Goal: Task Accomplishment & Management: Complete application form

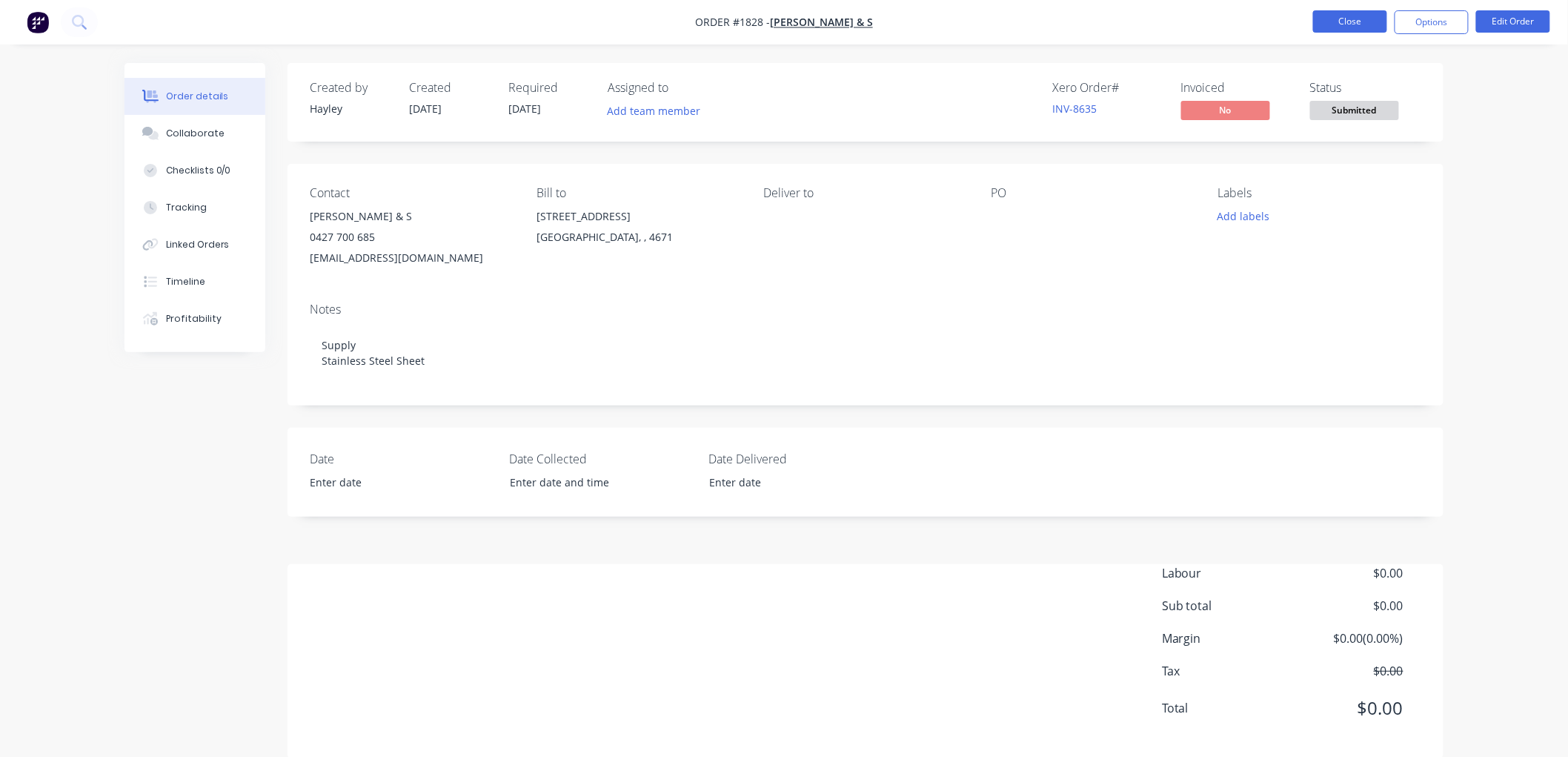
click at [1362, 29] on button "Close" at bounding box center [1350, 21] width 74 height 22
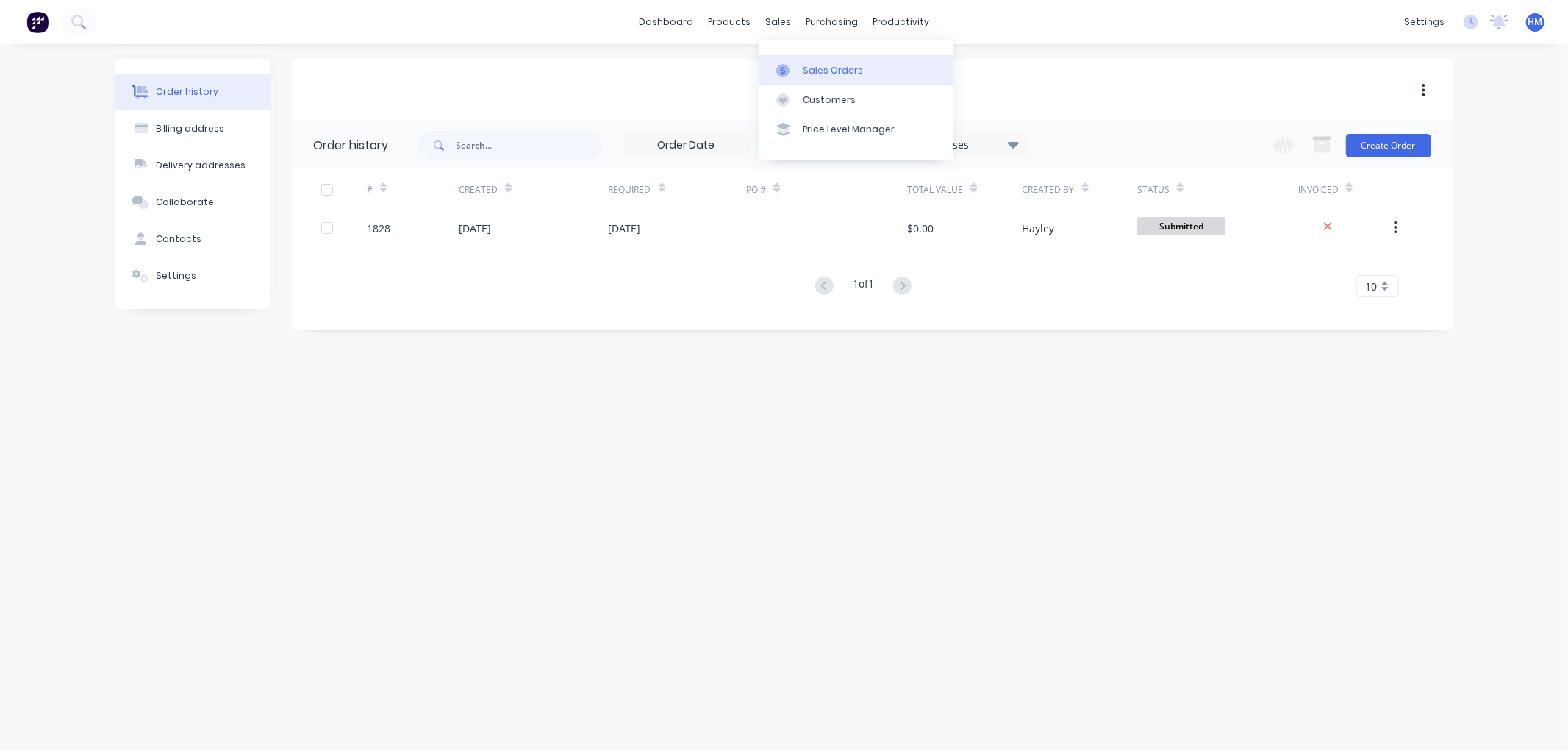
click at [849, 71] on div "Sales Orders" at bounding box center [833, 71] width 60 height 13
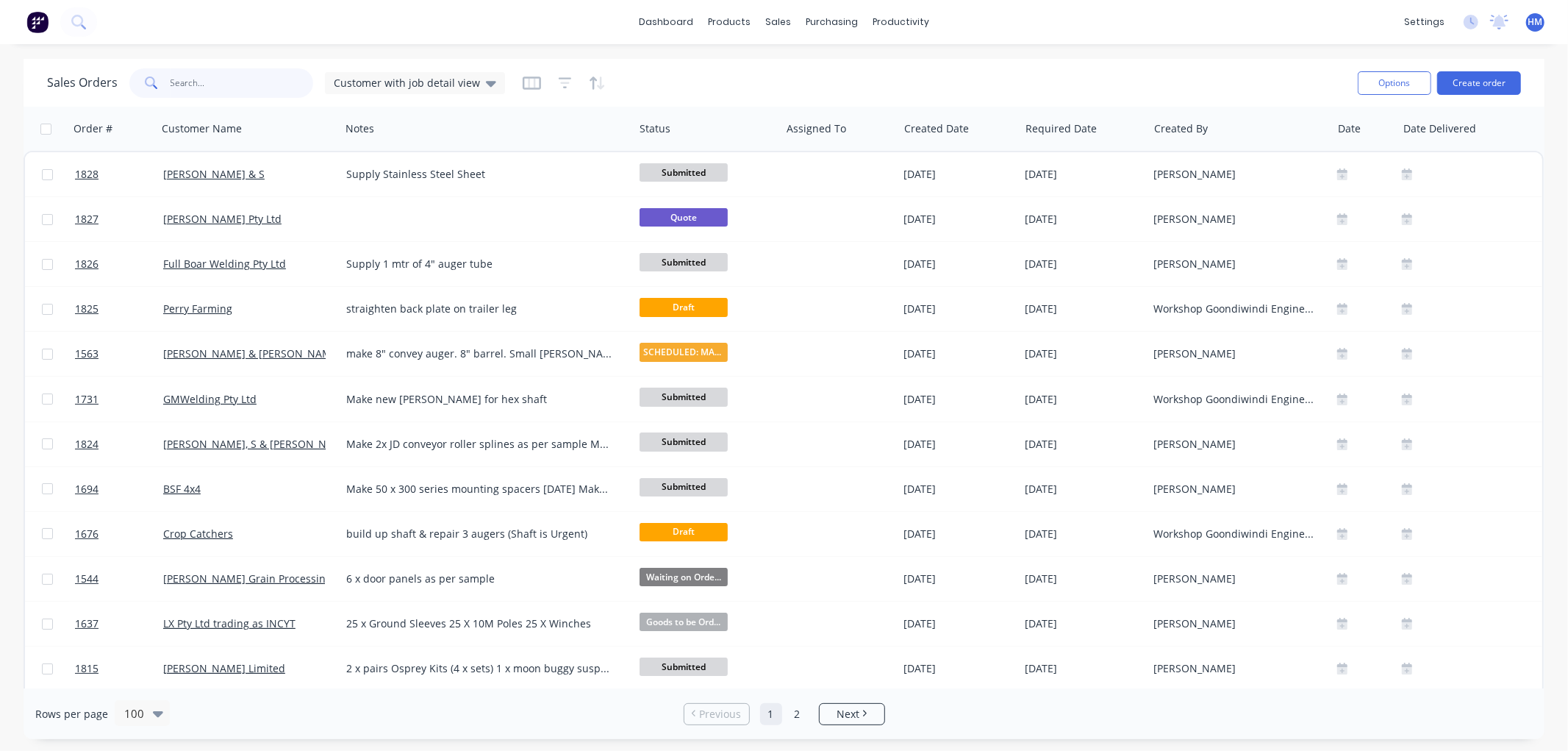
click at [211, 96] on input "text" at bounding box center [242, 83] width 144 height 29
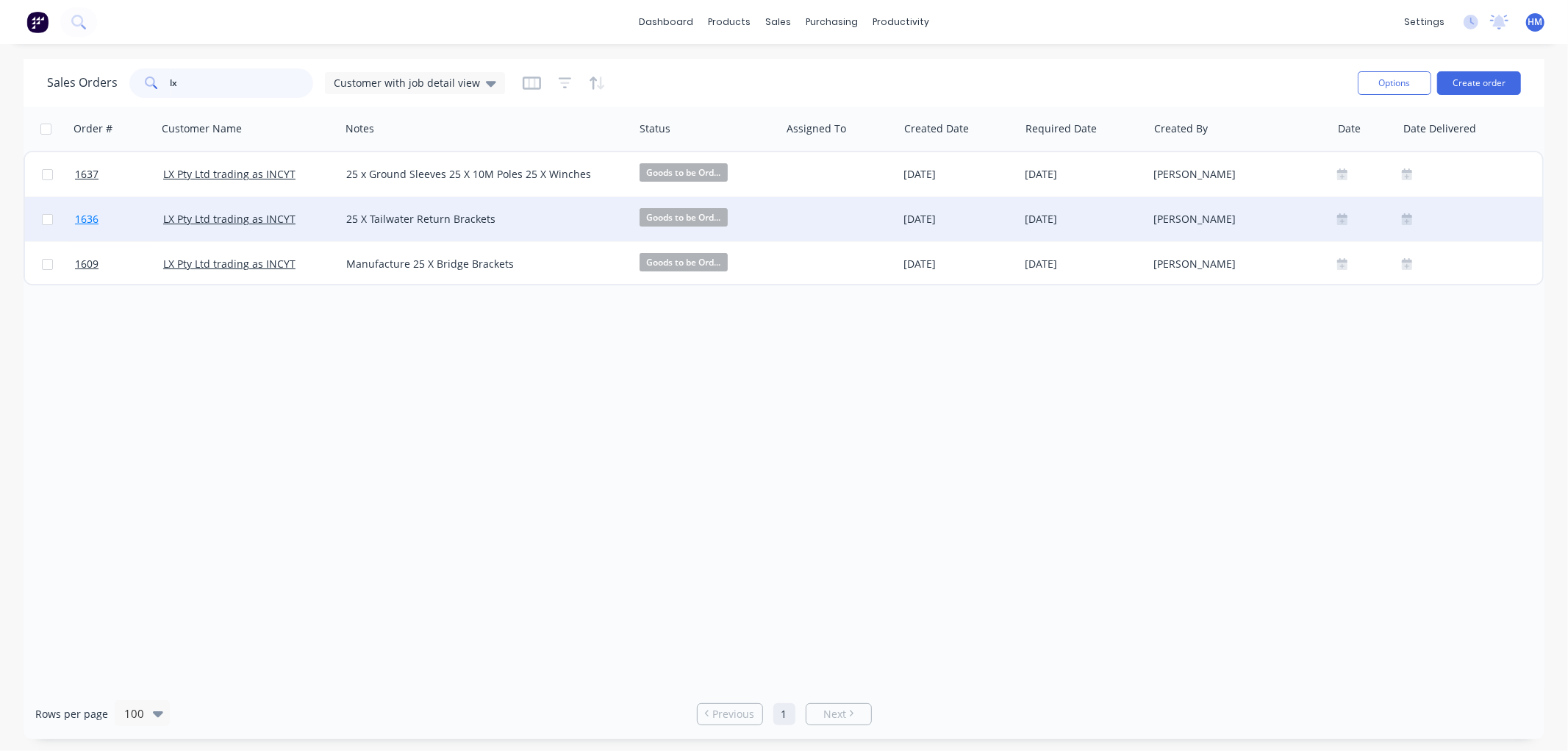
type input "lx"
click at [115, 224] on link "1636" at bounding box center [119, 219] width 88 height 44
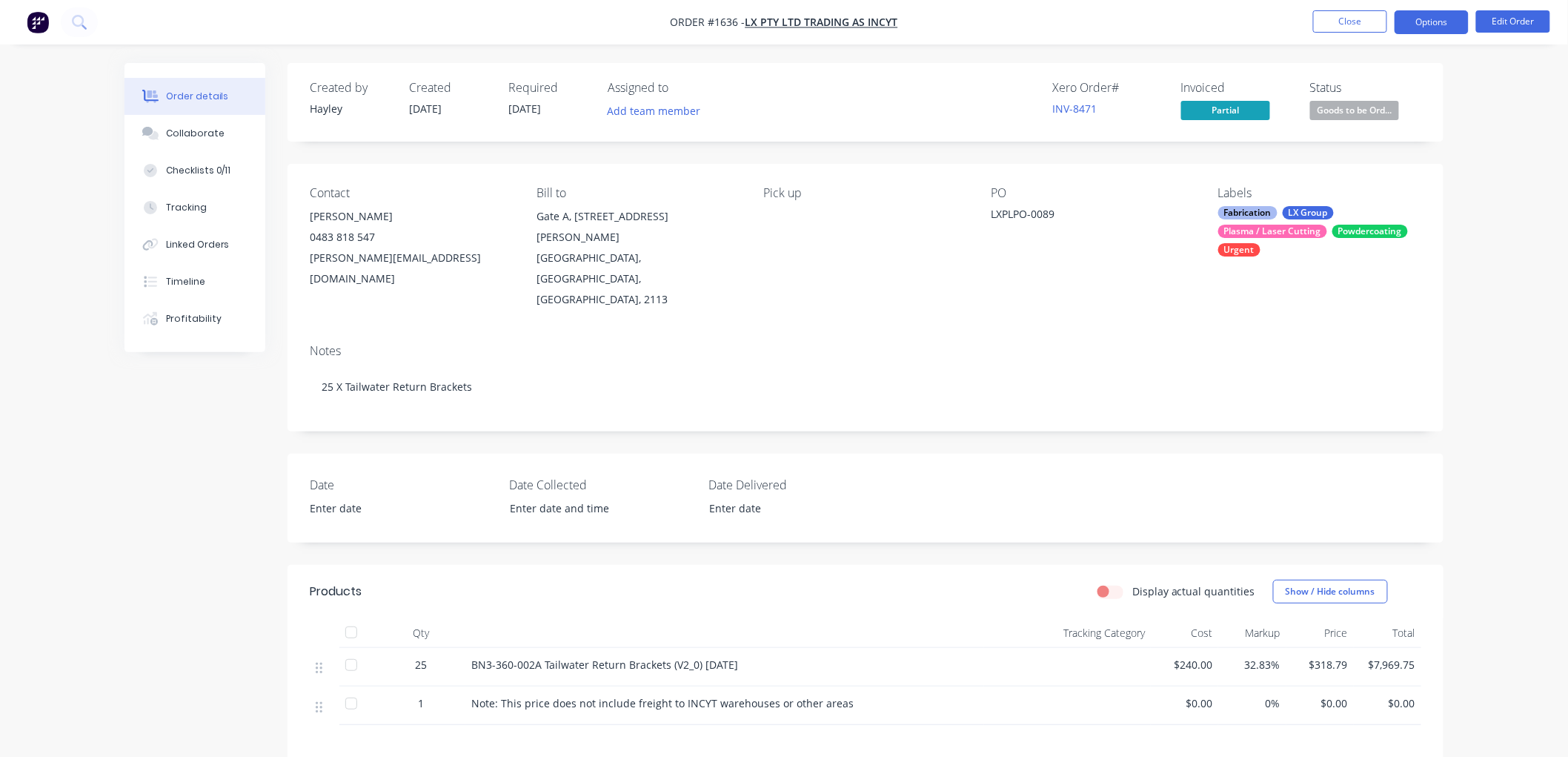
click at [1439, 19] on button "Options" at bounding box center [1431, 22] width 74 height 24
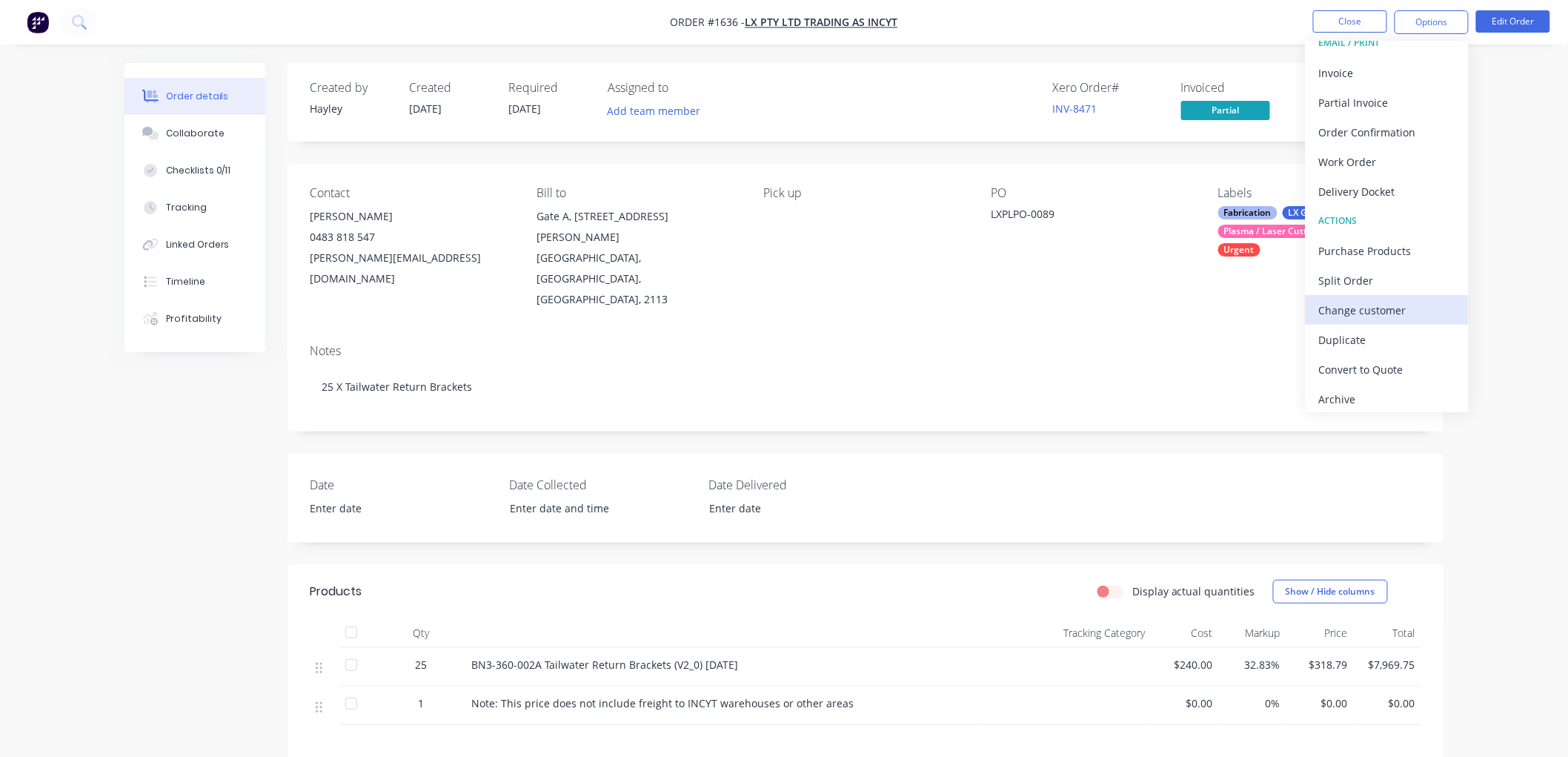
scroll to position [22, 0]
click at [1369, 335] on div "Duplicate" at bounding box center [1387, 334] width 137 height 21
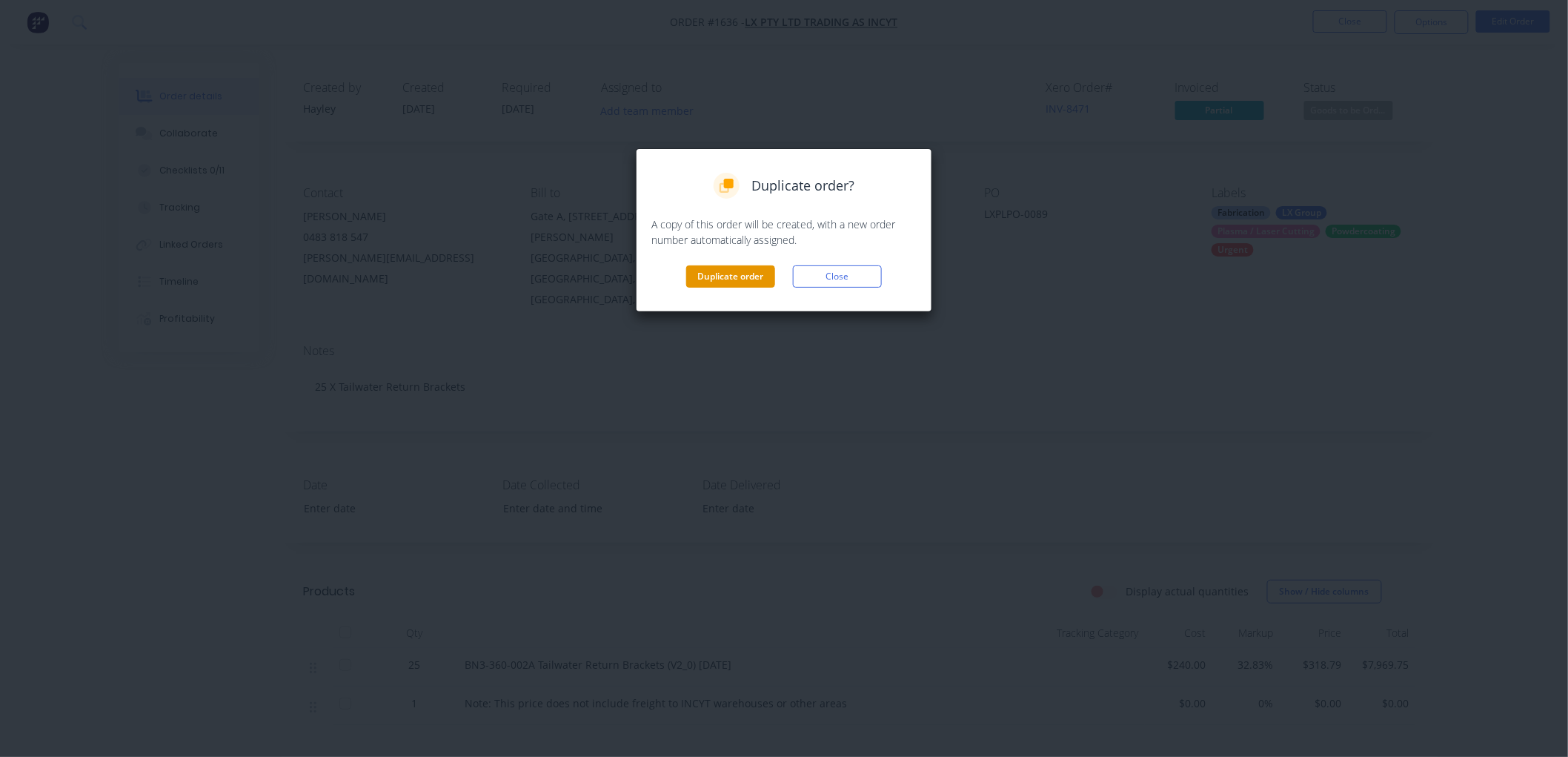
click at [762, 279] on button "Duplicate order" at bounding box center [731, 276] width 89 height 22
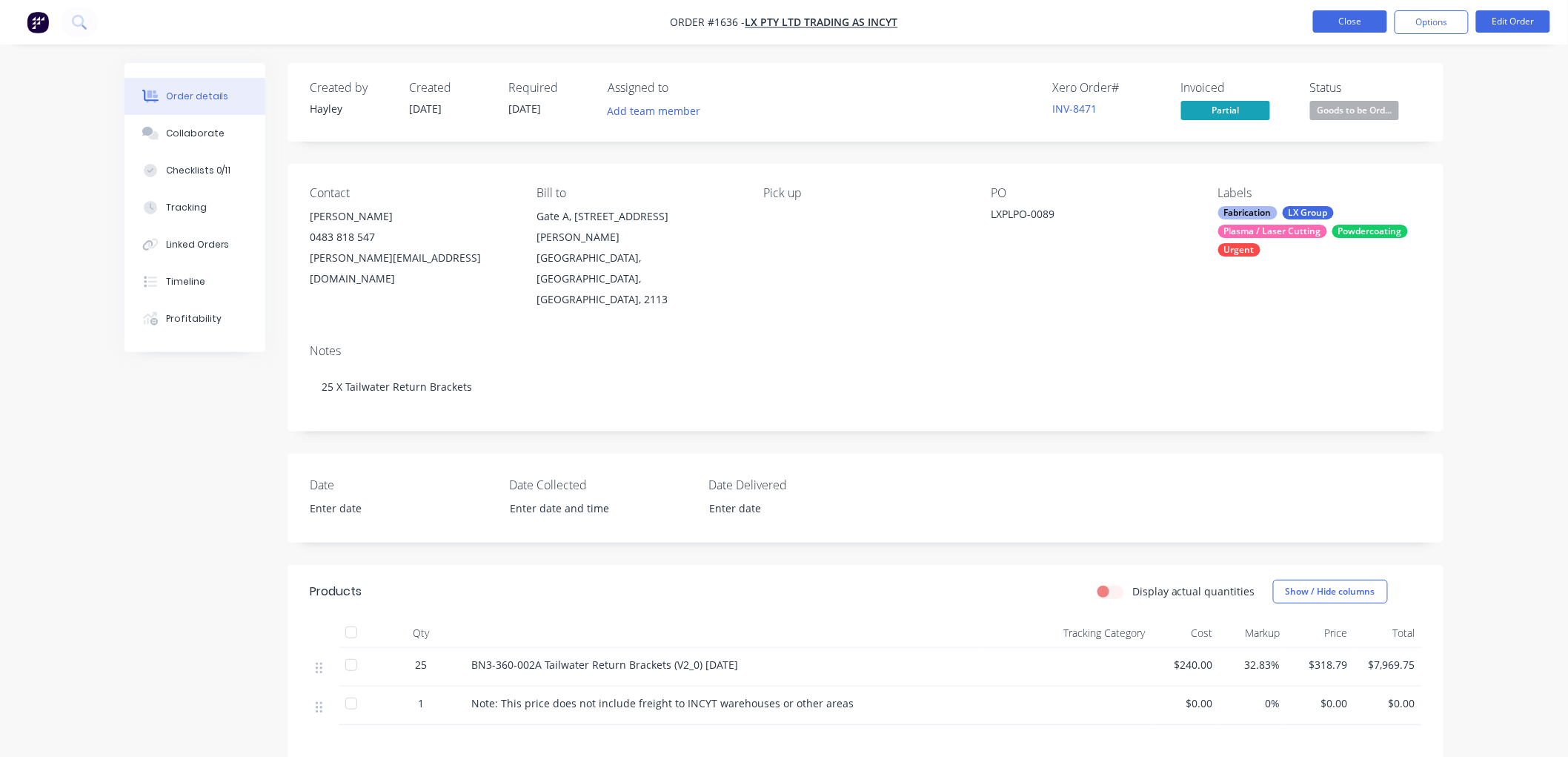
click at [1353, 24] on button "Close" at bounding box center [1350, 21] width 74 height 22
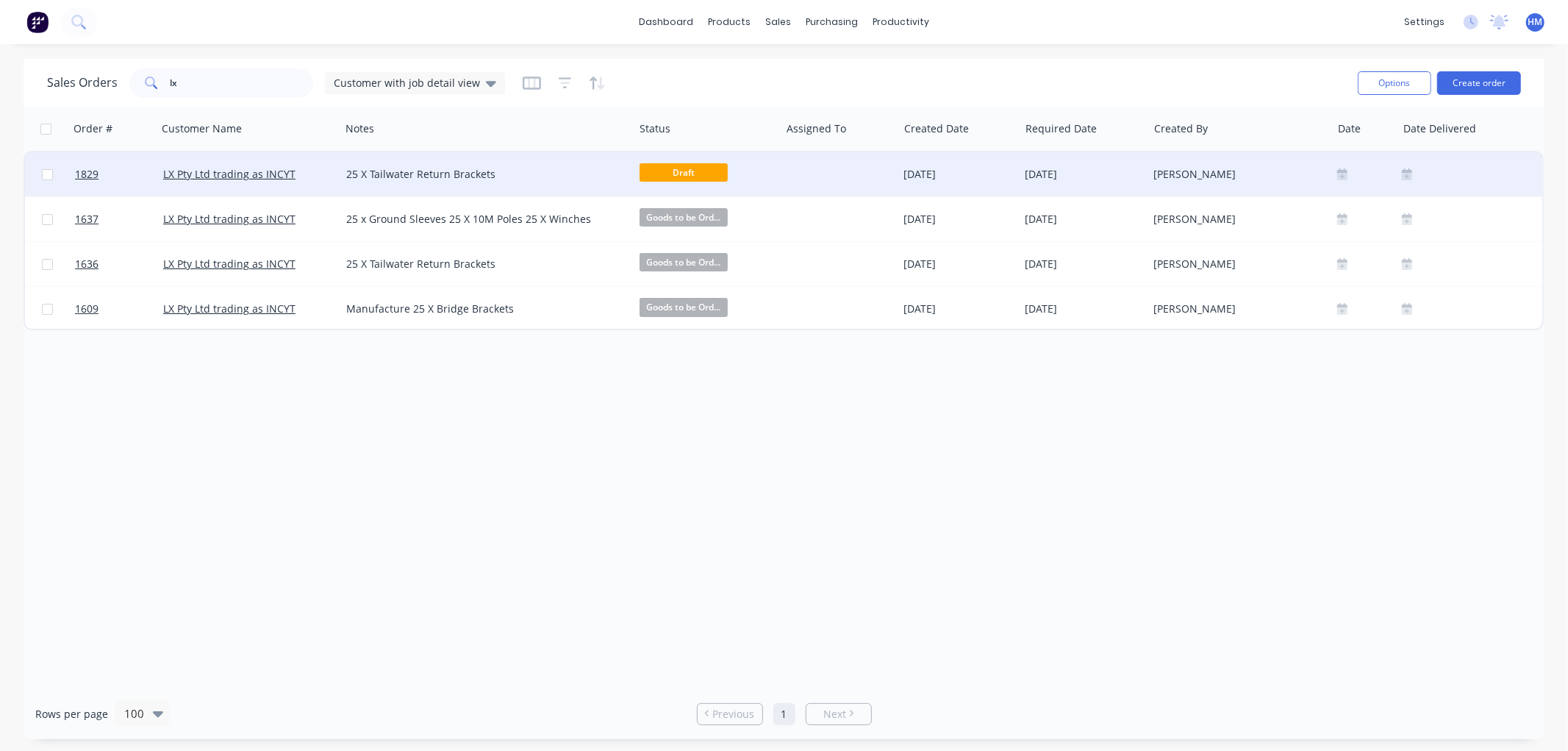
click at [311, 167] on div "LX Pty Ltd trading as INCYT" at bounding box center [244, 174] width 163 height 15
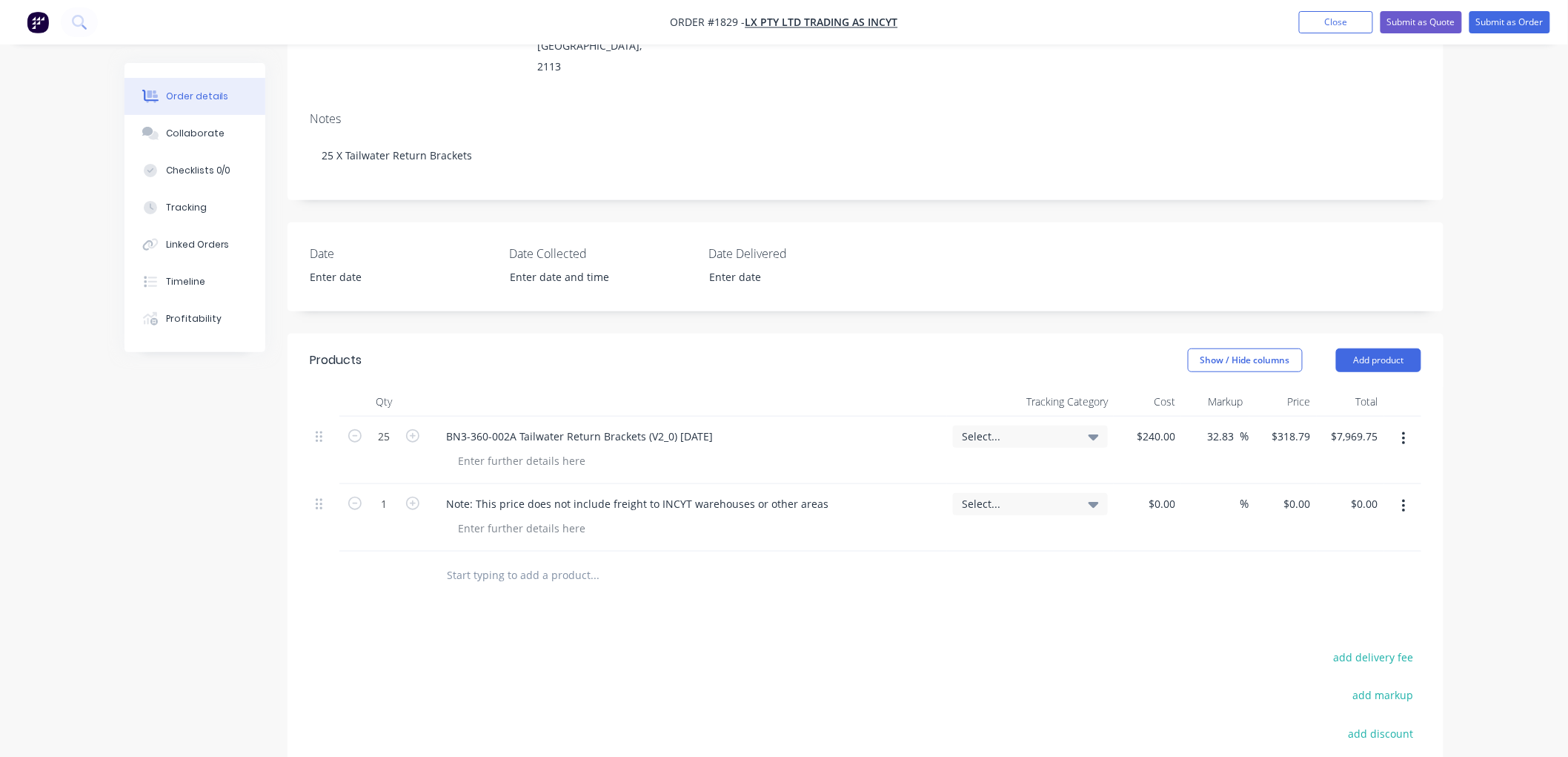
scroll to position [373, 0]
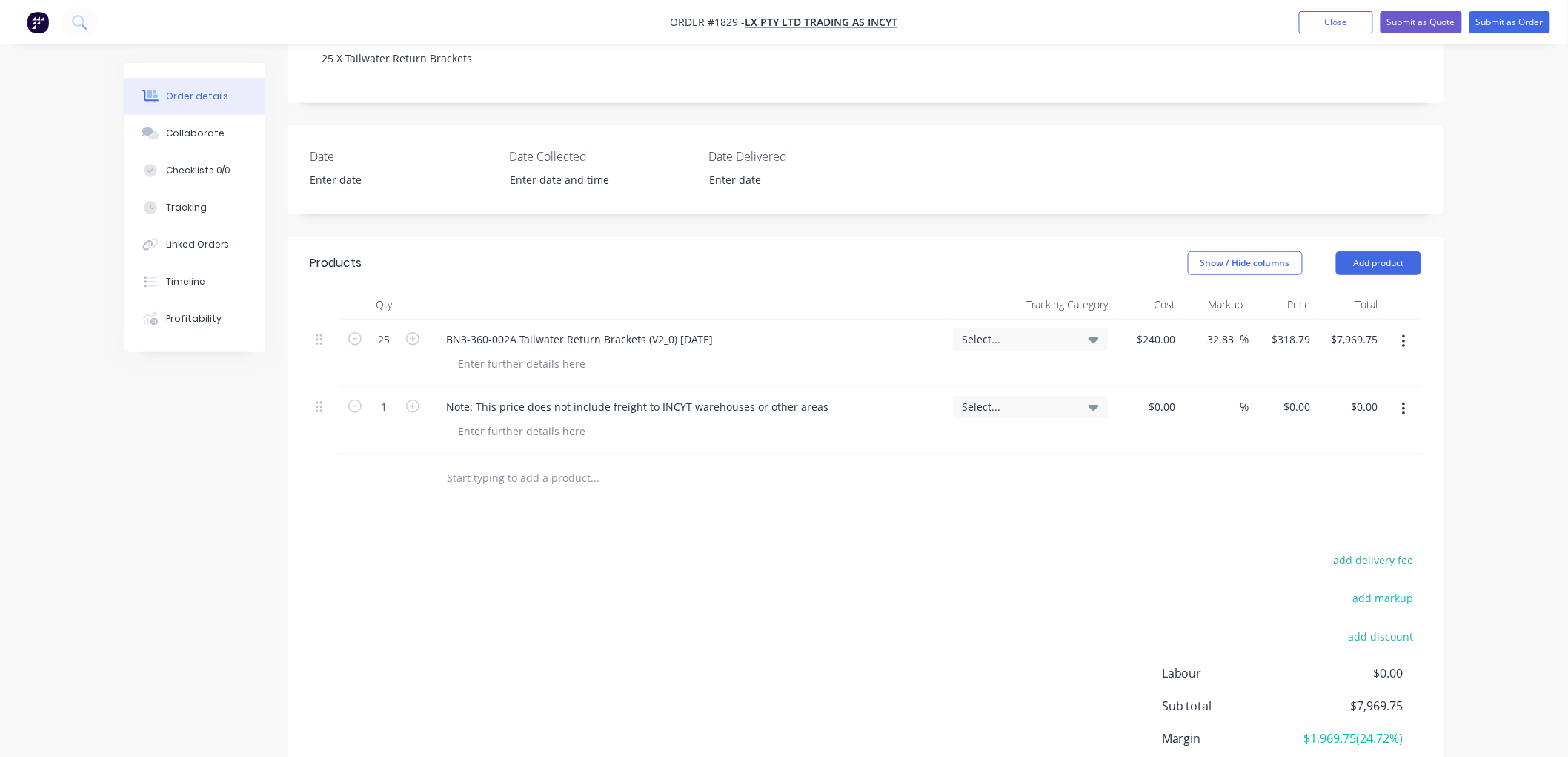
click at [531, 463] on input "text" at bounding box center [593, 478] width 296 height 30
click at [447, 463] on input "20% Deposit Required" at bounding box center [593, 478] width 296 height 30
click at [613, 463] on input "Note: 20% Deposit Required" at bounding box center [593, 478] width 296 height 30
click at [538, 463] on input "Note: 20% Deposit Required" at bounding box center [593, 478] width 296 height 30
type input "Note: 20% Deposit required"
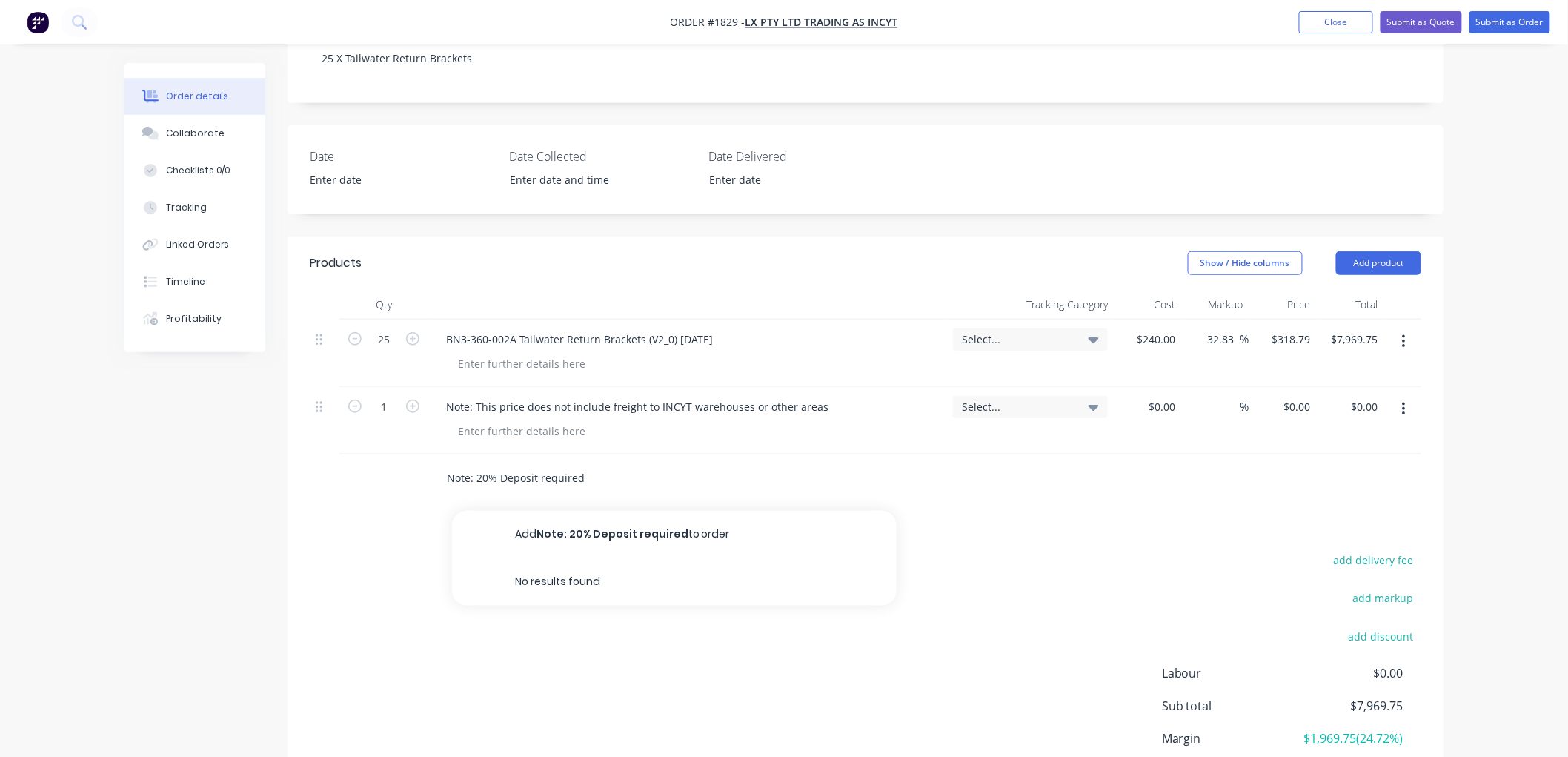
click at [610, 463] on input "Note: 20% Deposit required" at bounding box center [593, 478] width 296 height 30
drag, startPoint x: 605, startPoint y: 439, endPoint x: 427, endPoint y: 427, distance: 178.4
click at [428, 454] on div "Note: 20% Deposit required Add Note: 20% Deposit required to order No results f…" at bounding box center [695, 478] width 533 height 48
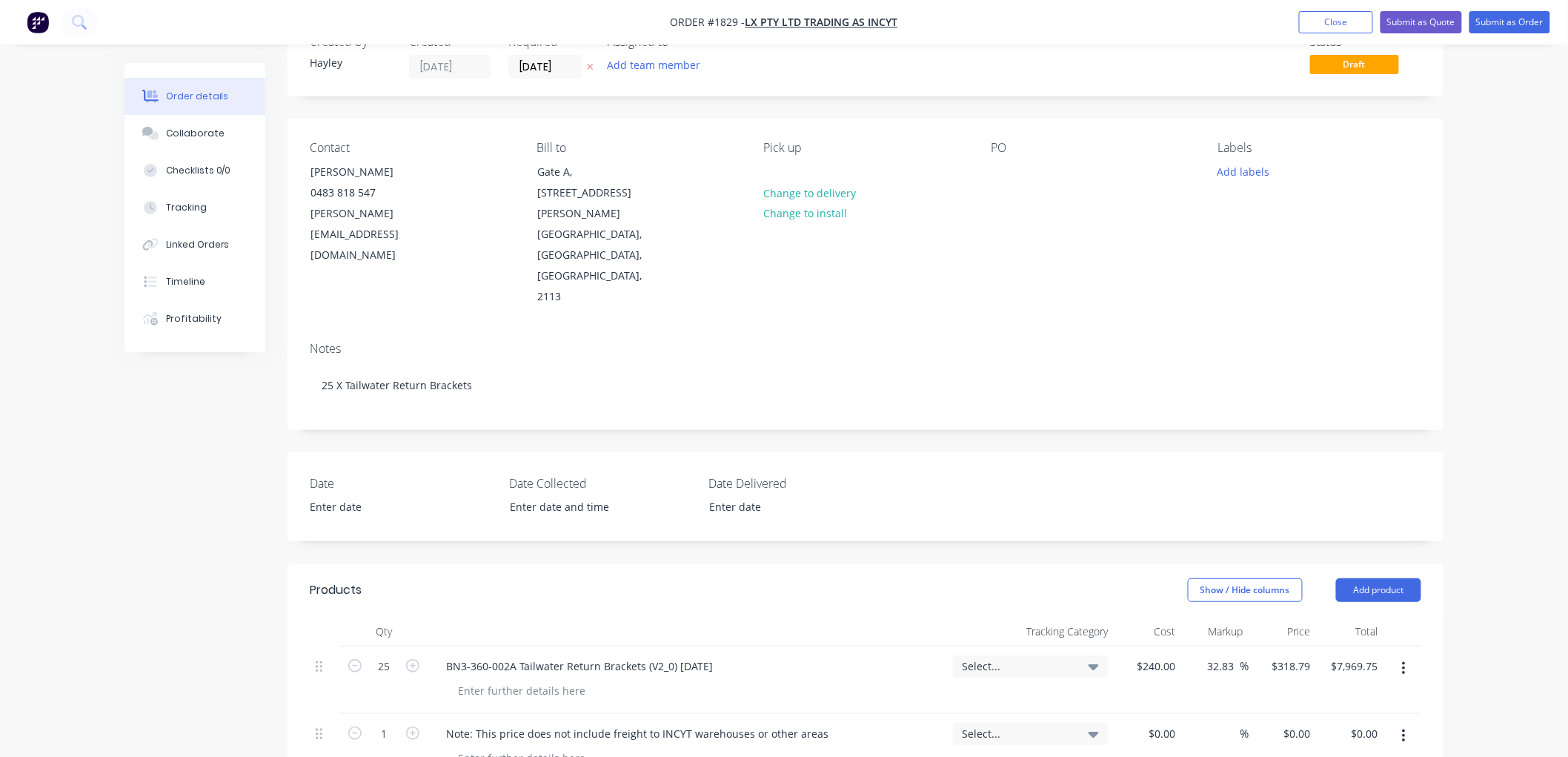
scroll to position [43, 0]
click at [1433, 27] on button "Submit as Quote" at bounding box center [1421, 22] width 81 height 22
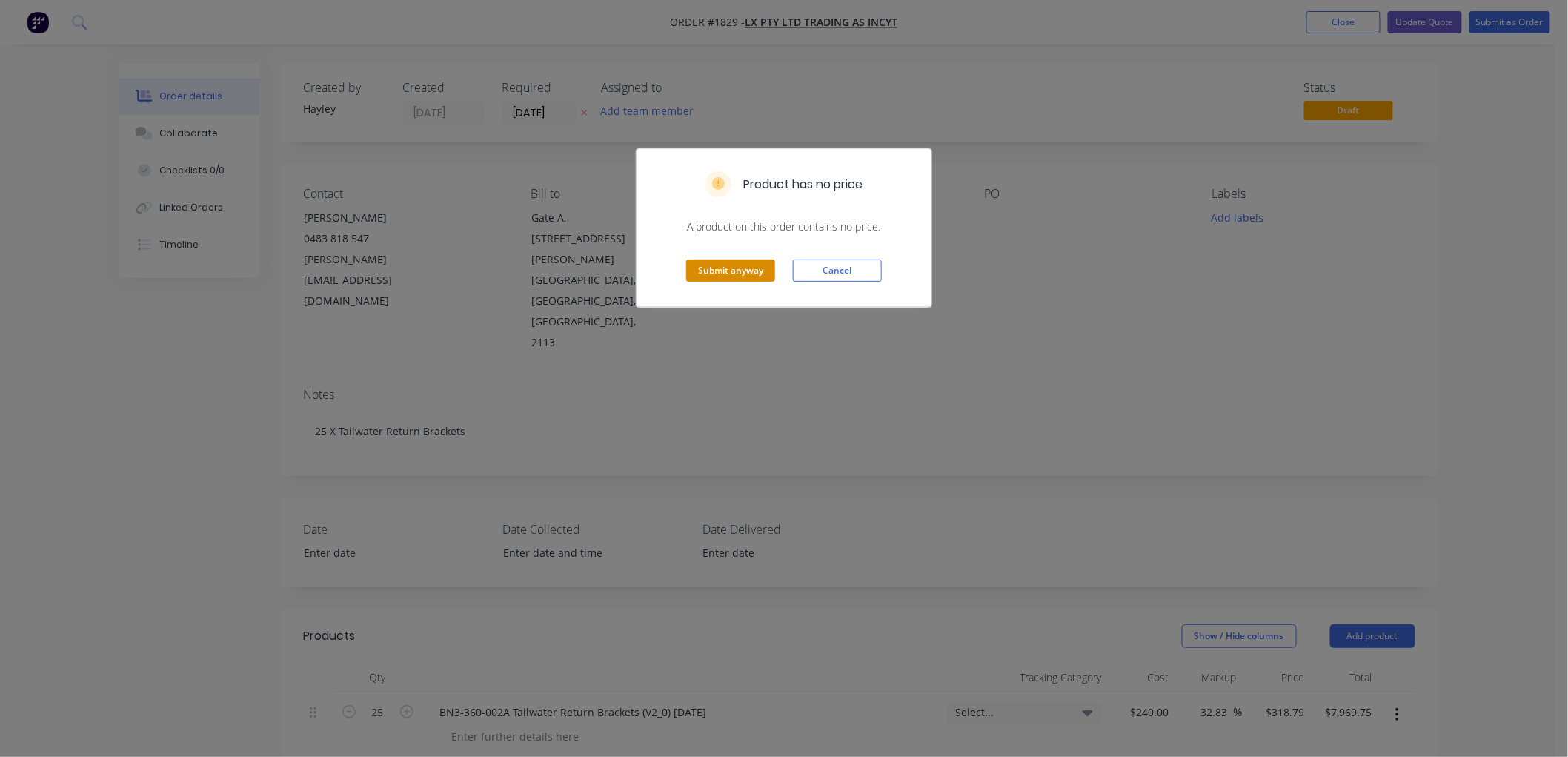
click at [713, 269] on button "Submit anyway" at bounding box center [731, 270] width 89 height 22
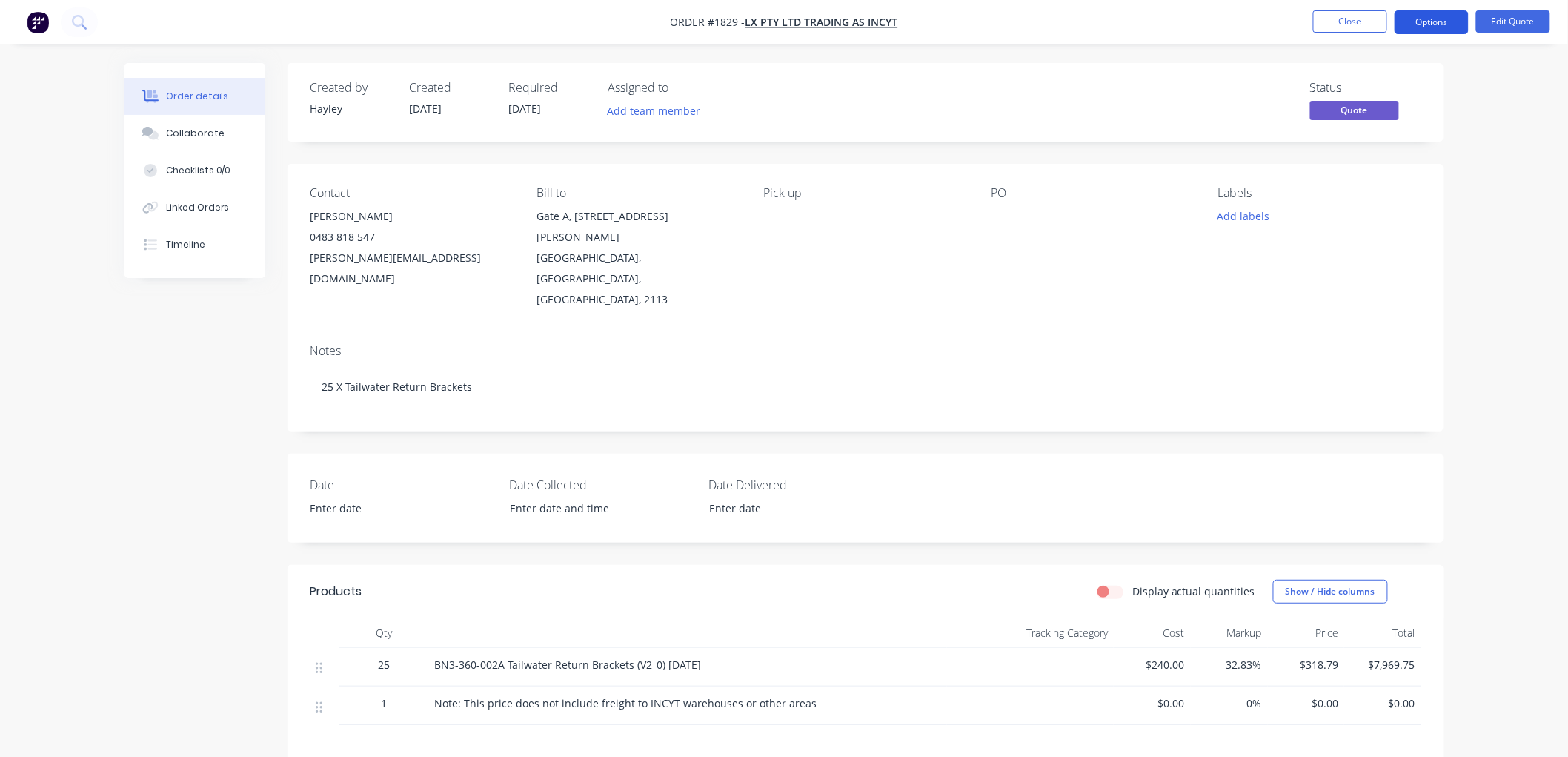
click at [1417, 30] on button "Options" at bounding box center [1431, 22] width 74 height 24
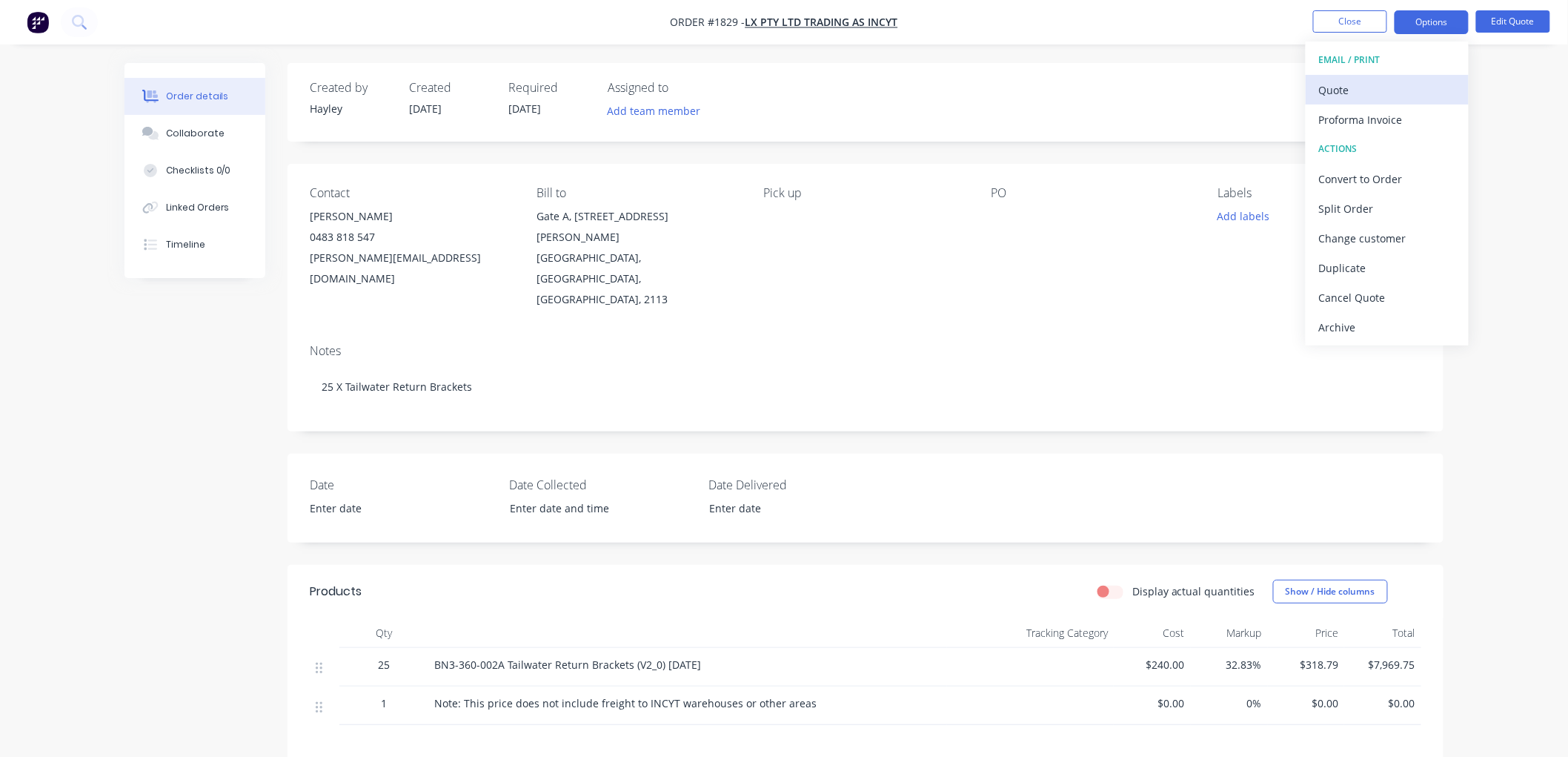
click at [1377, 89] on div "Quote" at bounding box center [1387, 90] width 137 height 21
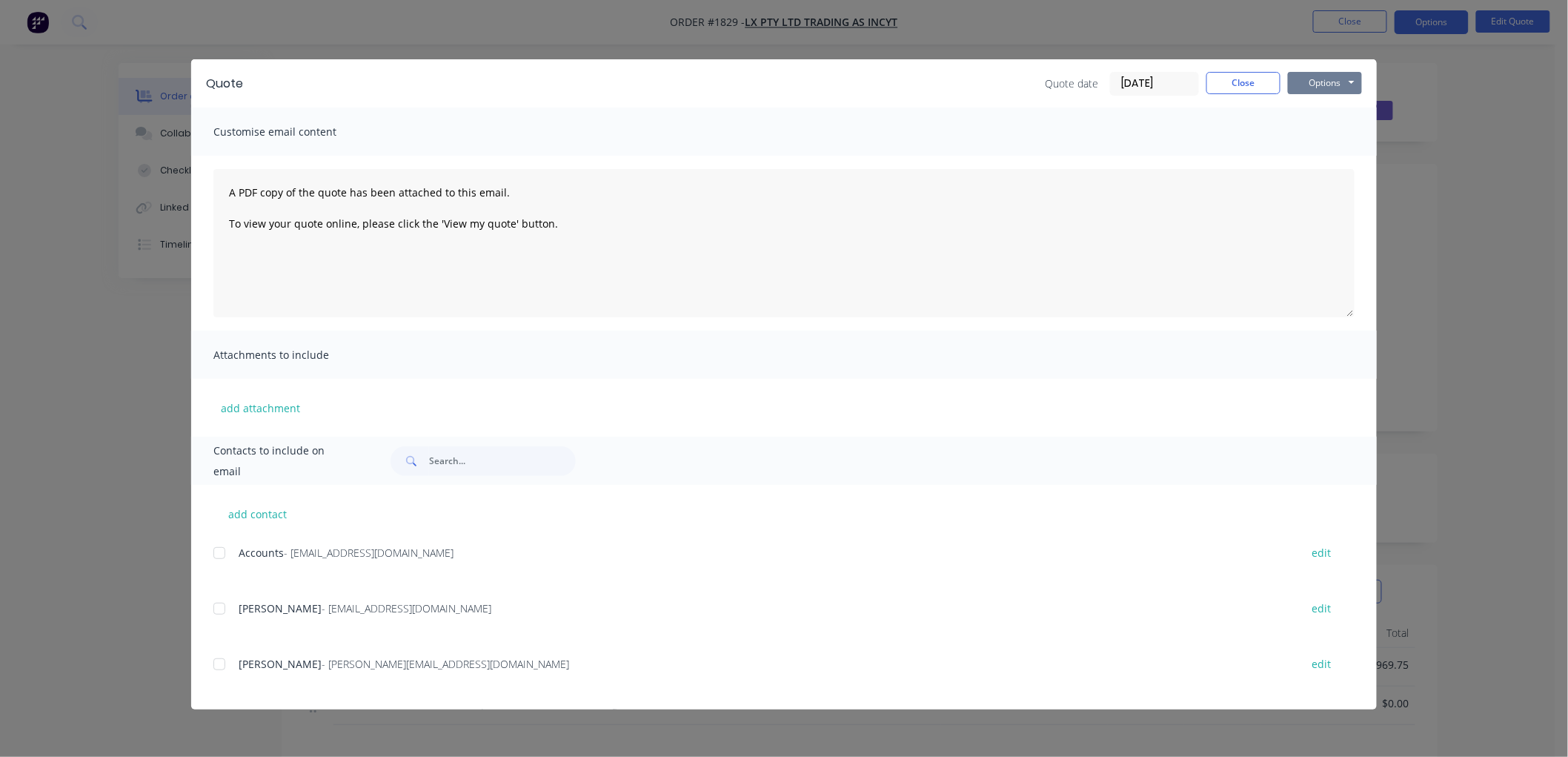
click at [1323, 78] on button "Options" at bounding box center [1325, 83] width 74 height 22
click at [1337, 109] on button "Preview" at bounding box center [1335, 109] width 95 height 25
click at [215, 665] on div at bounding box center [220, 664] width 30 height 30
click at [1323, 78] on button "Options" at bounding box center [1325, 83] width 74 height 22
click at [1340, 151] on button "Email" at bounding box center [1335, 158] width 95 height 25
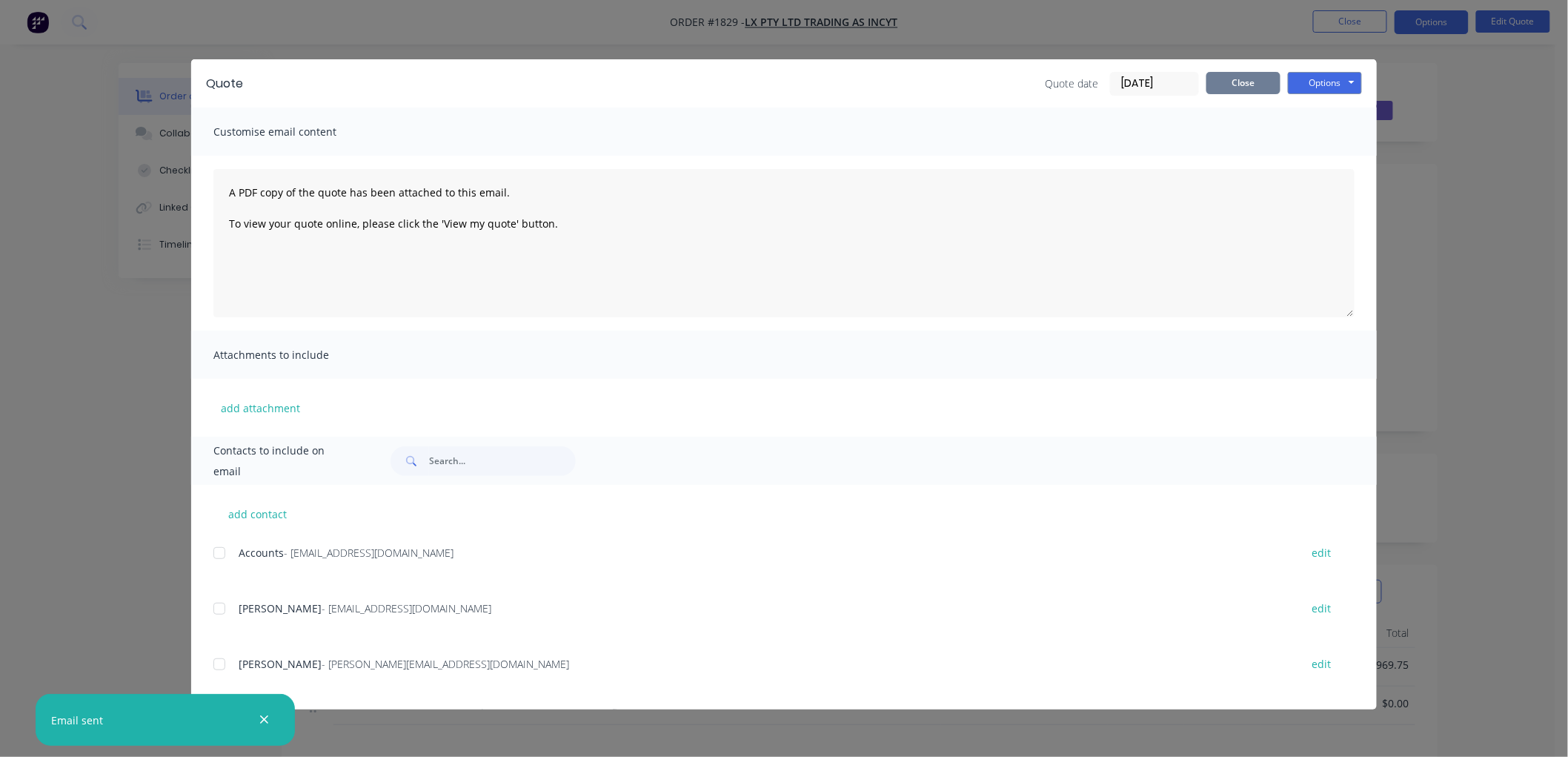
click at [1242, 80] on button "Close" at bounding box center [1243, 83] width 74 height 22
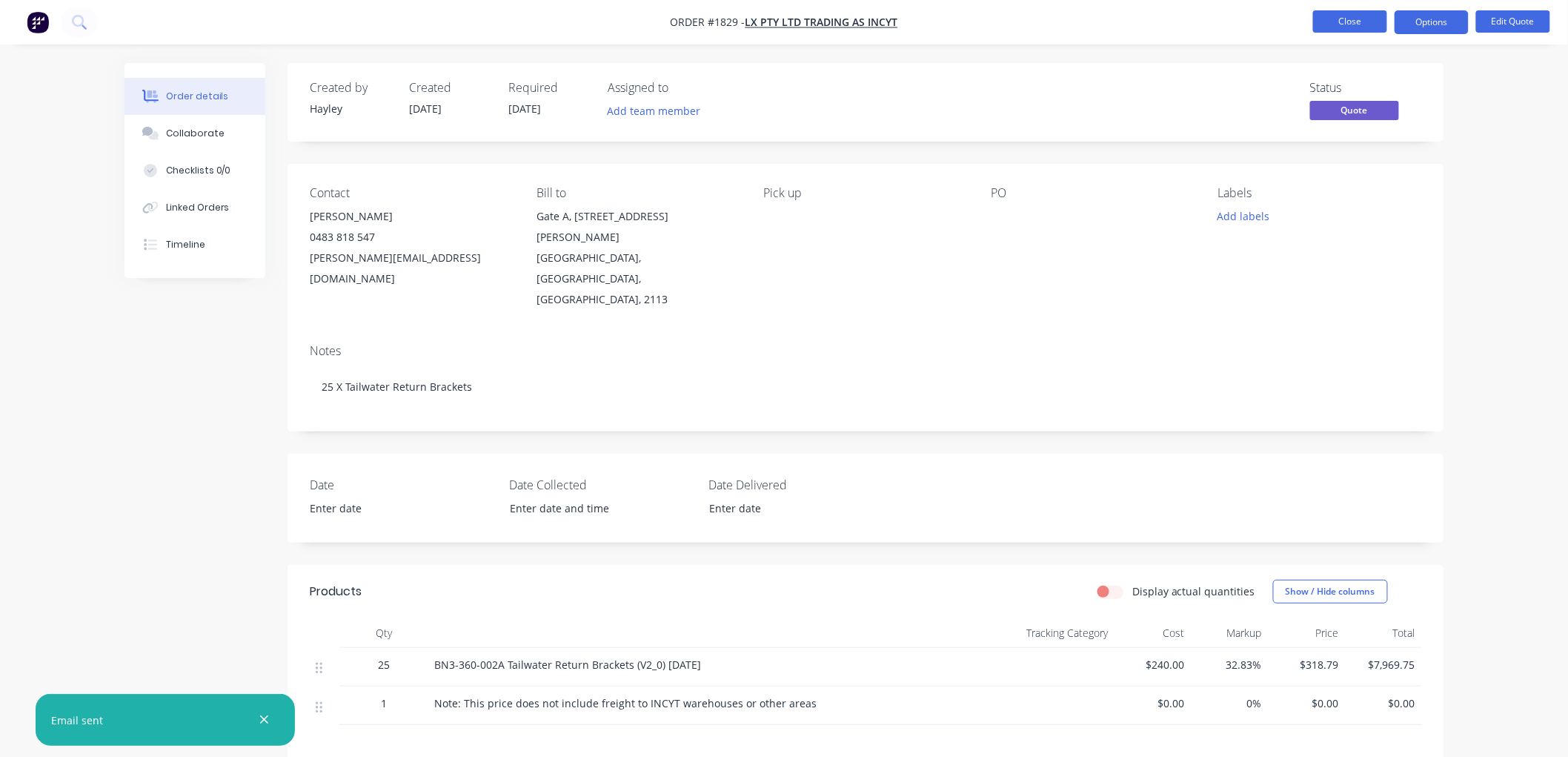
click at [1350, 24] on button "Close" at bounding box center [1350, 21] width 74 height 22
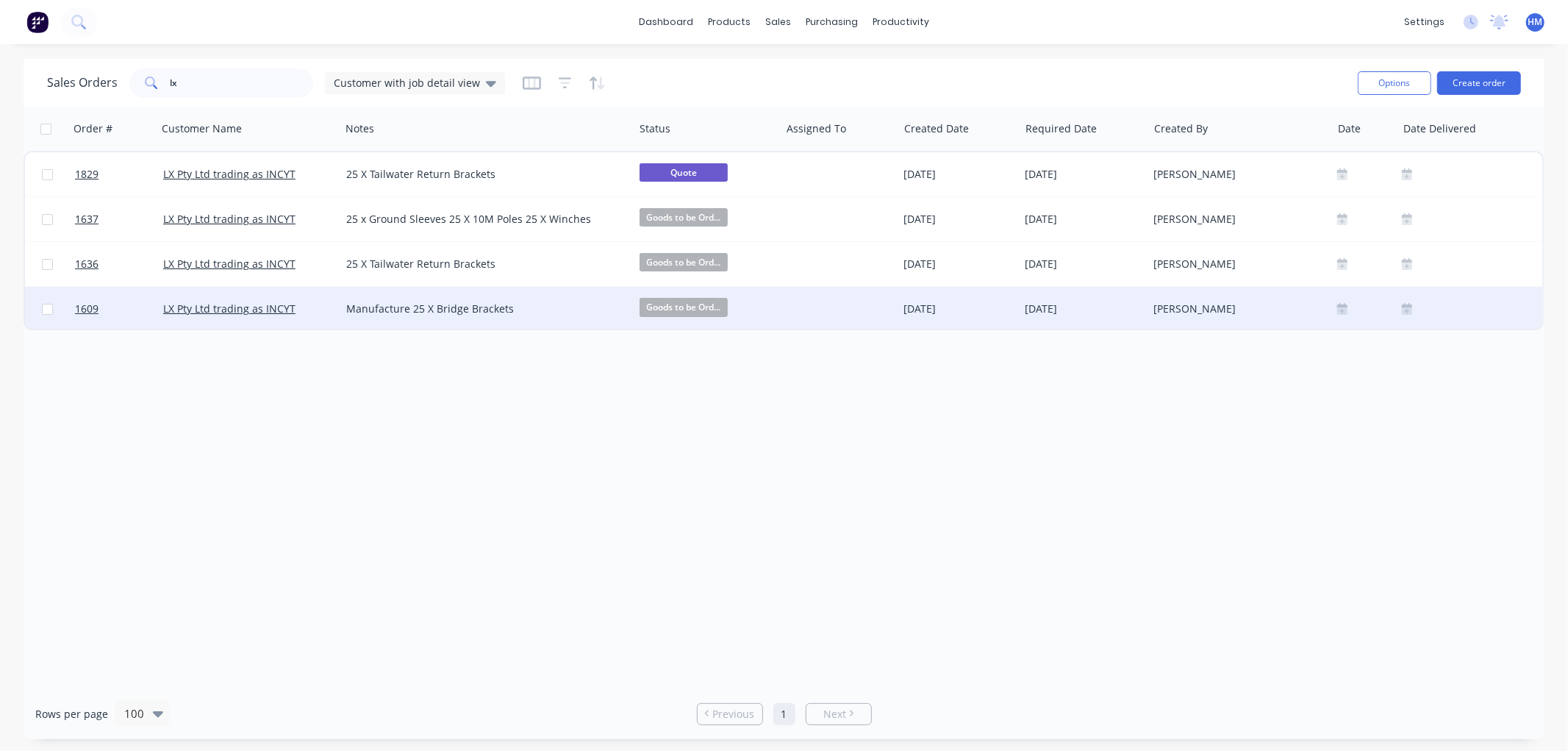
click at [313, 308] on div "LX Pty Ltd trading as INCYT" at bounding box center [244, 309] width 163 height 15
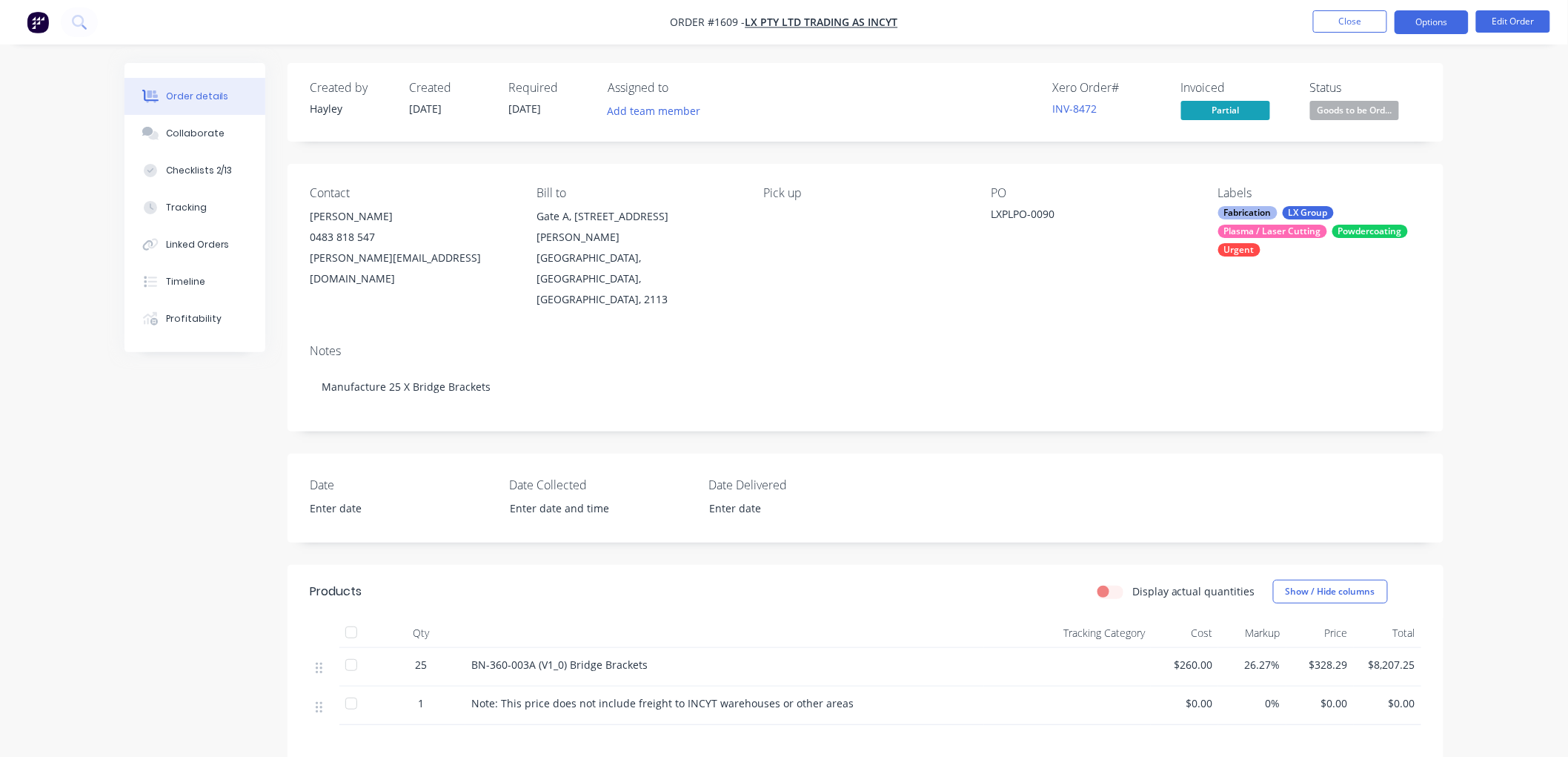
click at [1443, 25] on button "Options" at bounding box center [1431, 22] width 74 height 24
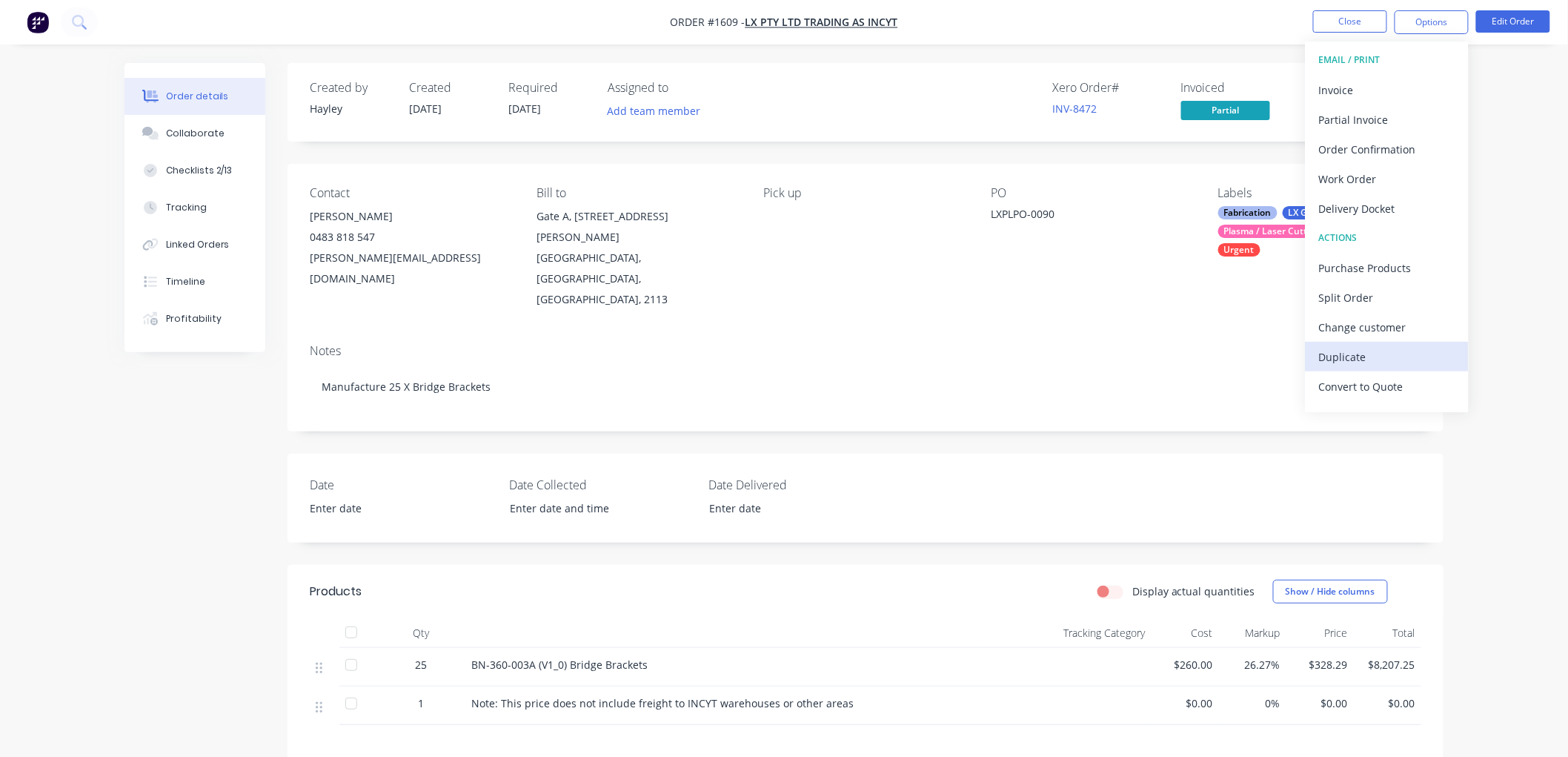
click at [1346, 349] on div "Duplicate" at bounding box center [1387, 356] width 137 height 21
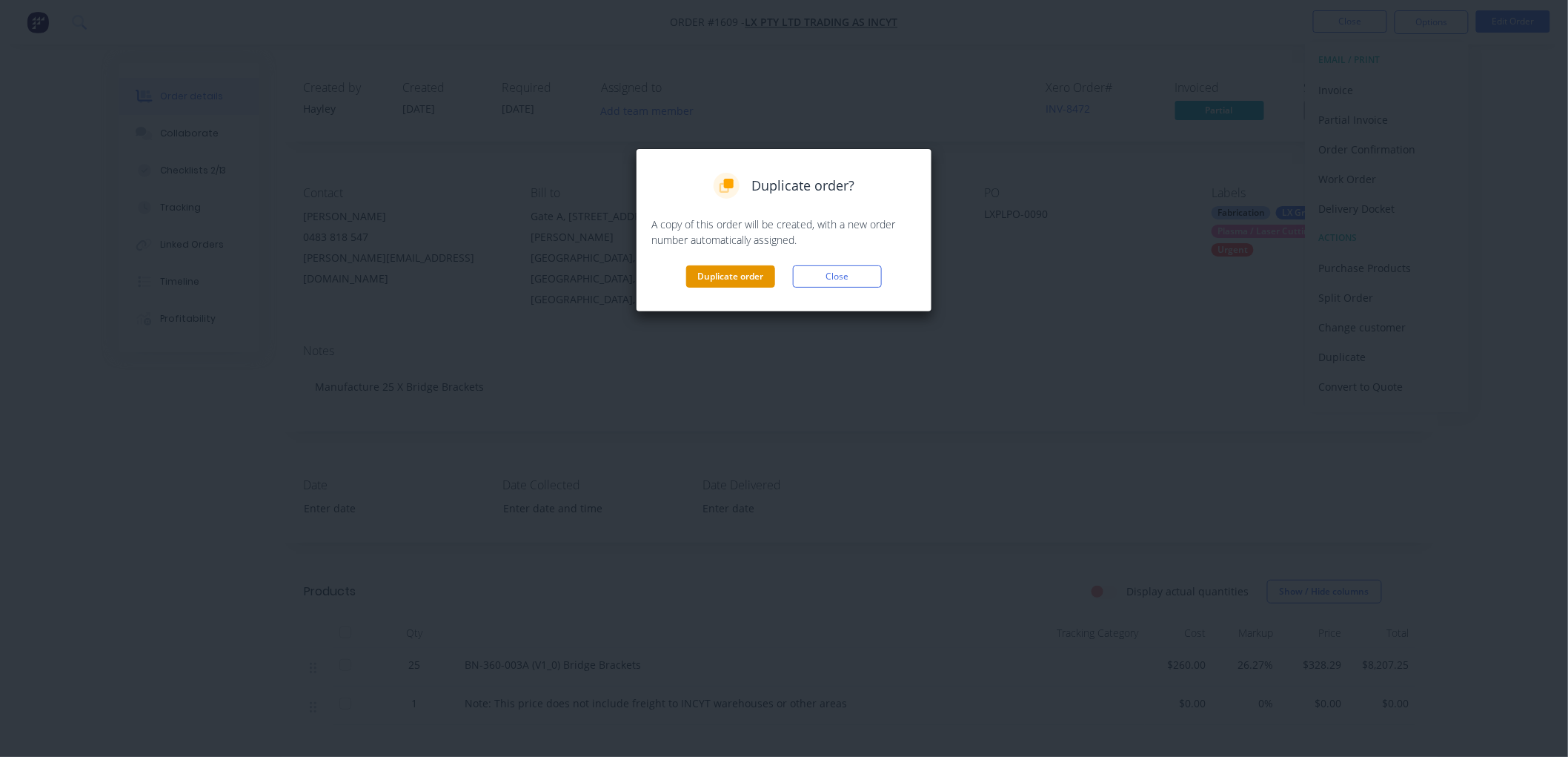
click at [732, 284] on button "Duplicate order" at bounding box center [731, 276] width 89 height 22
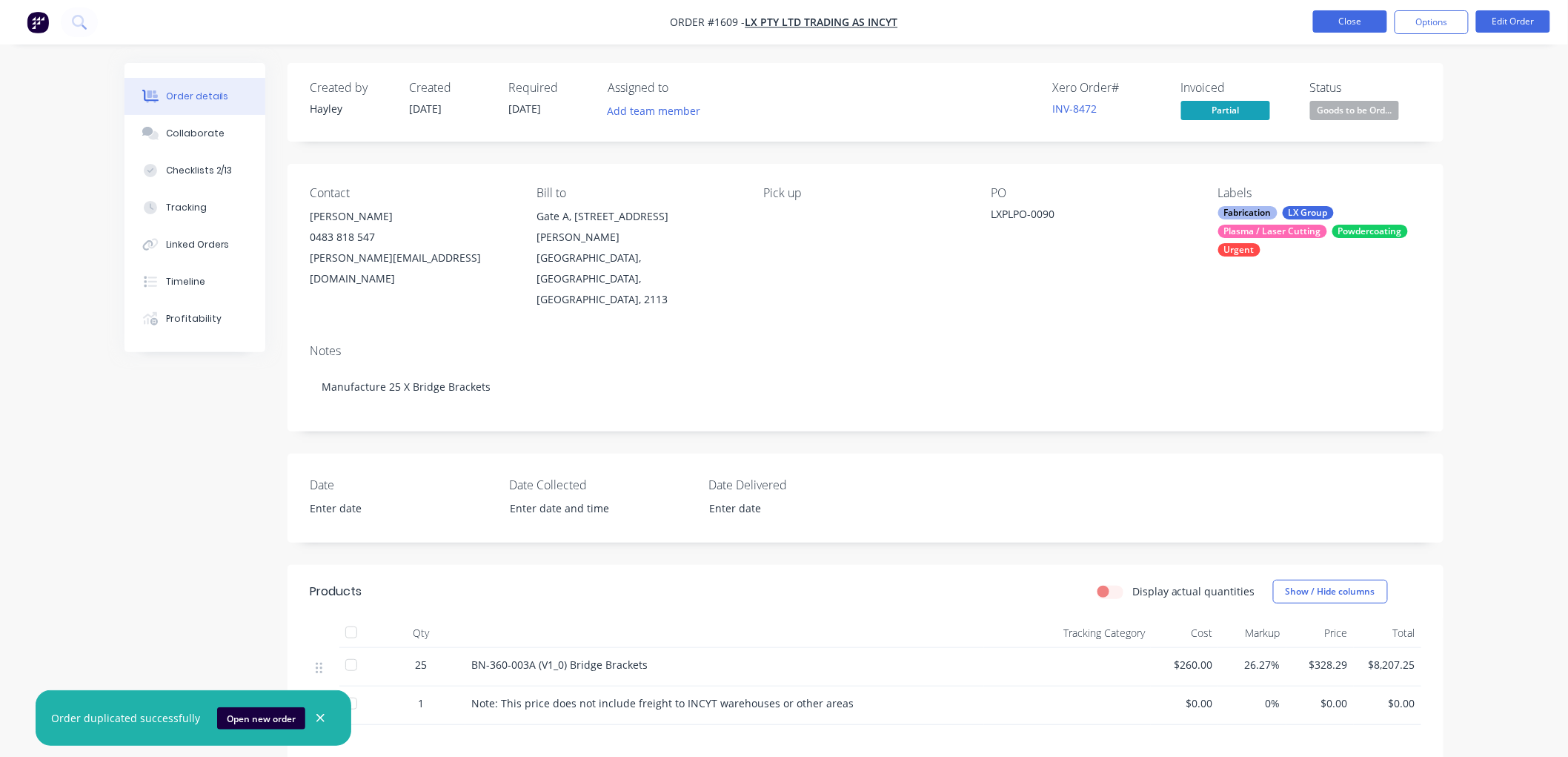
click at [1339, 18] on button "Close" at bounding box center [1350, 21] width 74 height 22
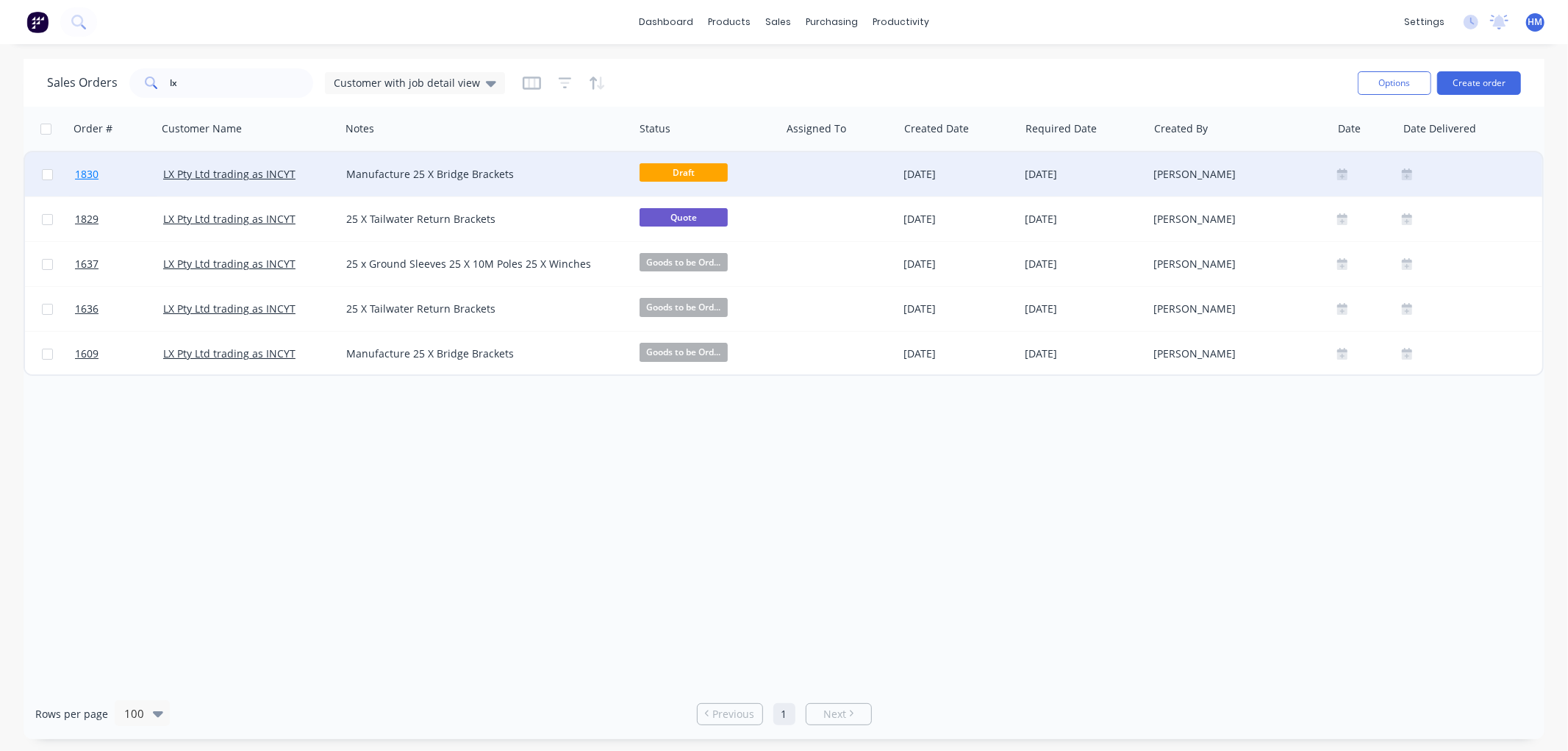
click at [127, 167] on link "1830" at bounding box center [119, 174] width 88 height 44
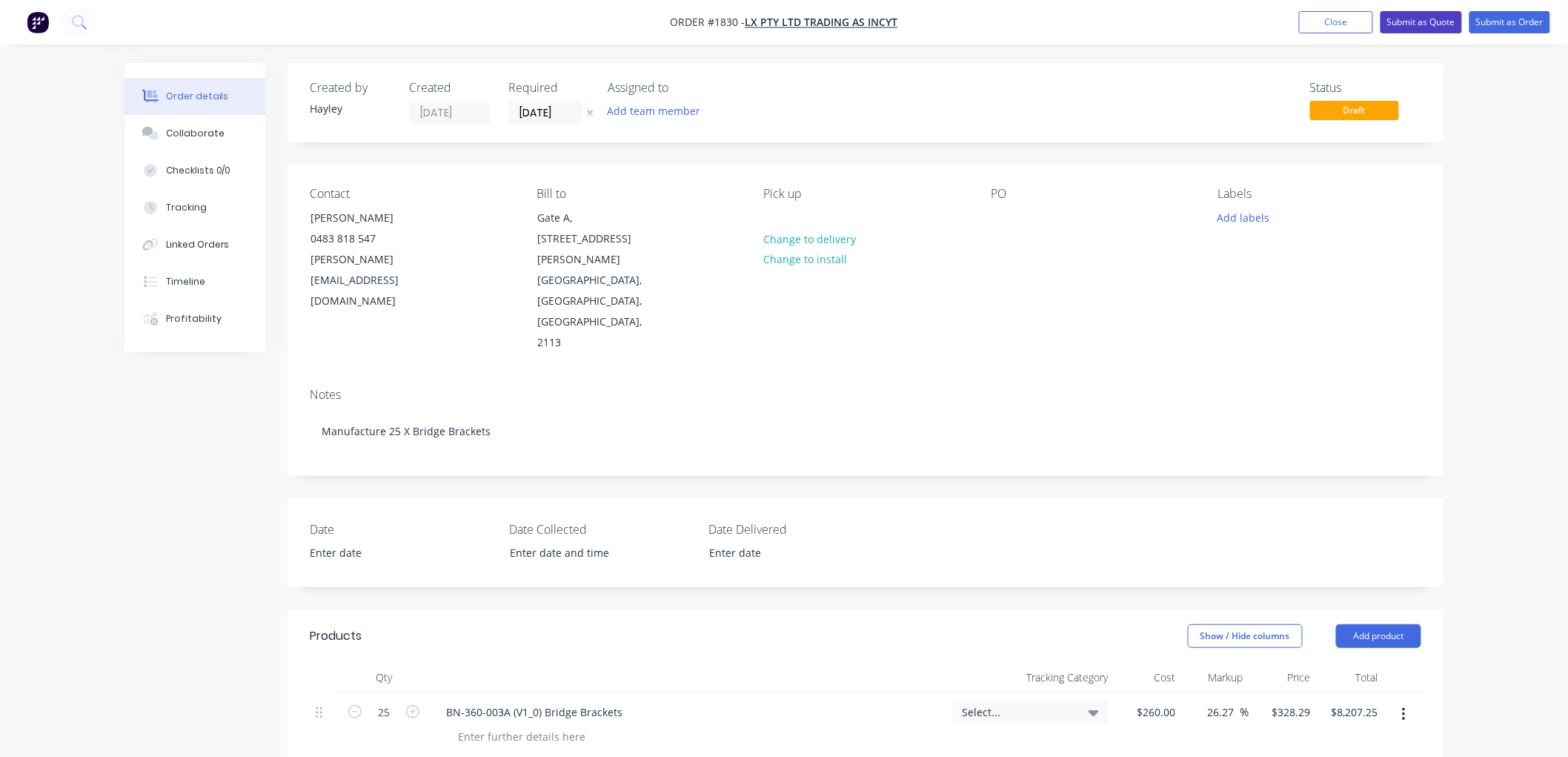
click at [1441, 23] on button "Submit as Quote" at bounding box center [1421, 22] width 81 height 22
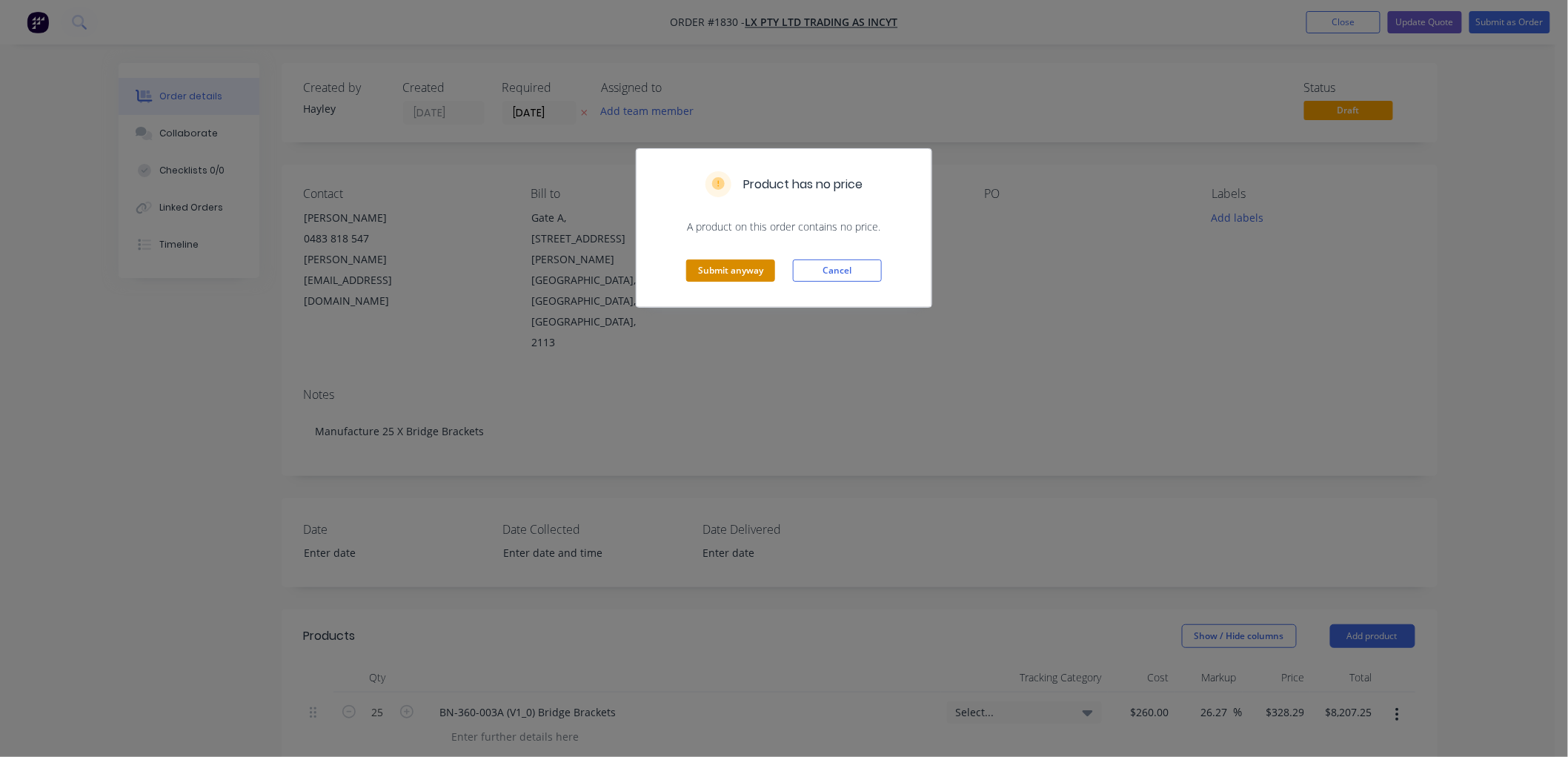
click at [738, 273] on button "Submit anyway" at bounding box center [731, 270] width 89 height 22
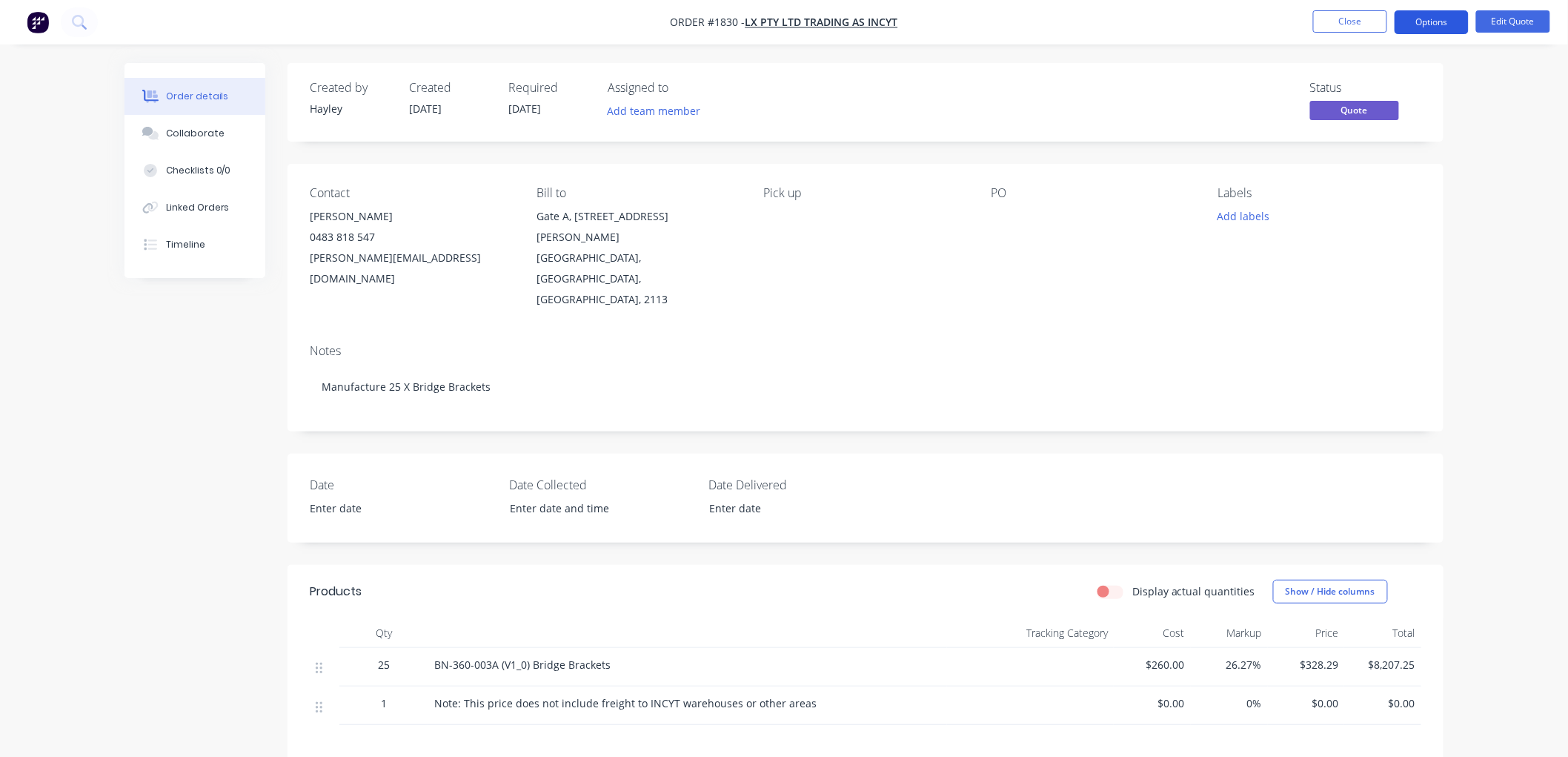
click at [1445, 20] on button "Options" at bounding box center [1431, 22] width 74 height 24
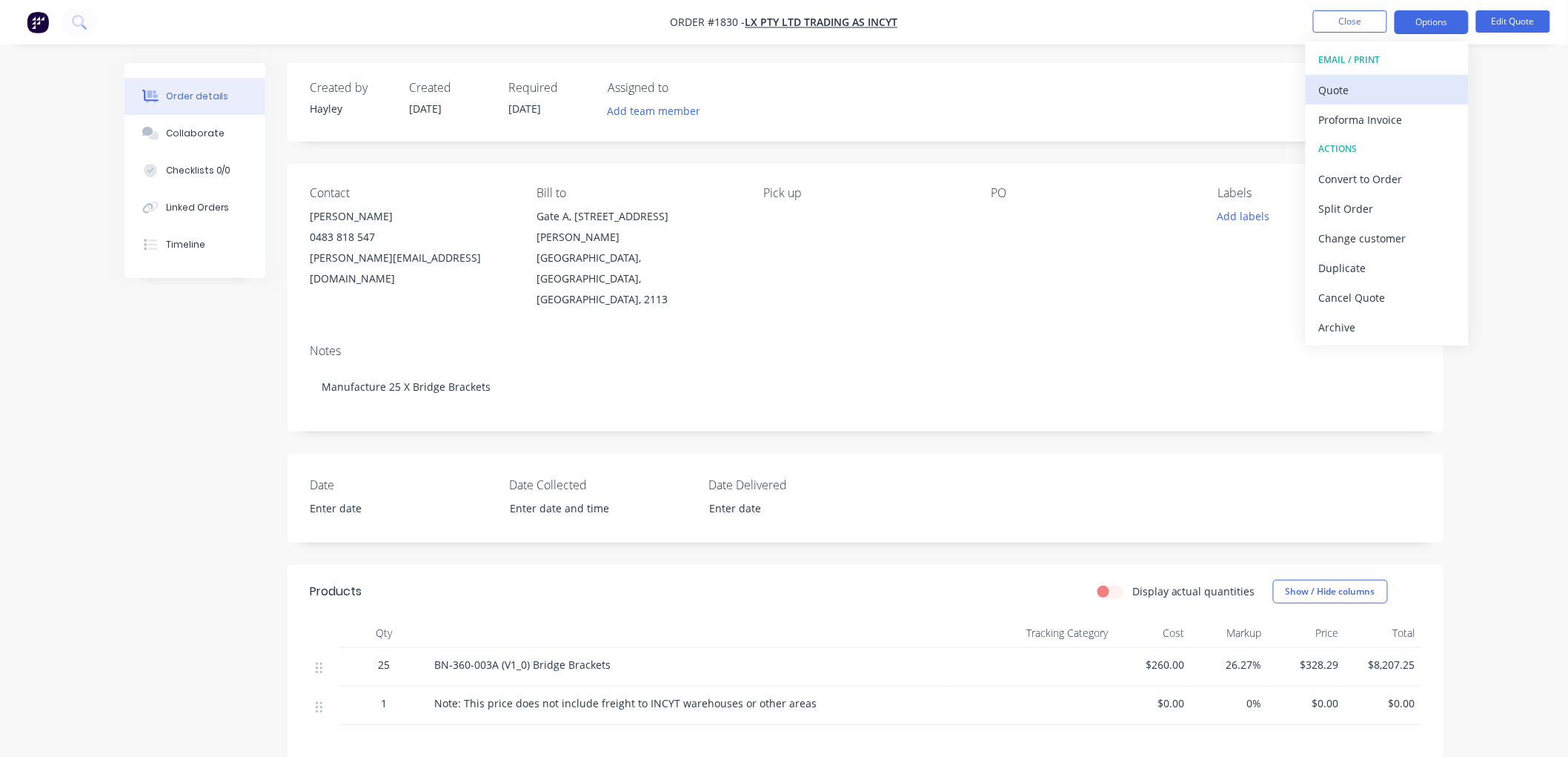
click at [1381, 88] on div "Quote" at bounding box center [1387, 90] width 137 height 21
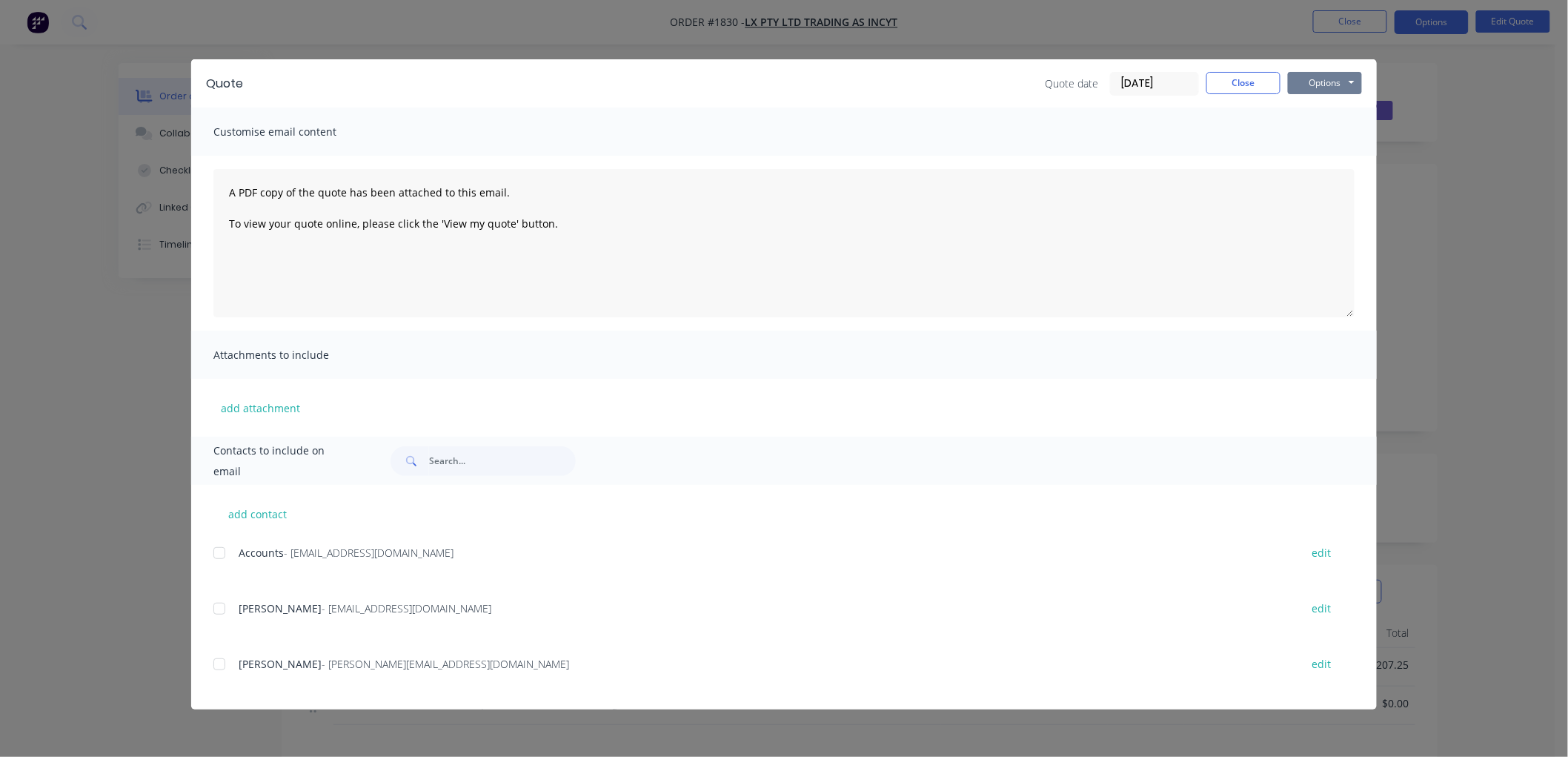
click at [1325, 90] on button "Options" at bounding box center [1325, 83] width 74 height 22
click at [1352, 110] on button "Preview" at bounding box center [1335, 109] width 95 height 25
click at [223, 661] on div at bounding box center [220, 664] width 30 height 30
click at [1318, 81] on button "Options" at bounding box center [1325, 83] width 74 height 22
click at [1337, 161] on button "Email" at bounding box center [1335, 158] width 95 height 25
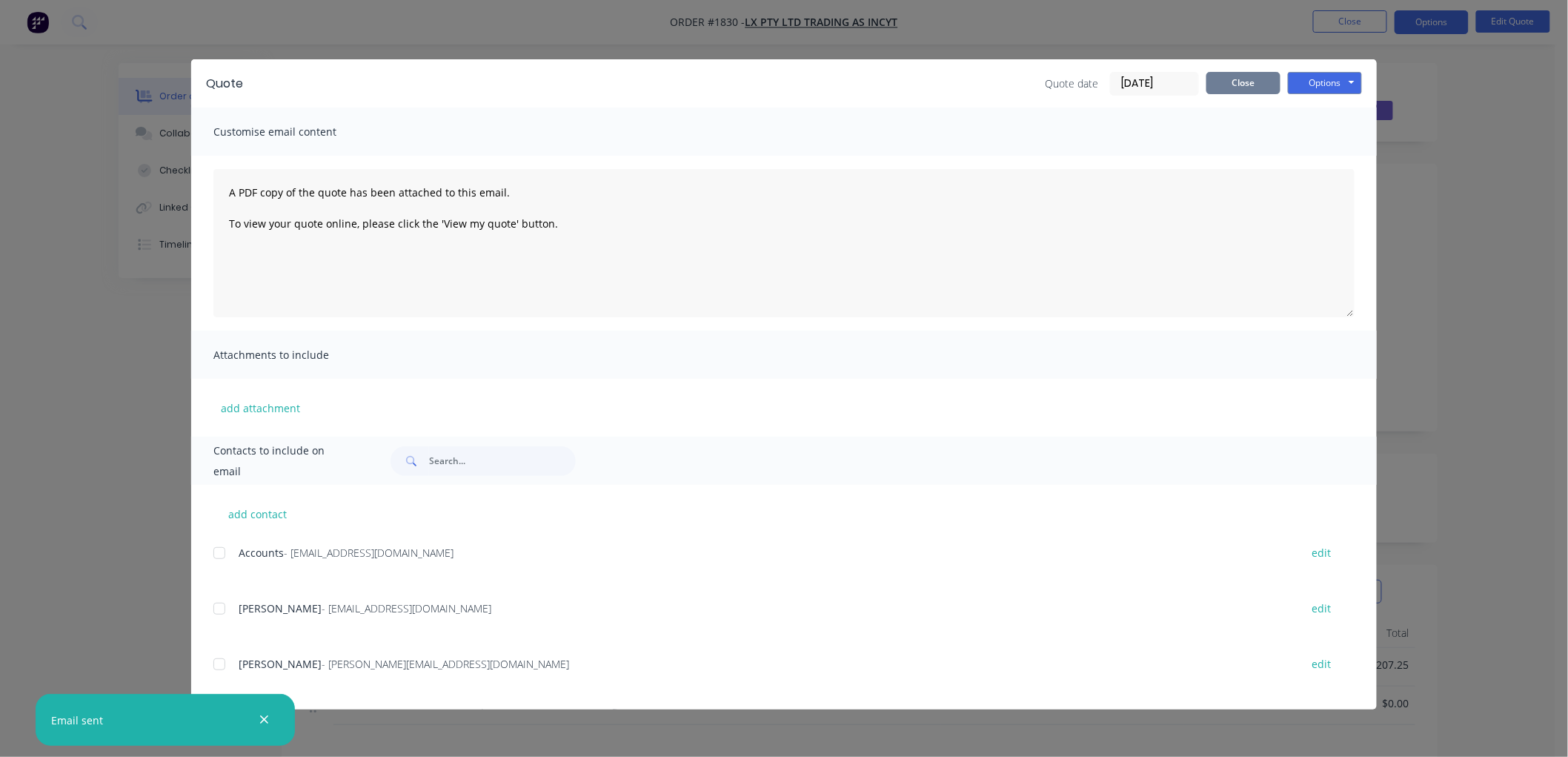
click at [1251, 83] on button "Close" at bounding box center [1243, 83] width 74 height 22
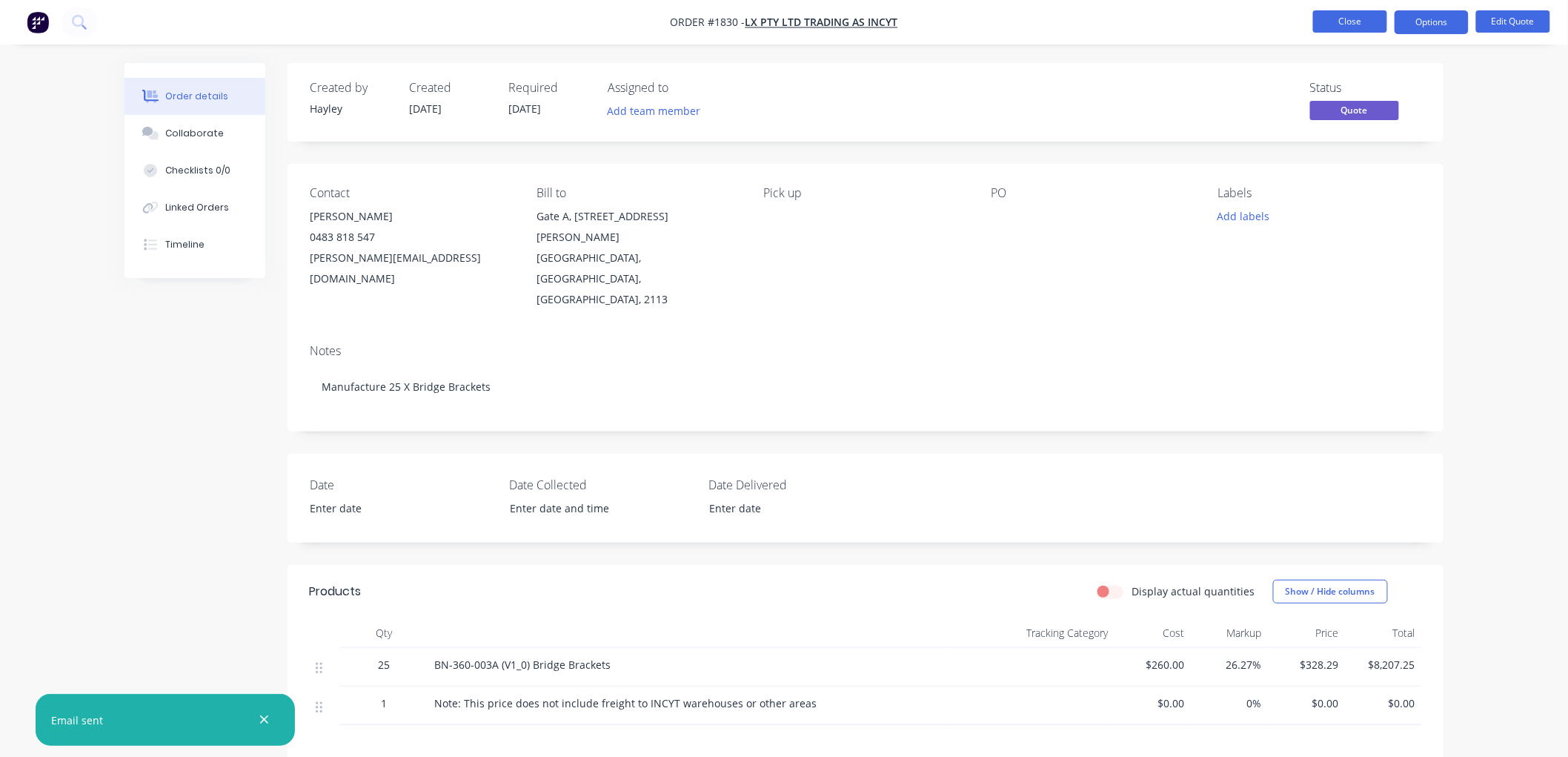
click at [1342, 24] on button "Close" at bounding box center [1350, 21] width 74 height 22
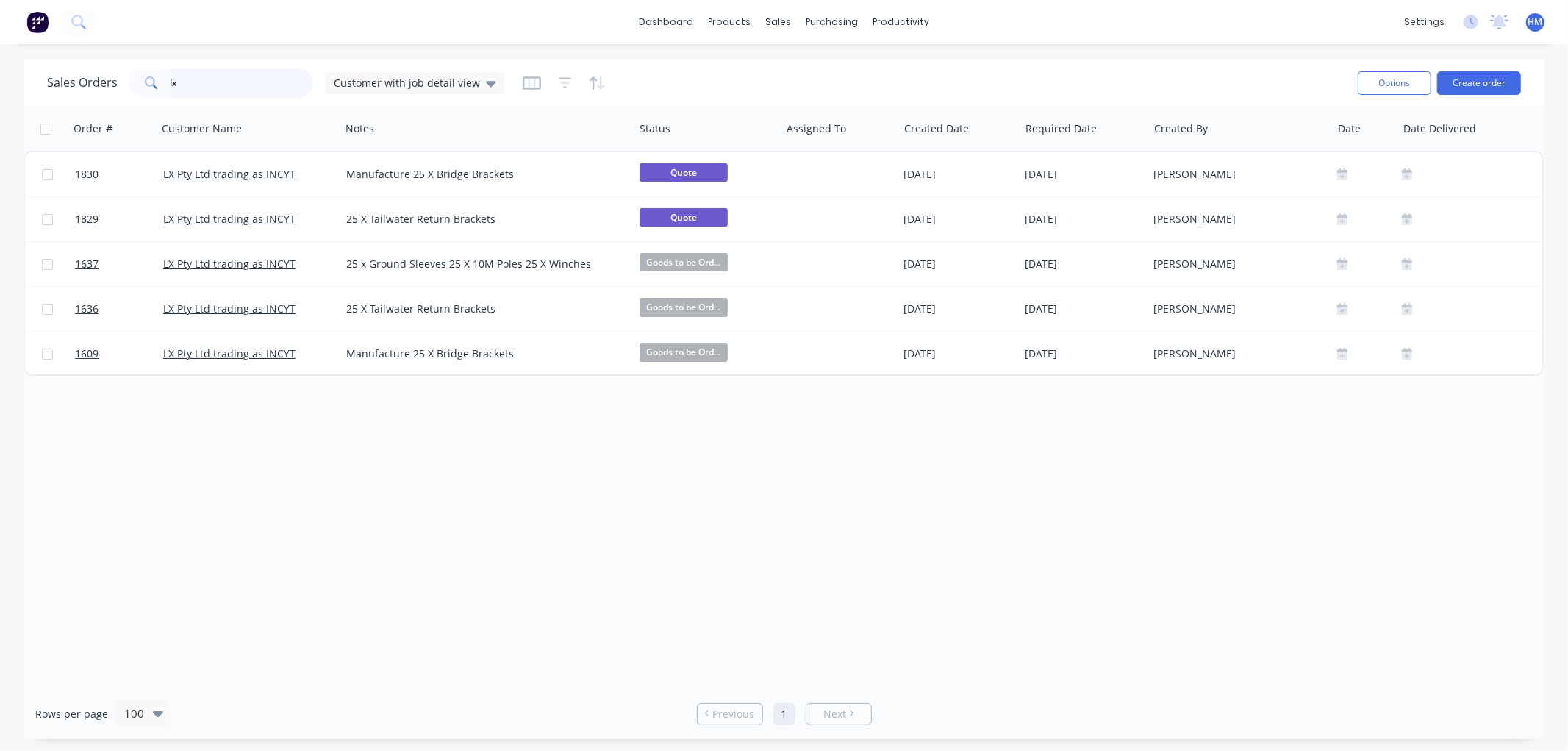
click at [197, 82] on input "lx" at bounding box center [242, 83] width 144 height 29
drag, startPoint x: 203, startPoint y: 79, endPoint x: 115, endPoint y: 79, distance: 88.0
click at [115, 79] on div "Sales Orders lx Customer with job detail view" at bounding box center [276, 83] width 458 height 29
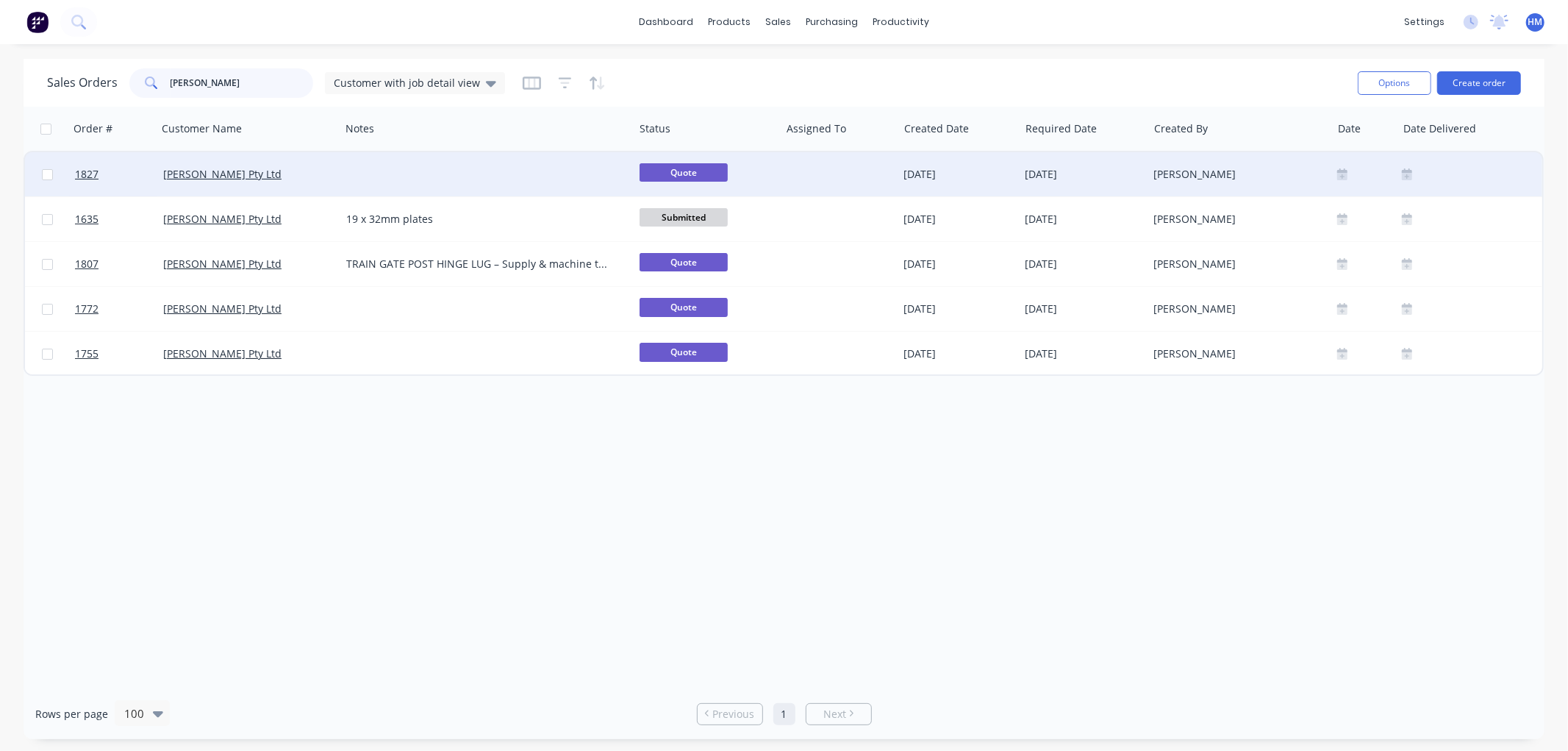
type input "[PERSON_NAME]"
click at [287, 175] on div "[PERSON_NAME] Pty Ltd" at bounding box center [244, 174] width 163 height 15
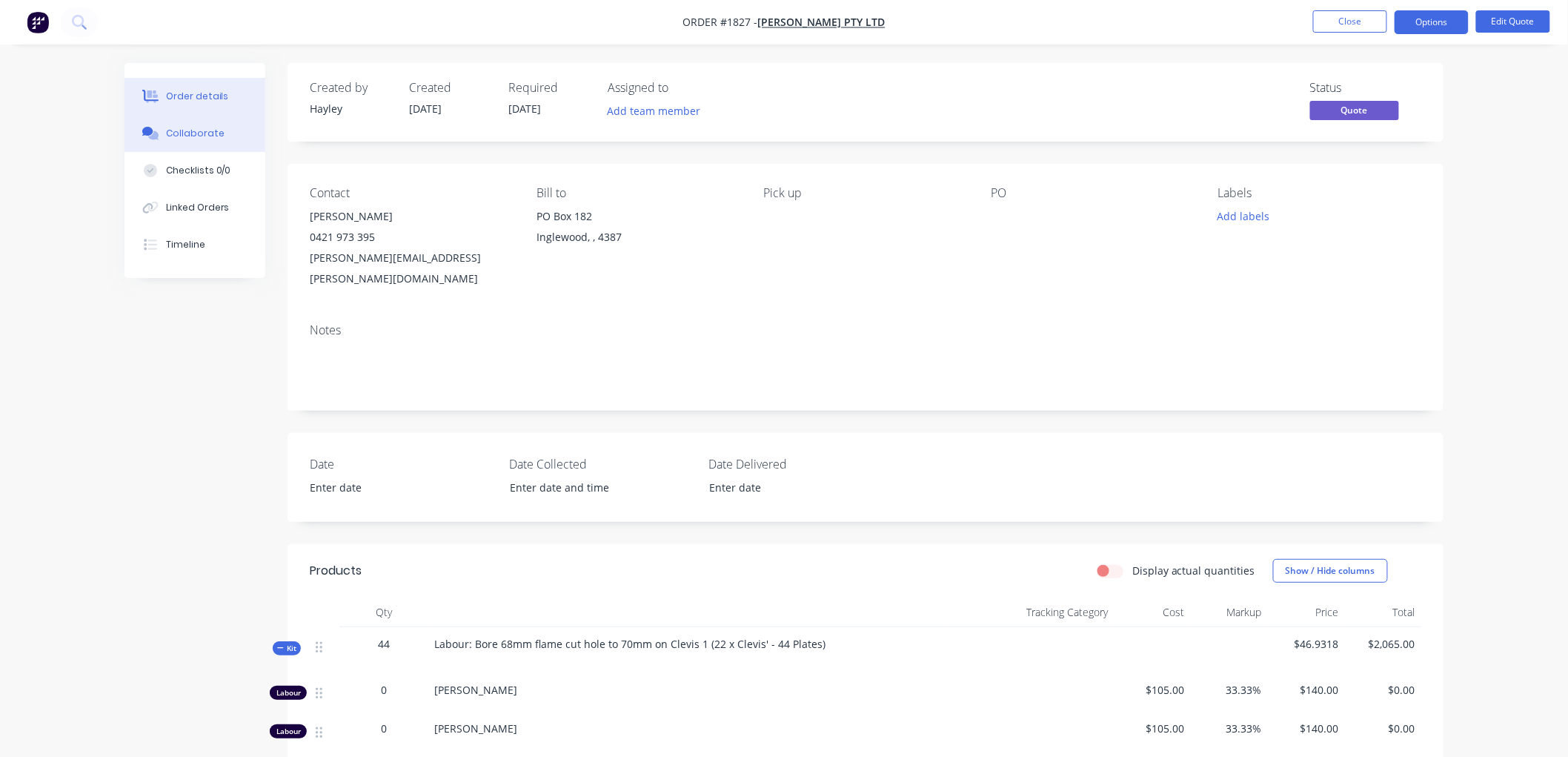
click at [208, 134] on div "Collaborate" at bounding box center [195, 133] width 58 height 13
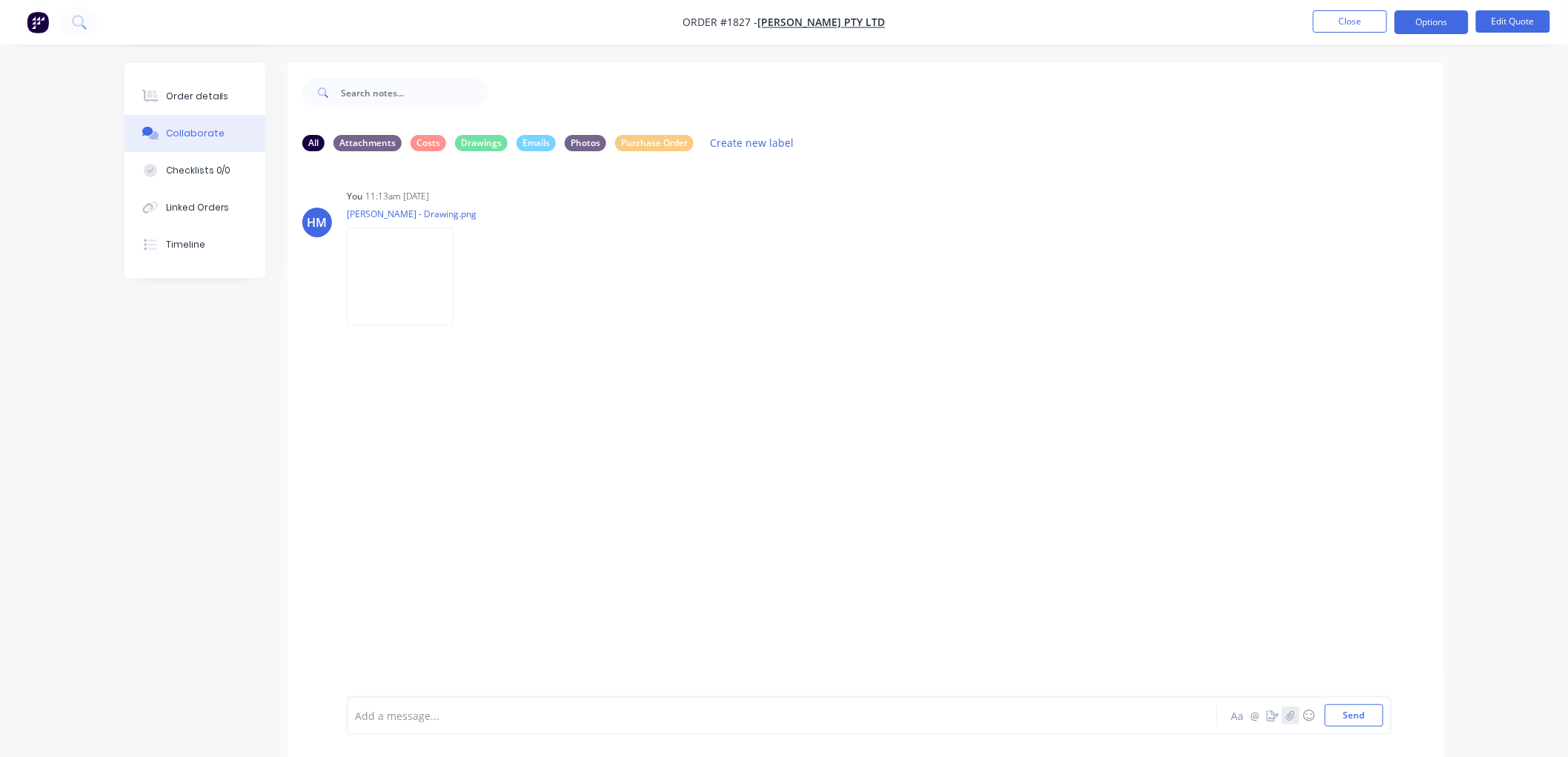
click at [1296, 716] on button "button" at bounding box center [1290, 715] width 18 height 18
click at [1366, 713] on button "Send" at bounding box center [1354, 715] width 58 height 22
click at [191, 96] on div "Order details" at bounding box center [197, 96] width 63 height 13
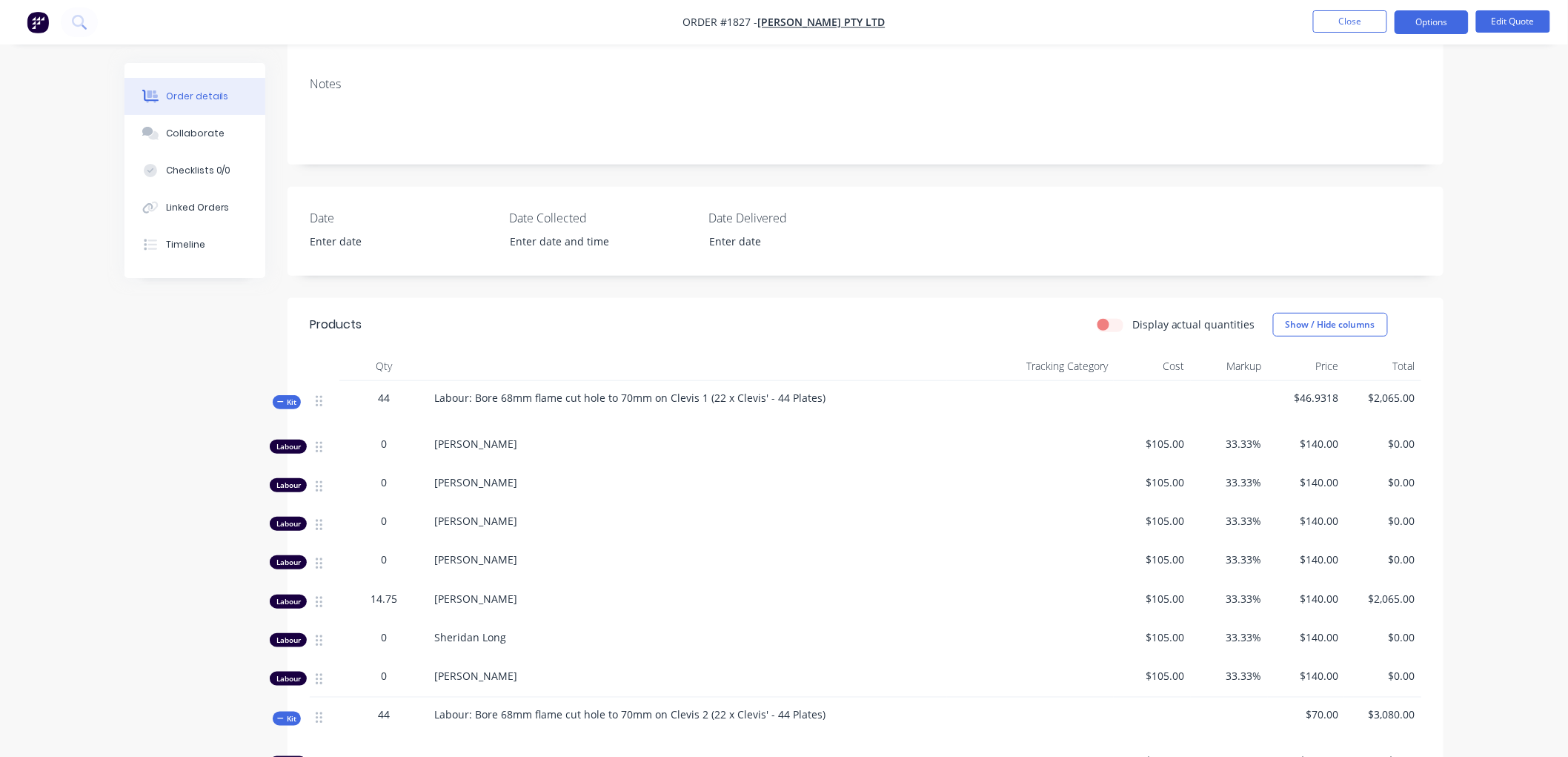
scroll to position [246, 0]
click at [280, 397] on icon at bounding box center [280, 401] width 6 height 7
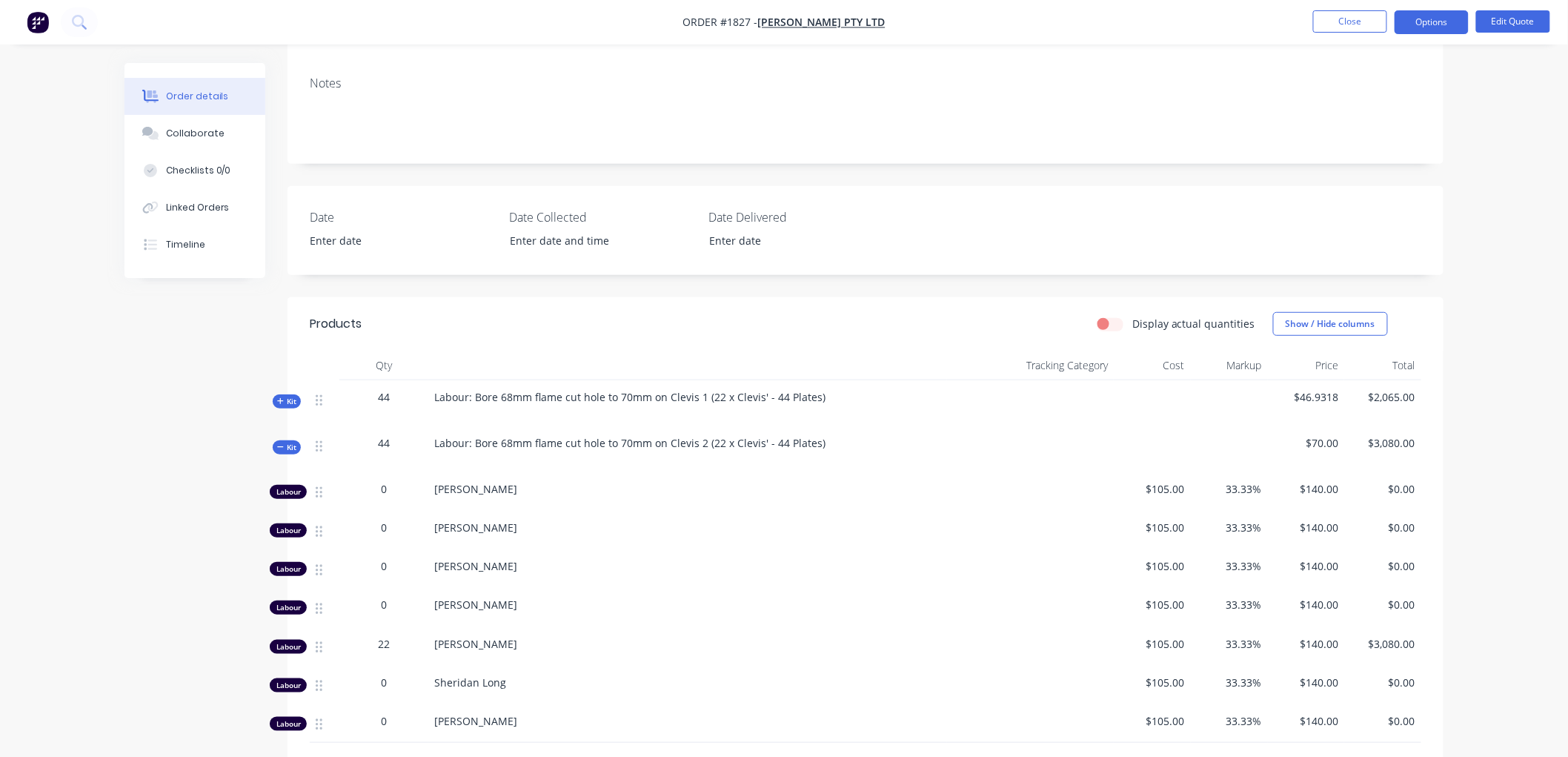
click at [276, 440] on div "Kit" at bounding box center [287, 447] width 29 height 14
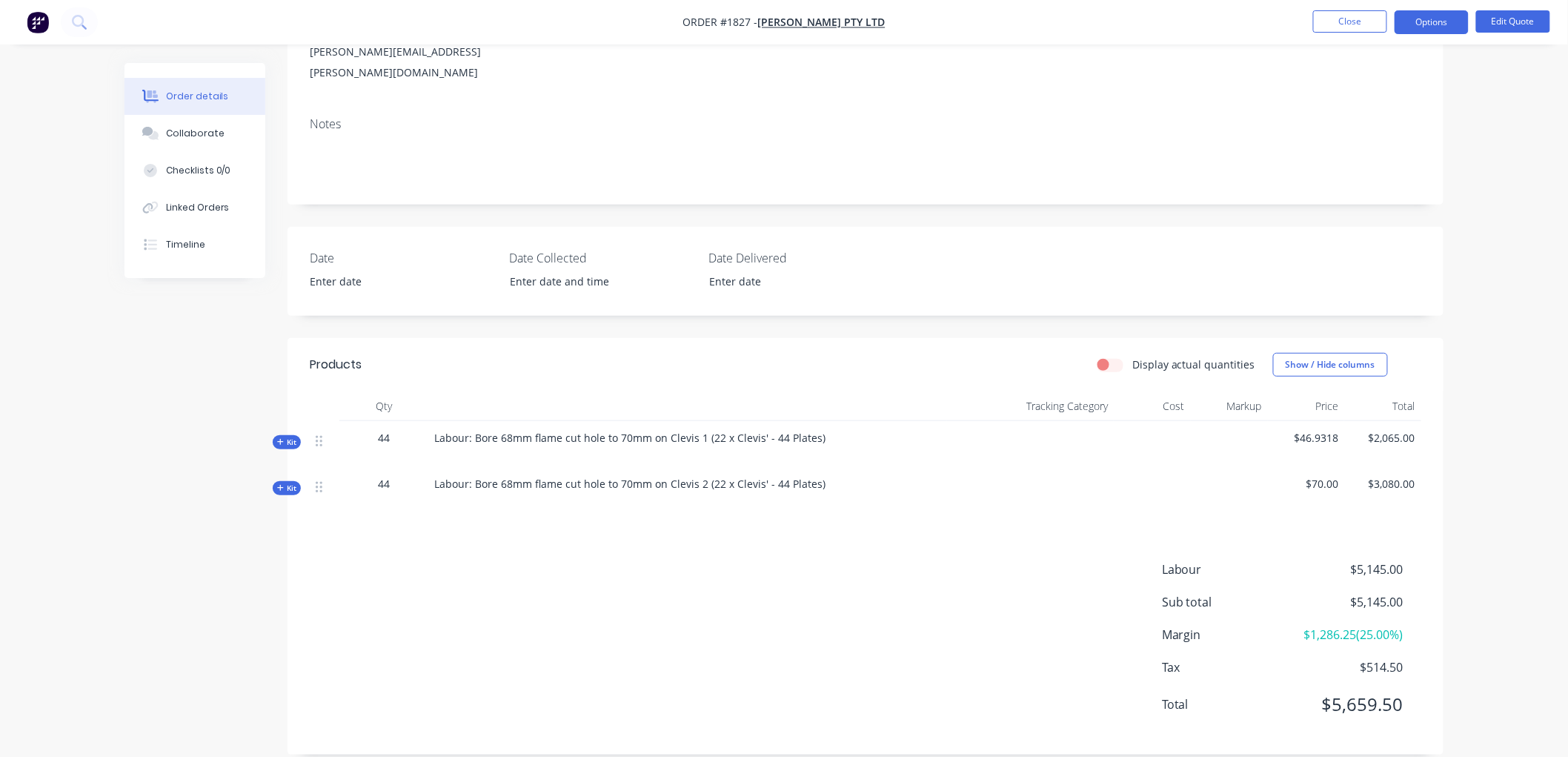
scroll to position [0, 0]
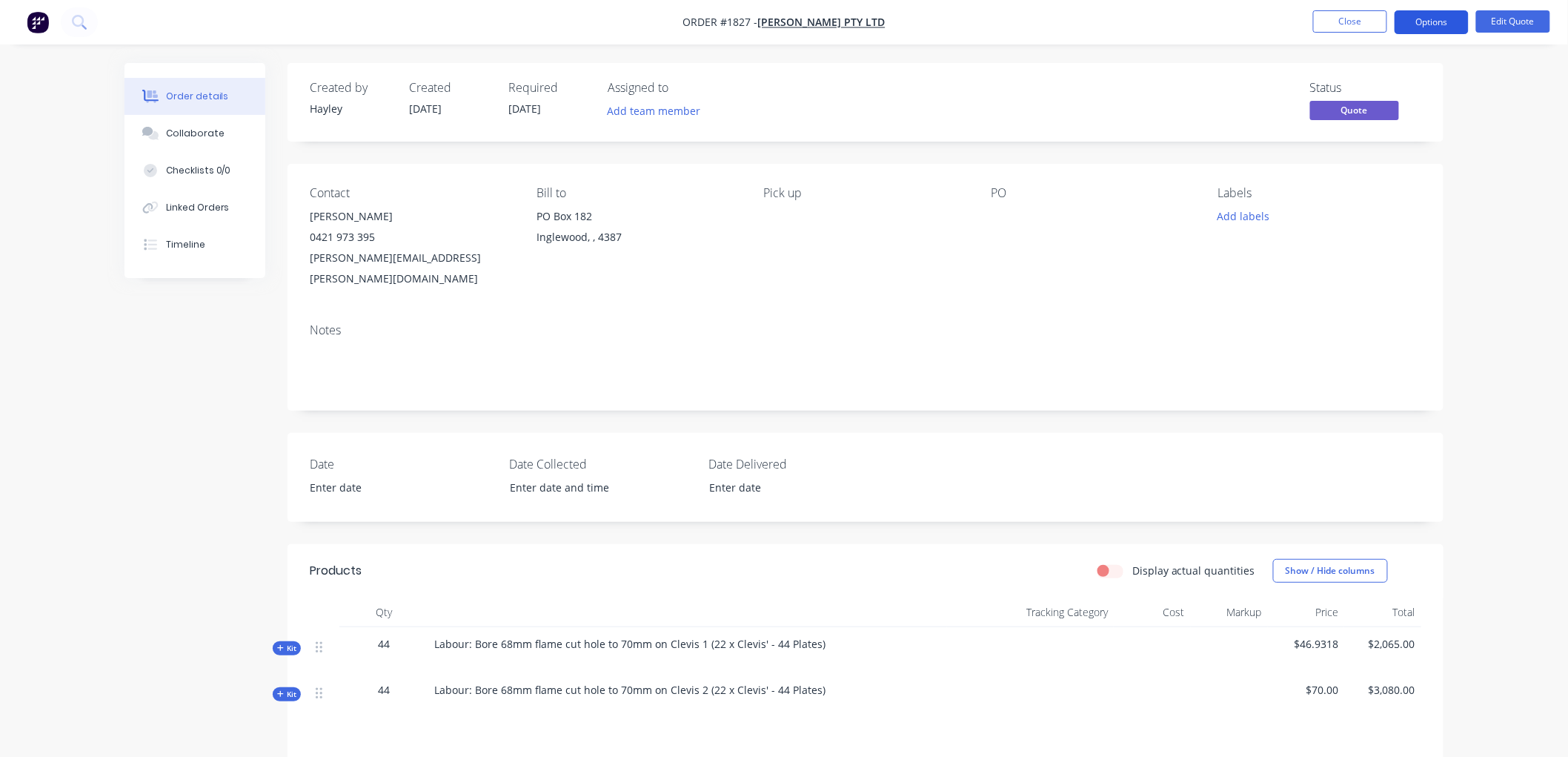
click at [1428, 25] on button "Options" at bounding box center [1431, 22] width 74 height 24
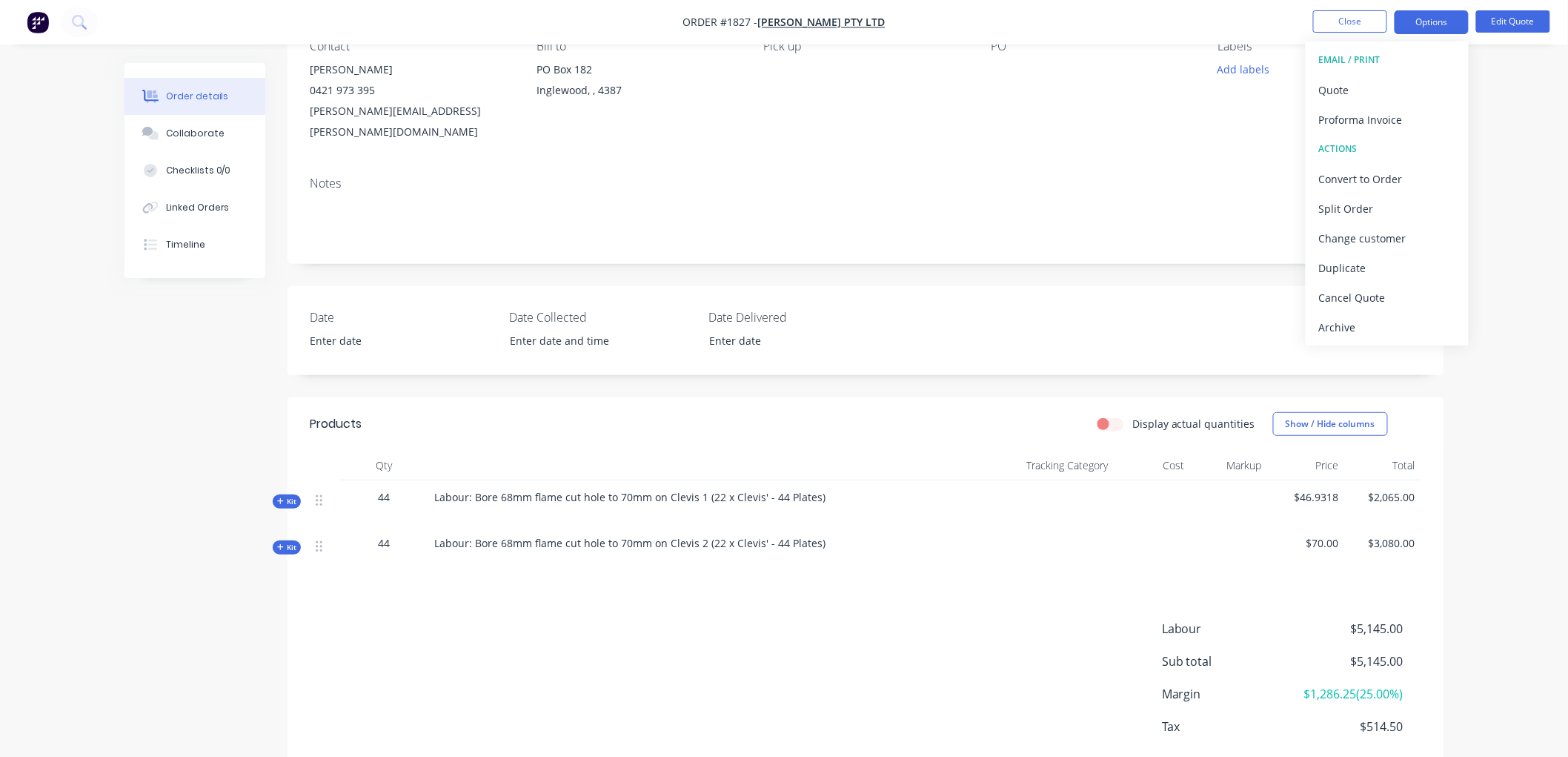
scroll to position [164, 0]
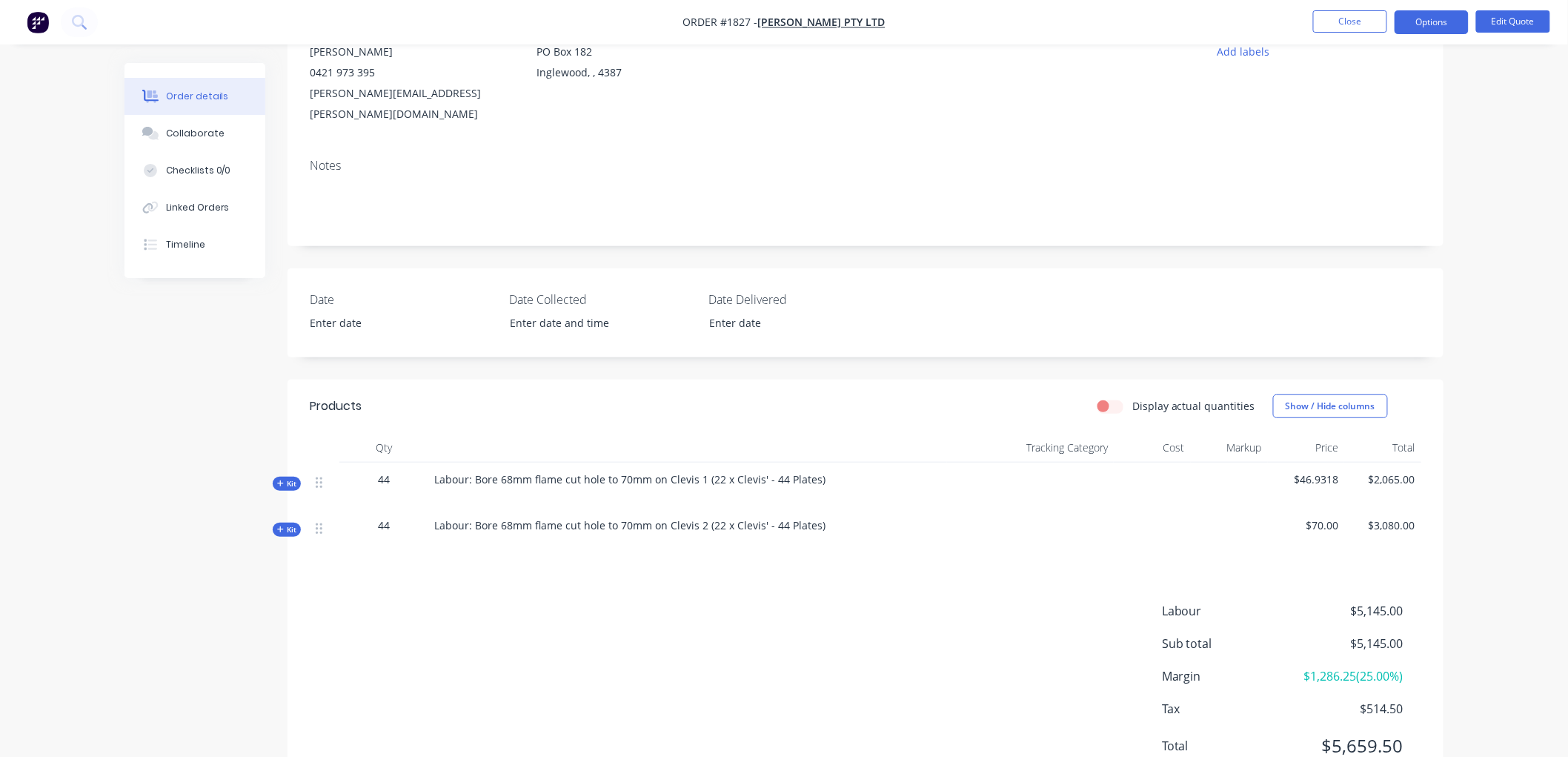
click at [809, 487] on div at bounding box center [688, 493] width 507 height 12
click at [468, 533] on div at bounding box center [688, 538] width 507 height 12
click at [1498, 13] on button "Edit Quote" at bounding box center [1514, 21] width 74 height 22
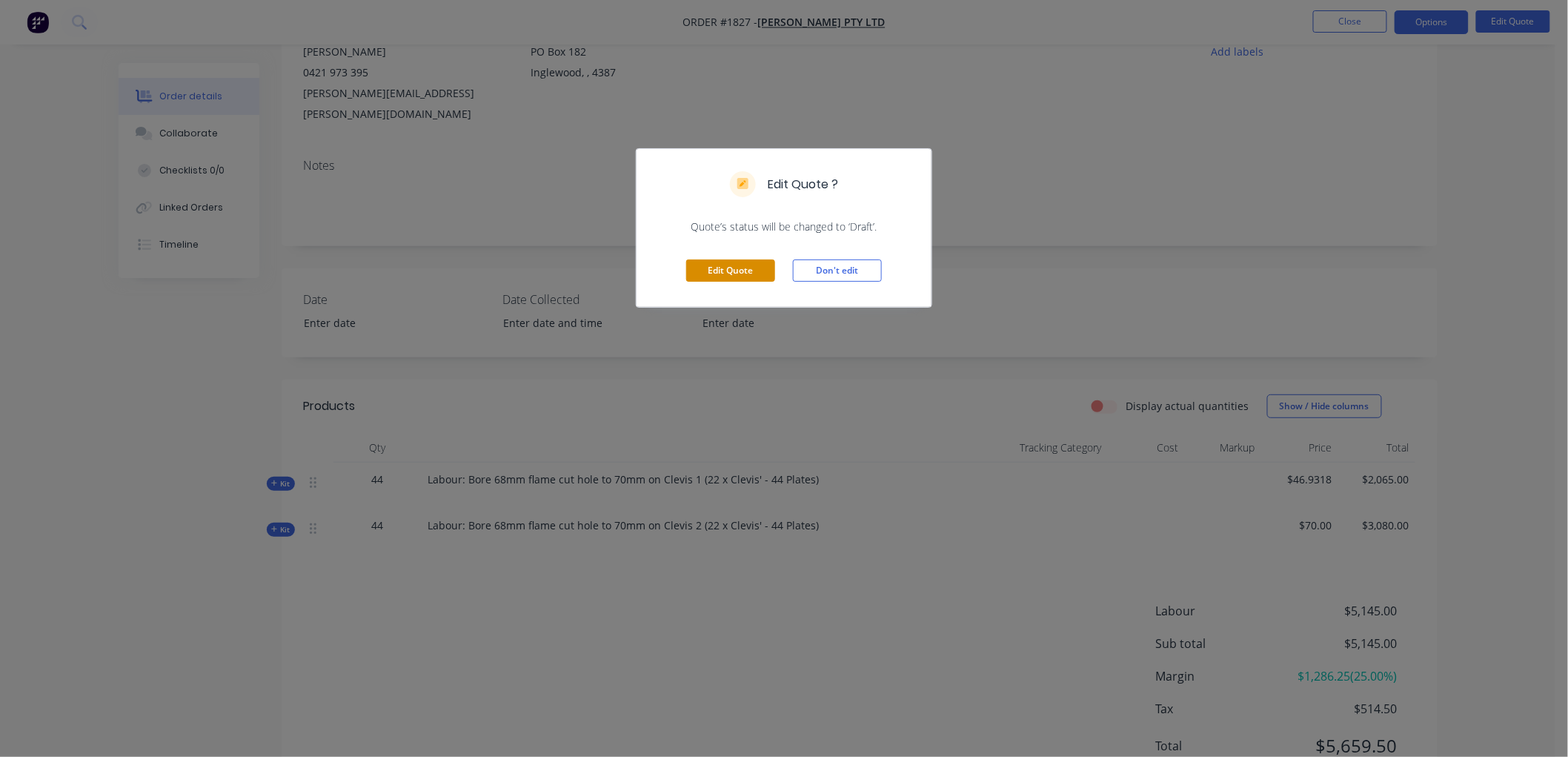
click at [734, 277] on button "Edit Quote" at bounding box center [731, 270] width 89 height 22
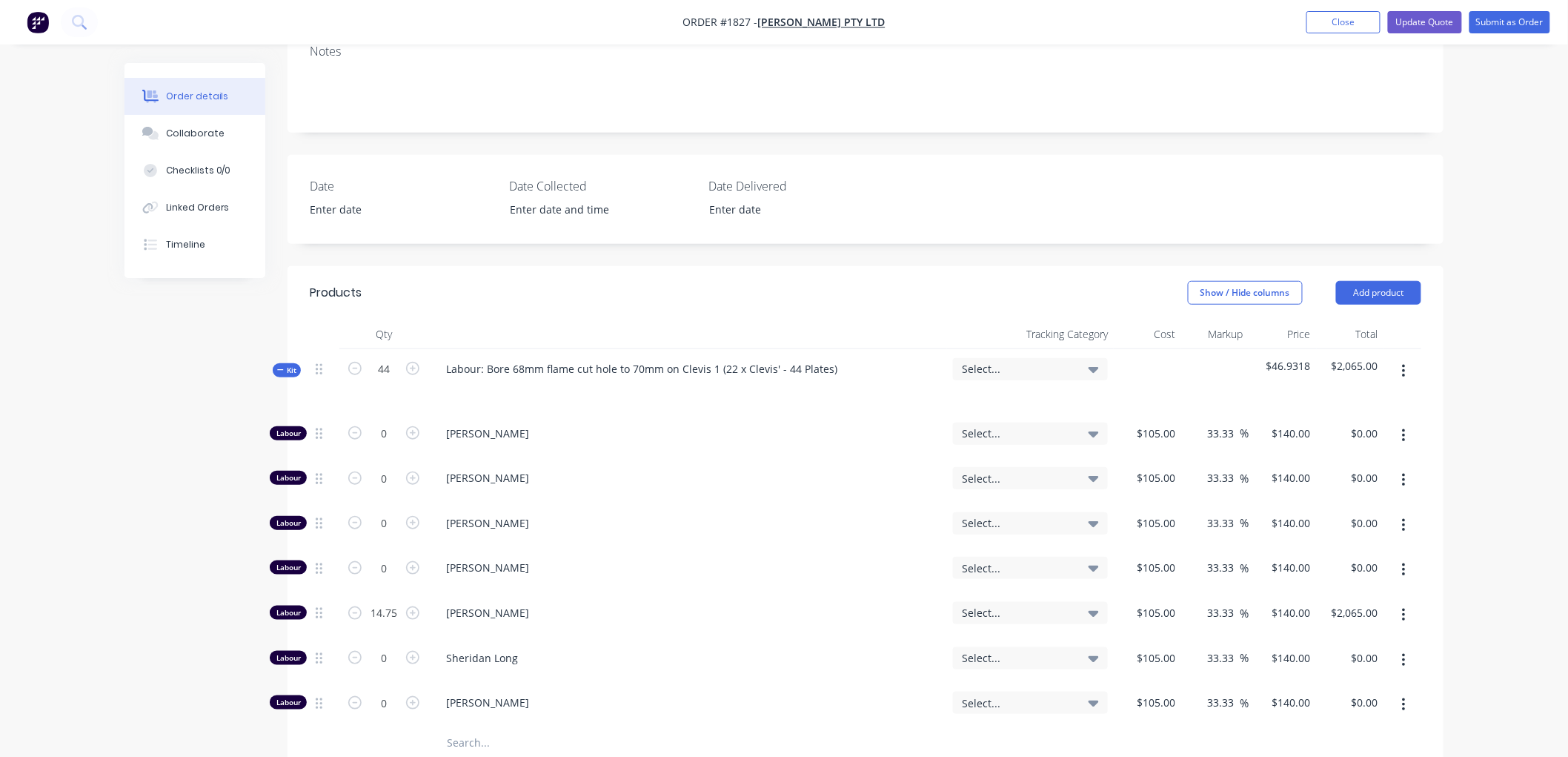
scroll to position [330, 0]
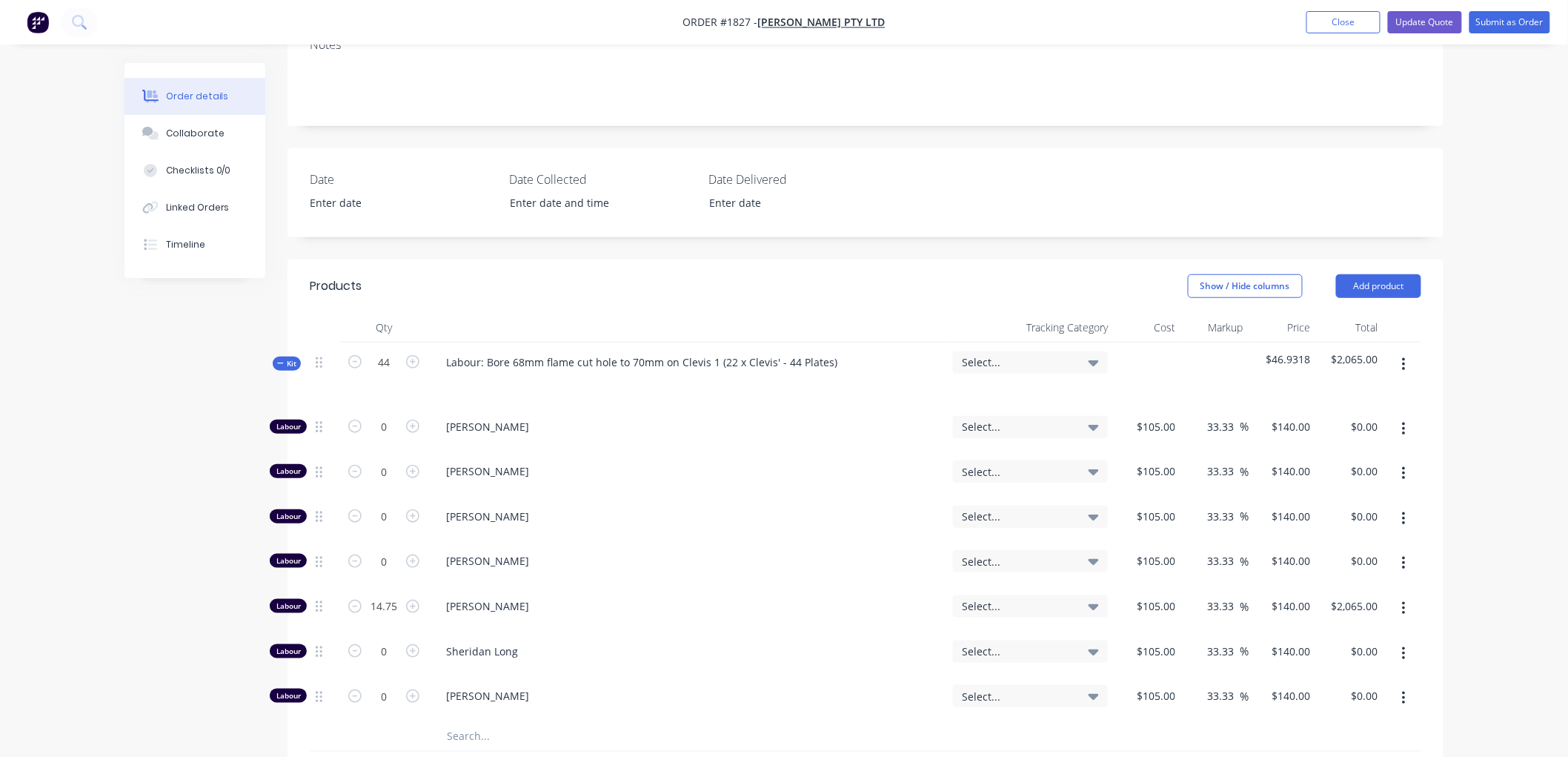
click at [277, 359] on icon at bounding box center [280, 363] width 6 height 7
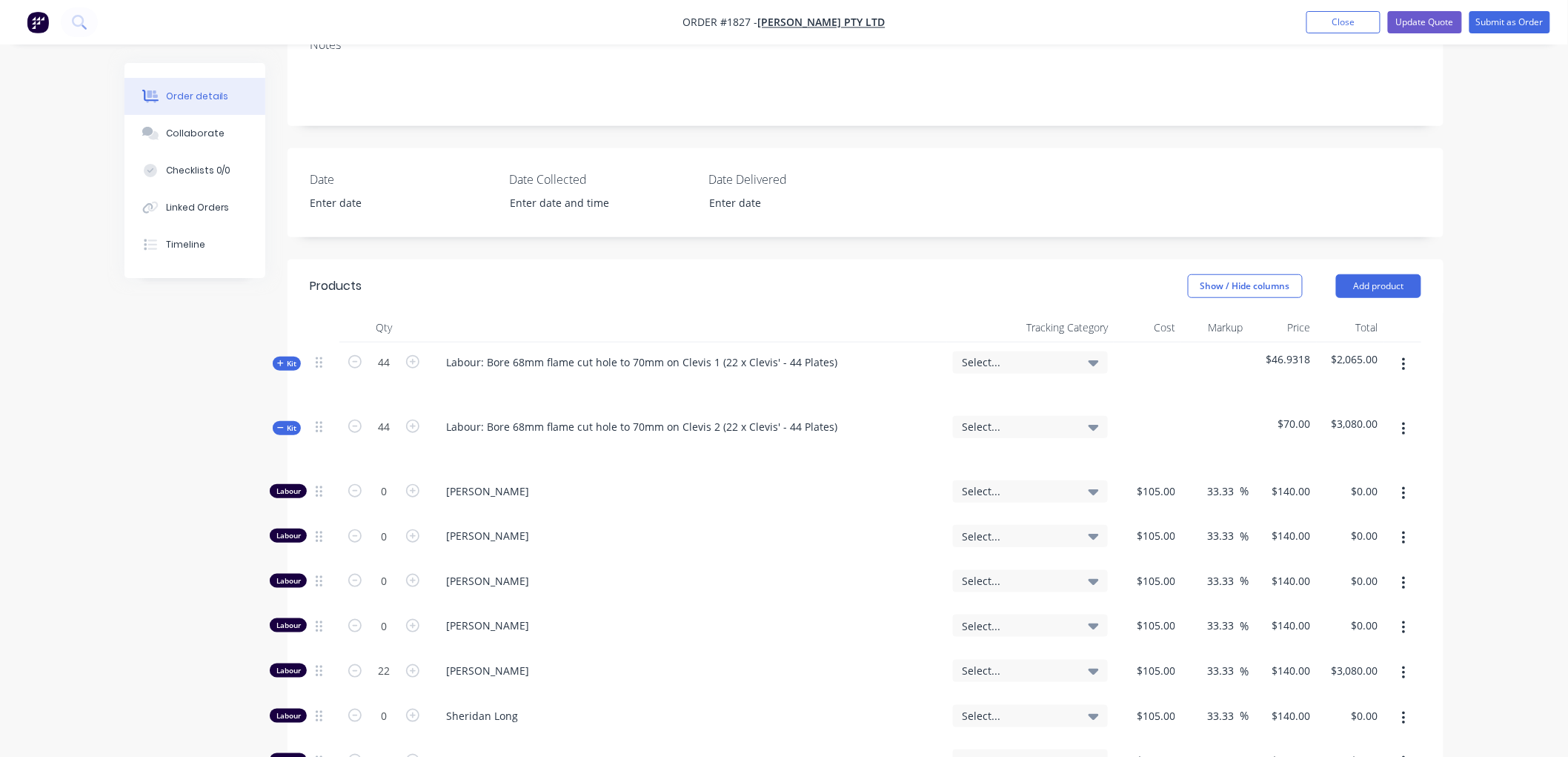
click at [281, 424] on icon at bounding box center [280, 427] width 6 height 7
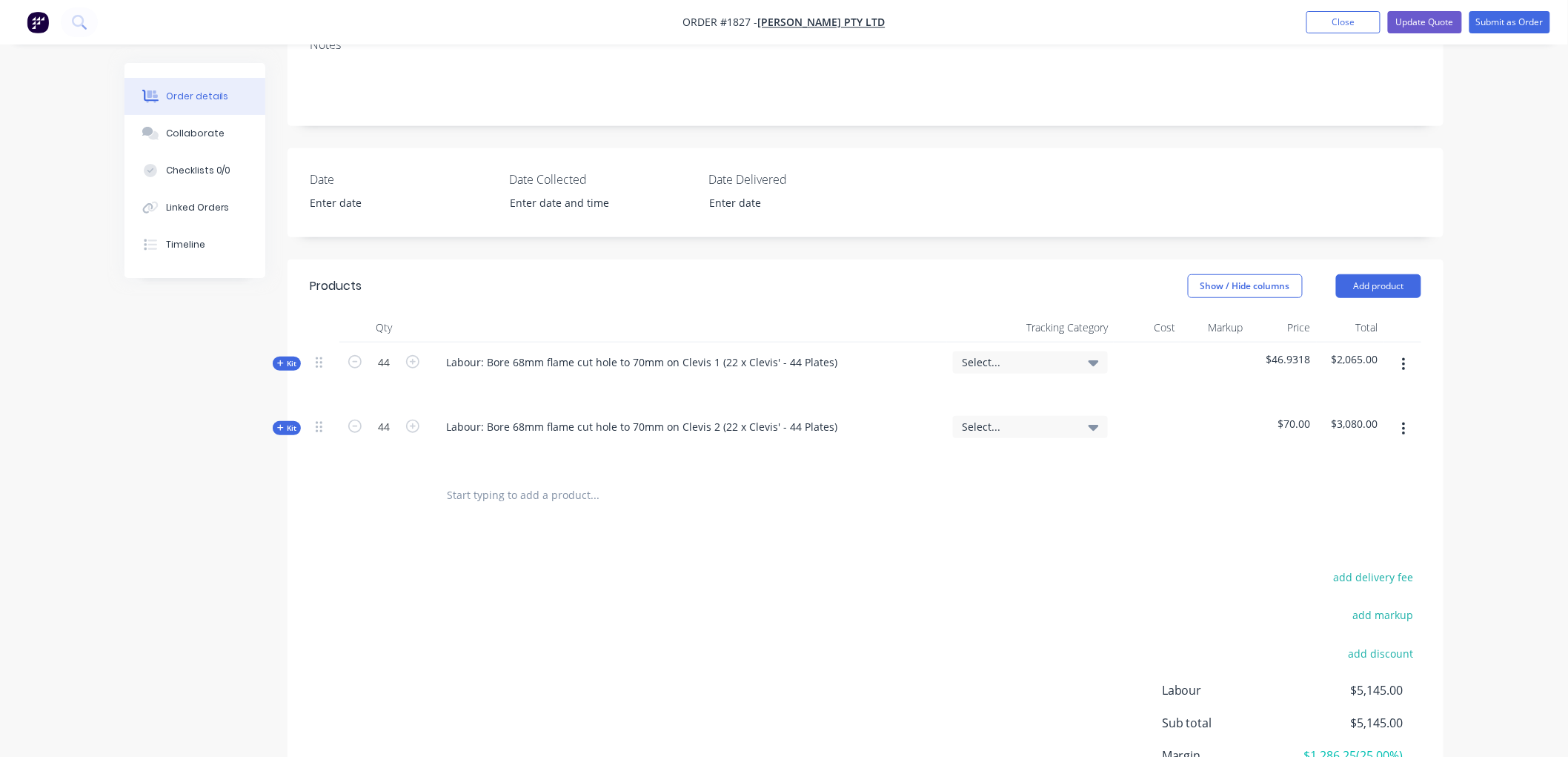
click at [501, 480] on input "text" at bounding box center [593, 495] width 296 height 30
click at [448, 480] on input "Due to the large number of plates/holes, we believe that" at bounding box center [593, 495] width 296 height 30
type input "See attached drawing: Due to the large number of plates/holes, we believe that"
click at [746, 480] on div "See attached drawing: Due to the large number of plates/holes, we believe that …" at bounding box center [657, 495] width 445 height 30
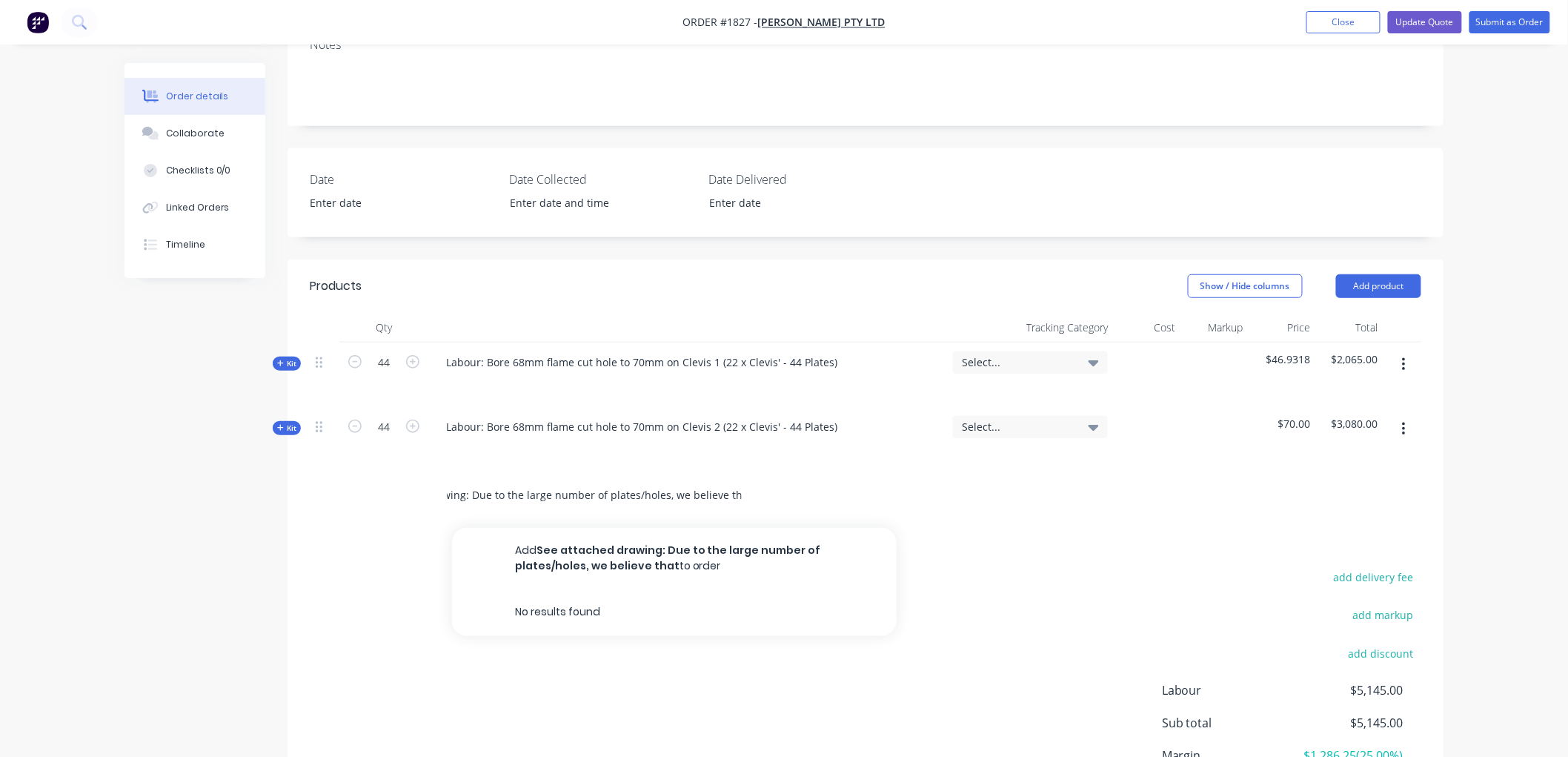
drag, startPoint x: 729, startPoint y: 436, endPoint x: 749, endPoint y: 438, distance: 20.1
click at [749, 480] on div "See attached drawing: Due to the large number of plates/holes, we believe that …" at bounding box center [657, 495] width 445 height 30
click at [743, 480] on div "See attached drawing: Due to the large number of plates/holes, we believe that …" at bounding box center [657, 495] width 445 height 30
click at [706, 480] on input "See attached drawing: Due to the large number of plates/holes, we believe that" at bounding box center [593, 495] width 296 height 30
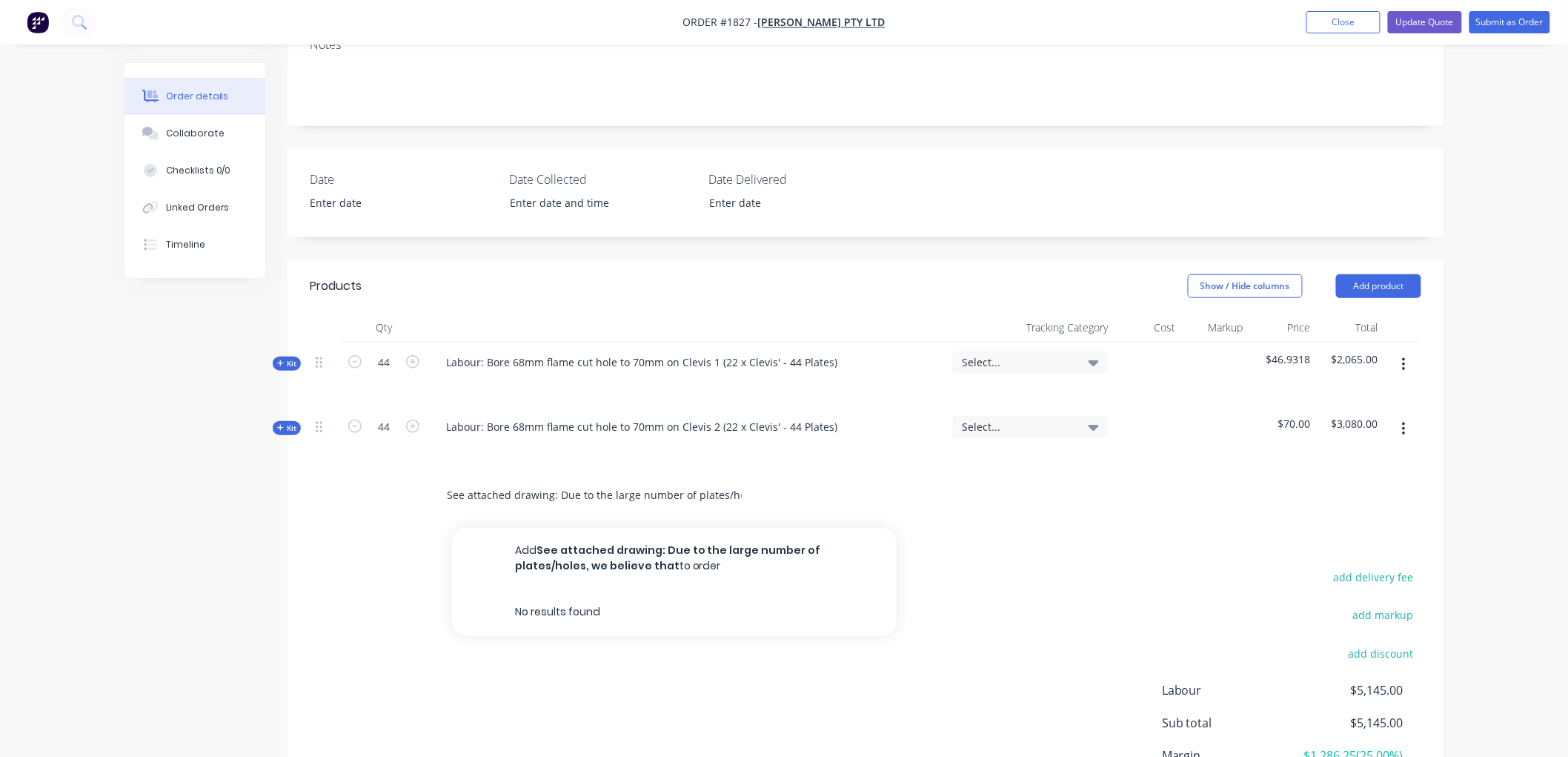
click at [712, 480] on input "See attached drawing: Due to the large number of plates/holes, we believe that" at bounding box center [593, 495] width 296 height 30
click at [475, 480] on input "See attached drawing: Due to the large number of plates/holes, we believe that …" at bounding box center [593, 495] width 296 height 30
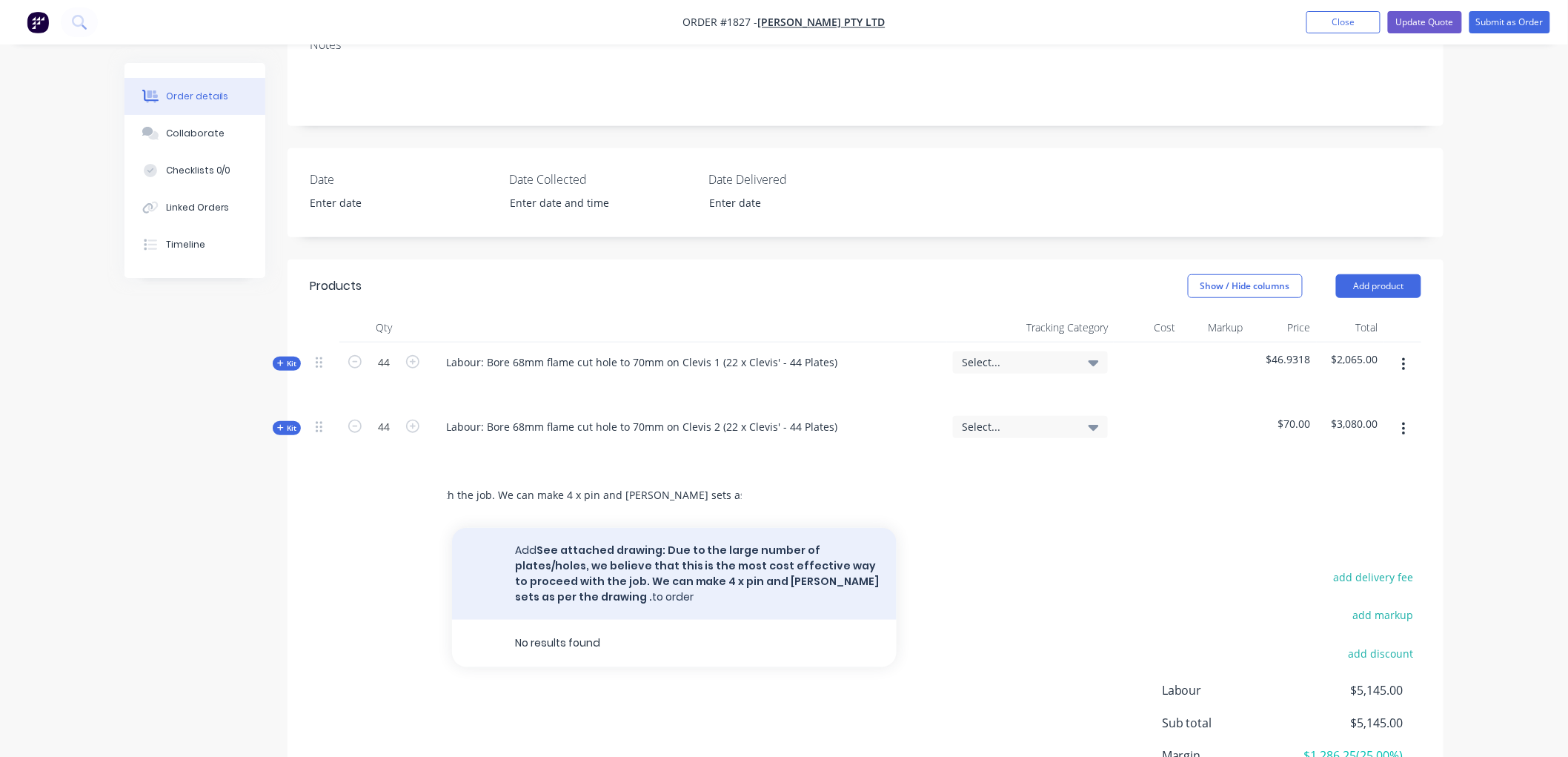
type input "See attached drawing: Due to the large number of plates/holes, we believe that …"
click at [630, 528] on button "Add See attached drawing: Due to the large number of plates/holes, we believe t…" at bounding box center [675, 574] width 445 height 92
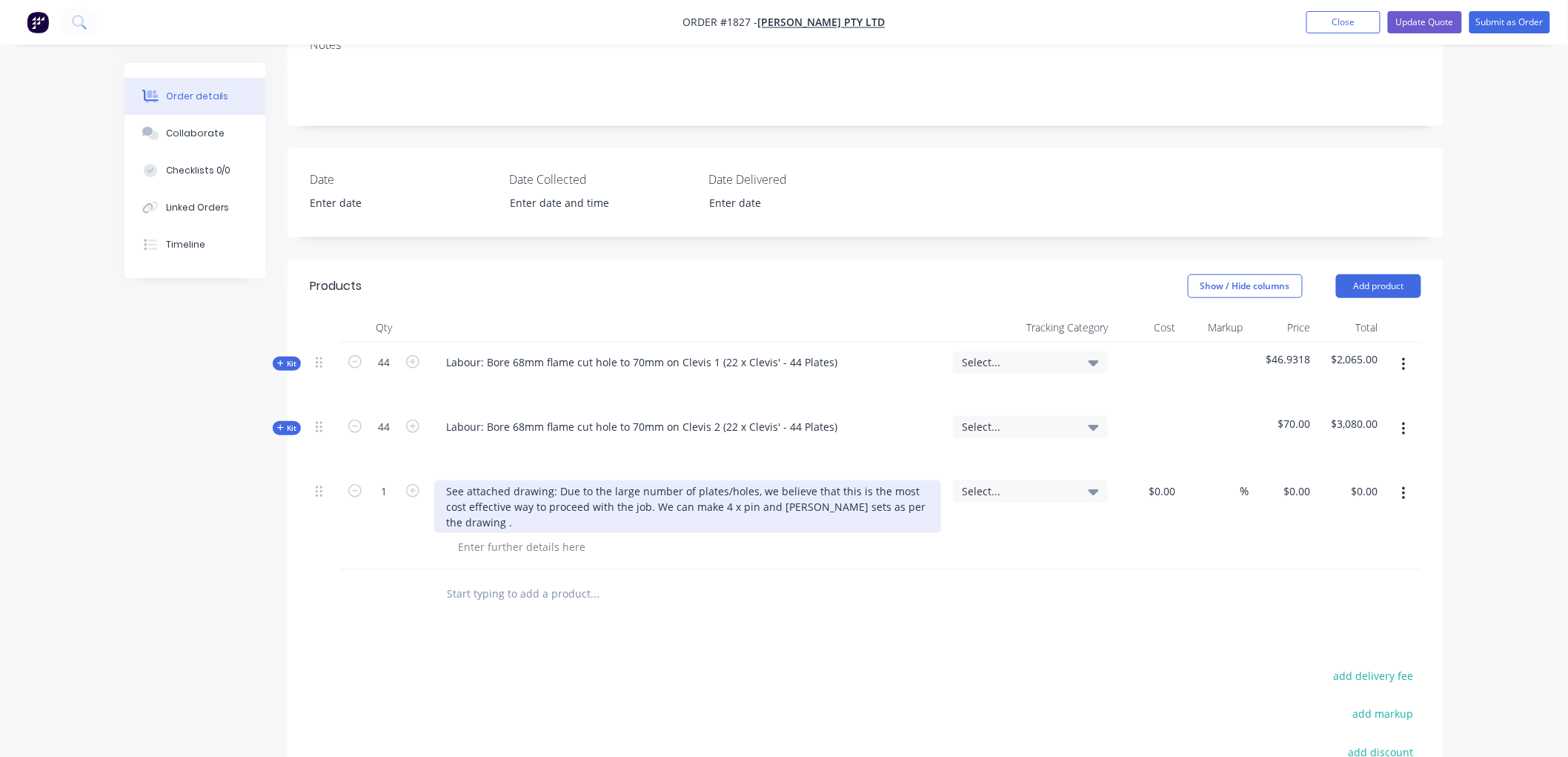
click at [559, 480] on div "See attached drawing: Due to the large number of plates/holes, we believe that …" at bounding box center [688, 506] width 507 height 53
click at [558, 480] on div "See attached drawing: Due to the large number of plates/holes, we believe that …" at bounding box center [688, 506] width 507 height 53
click at [717, 480] on div "See attached drawing: Due to the large number of plates/holes, we believe that …" at bounding box center [688, 506] width 507 height 53
click at [559, 480] on div "See attached drawing: Due to the large number of plates/holes, we believe that …" at bounding box center [688, 506] width 507 height 53
click at [554, 480] on div "See attached drawing - Proposed method of fabrication Due to the large number o…" at bounding box center [688, 506] width 507 height 53
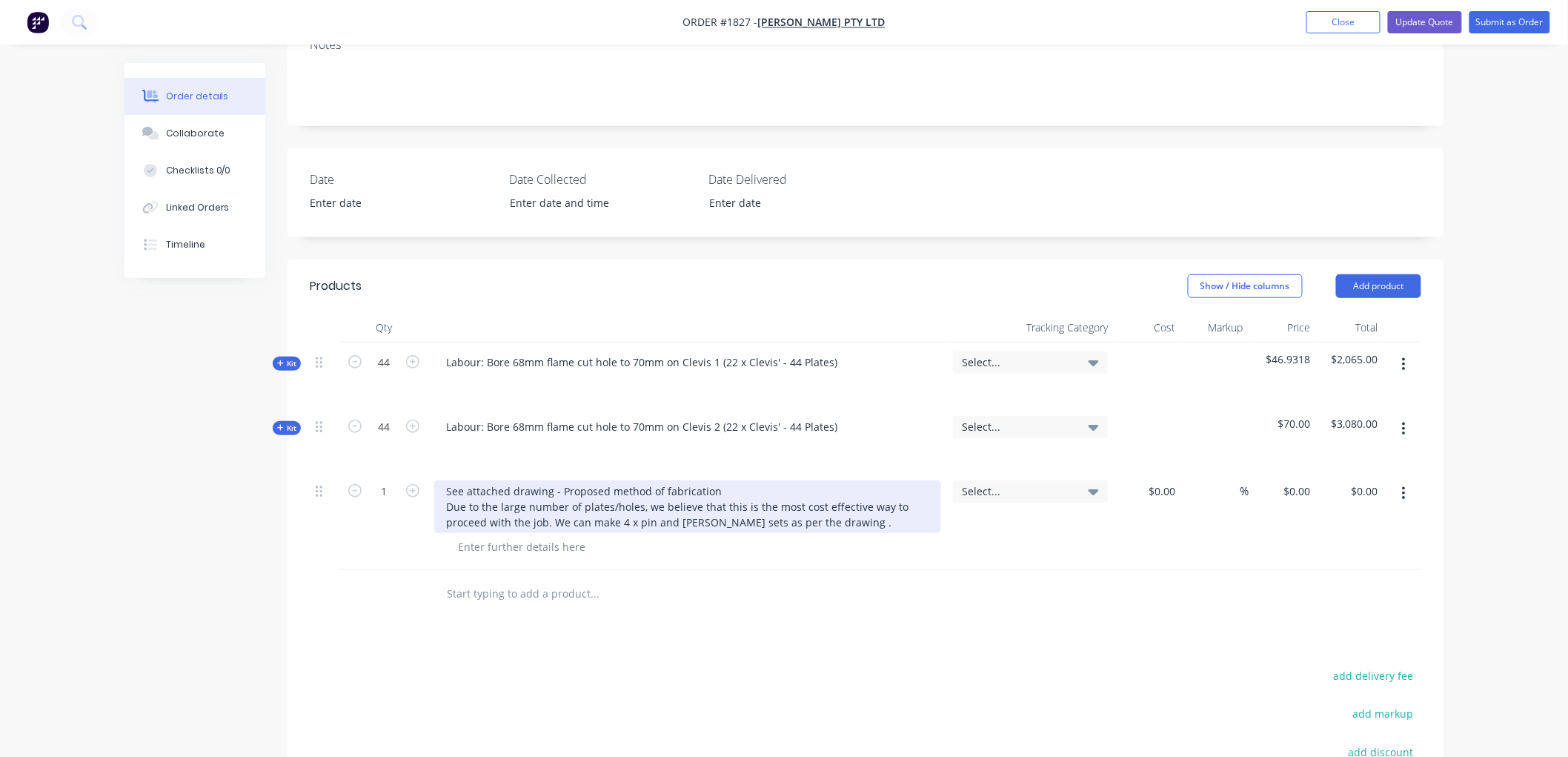
click at [720, 480] on div "See attached drawing - Proposed method of fabrication Due to the large number o…" at bounding box center [688, 506] width 507 height 53
drag, startPoint x: 699, startPoint y: 461, endPoint x: 750, endPoint y: 439, distance: 55.5
click at [701, 480] on div "See attached drawing - Proposed method of fabrication Due to the large number o…" at bounding box center [688, 514] width 507 height 68
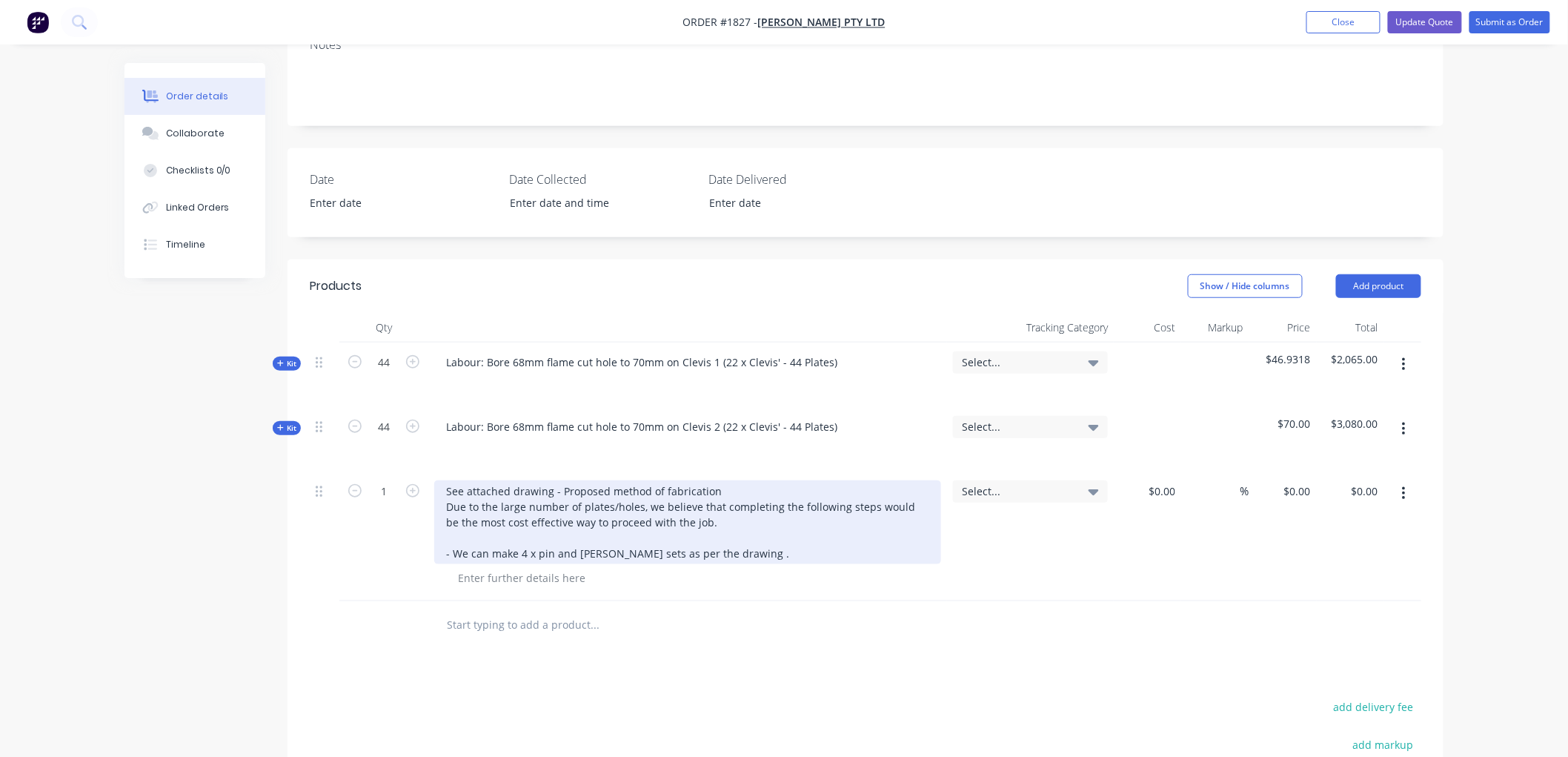
click at [728, 491] on div "See attached drawing - Proposed method of fabrication Due to the large number o…" at bounding box center [688, 522] width 507 height 84
click at [724, 480] on div "See attached drawing - Proposed method of fabrication Due to the large number o…" at bounding box center [688, 530] width 507 height 100
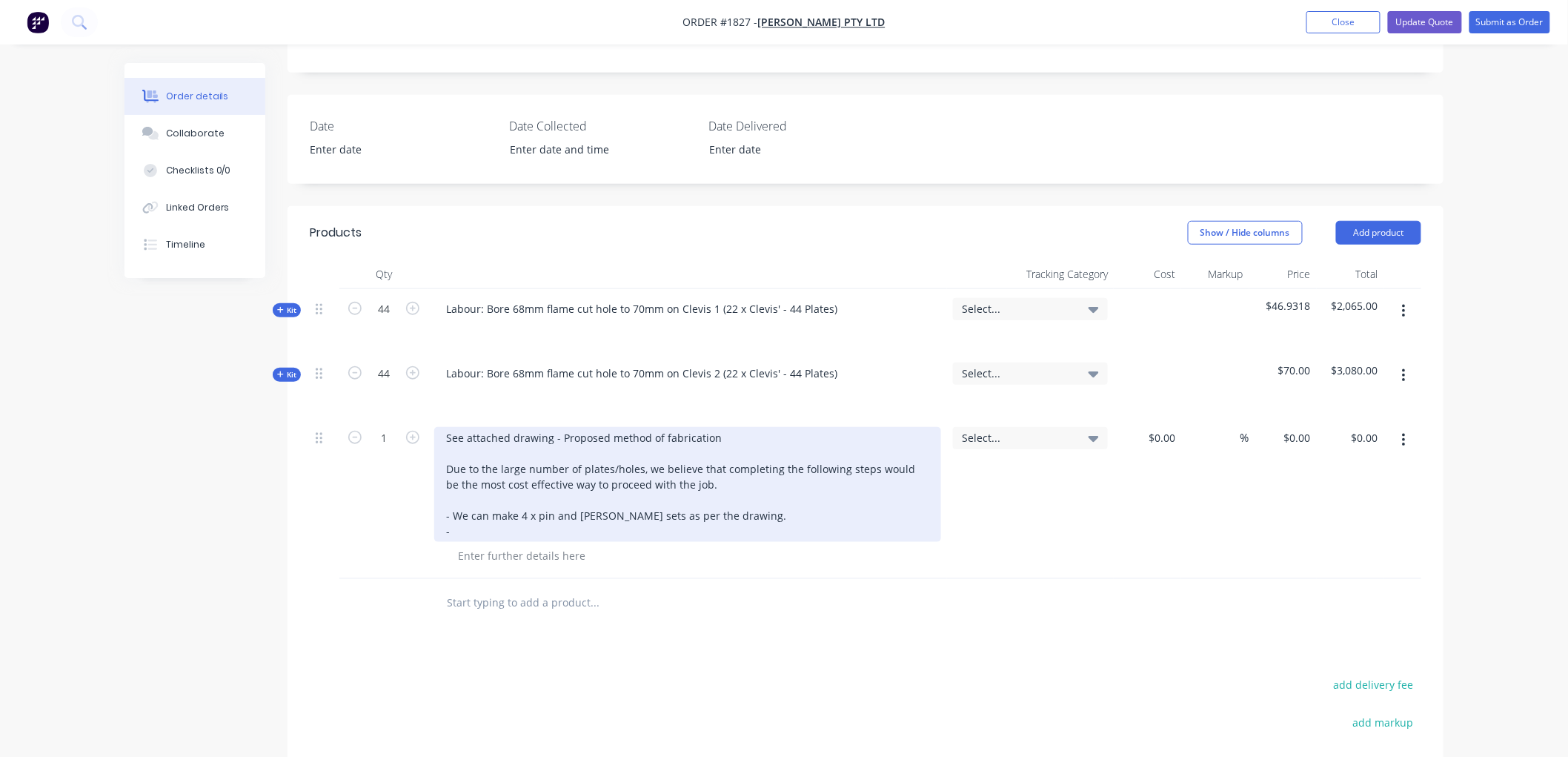
scroll to position [412, 0]
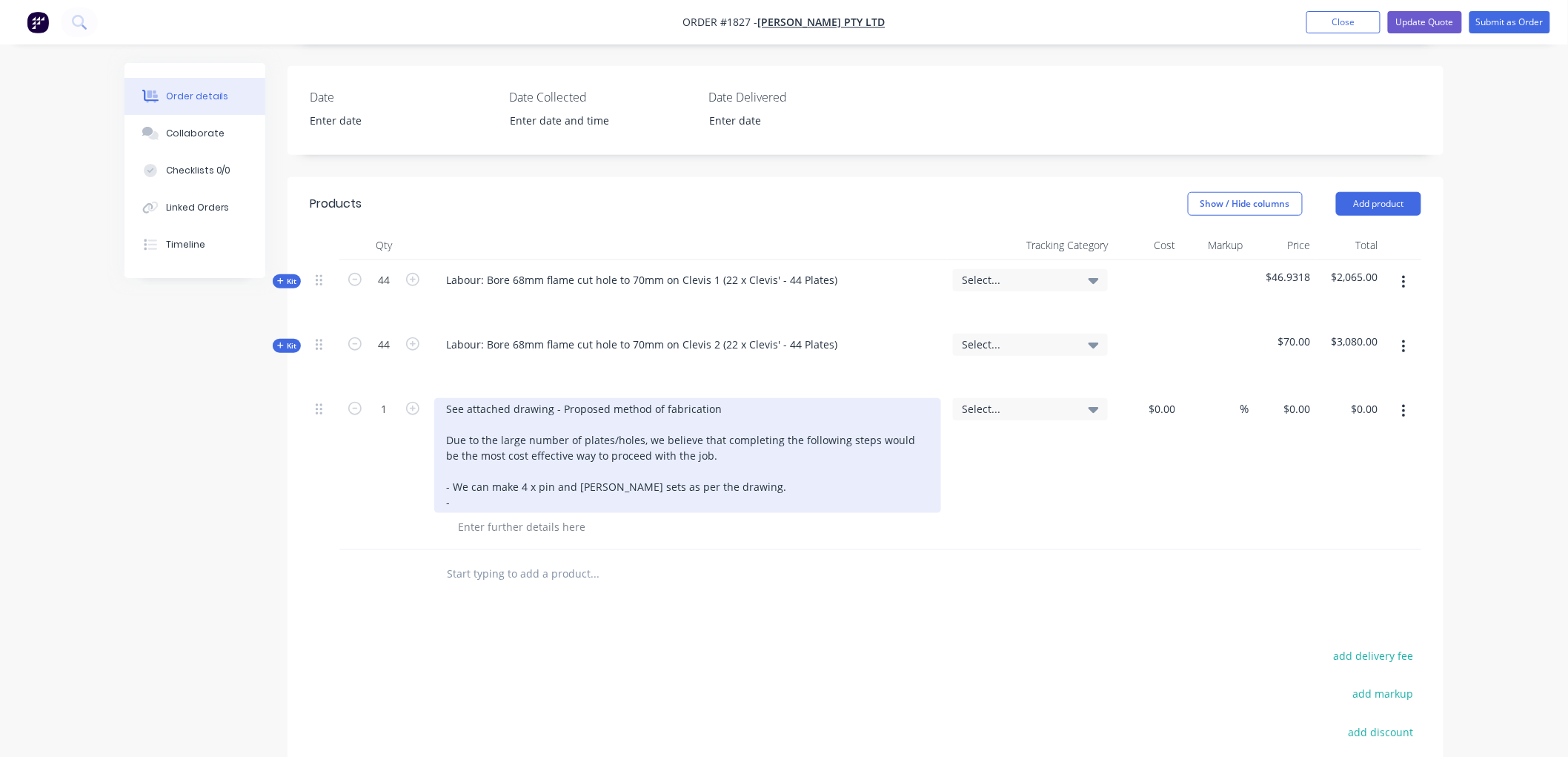
click at [470, 442] on div "See attached drawing - Proposed method of fabrication Due to the large number o…" at bounding box center [688, 455] width 507 height 114
drag, startPoint x: 490, startPoint y: 423, endPoint x: 473, endPoint y: 423, distance: 17.0
click at [473, 423] on div "See attached drawing - Proposed method of fabrication Due to the large number o…" at bounding box center [688, 455] width 507 height 114
click at [475, 440] on div "See attached drawing - Proposed method of fabrication Due to the large number o…" at bounding box center [688, 455] width 507 height 114
click at [452, 421] on div "See attached drawing - Proposed method of fabrication Due to the large number o…" at bounding box center [688, 455] width 507 height 114
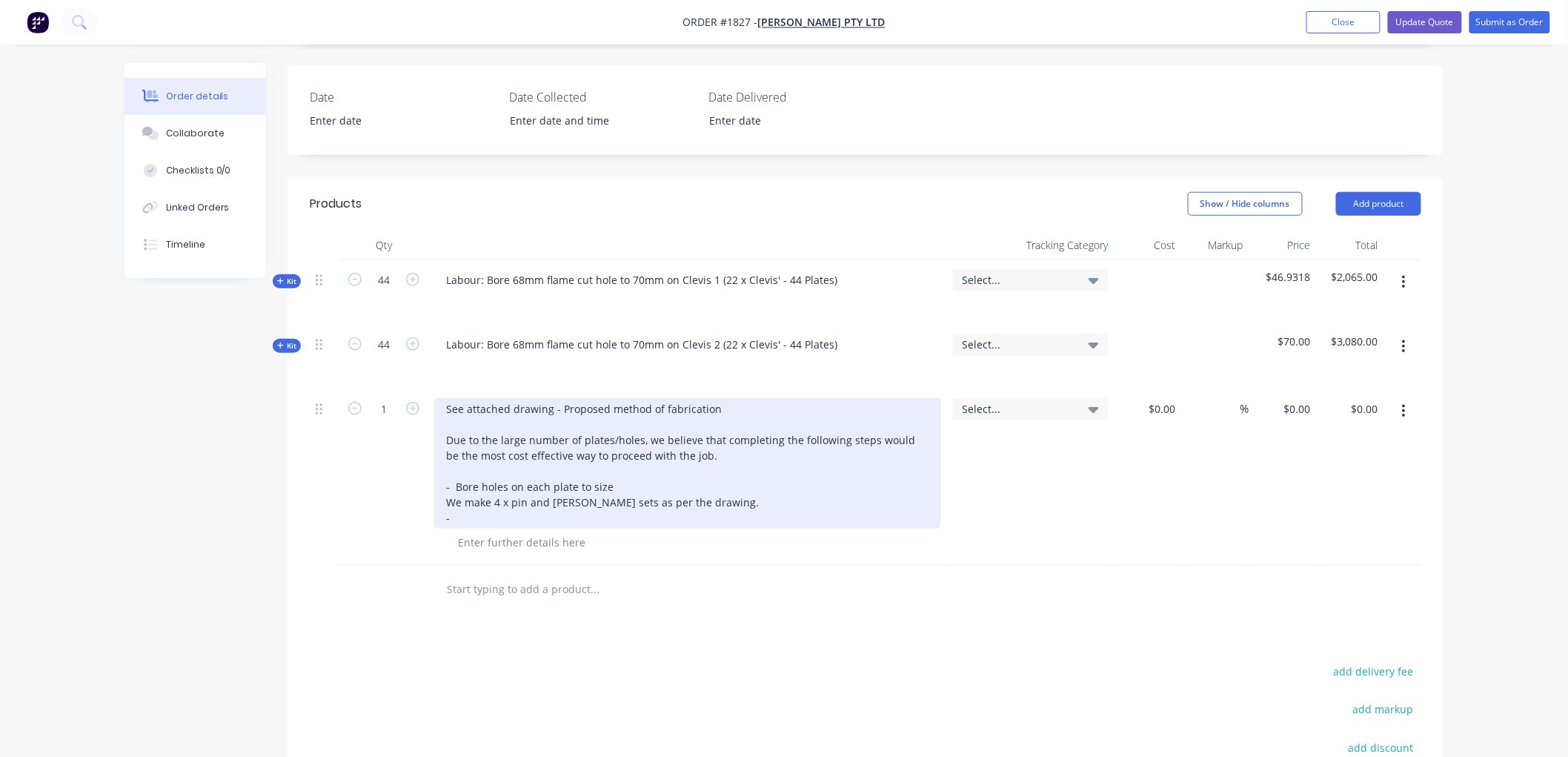
click at [627, 424] on div "See attached drawing - Proposed method of fabrication Due to the large number o…" at bounding box center [688, 463] width 507 height 130
click at [452, 427] on div "See attached drawing - Proposed method of fabrication Due to the large number o…" at bounding box center [688, 463] width 507 height 130
click at [746, 421] on div "See attached drawing - Proposed method of fabrication Due to the large number o…" at bounding box center [688, 463] width 507 height 130
click at [471, 436] on div "See attached drawing - Proposed method of fabrication Due to the large number o…" at bounding box center [688, 463] width 507 height 130
drag, startPoint x: 468, startPoint y: 440, endPoint x: 454, endPoint y: 439, distance: 14.0
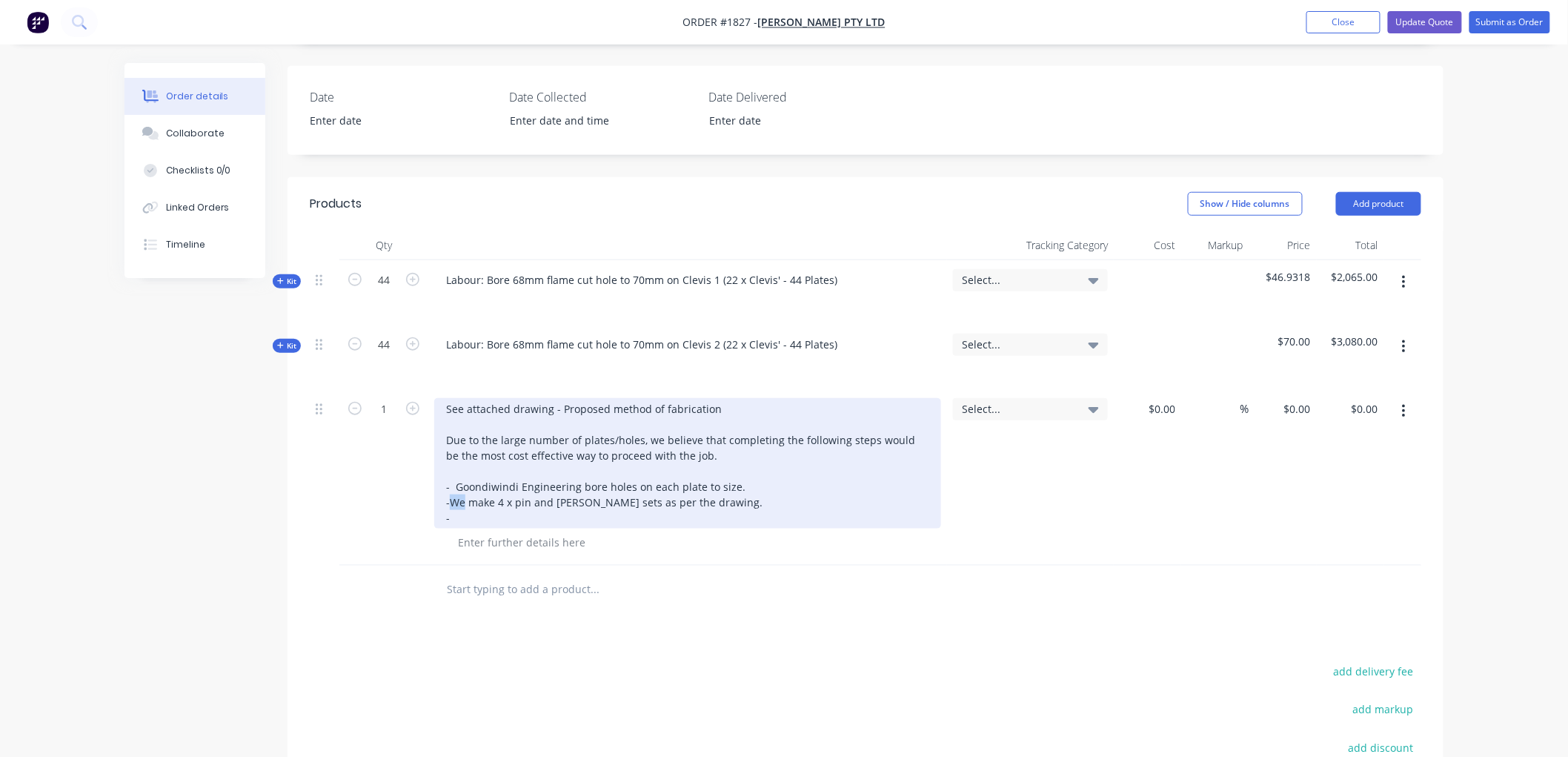
click at [454, 439] on div "See attached drawing - Proposed method of fabrication Due to the large number o…" at bounding box center [688, 463] width 507 height 130
click at [490, 460] on div "See attached drawing - Proposed method of fabrication Due to the large number o…" at bounding box center [688, 463] width 507 height 130
click at [808, 435] on div "See attached drawing - Proposed method of fabrication Due to the large number o…" at bounding box center [688, 463] width 507 height 130
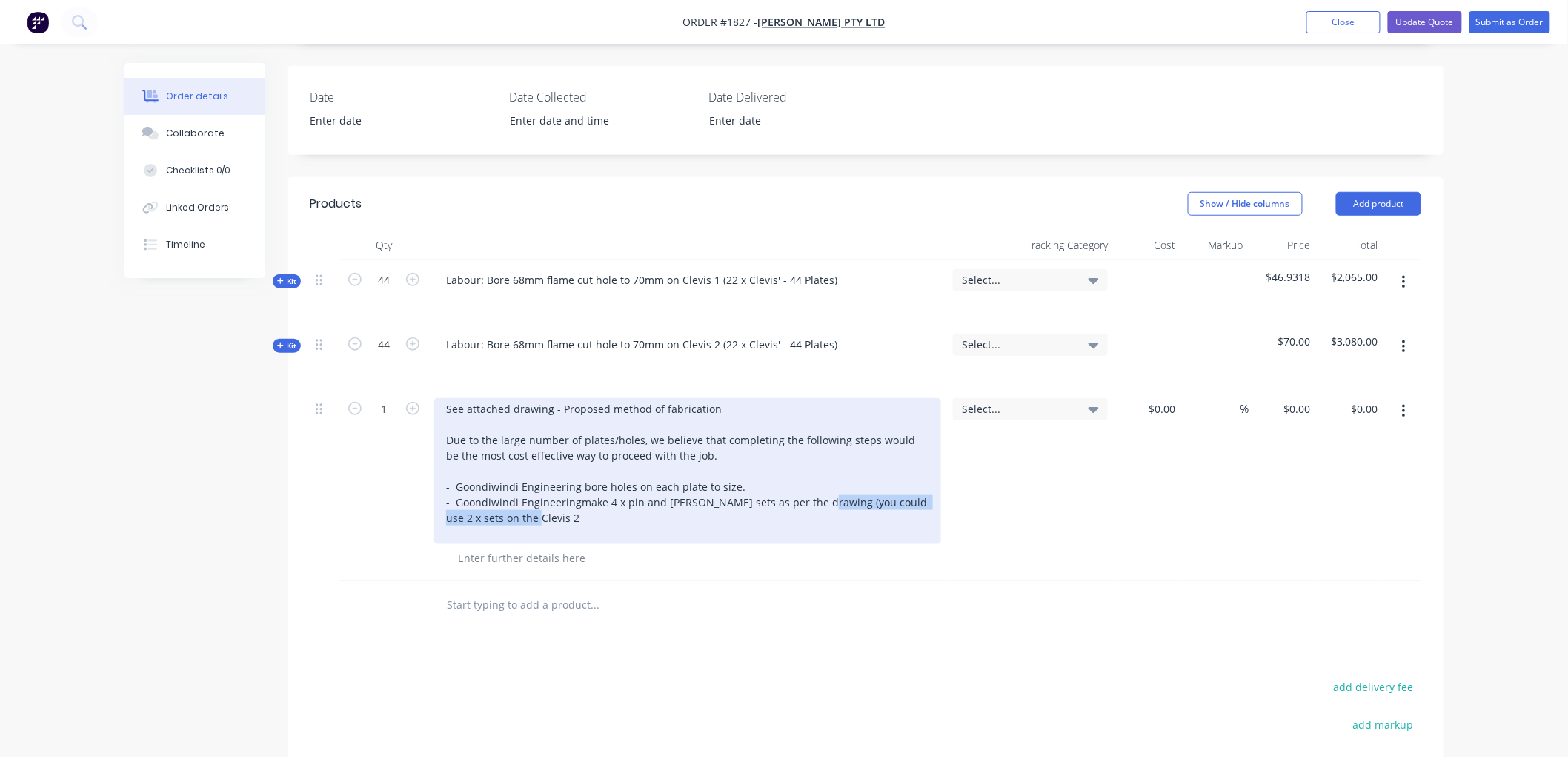
drag, startPoint x: 533, startPoint y: 453, endPoint x: 810, endPoint y: 435, distance: 277.6
click at [810, 435] on div "See attached drawing - Proposed method of fabrication Due to the large number o…" at bounding box center [688, 471] width 507 height 146
drag, startPoint x: 502, startPoint y: 450, endPoint x: 844, endPoint y: 436, distance: 342.3
click at [844, 436] on div "See attached drawing - Proposed method of fabrication Due to the large number o…" at bounding box center [688, 471] width 507 height 146
click at [606, 433] on div "See attached drawing - Proposed method of fabrication Due to the large number o…" at bounding box center [688, 463] width 507 height 130
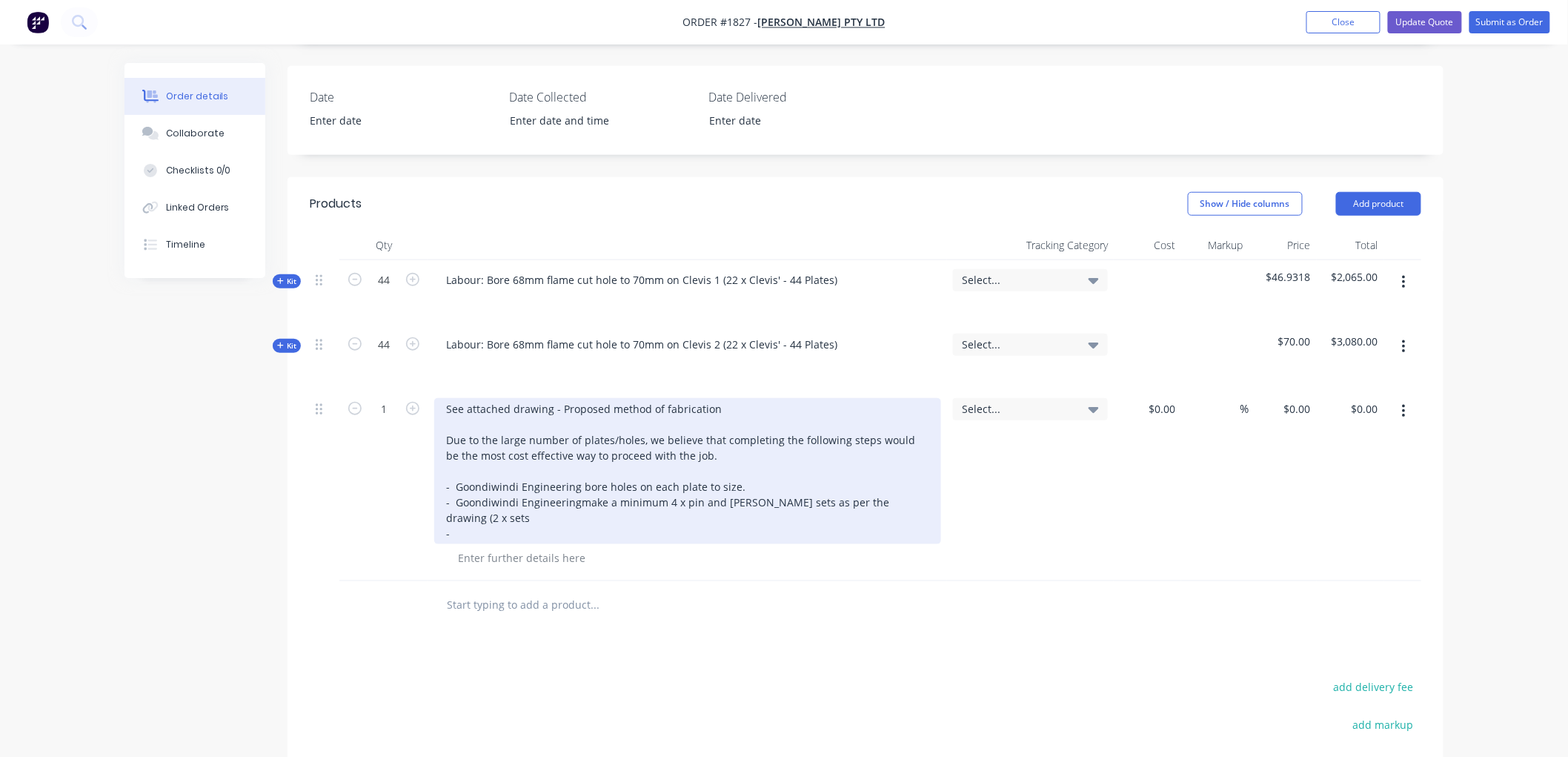
click at [664, 436] on div "See attached drawing - Proposed method of fabrication Due to the large number o…" at bounding box center [688, 471] width 507 height 146
click at [910, 439] on div "See attached drawing - Proposed method of fabrication Due to the large number o…" at bounding box center [688, 471] width 507 height 146
drag, startPoint x: 909, startPoint y: 439, endPoint x: 861, endPoint y: 435, distance: 48.2
click at [861, 435] on div "See attached drawing - Proposed method of fabrication Due to the large number o…" at bounding box center [688, 471] width 507 height 146
click at [670, 438] on div "See attached drawing - Proposed method of fabrication Due to the large number o…" at bounding box center [688, 471] width 507 height 146
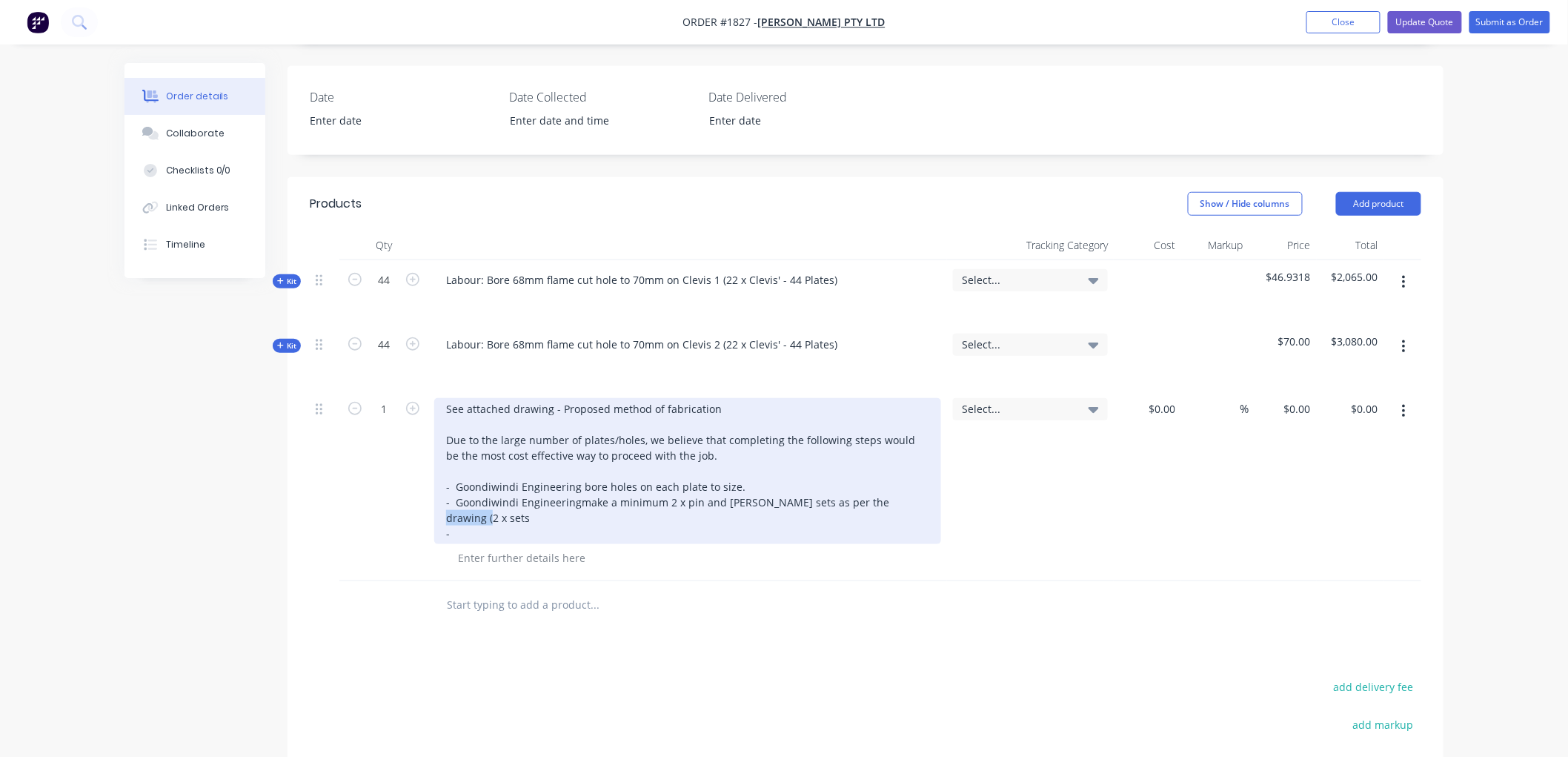
drag, startPoint x: 897, startPoint y: 443, endPoint x: 863, endPoint y: 439, distance: 34.2
click at [863, 439] on div "See attached drawing - Proposed method of fabrication Due to the large number o…" at bounding box center [688, 471] width 507 height 146
drag, startPoint x: 649, startPoint y: 457, endPoint x: 759, endPoint y: 442, distance: 111.0
click at [759, 442] on div "See attached drawing - Proposed method of fabrication Due to the large number o…" at bounding box center [688, 471] width 507 height 146
click at [663, 453] on div "See attached drawing - Proposed method of fabrication Due to the large number o…" at bounding box center [688, 471] width 507 height 146
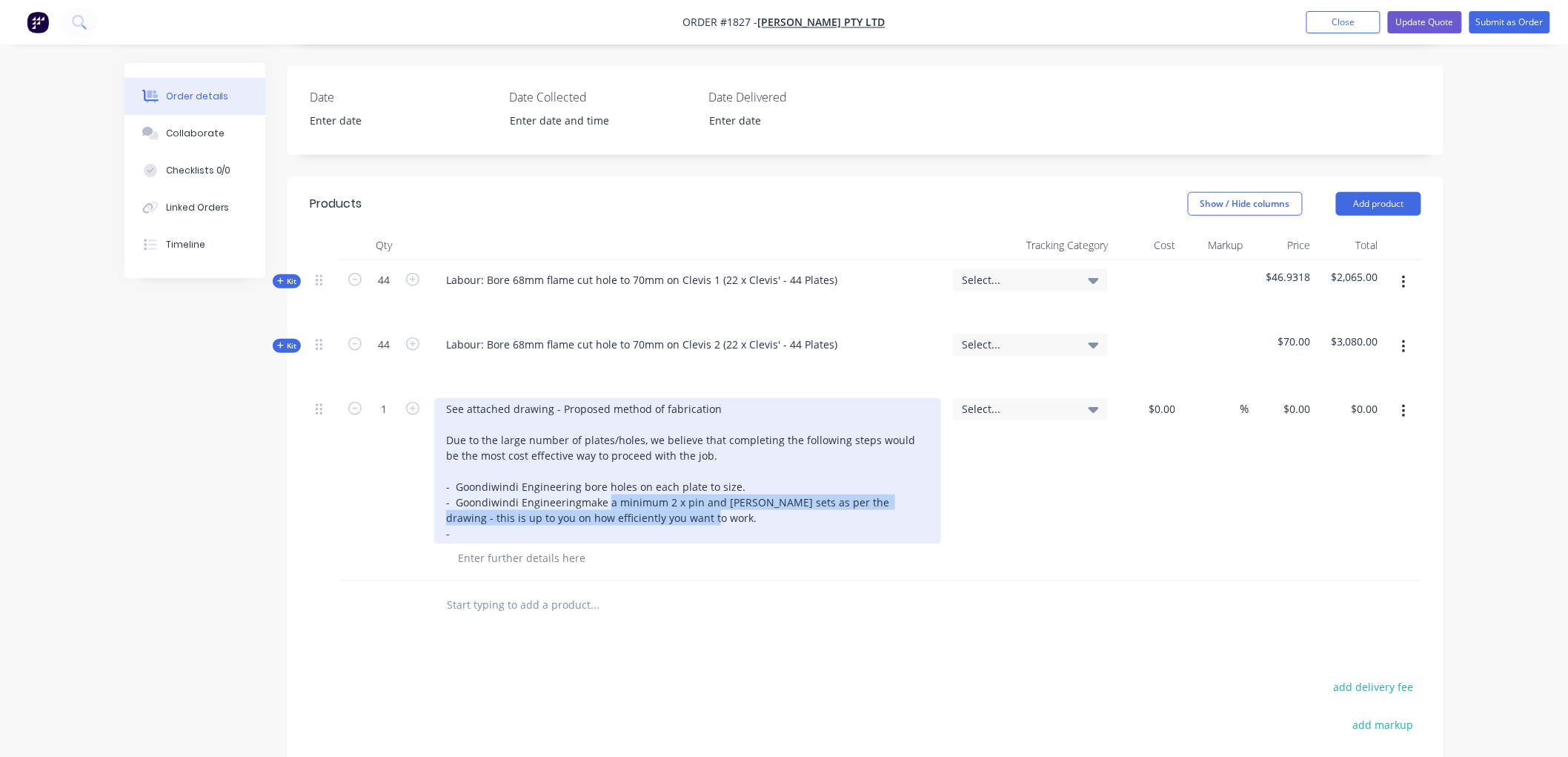
drag, startPoint x: 664, startPoint y: 452, endPoint x: 647, endPoint y: 443, distance: 19.2
click at [605, 445] on div "See attached drawing - Proposed method of fabrication Due to the large number o…" at bounding box center [688, 471] width 507 height 146
drag, startPoint x: 712, startPoint y: 471, endPoint x: 702, endPoint y: 468, distance: 10.4
click at [708, 469] on div "See attached drawing - Proposed method of fabrication Due to the large number o…" at bounding box center [688, 471] width 507 height 146
drag, startPoint x: 608, startPoint y: 439, endPoint x: 683, endPoint y: 439, distance: 75.0
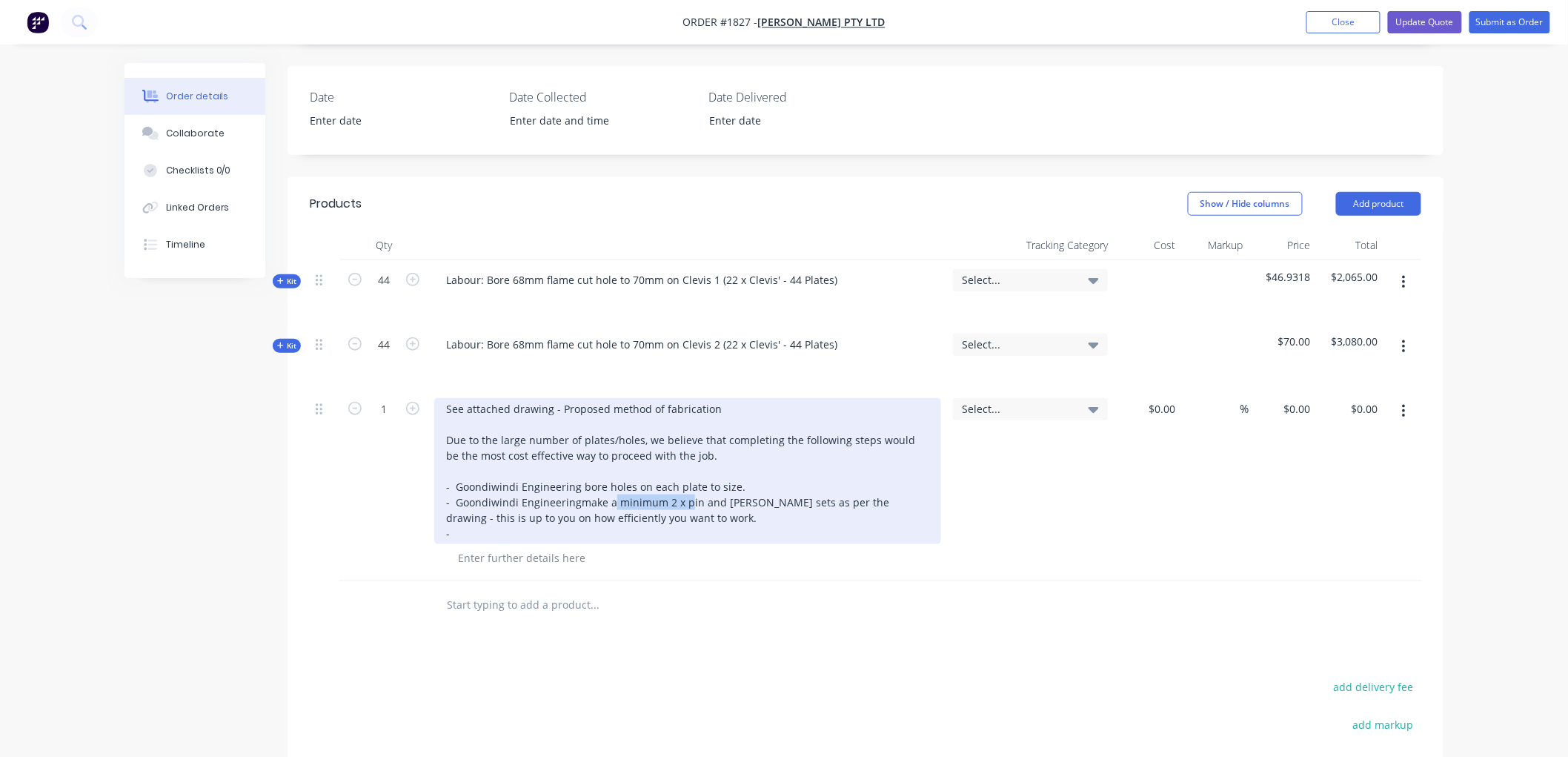
click at [683, 439] on div "See attached drawing - Proposed method of fabrication Due to the large number o…" at bounding box center [688, 471] width 507 height 146
click at [664, 463] on div "See attached drawing - Proposed method of fabrication Due to the large number o…" at bounding box center [688, 471] width 507 height 146
drag, startPoint x: 612, startPoint y: 439, endPoint x: 924, endPoint y: 453, distance: 312.3
click at [924, 453] on div "See attached drawing - Proposed method of fabrication Due to the large number o…" at bounding box center [688, 471] width 507 height 146
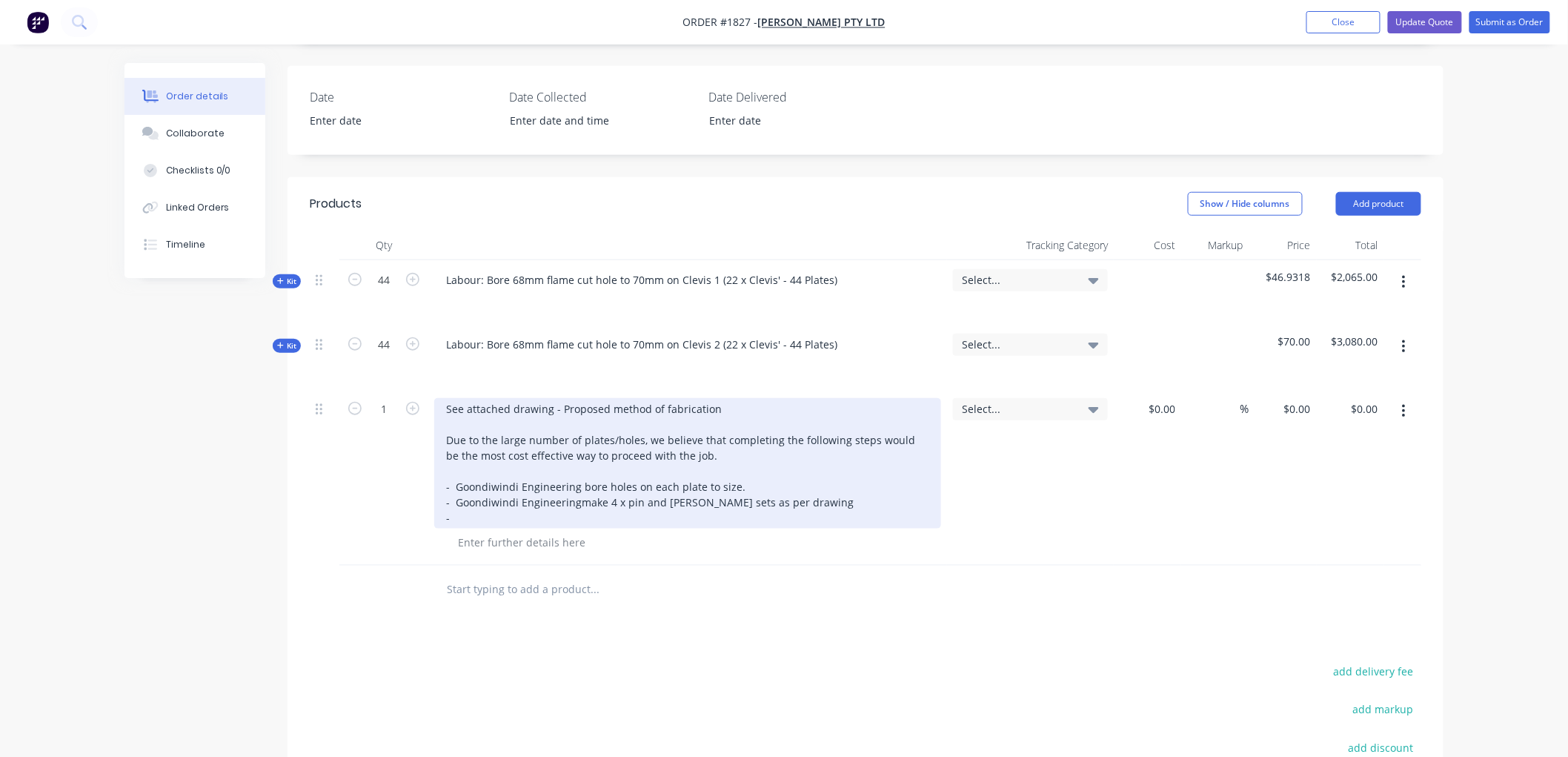
click at [473, 456] on div "See attached drawing - Proposed method of fabrication Due to the large number o…" at bounding box center [688, 463] width 507 height 130
click at [790, 441] on div "See attached drawing - Proposed method of fabrication Due to the large number o…" at bounding box center [688, 463] width 507 height 130
click at [639, 453] on div "See attached drawing - Proposed method of fabrication Due to the large number o…" at bounding box center [688, 471] width 507 height 146
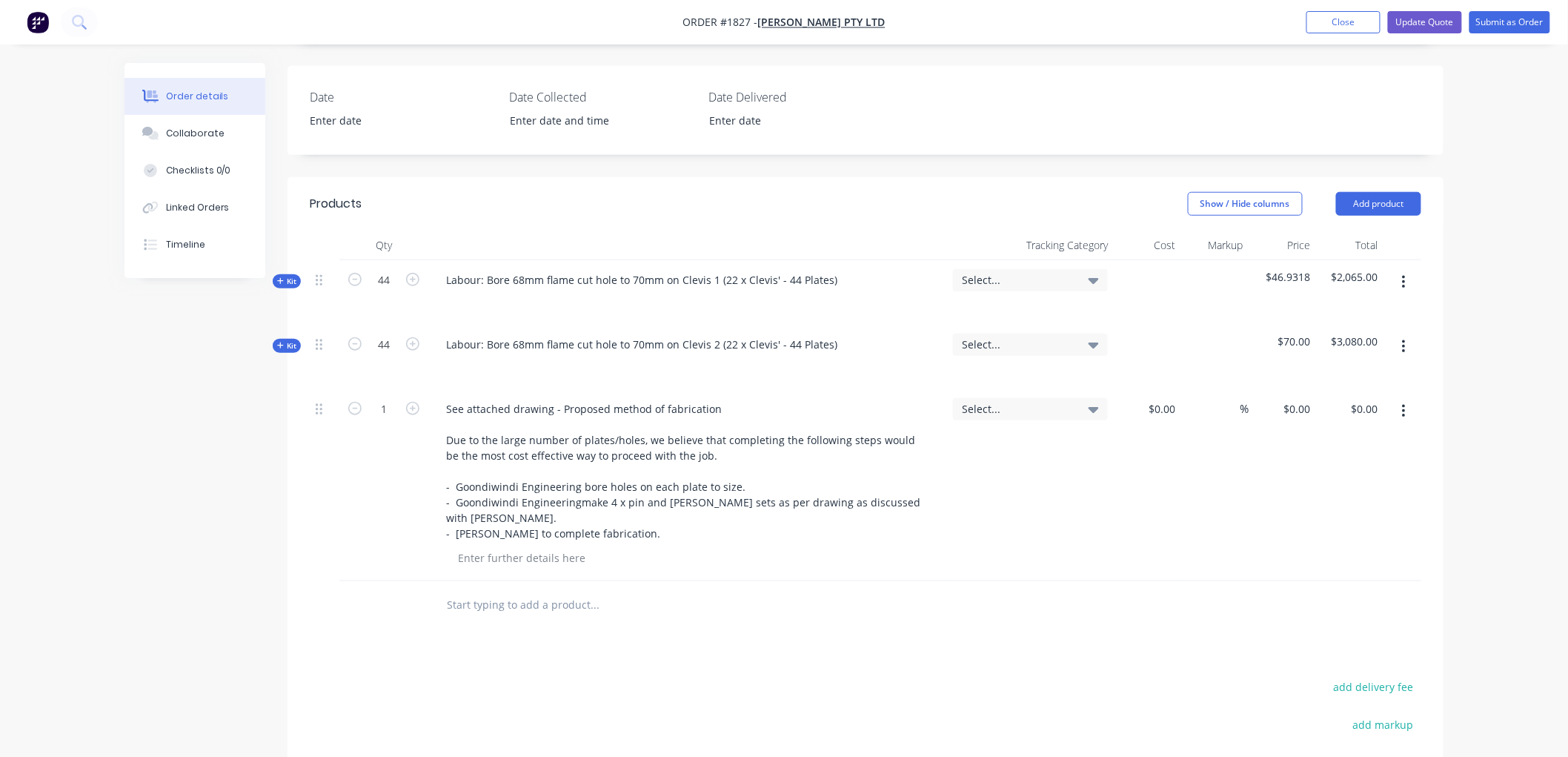
click at [517, 590] on input "text" at bounding box center [593, 605] width 296 height 30
click at [1403, 192] on button "Add product" at bounding box center [1379, 204] width 85 height 24
click at [536, 590] on input "text" at bounding box center [593, 605] width 296 height 30
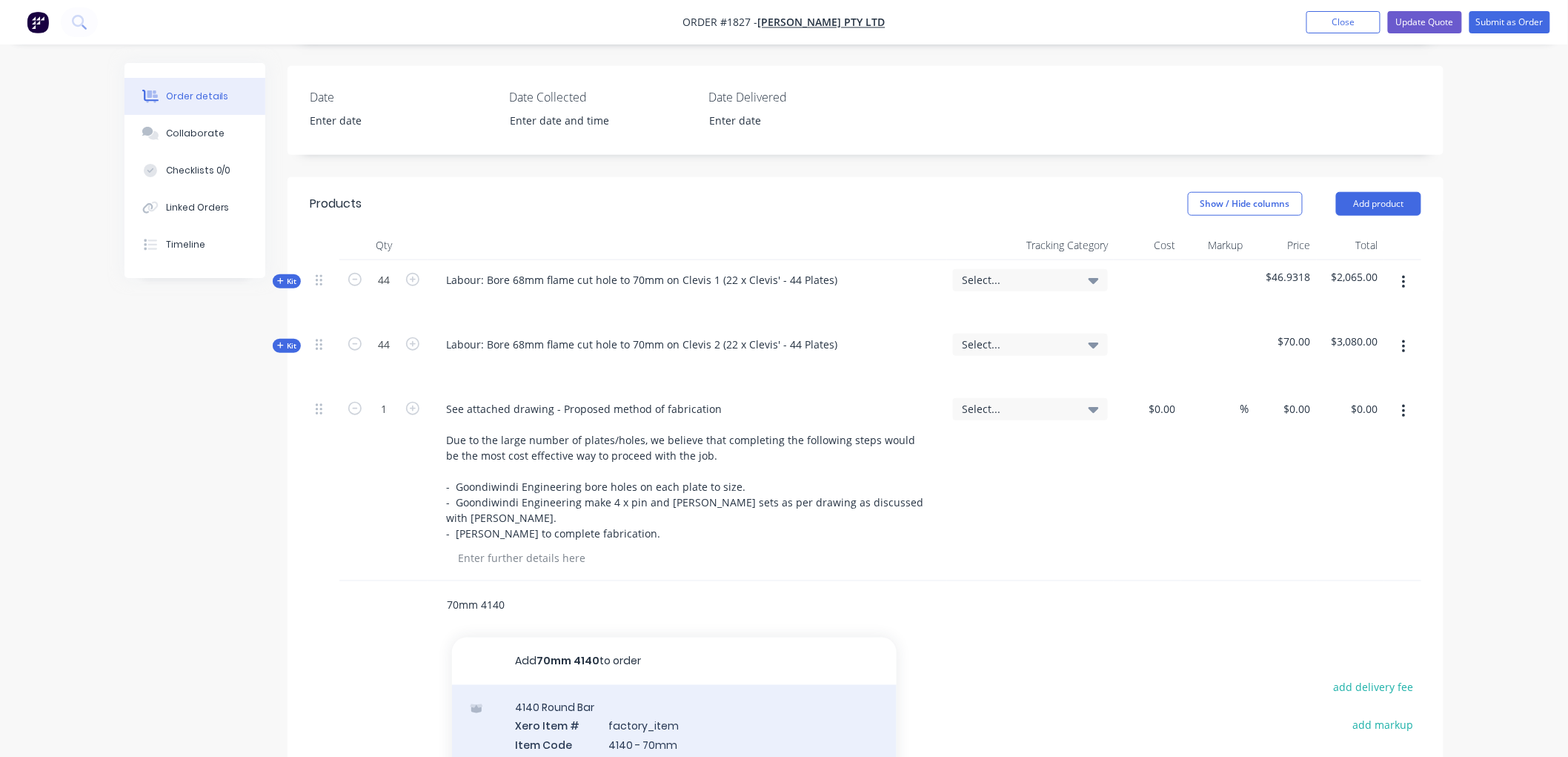
type input "70mm 4140"
click at [700, 685] on div "4140 Round Bar Xero Item # factory_item Item Code 4140 - 70mm Description 70mm …" at bounding box center [675, 744] width 445 height 119
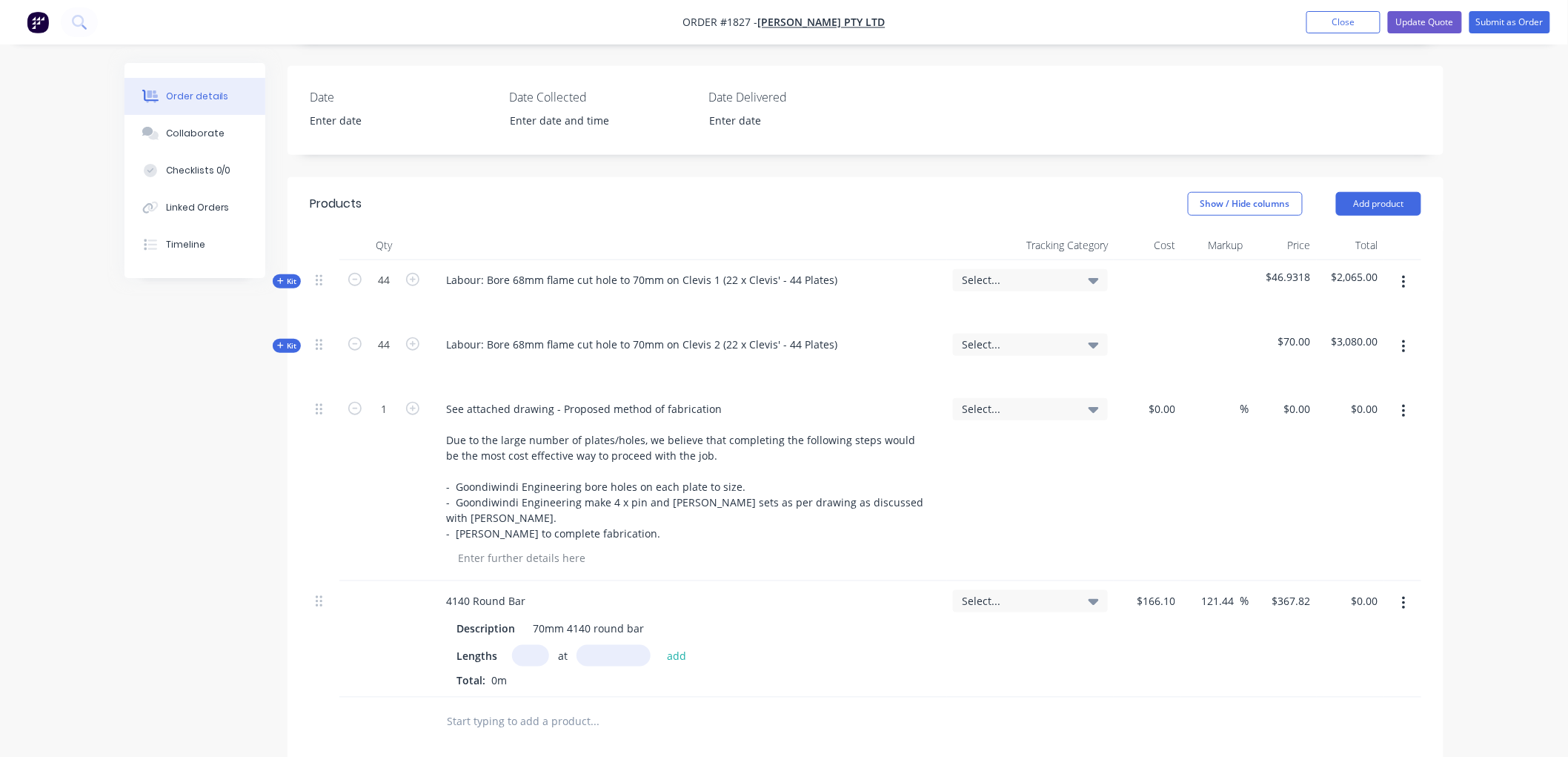
click at [529, 645] on input "text" at bounding box center [531, 655] width 37 height 21
type input "1"
type input "158"
click at [660, 645] on button "add" at bounding box center [677, 655] width 35 height 20
click at [533, 675] on icon "button" at bounding box center [536, 681] width 9 height 13
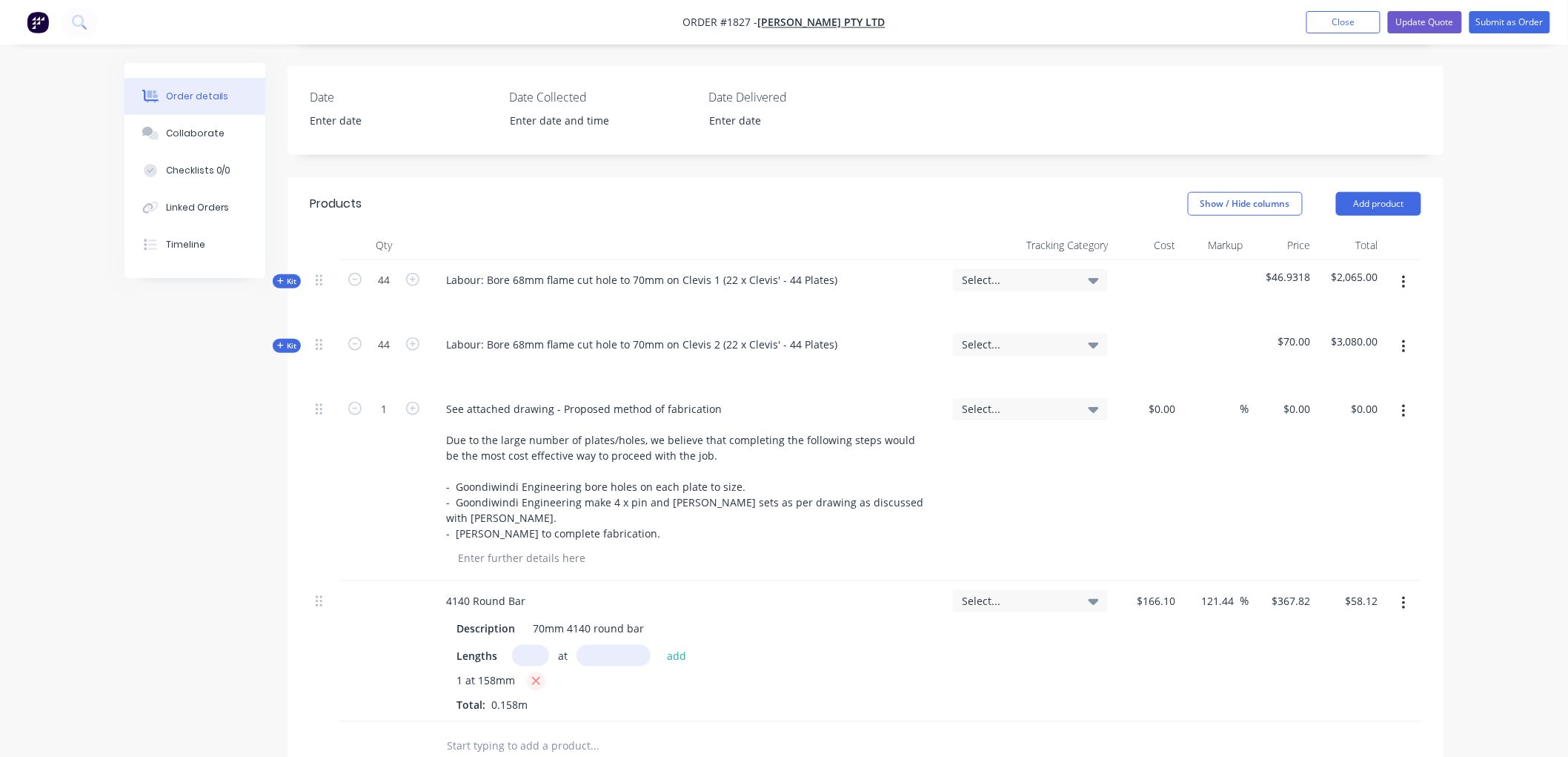
type input "$0.00"
click at [533, 645] on input "text" at bounding box center [531, 655] width 37 height 21
type input "1"
type input "281"
click at [660, 645] on button "add" at bounding box center [677, 655] width 35 height 20
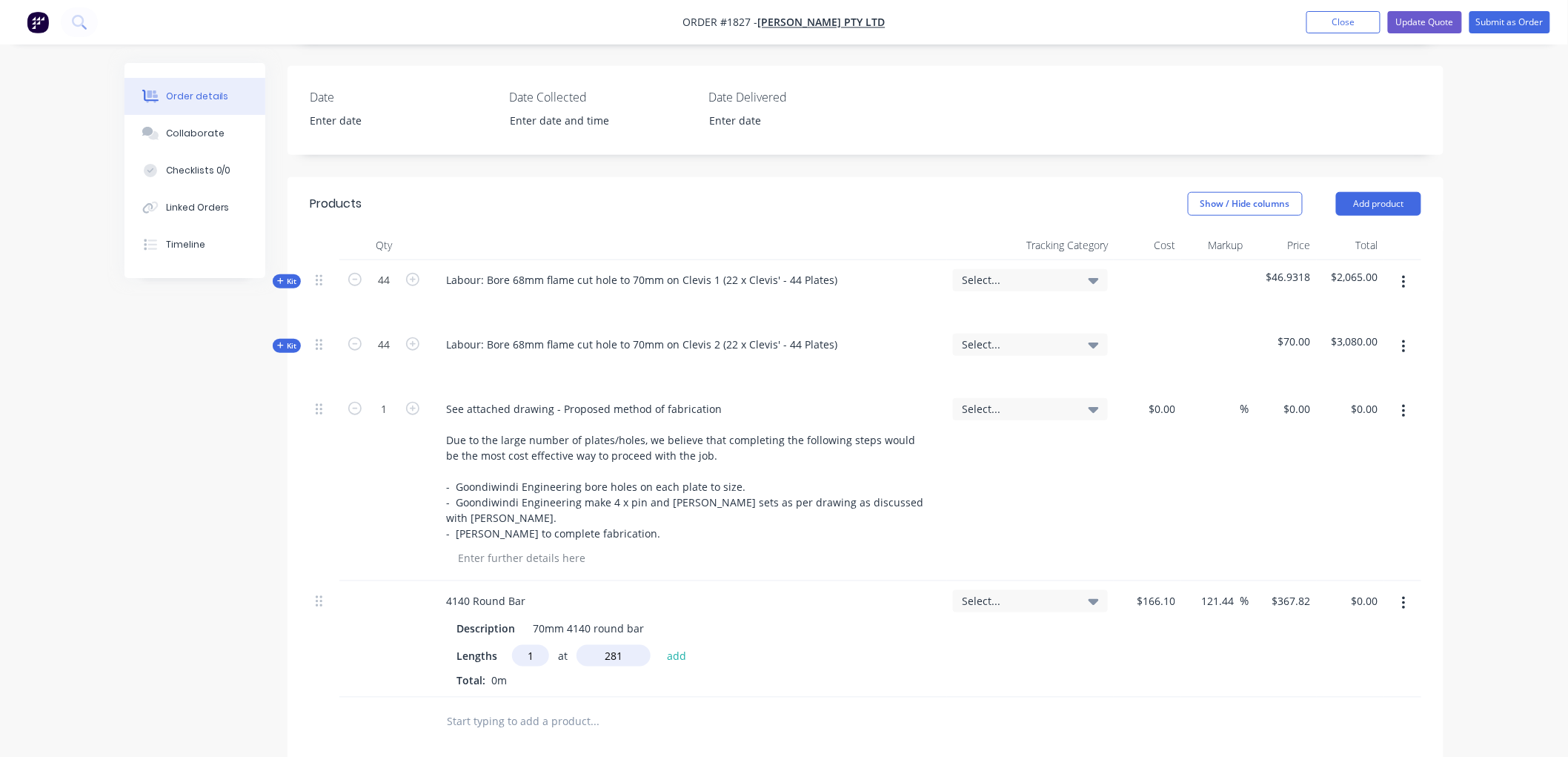
type input "$103.36"
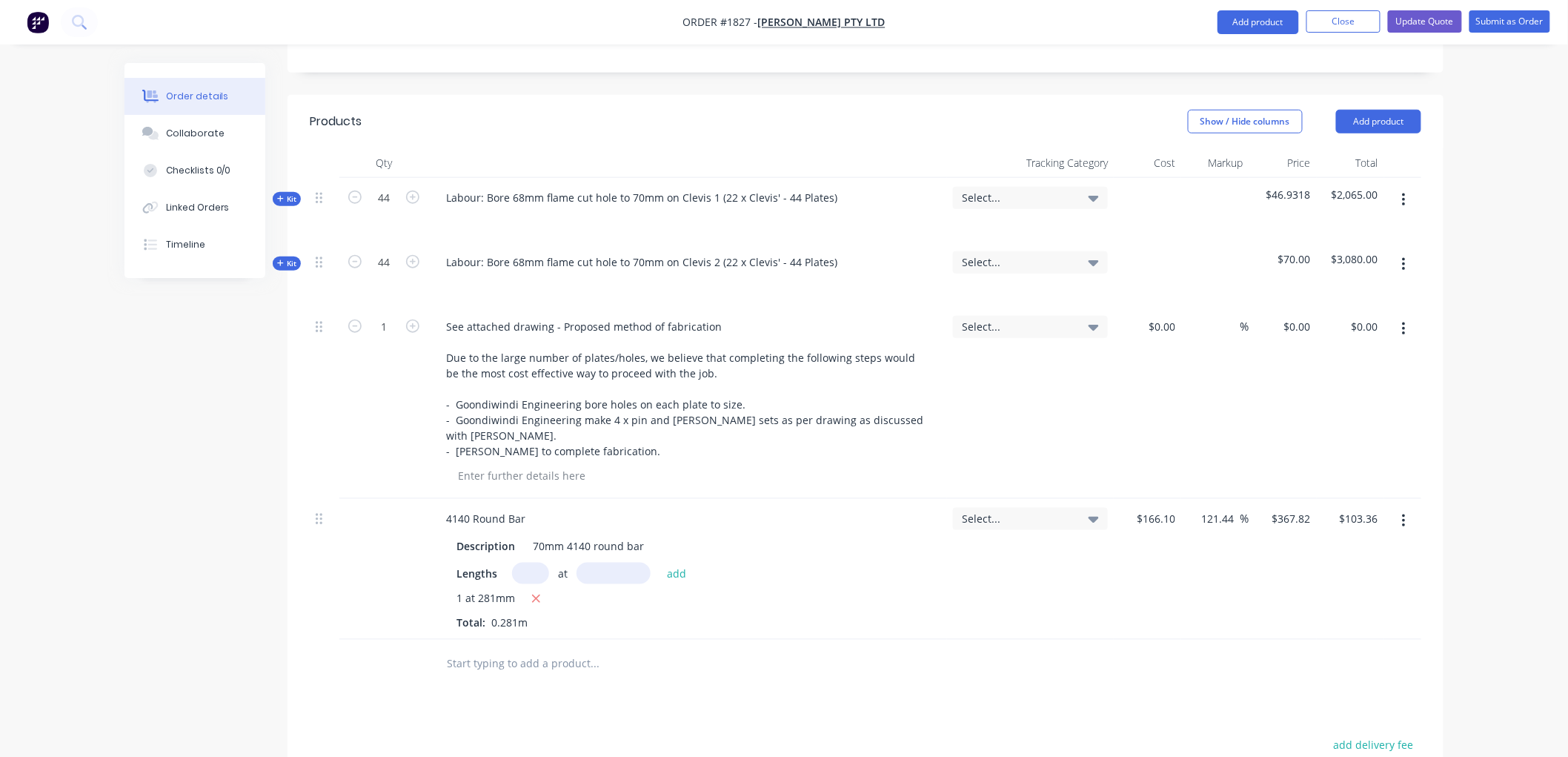
scroll to position [576, 0]
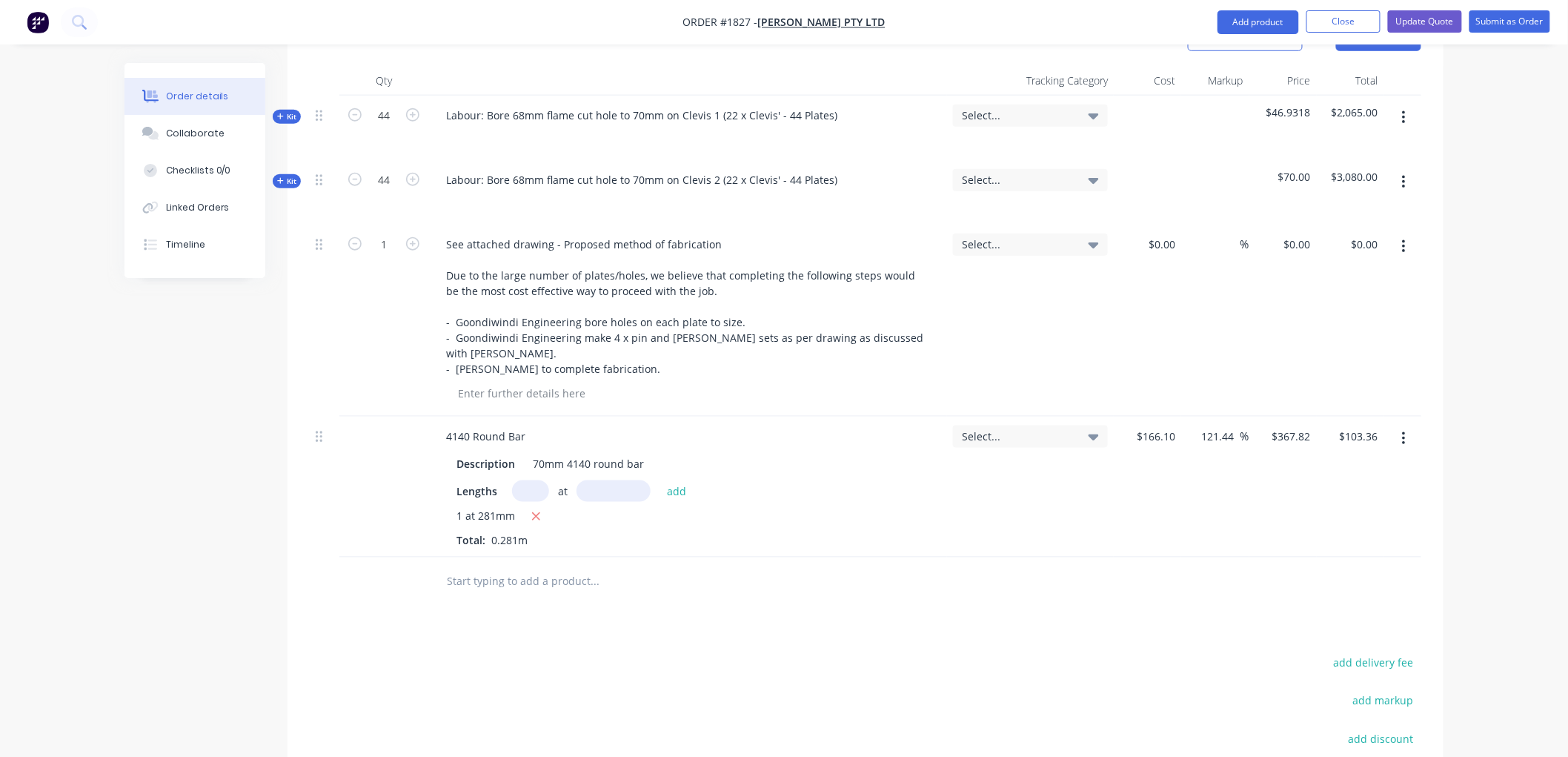
click at [486, 567] on input "text" at bounding box center [593, 582] width 296 height 30
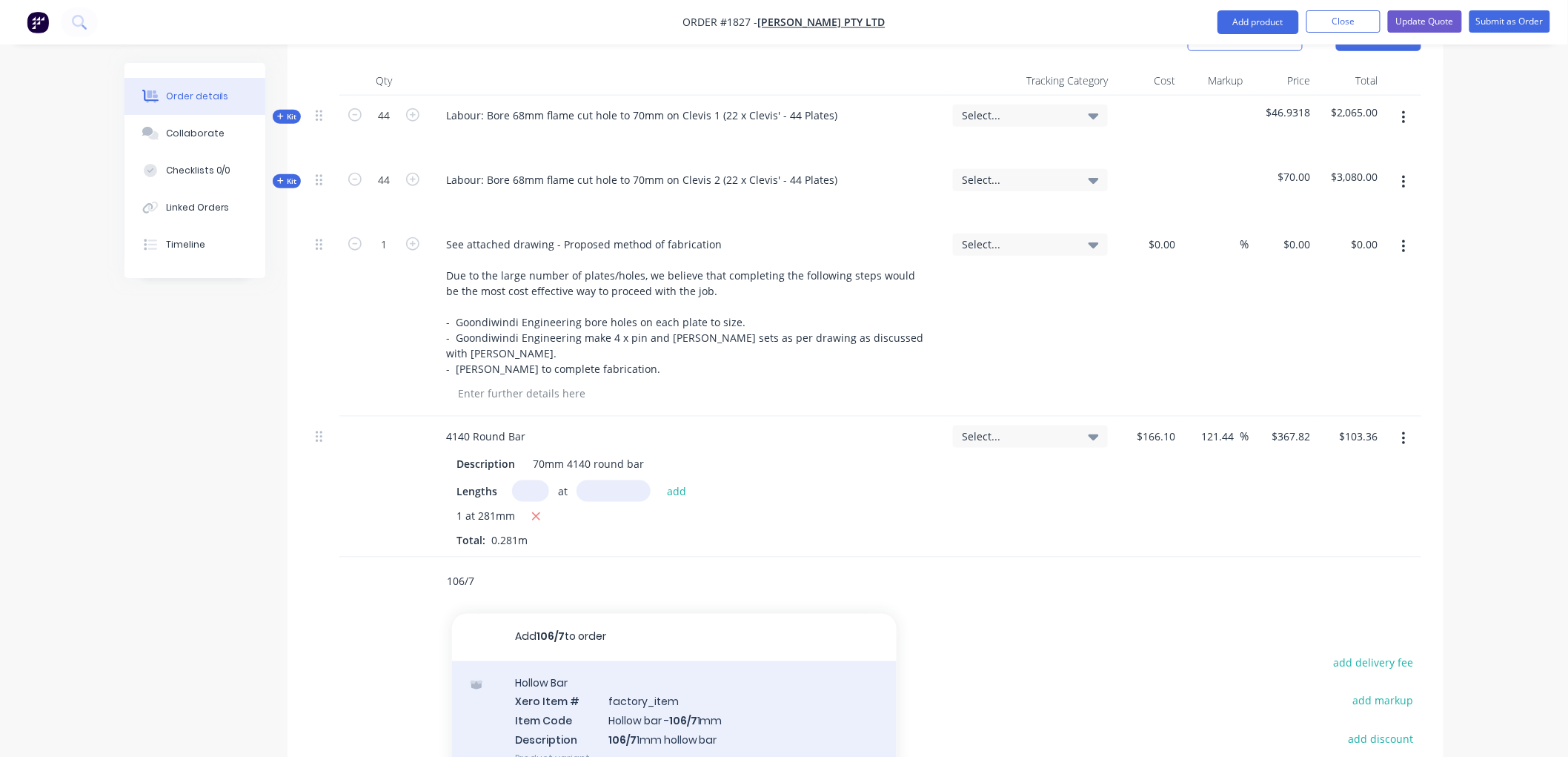
type input "106/7"
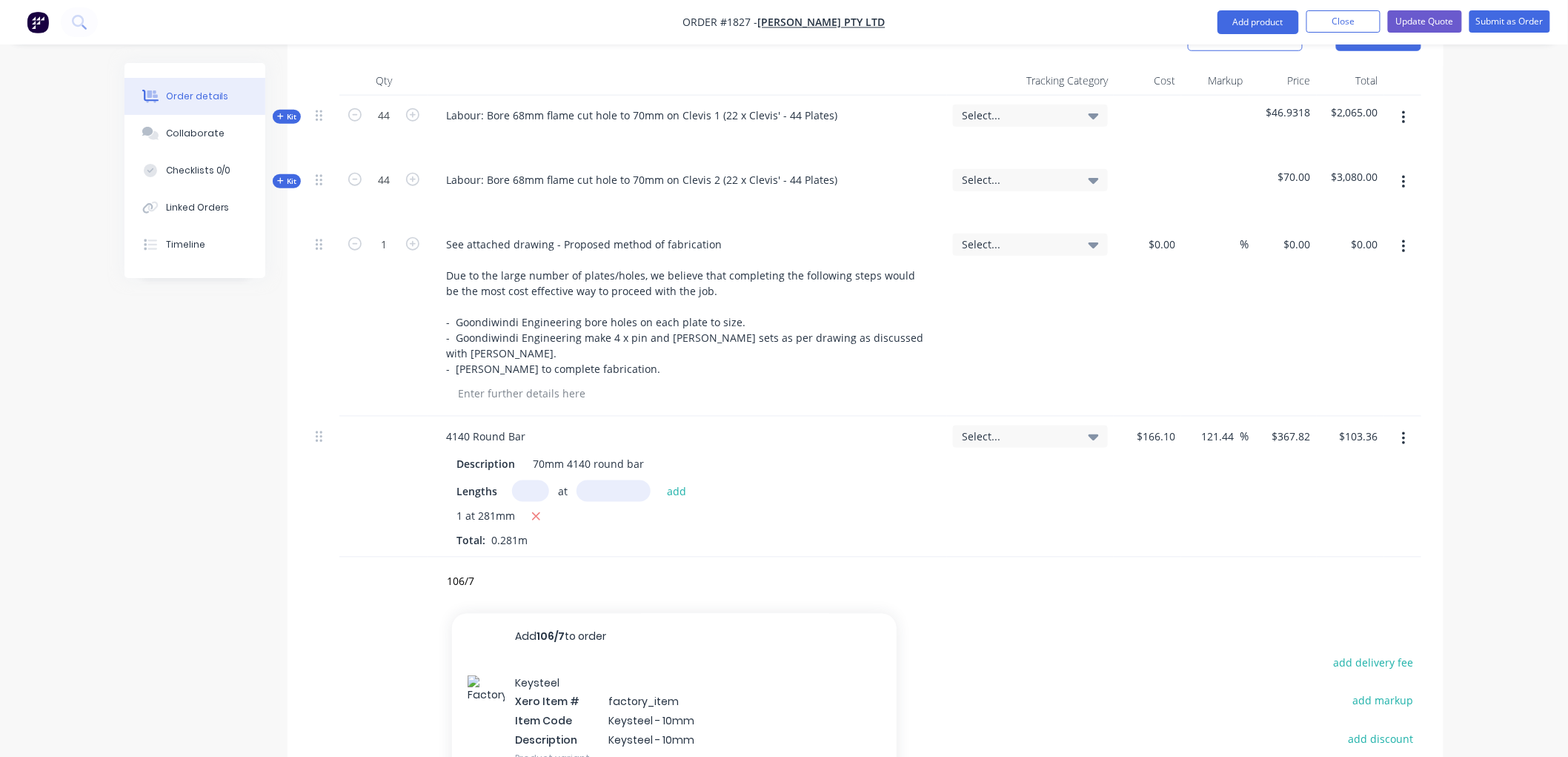
click at [719, 661] on div "Keysteel Xero Item # factory_item Item Code Keysteel - 10mm Description Keystee…" at bounding box center [675, 720] width 445 height 119
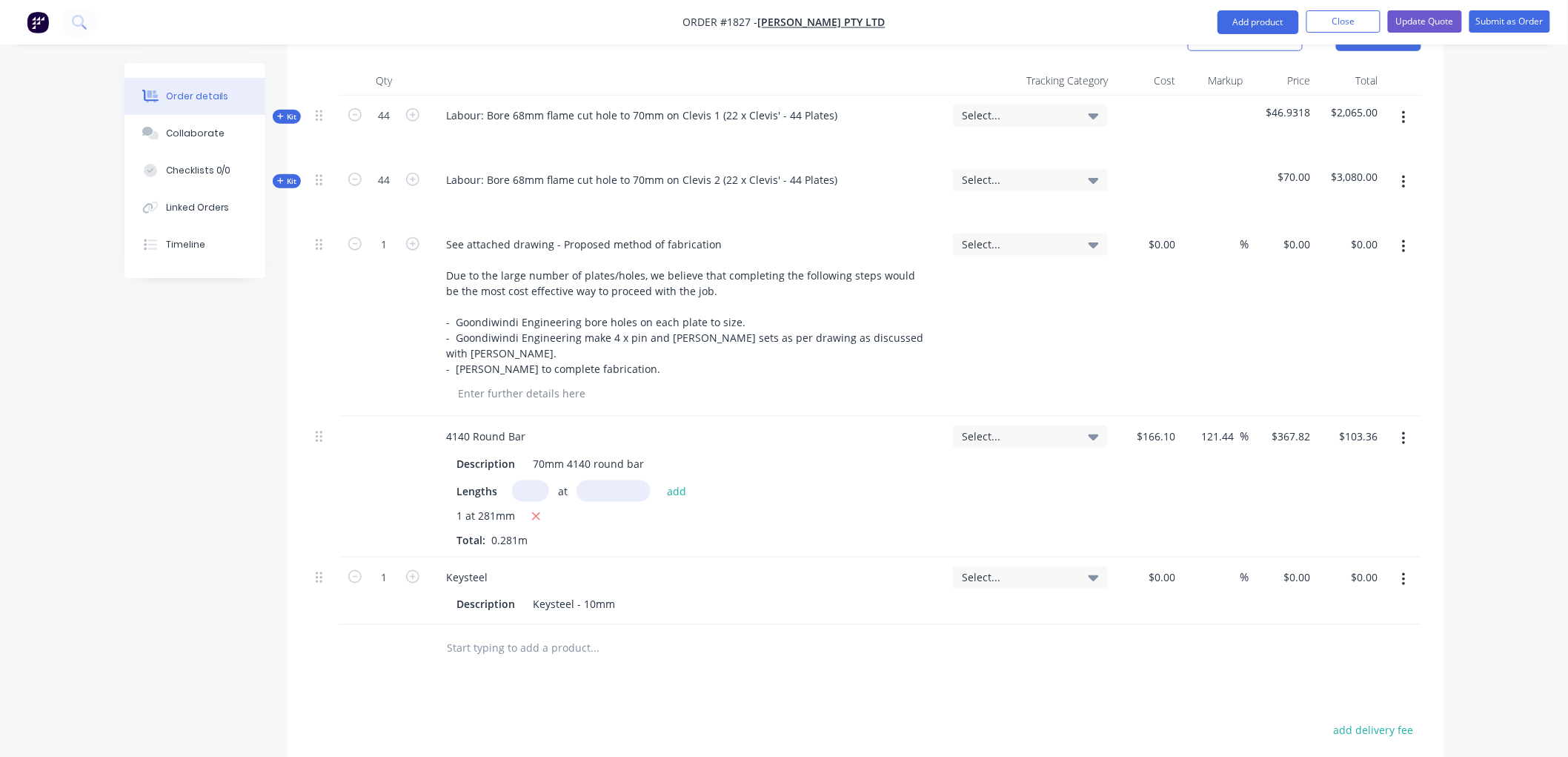
click at [1404, 571] on icon "button" at bounding box center [1404, 580] width 4 height 17
click at [1346, 697] on div "Delete" at bounding box center [1351, 707] width 114 height 21
click at [562, 567] on input "text" at bounding box center [593, 582] width 296 height 30
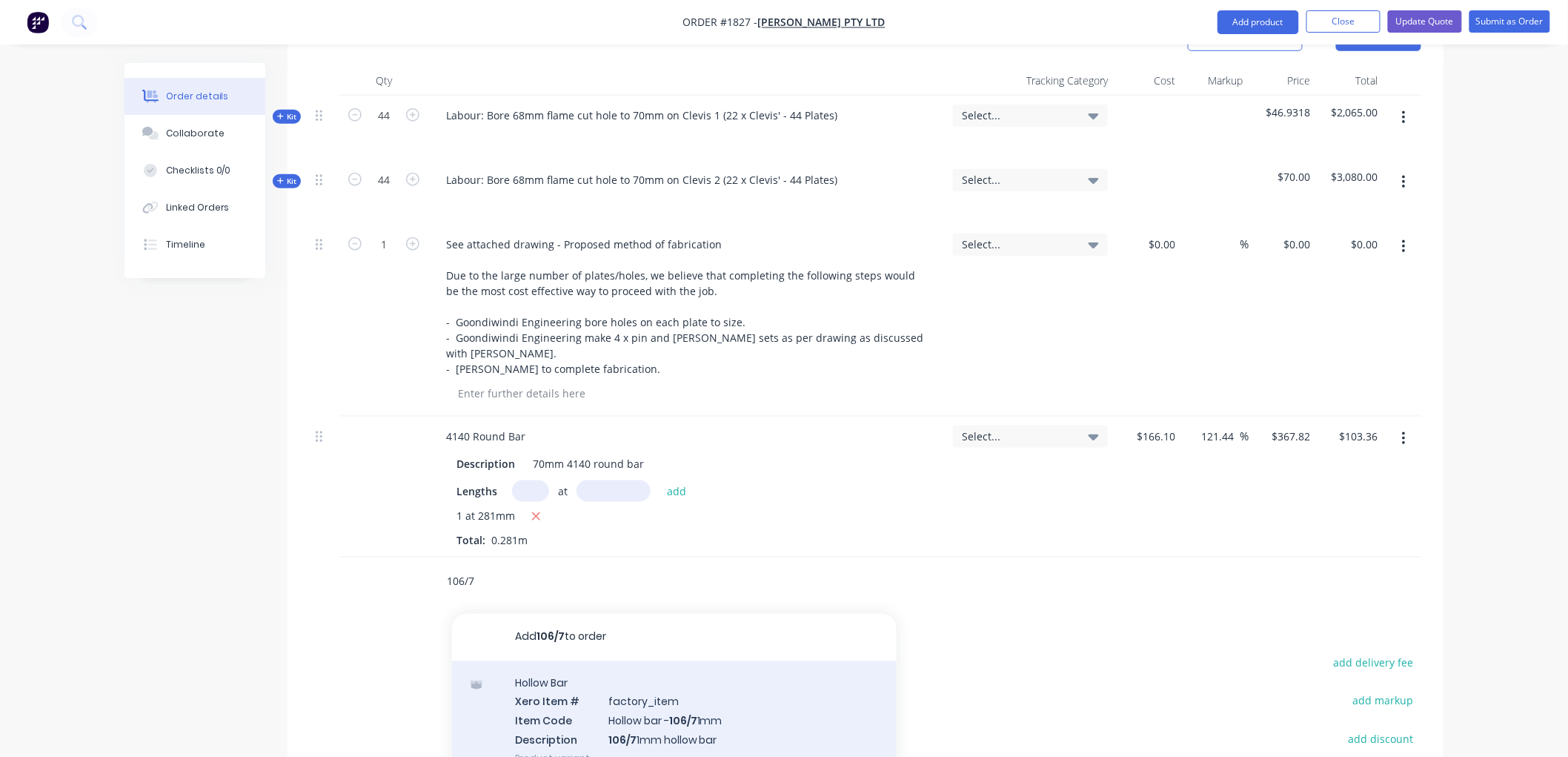
type input "106/7"
click at [687, 661] on div "Hollow Bar Xero Item # factory_item Item Code Hollow bar - 106/7 1mm Descriptio…" at bounding box center [675, 720] width 445 height 119
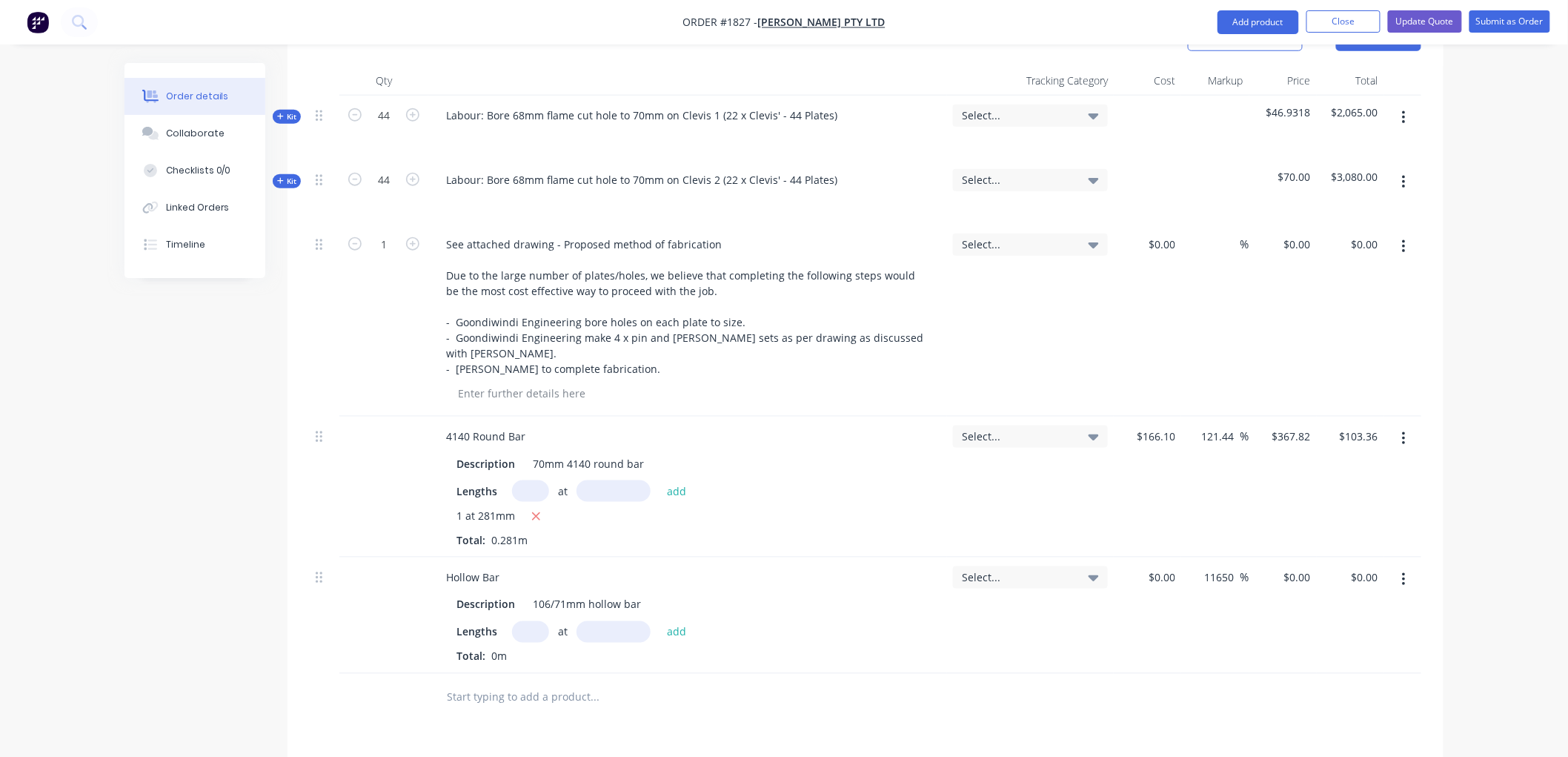
click at [529, 621] on input "text" at bounding box center [531, 631] width 37 height 21
type input "1"
type input "158"
click at [660, 621] on button "add" at bounding box center [677, 631] width 35 height 20
type input "0"
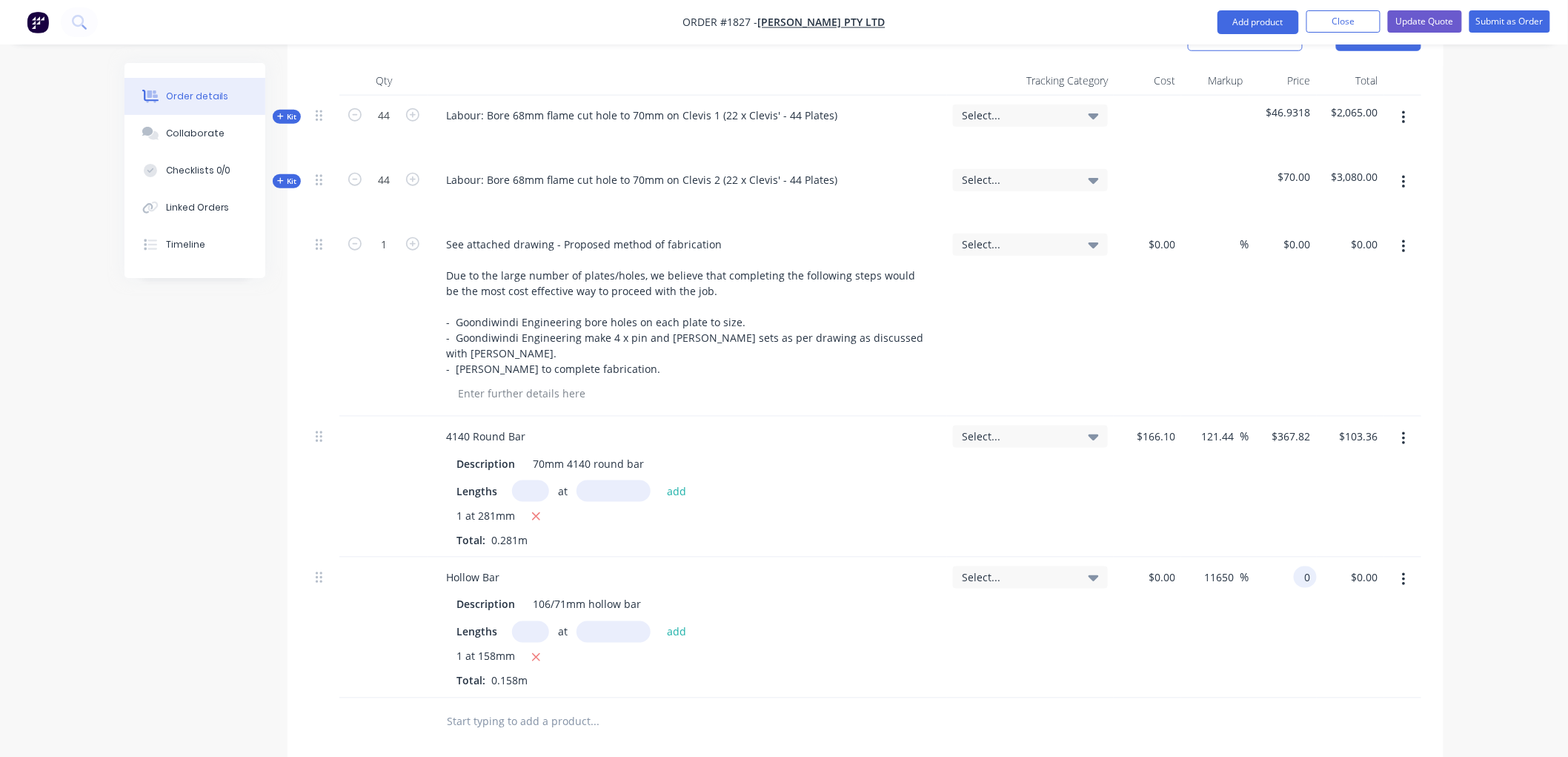
click at [1289, 558] on div "0 0" at bounding box center [1283, 628] width 67 height 141
click at [1195, 563] on div "11650 11650 %" at bounding box center [1215, 628] width 67 height 141
type input "$650.00"
type input "$102.70"
click at [1287, 567] on div "650 $650.00" at bounding box center [1291, 577] width 52 height 21
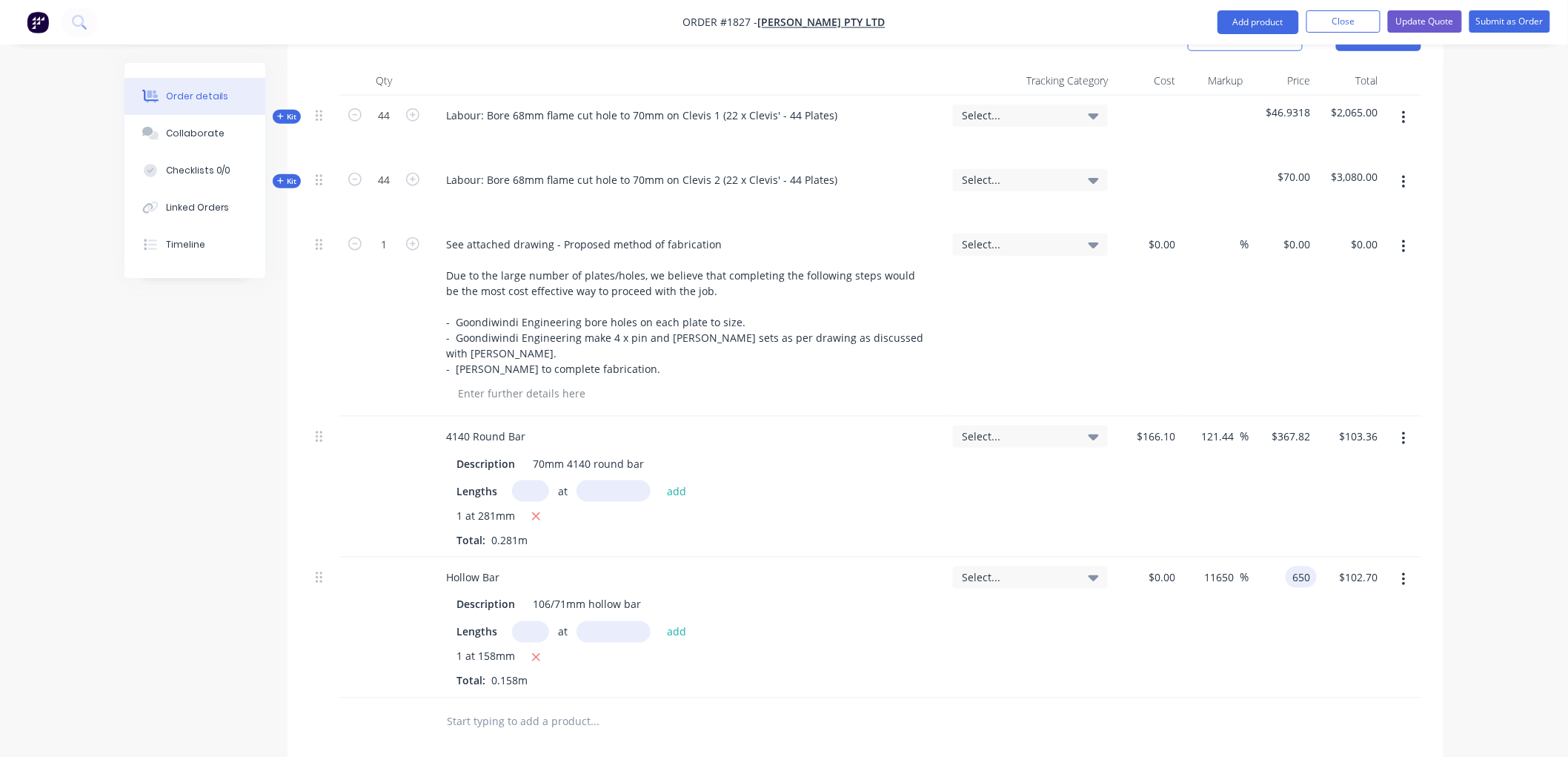
type input "$650.00"
click at [1399, 567] on button "button" at bounding box center [1405, 580] width 35 height 27
click at [1323, 697] on div "Delete" at bounding box center [1351, 707] width 114 height 21
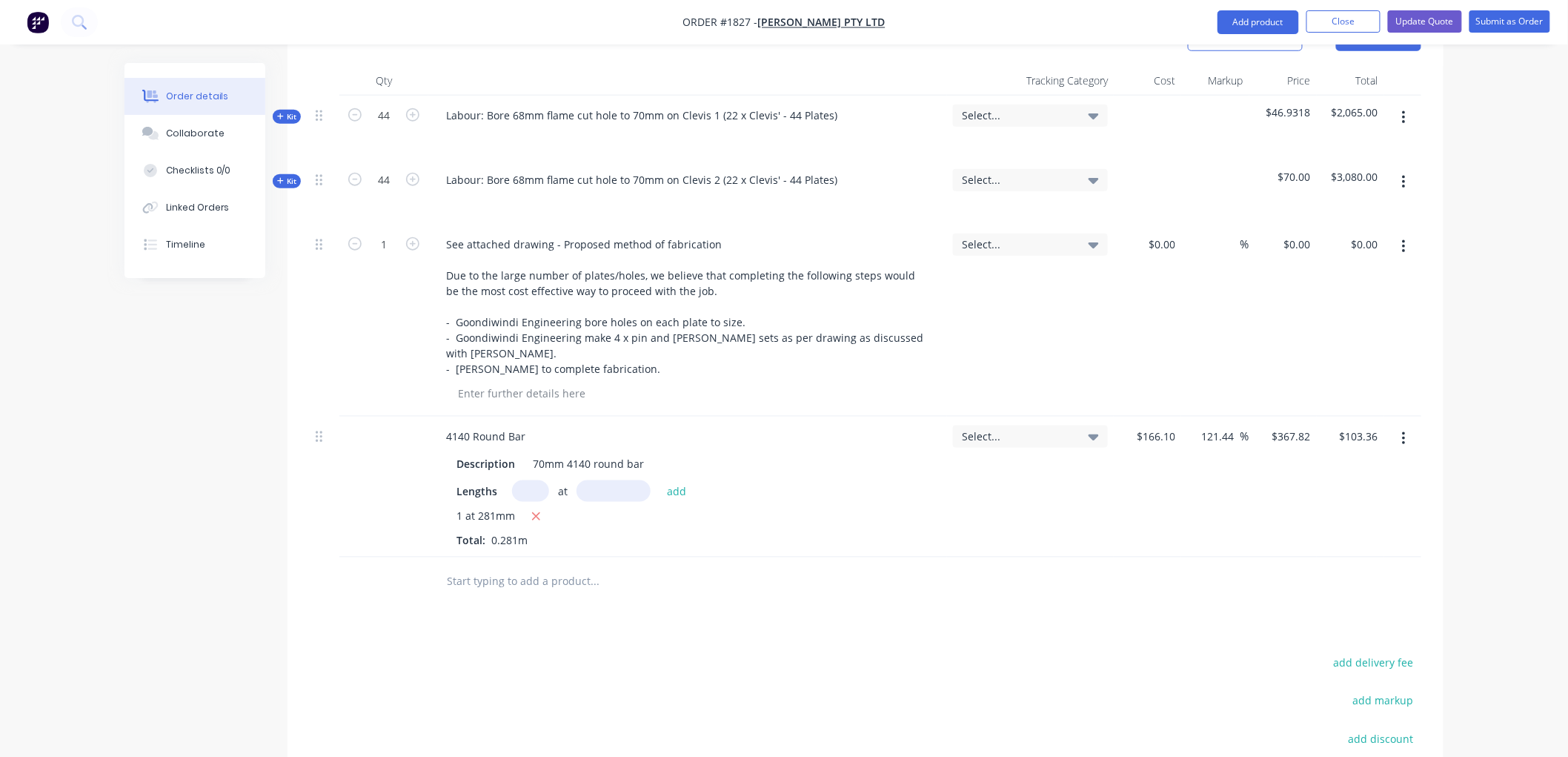
click at [1409, 426] on button "button" at bounding box center [1405, 439] width 35 height 27
click at [1353, 556] on div "Delete" at bounding box center [1351, 566] width 114 height 21
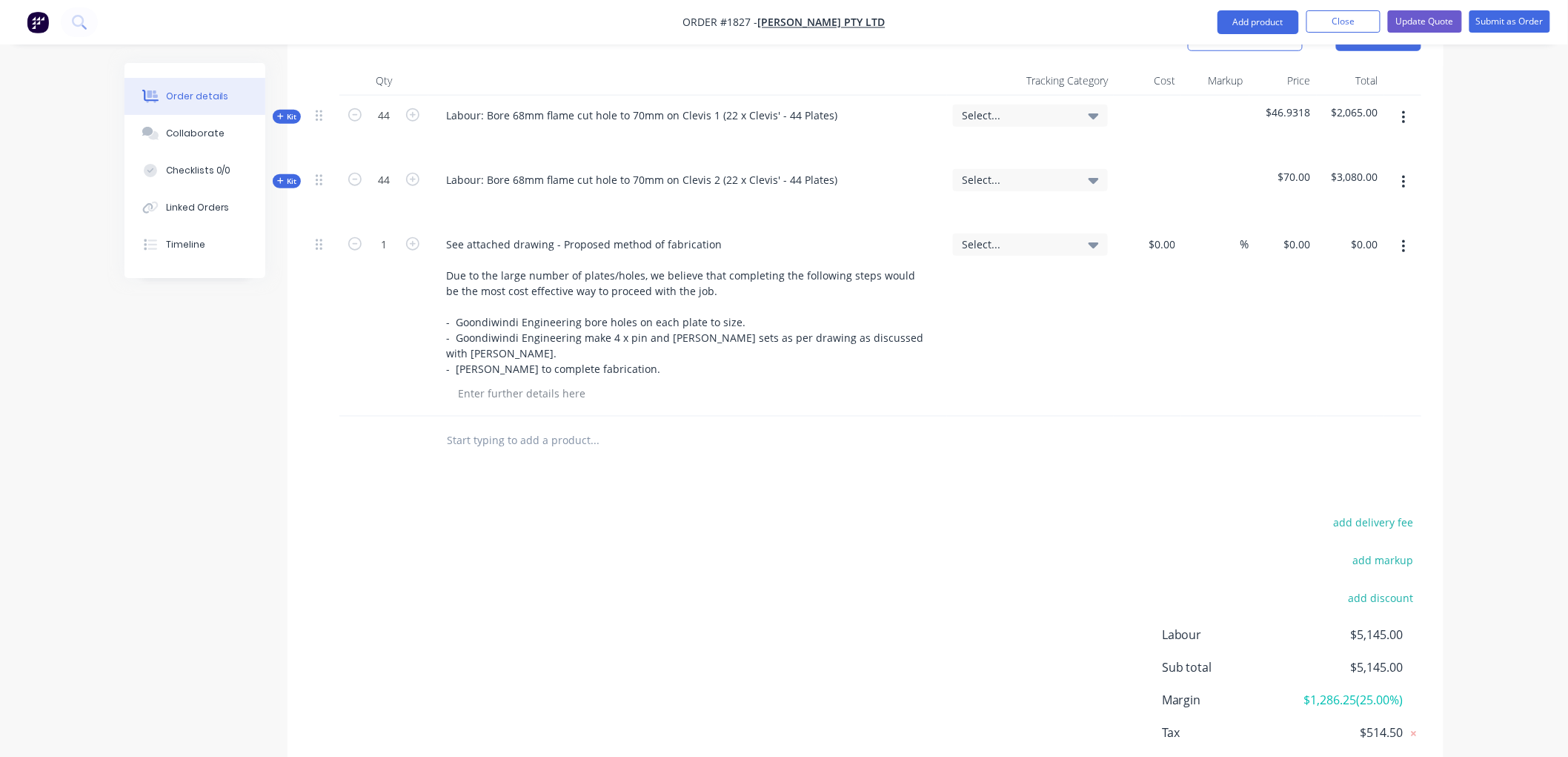
click at [498, 426] on input "text" at bounding box center [593, 440] width 296 height 30
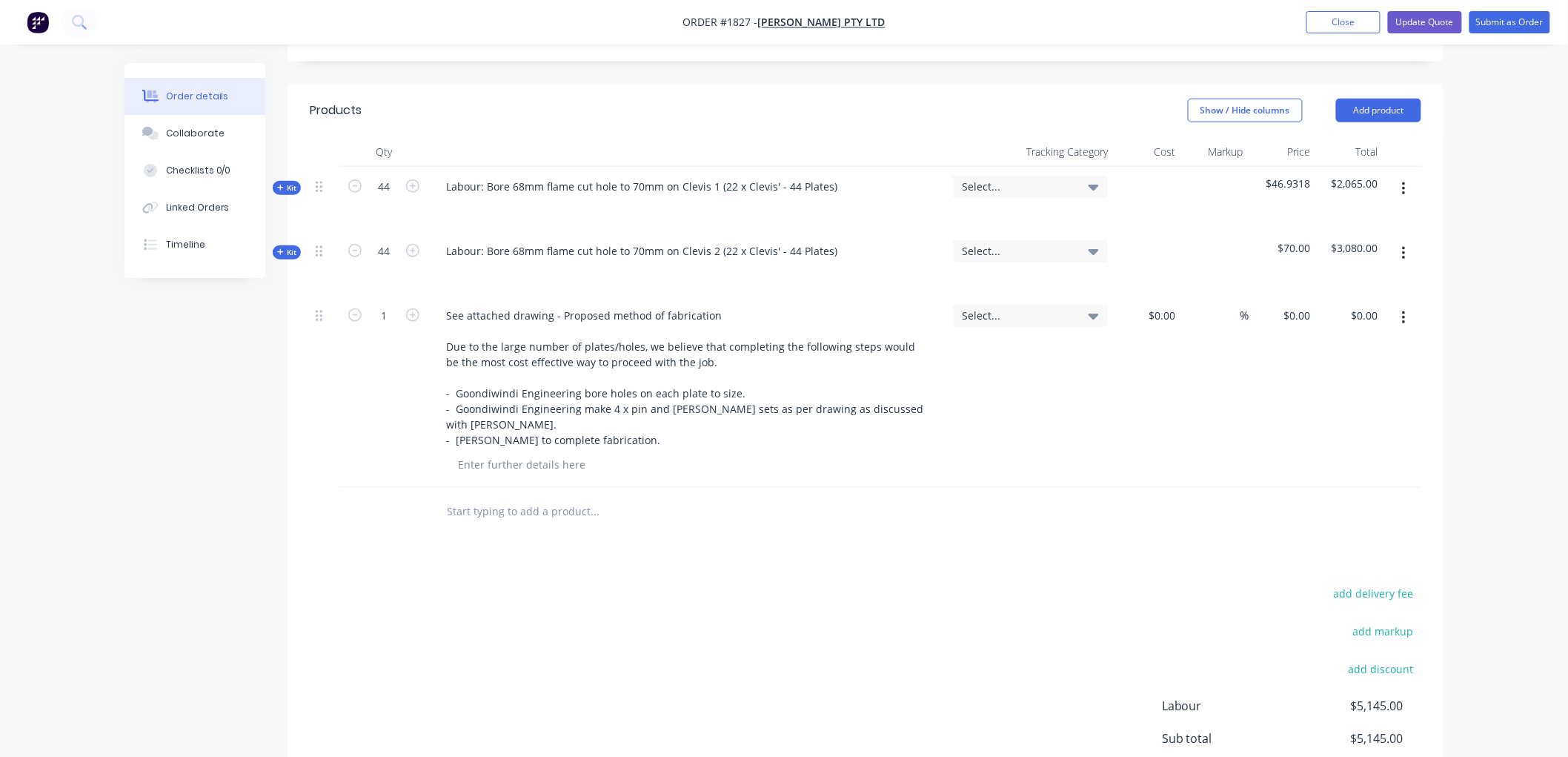
scroll to position [412, 0]
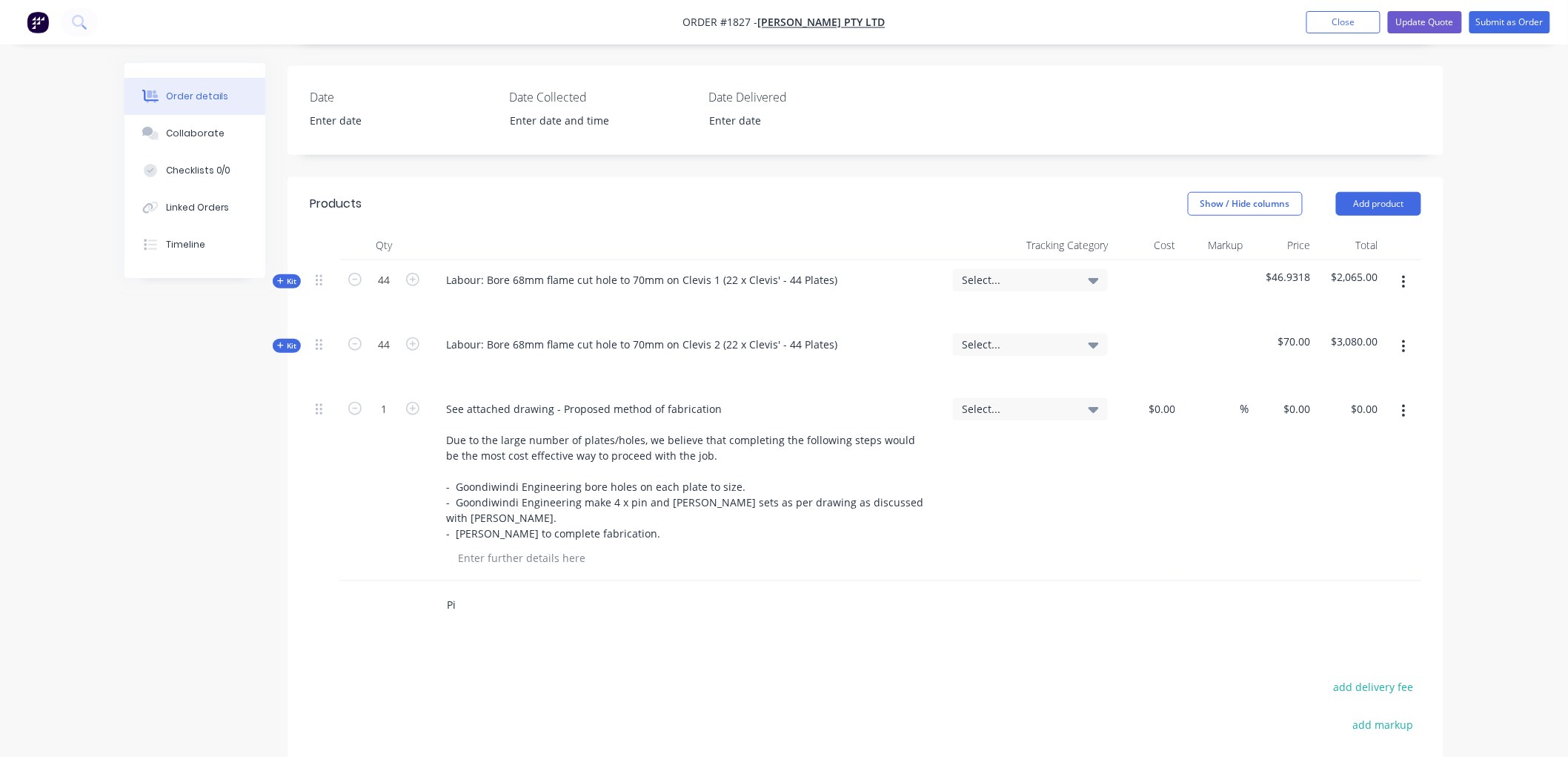
type input "P"
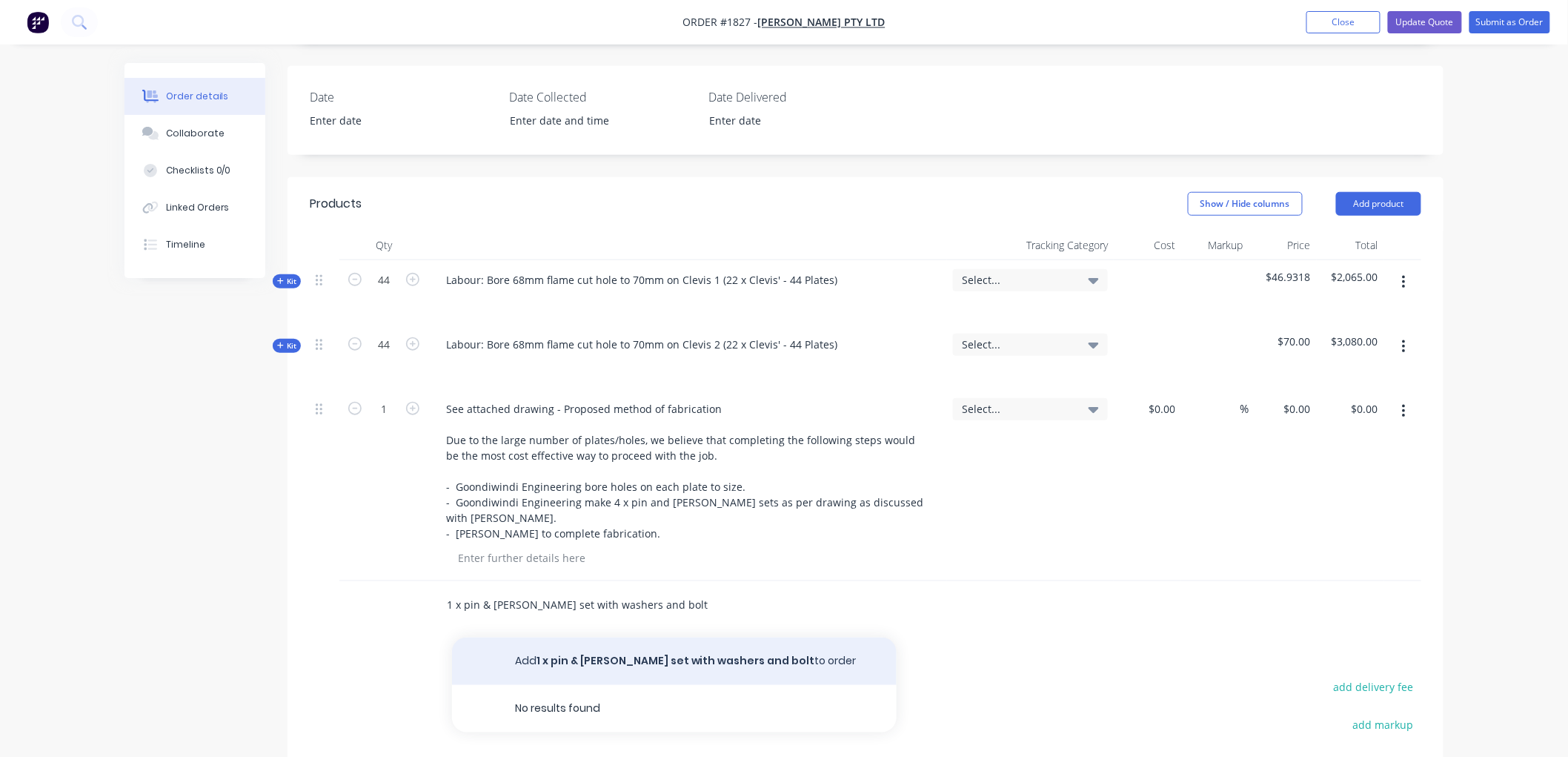
type input "1 x pin & [PERSON_NAME] set with washers and bolt"
click at [643, 638] on button "Add 1 x pin & [PERSON_NAME] set with washers and bolt to order" at bounding box center [675, 661] width 445 height 47
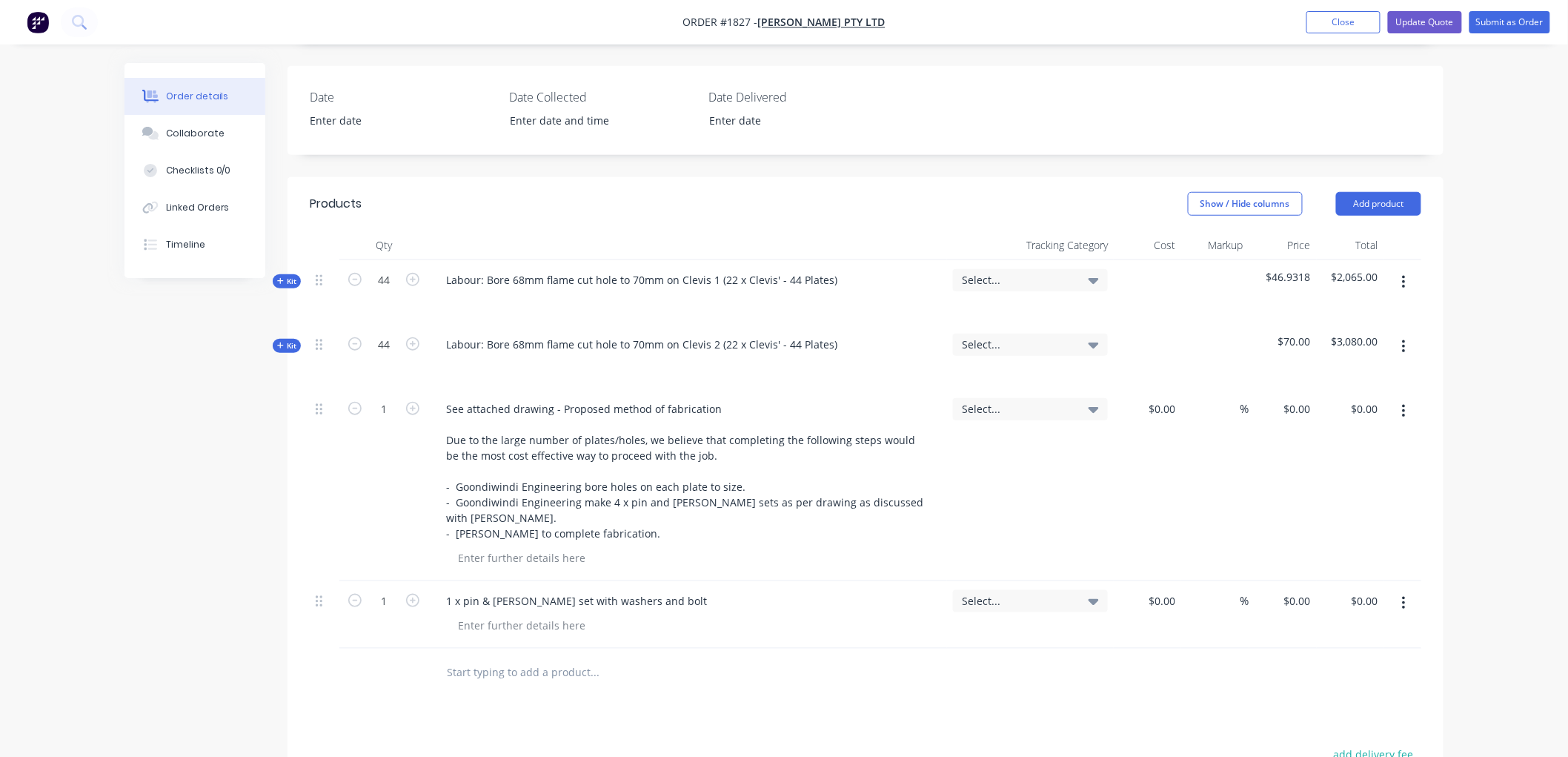
click at [1277, 582] on div "$0.00 $0.00" at bounding box center [1283, 615] width 67 height 67
click at [1298, 590] on div "0 $0.00" at bounding box center [1297, 600] width 40 height 21
type input "$382.50"
click at [1203, 649] on div at bounding box center [866, 673] width 1112 height 48
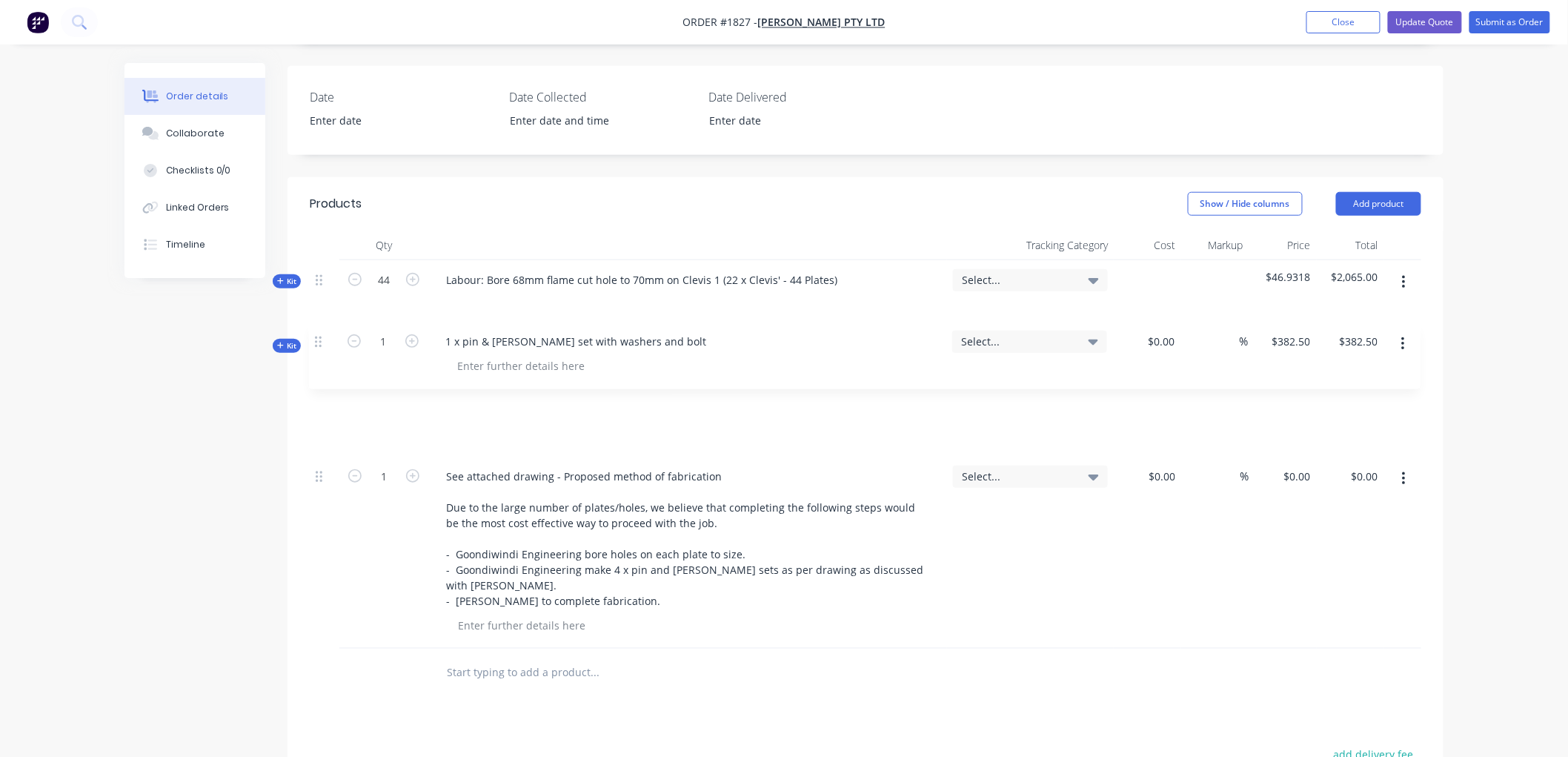
drag, startPoint x: 317, startPoint y: 527, endPoint x: 317, endPoint y: 339, distance: 188.0
click at [317, 339] on div "Kit 44 Labour: Bore 68mm flame cut hole to 70mm on Clevis 1 (22 x Clevis' - 44 …" at bounding box center [866, 454] width 1112 height 389
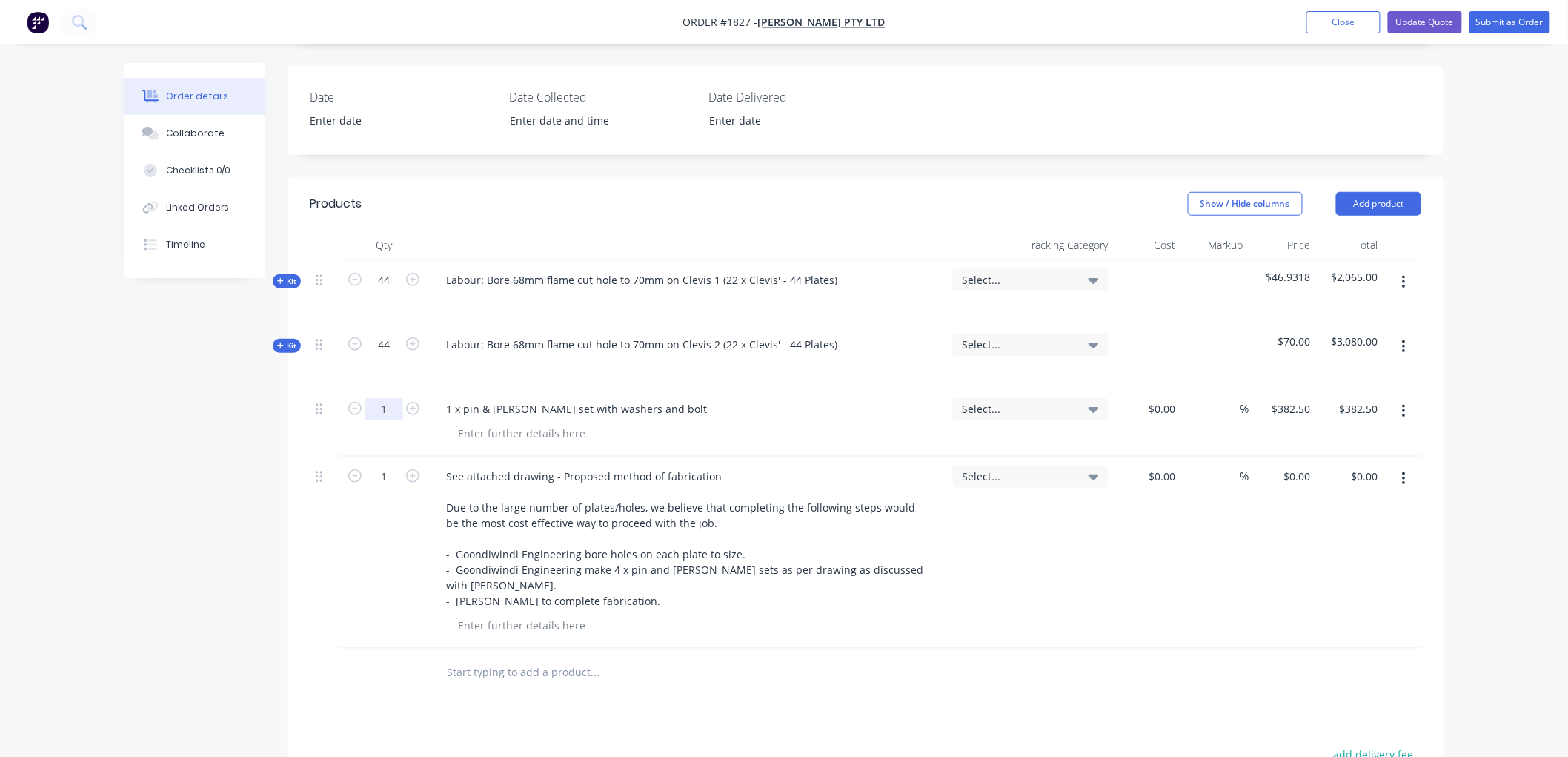
click at [386, 398] on input "1" at bounding box center [384, 409] width 39 height 22
click at [390, 398] on input "1" at bounding box center [384, 409] width 39 height 22
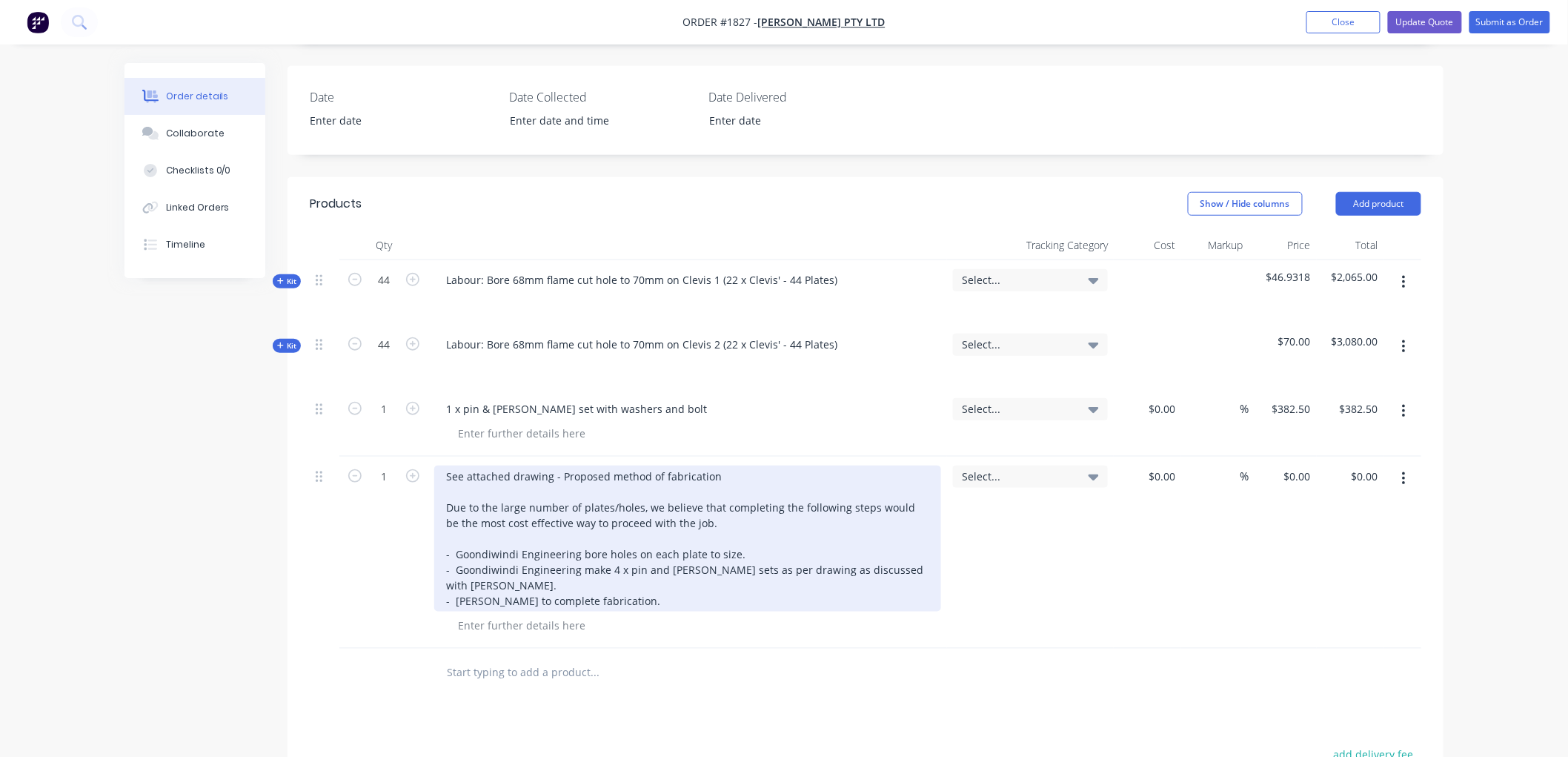
click at [679, 472] on div "See attached drawing - Proposed method of fabrication Due to the large number o…" at bounding box center [688, 538] width 507 height 146
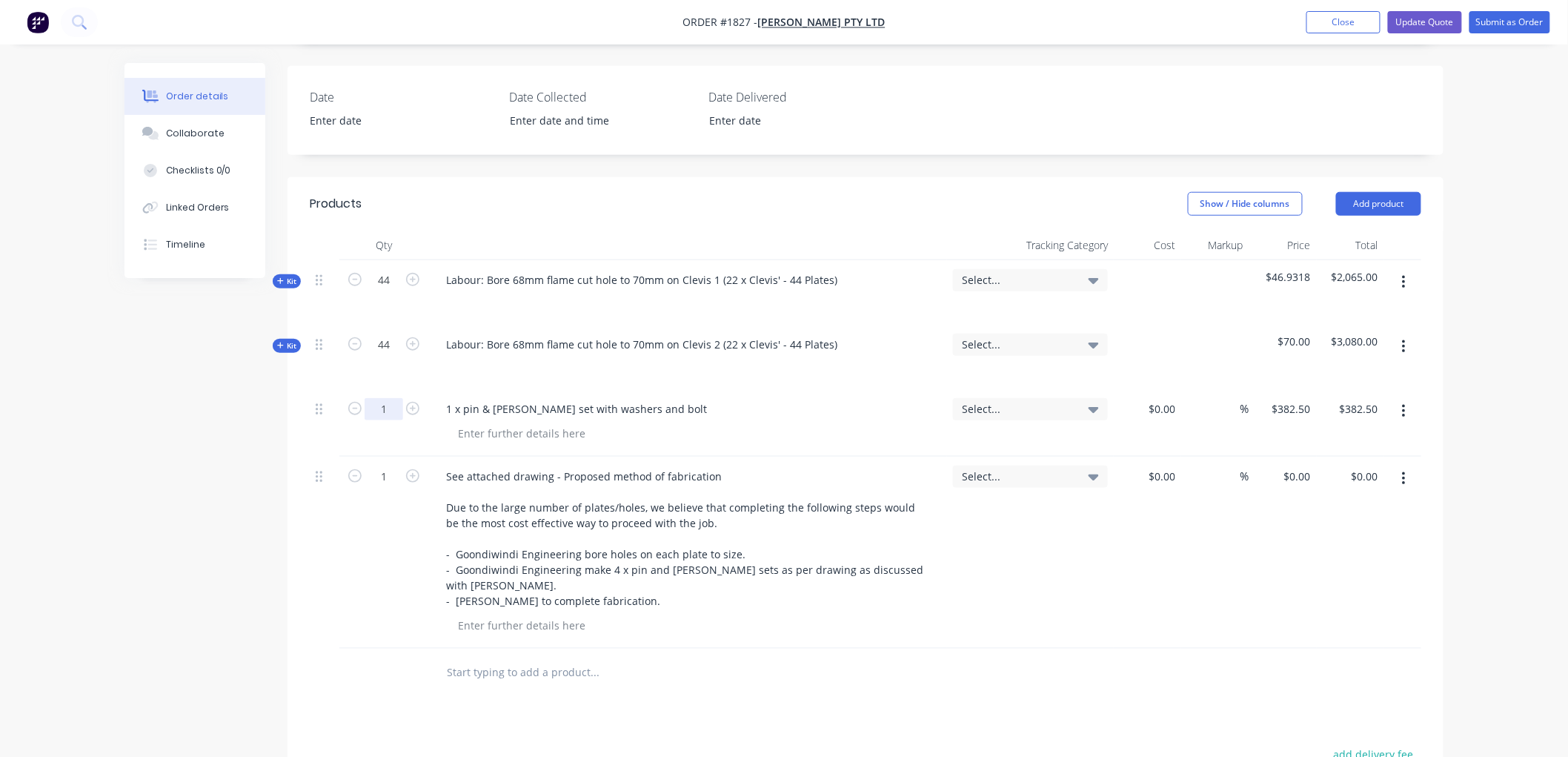
click at [394, 398] on input "1" at bounding box center [384, 409] width 39 height 22
type input "4"
type input "$1,530.00"
click at [472, 657] on input "text" at bounding box center [593, 672] width 296 height 30
click at [476, 657] on input "text" at bounding box center [593, 672] width 296 height 30
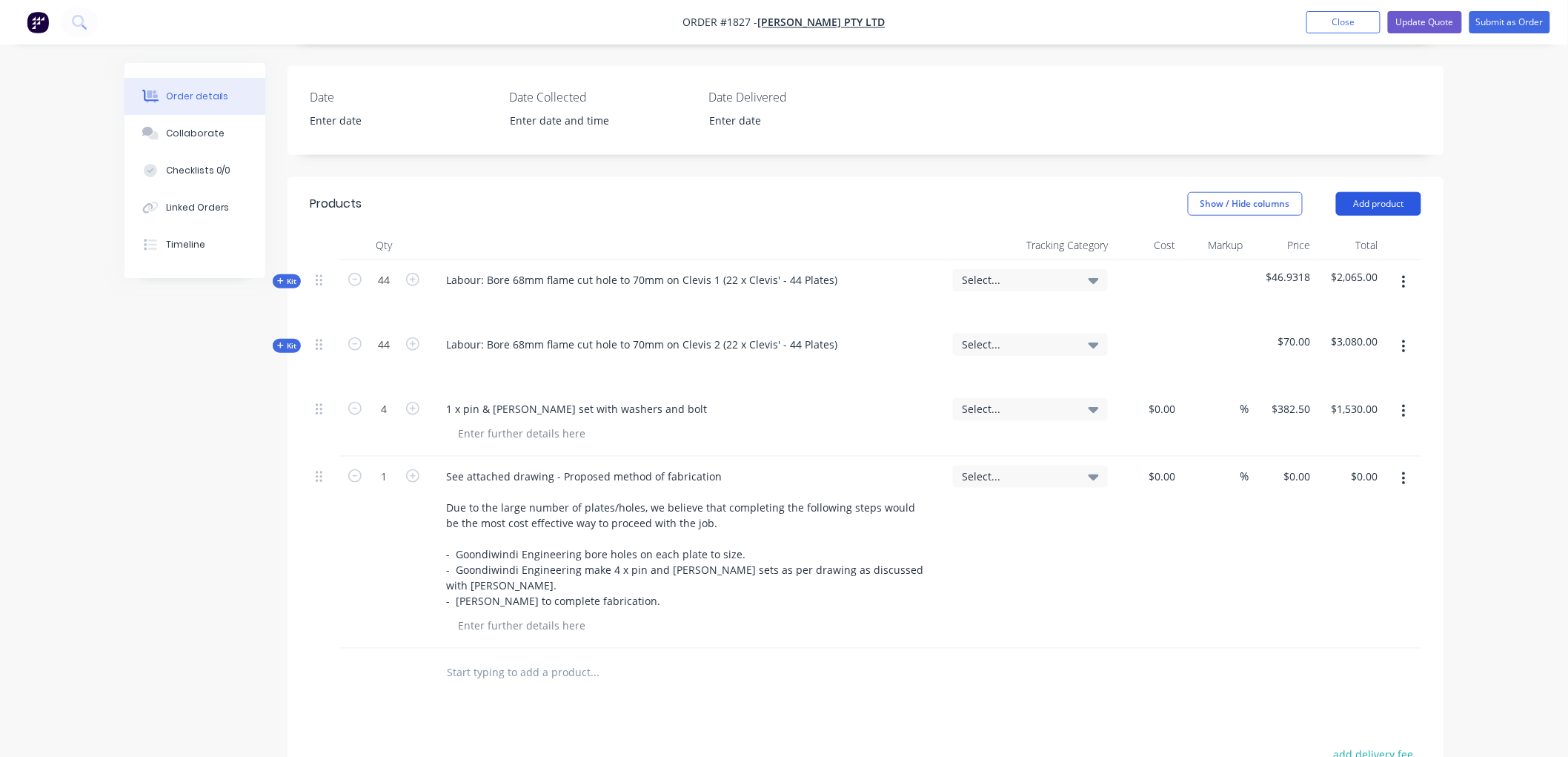
click at [1391, 192] on button "Add product" at bounding box center [1379, 204] width 85 height 24
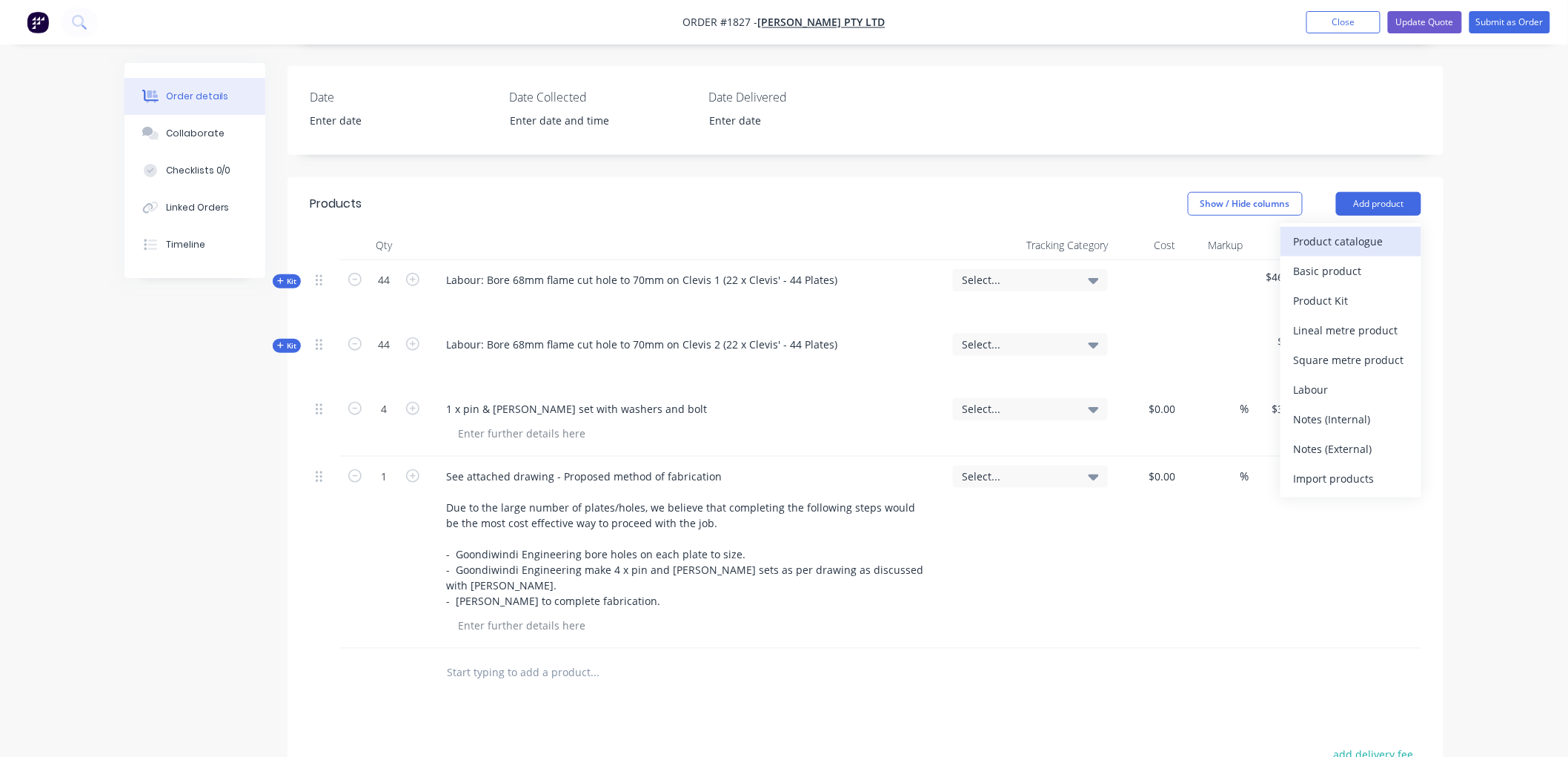
click at [1355, 231] on div "Product catalogue" at bounding box center [1351, 241] width 114 height 21
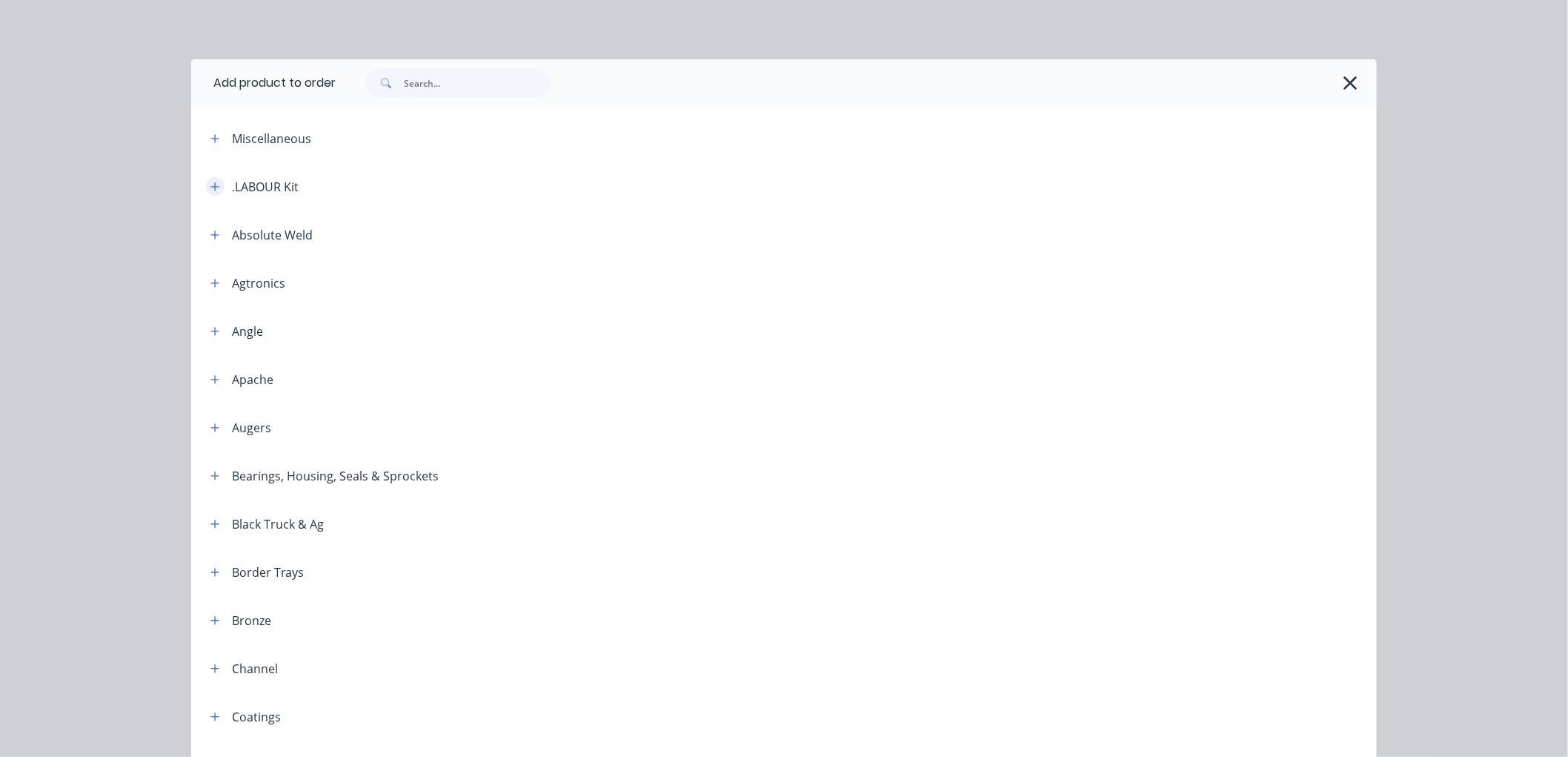
click at [210, 183] on icon "button" at bounding box center [215, 186] width 9 height 10
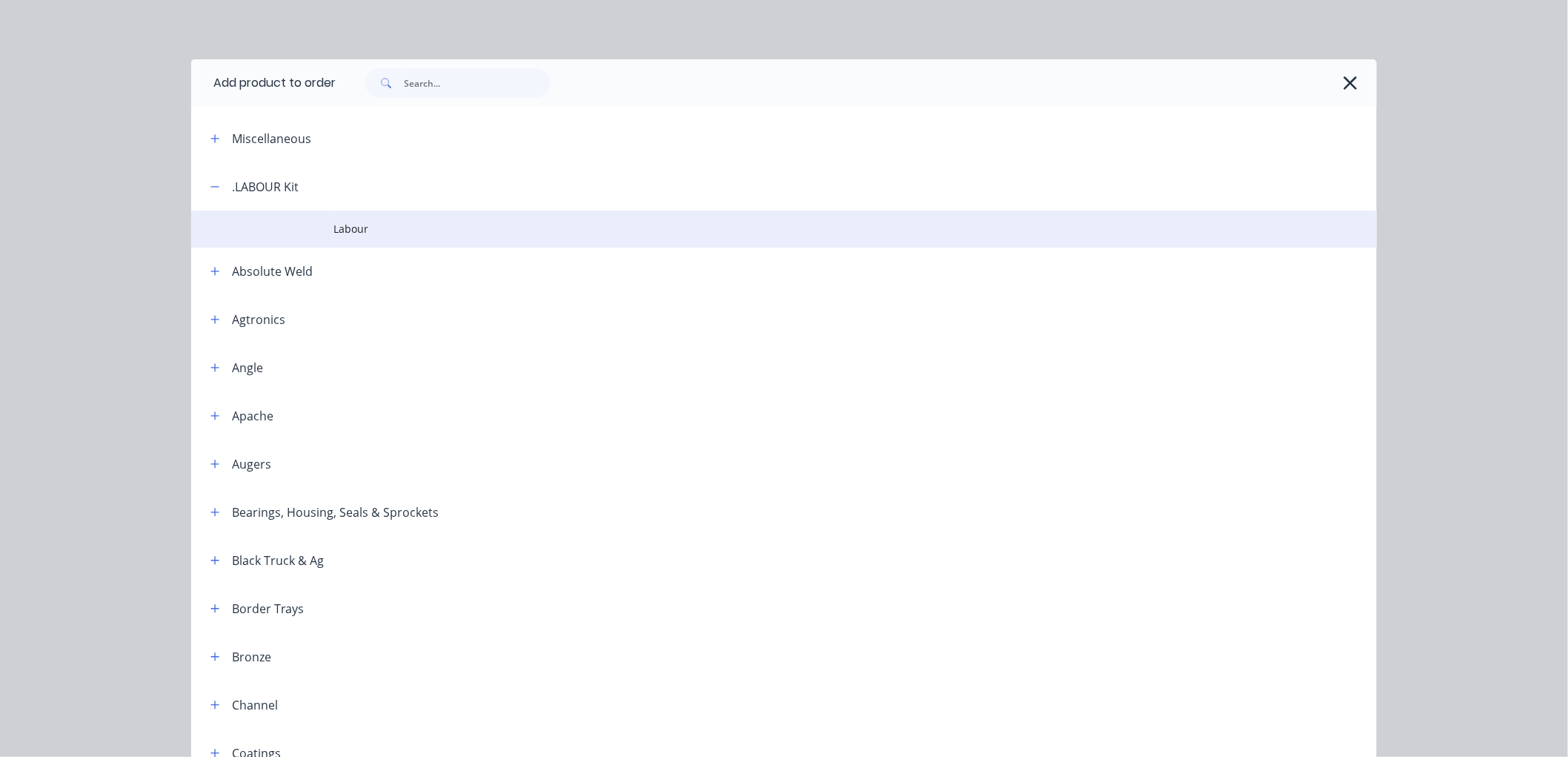
click at [365, 227] on span "Labour" at bounding box center [750, 228] width 834 height 16
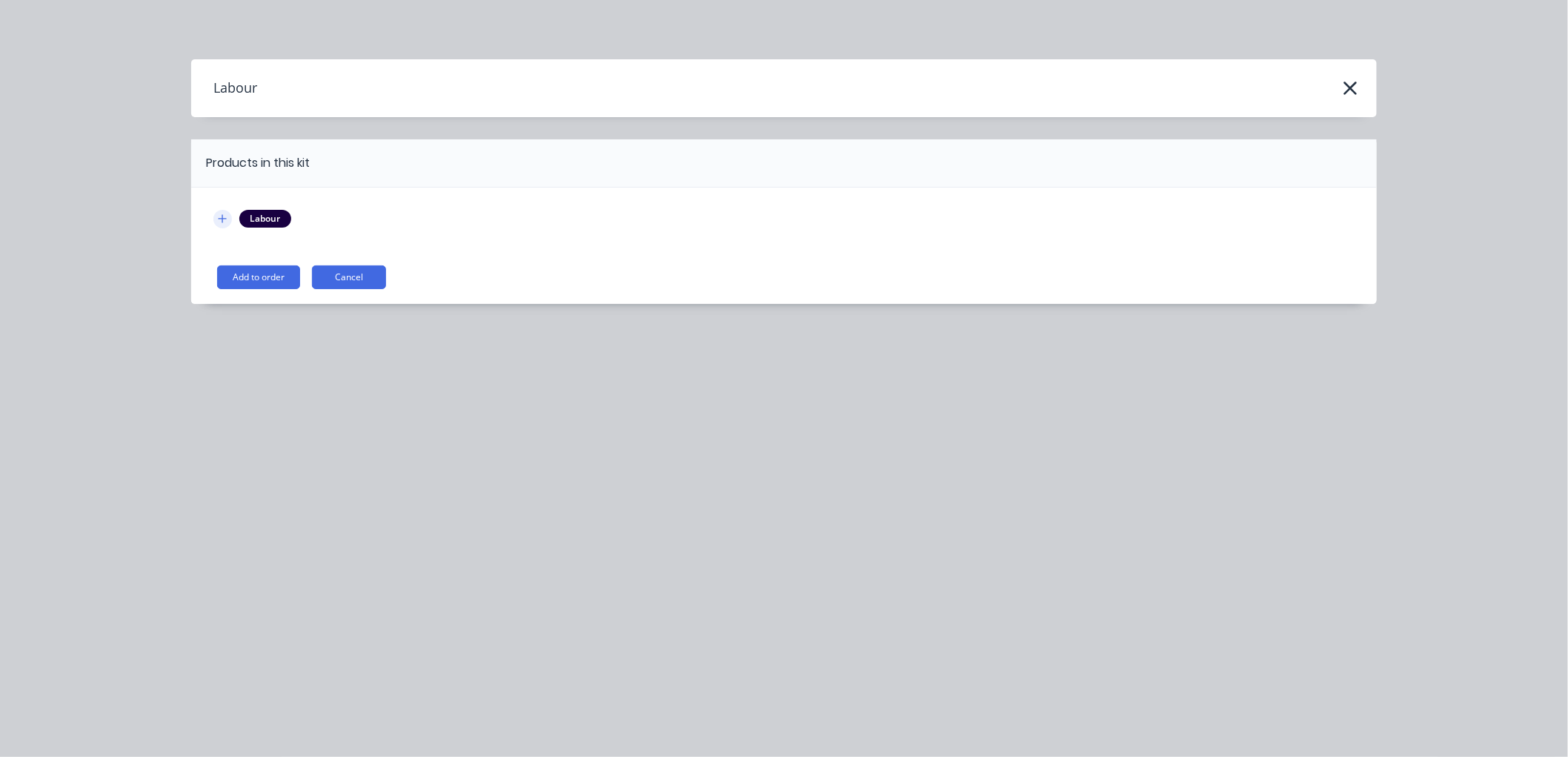
click at [221, 225] on button "button" at bounding box center [222, 219] width 18 height 18
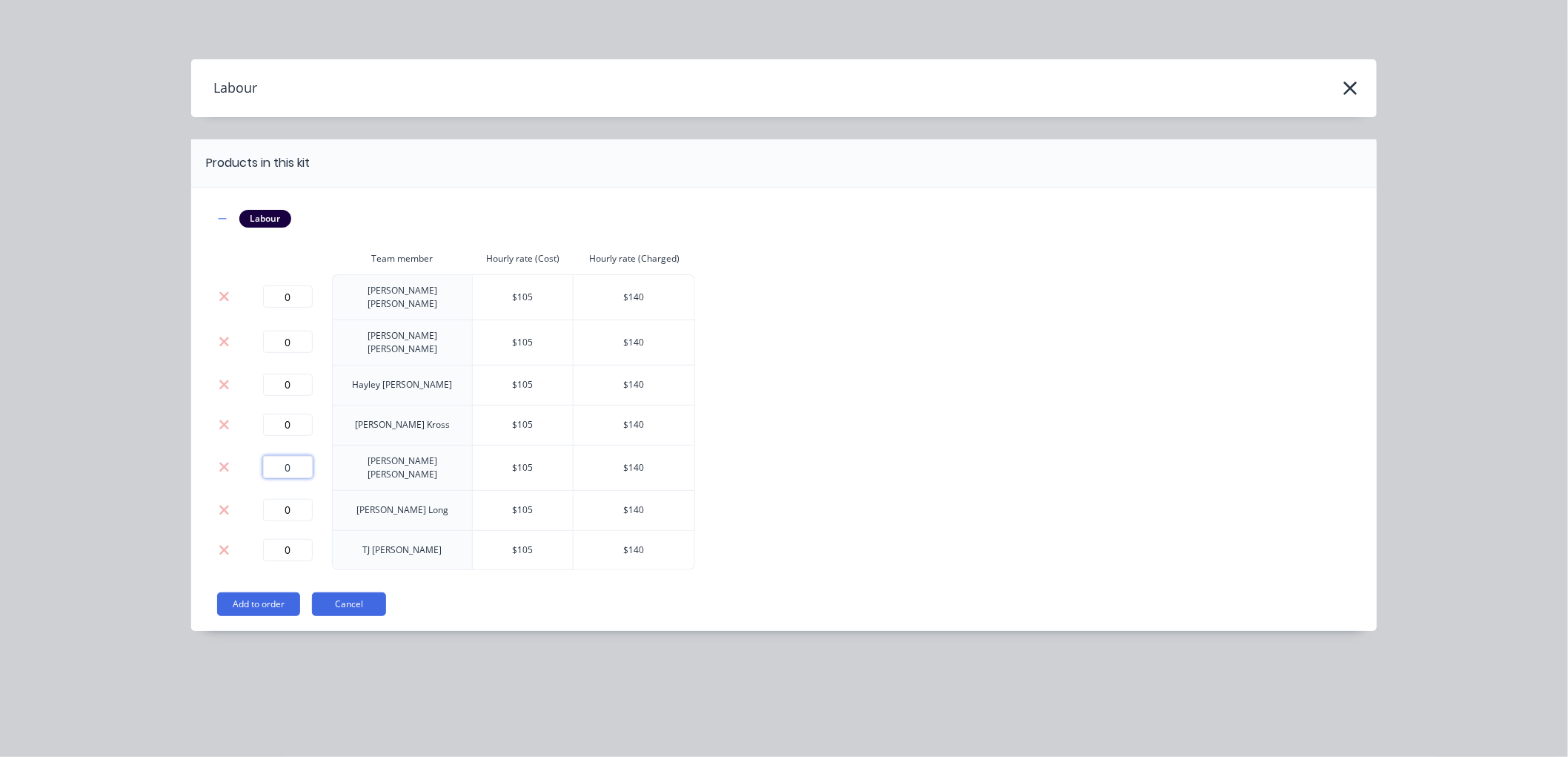
drag, startPoint x: 308, startPoint y: 451, endPoint x: 265, endPoint y: 452, distance: 43.0
click at [265, 456] on input "0" at bounding box center [288, 467] width 50 height 22
type input "0.167"
click at [245, 595] on button "Add to order" at bounding box center [258, 605] width 83 height 24
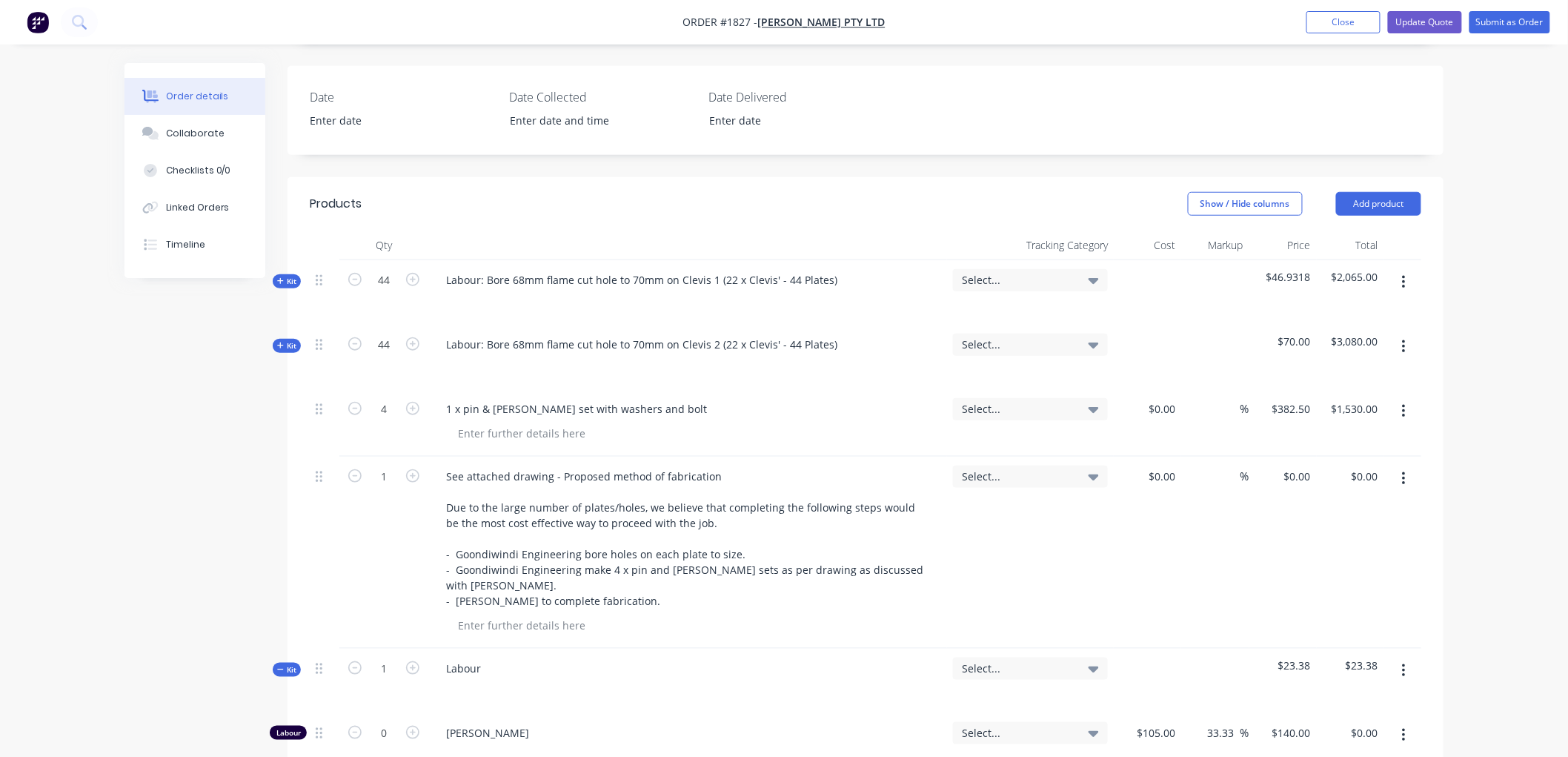
click at [279, 668] on icon at bounding box center [280, 668] width 6 height 1
click at [491, 657] on div "Labour" at bounding box center [463, 667] width 58 height 21
click at [598, 649] on div "Labour: Bore doughnuts" at bounding box center [688, 681] width 519 height 65
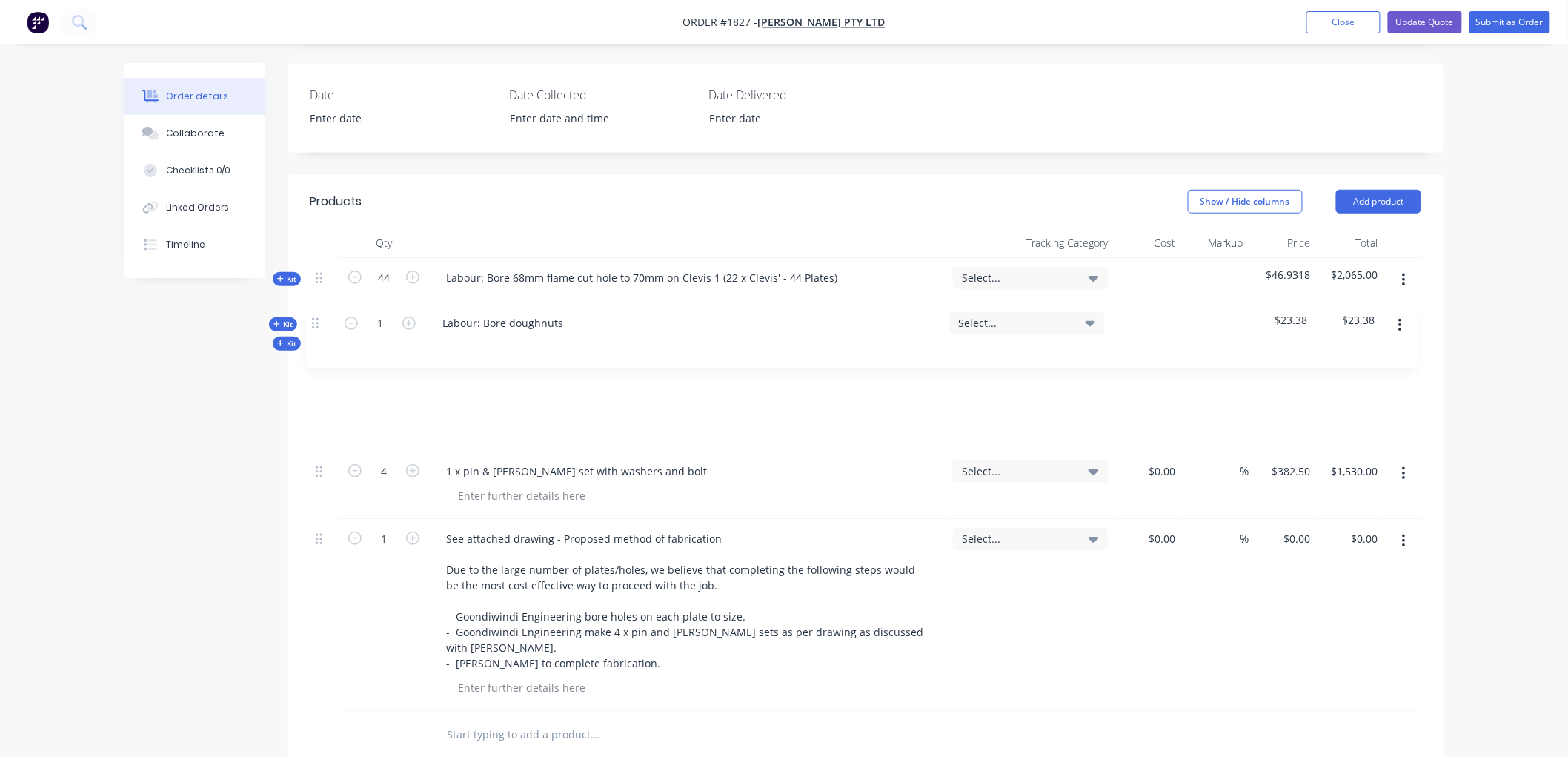
drag, startPoint x: 315, startPoint y: 591, endPoint x: 311, endPoint y: 314, distance: 277.0
click at [311, 314] on div "Kit 44 Labour: Bore 68mm flame cut hole to 70mm on Clevis 1 (22 x Clevis' - 44 …" at bounding box center [866, 484] width 1112 height 453
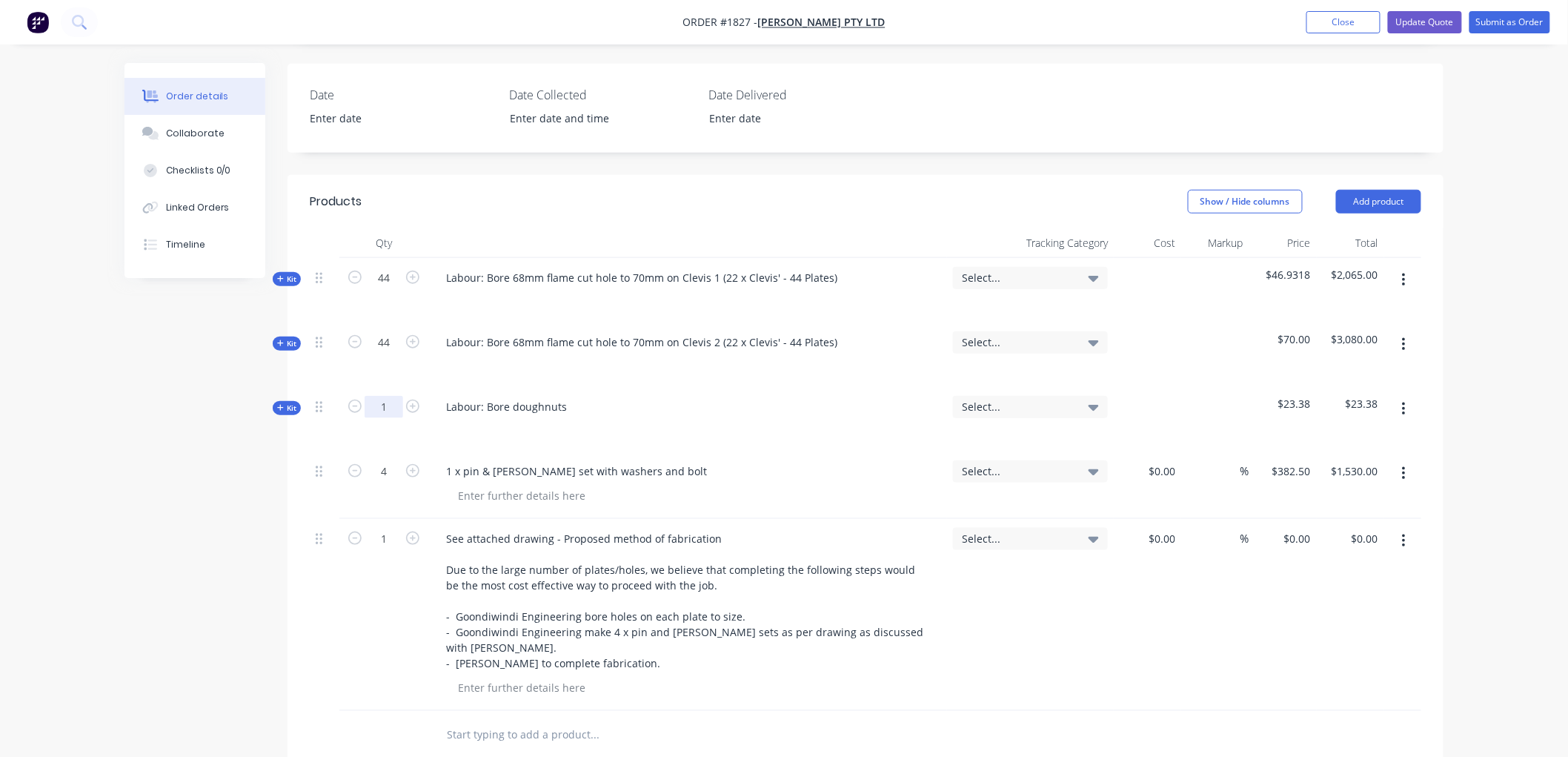
click at [388, 396] on input "1" at bounding box center [384, 407] width 39 height 22
click at [162, 478] on div "Created by [PERSON_NAME] Created [DATE] Required [DATE] Assigned to Add team me…" at bounding box center [784, 393] width 1319 height 1488
click at [401, 396] on input "88" at bounding box center [384, 407] width 39 height 22
click at [393, 387] on div "176" at bounding box center [384, 419] width 89 height 65
click at [391, 396] on input "176" at bounding box center [384, 407] width 39 height 22
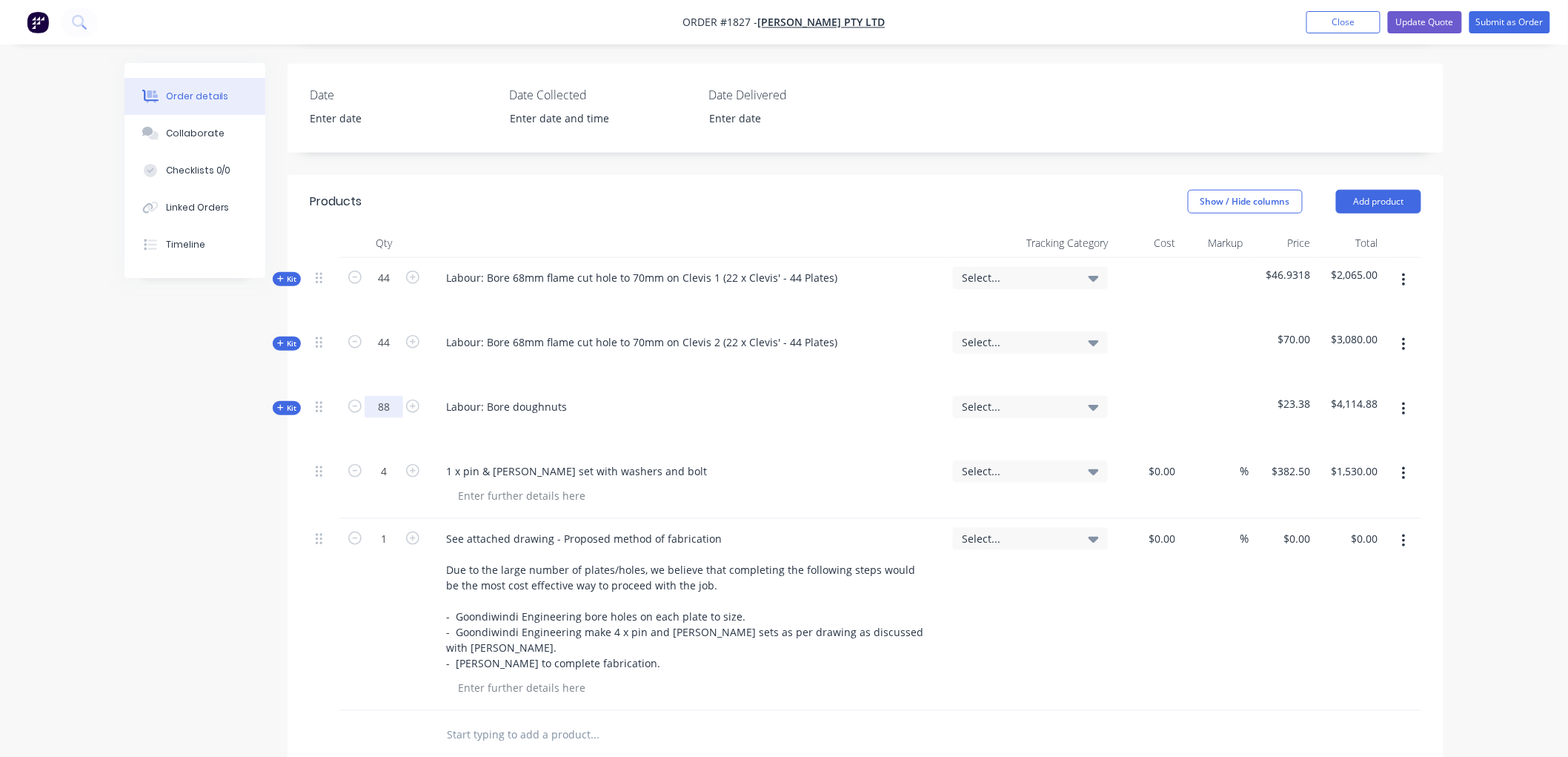
drag, startPoint x: 394, startPoint y: 344, endPoint x: 363, endPoint y: 343, distance: 31.0
click at [363, 394] on form "88" at bounding box center [384, 405] width 78 height 22
drag, startPoint x: 397, startPoint y: 342, endPoint x: 353, endPoint y: 340, distance: 44.0
click at [353, 394] on form "176" at bounding box center [384, 405] width 78 height 22
type input "132"
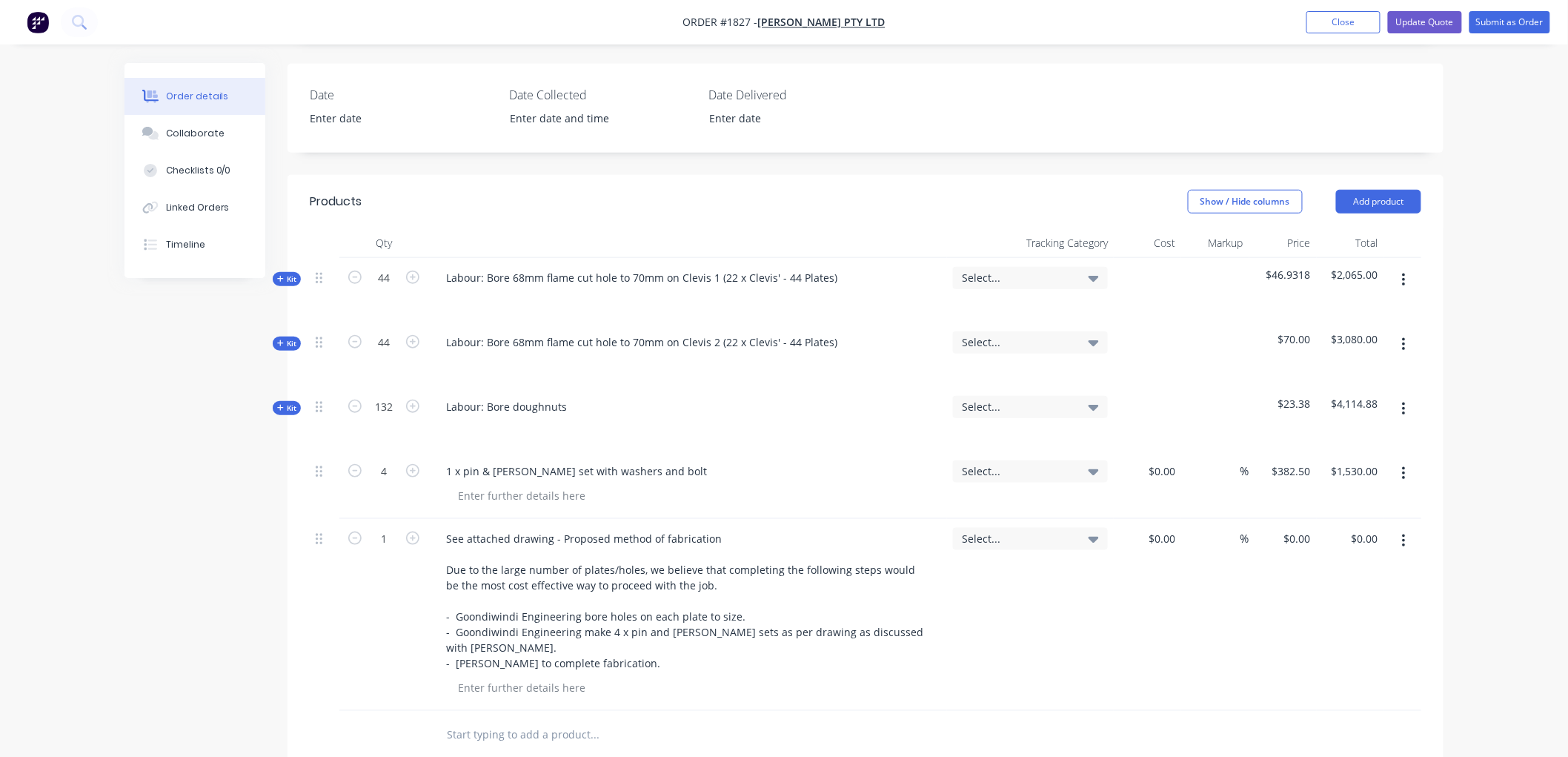
click at [172, 420] on div "Created by [PERSON_NAME] Created [DATE] Required [DATE] Assigned to Add team me…" at bounding box center [784, 393] width 1319 height 1488
click at [506, 720] on input "text" at bounding box center [593, 735] width 296 height 30
type input "t"
type input "reel"
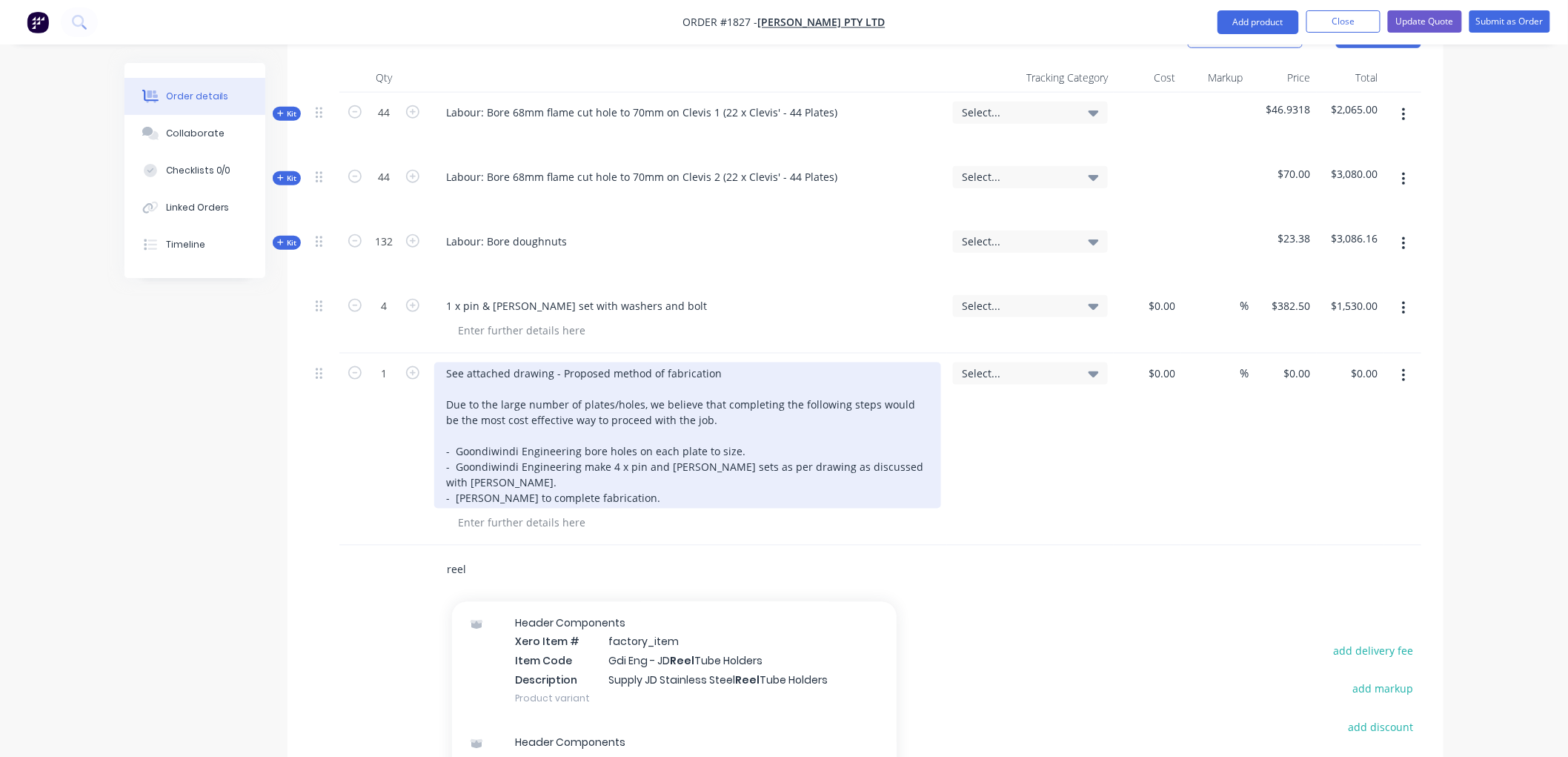
scroll to position [74, 0]
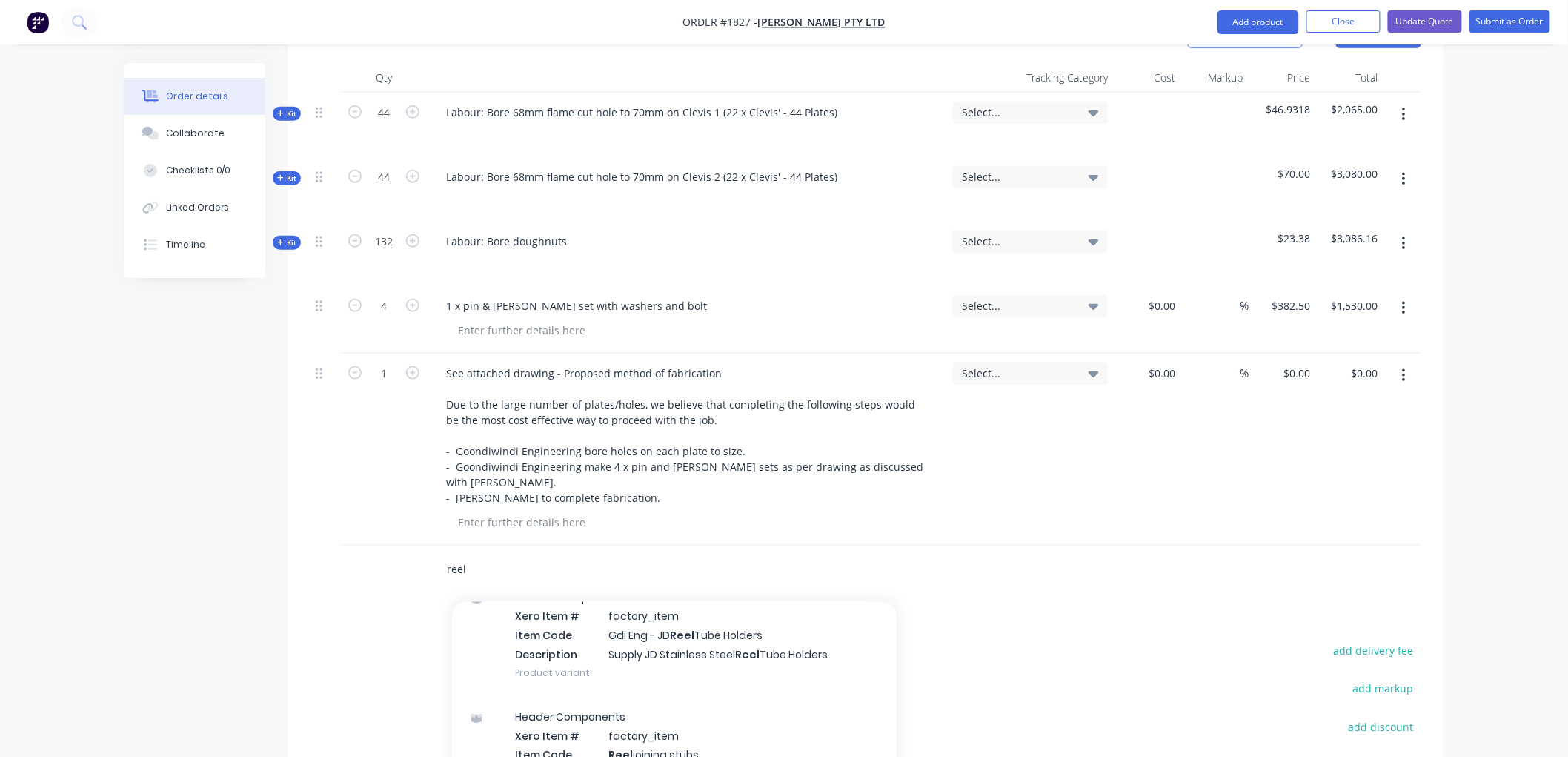
drag, startPoint x: 495, startPoint y: 495, endPoint x: 432, endPoint y: 498, distance: 63.1
click at [432, 546] on div "reel Add reel to order Header Components Xero Item # factory_item Item Code Gdi…" at bounding box center [695, 570] width 533 height 48
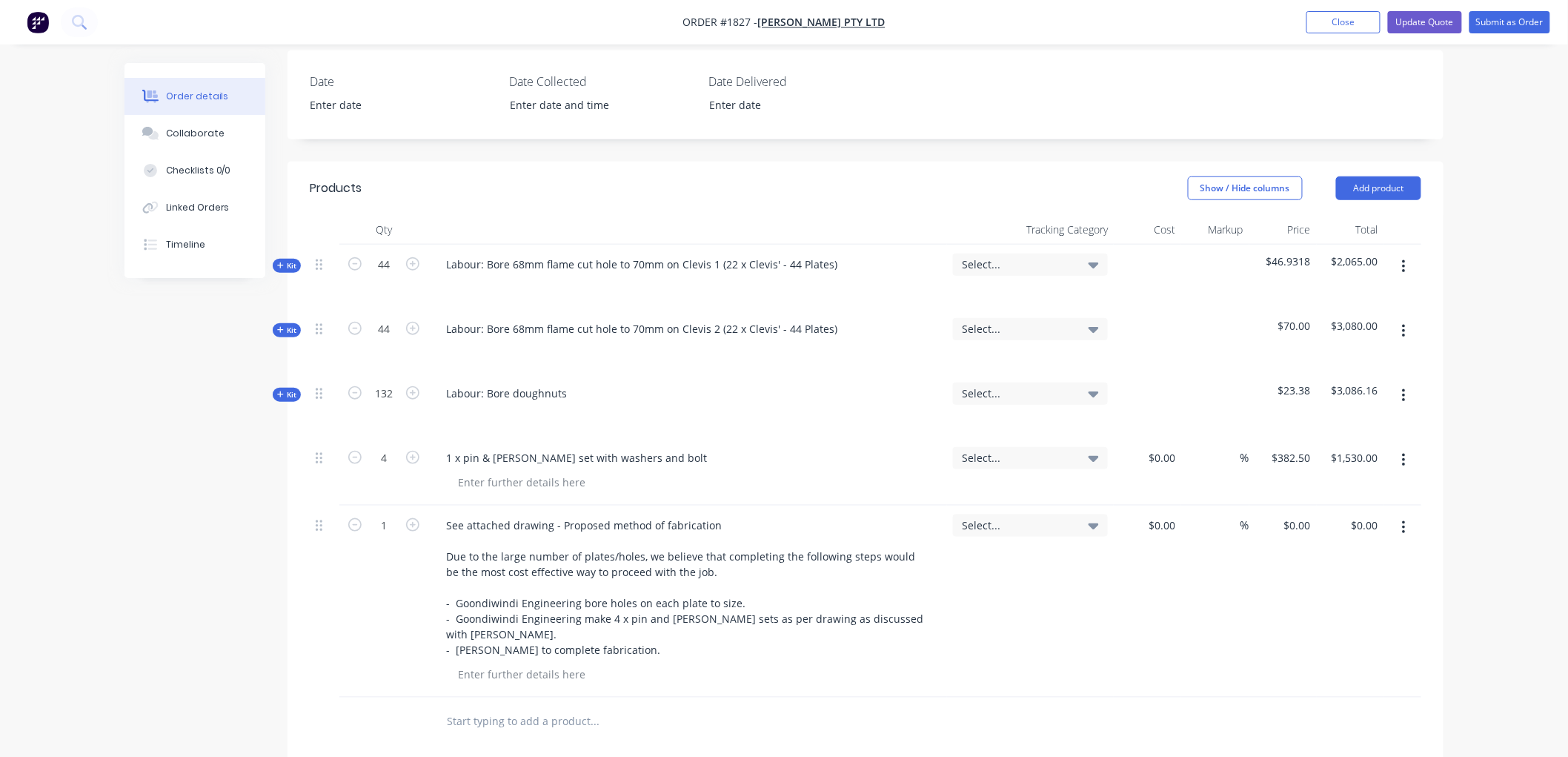
scroll to position [414, 0]
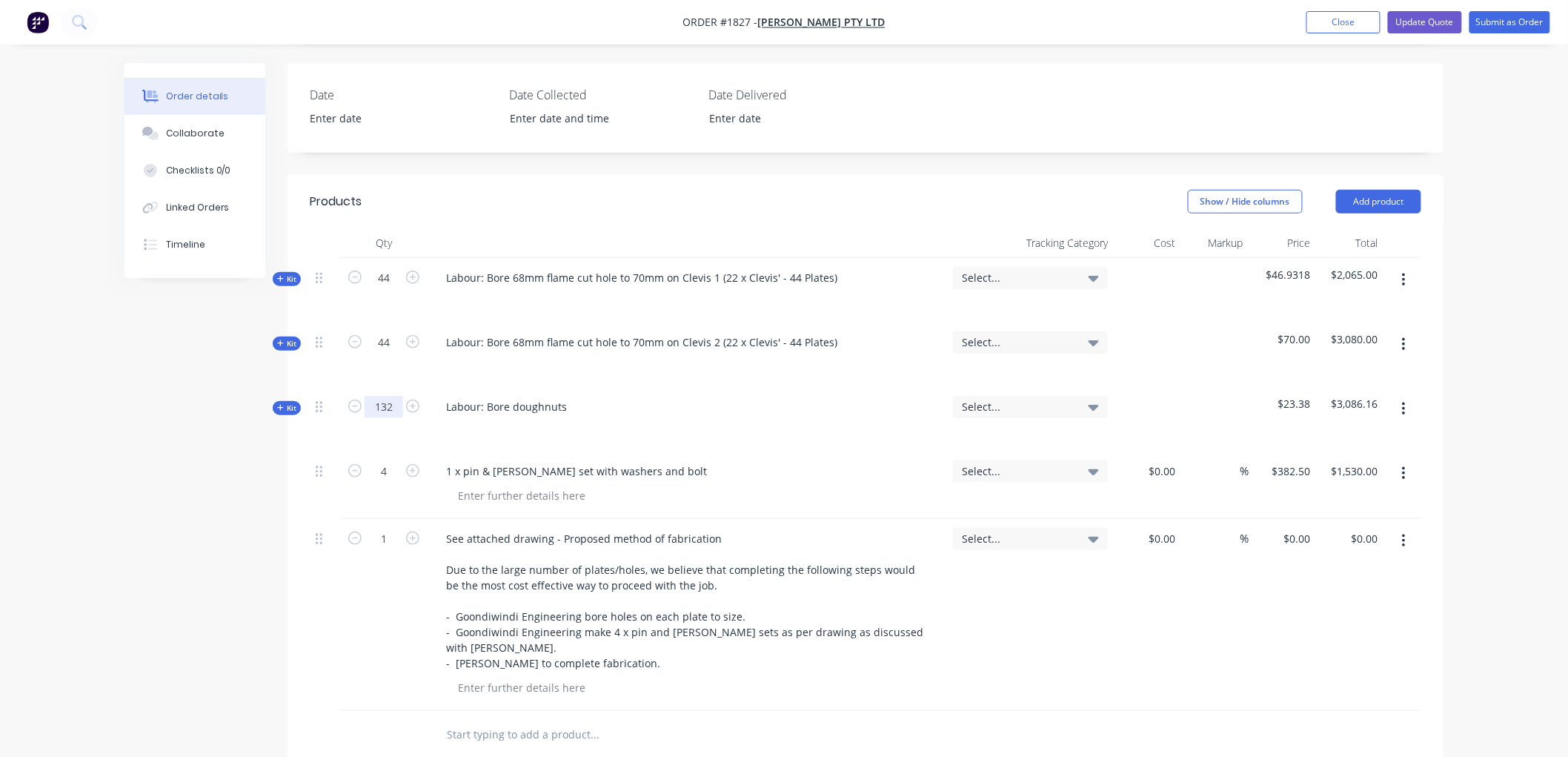
click at [398, 396] on input "132" at bounding box center [384, 407] width 39 height 22
type input "264"
click at [230, 442] on div "Created by [PERSON_NAME] Created [DATE] Required [DATE] Assigned to Add team me…" at bounding box center [784, 393] width 1319 height 1488
click at [445, 396] on div "Labour: Bore doughnuts" at bounding box center [507, 406] width 145 height 21
click at [438, 461] on div "1 x pin & [PERSON_NAME] set with washers and bolt" at bounding box center [577, 471] width 284 height 21
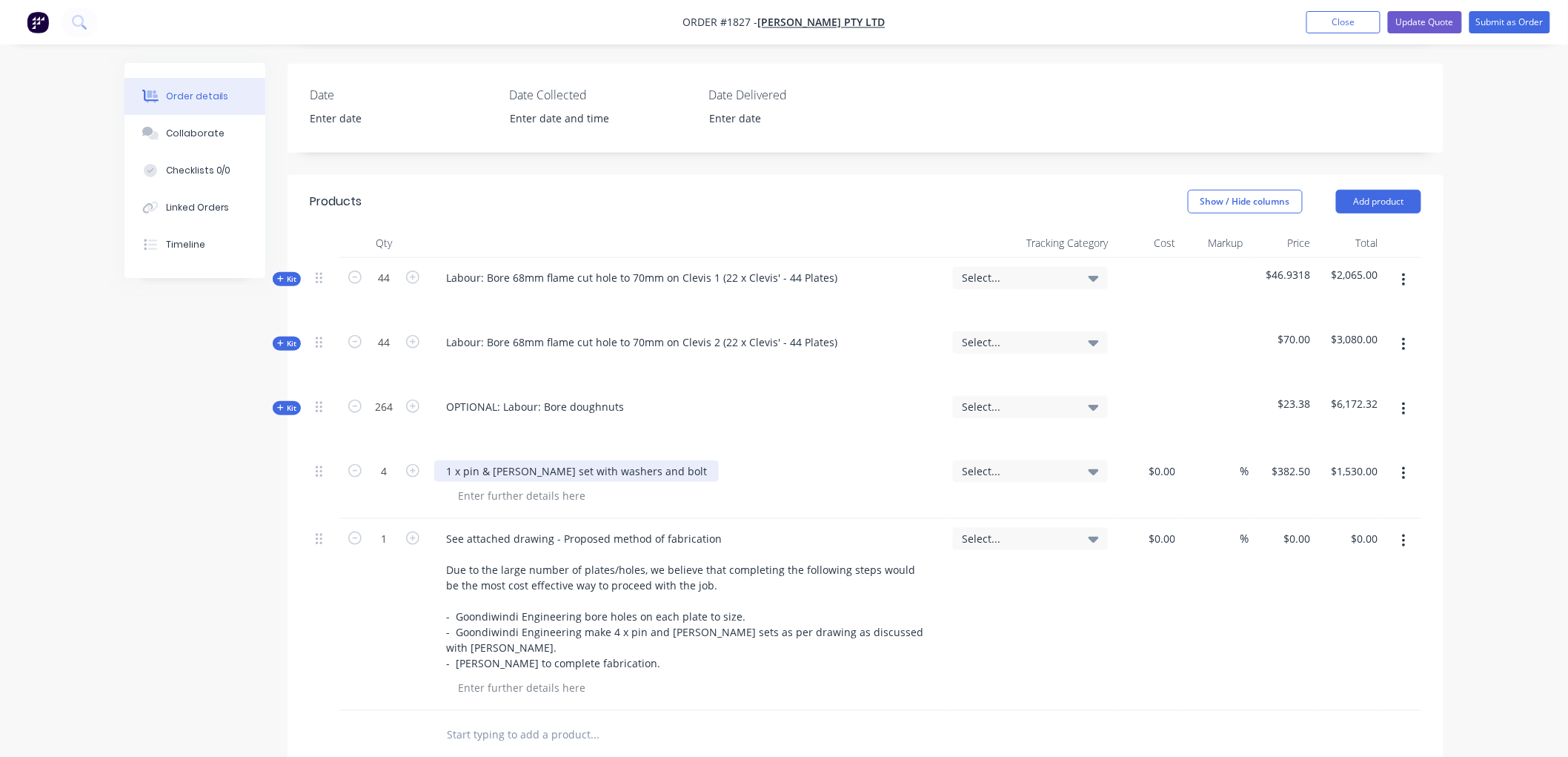
click at [438, 461] on div "1 x pin & [PERSON_NAME] set with washers and bolt" at bounding box center [577, 471] width 284 height 21
drag, startPoint x: 499, startPoint y: 406, endPoint x: 432, endPoint y: 405, distance: 67.0
click at [432, 451] on div "OPTIONAL: 1 x pin & [PERSON_NAME] set with washers and bolt" at bounding box center [688, 485] width 519 height 67
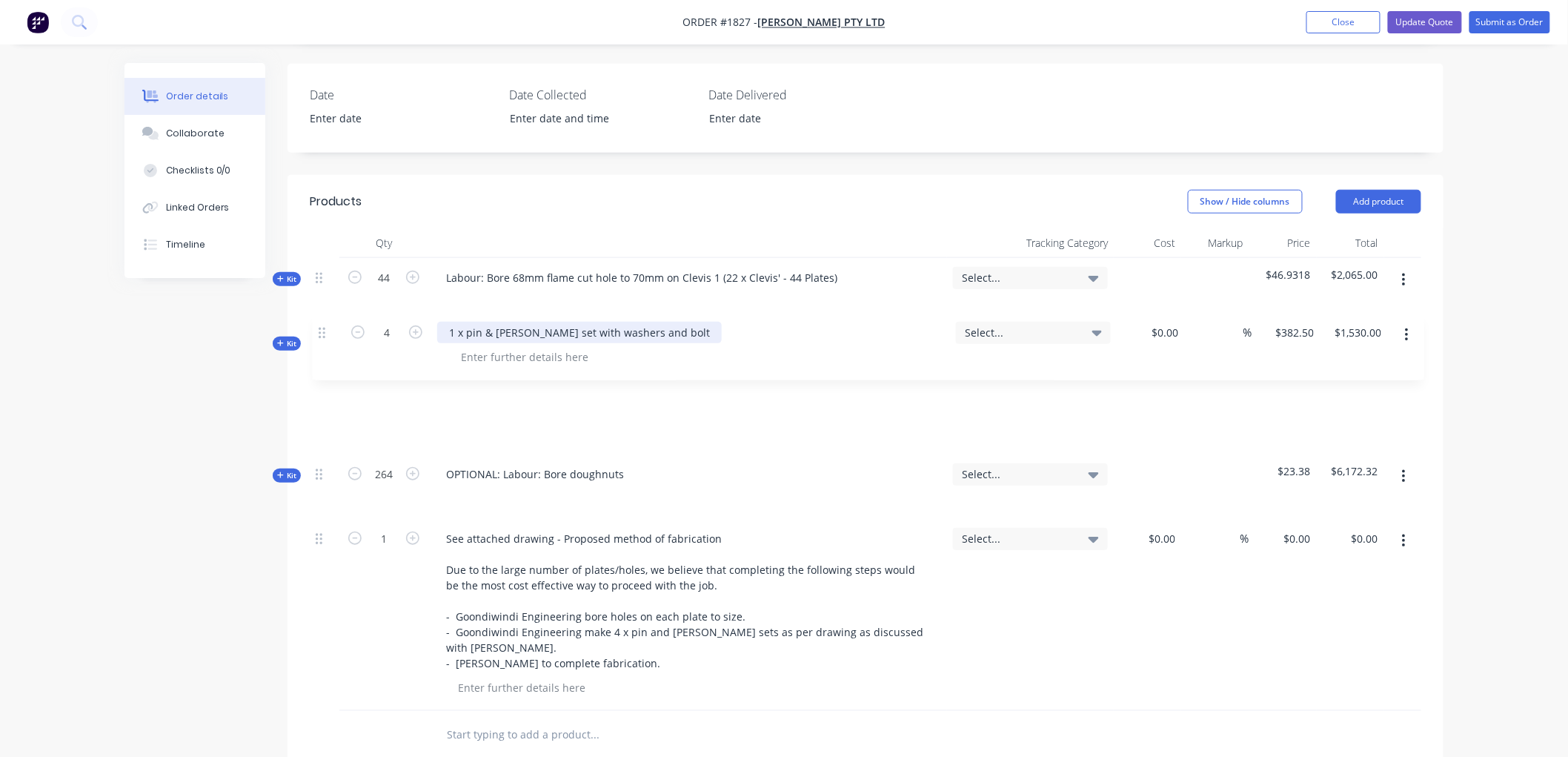
drag, startPoint x: 318, startPoint y: 406, endPoint x: 320, endPoint y: 325, distance: 81.0
click at [320, 325] on div "Kit 44 Labour: Bore 68mm flame cut hole to 70mm on Clevis 1 (22 x Clevis' - 44 …" at bounding box center [866, 484] width 1112 height 453
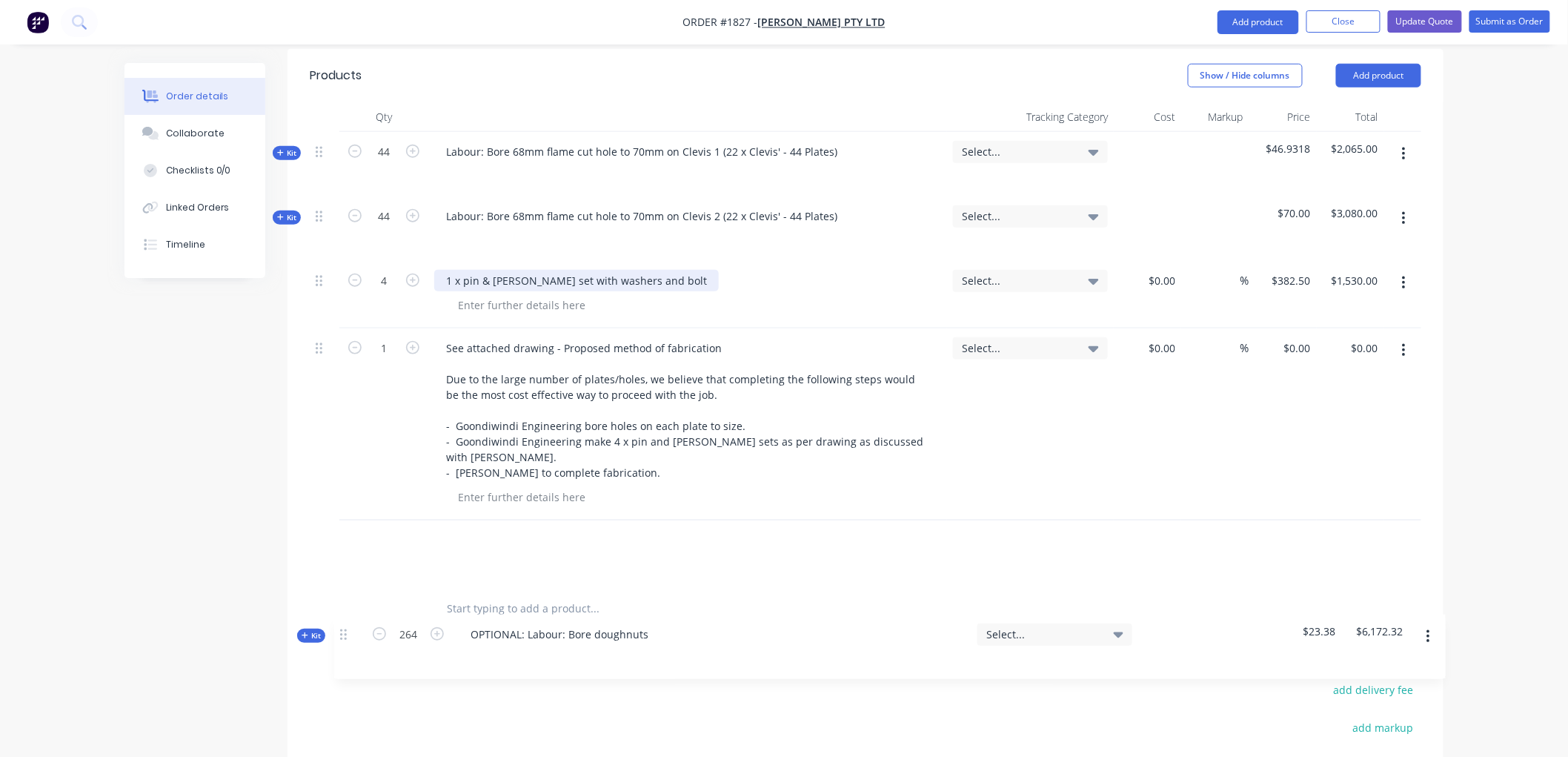
scroll to position [567, 0]
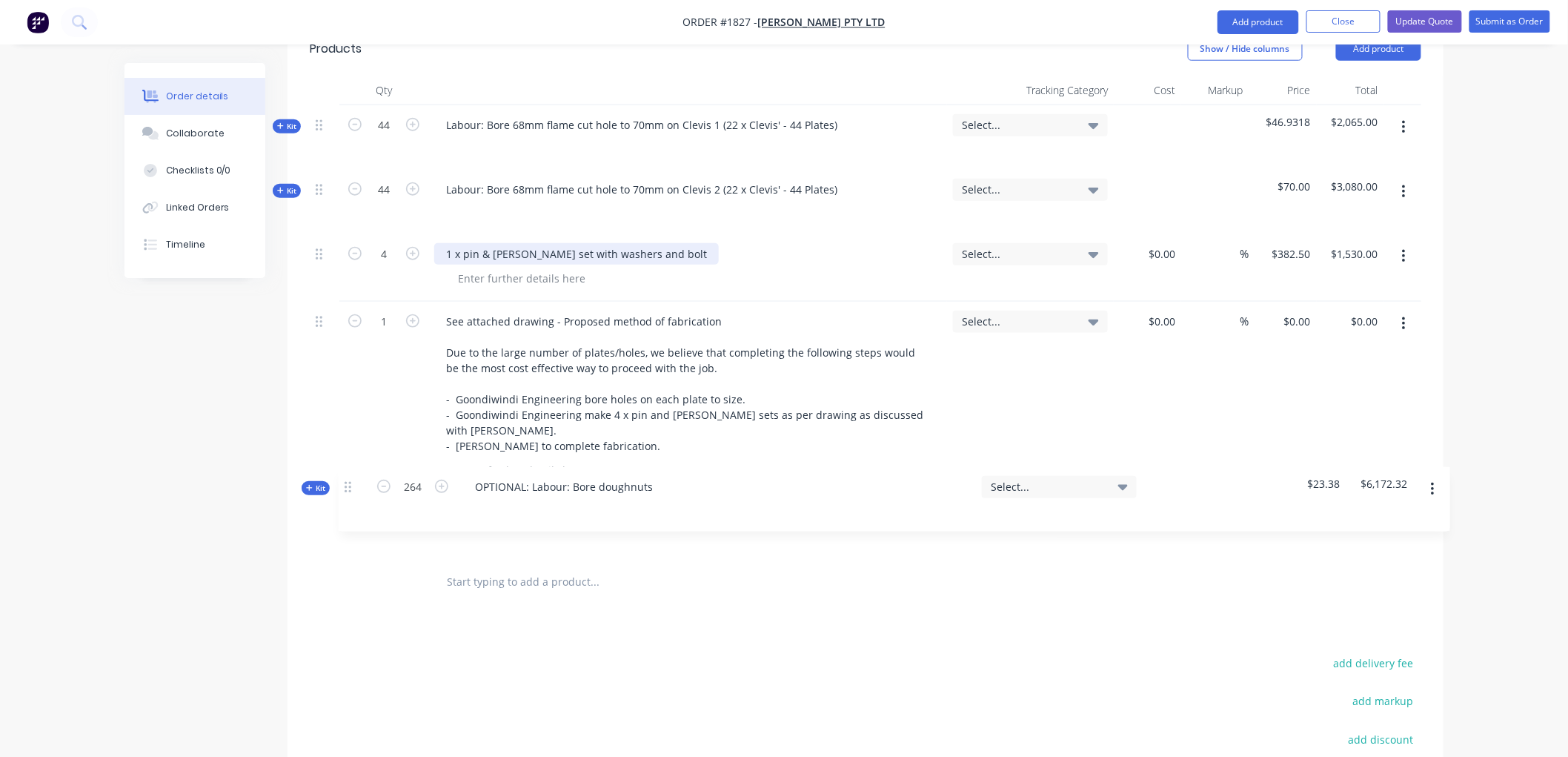
drag, startPoint x: 315, startPoint y: 409, endPoint x: 344, endPoint y: 491, distance: 87.0
click at [344, 491] on div "Qty Tracking Category Cost Markup Price Total Kit 44 Labour: Bore 68mm flame cu…" at bounding box center [866, 341] width 1156 height 531
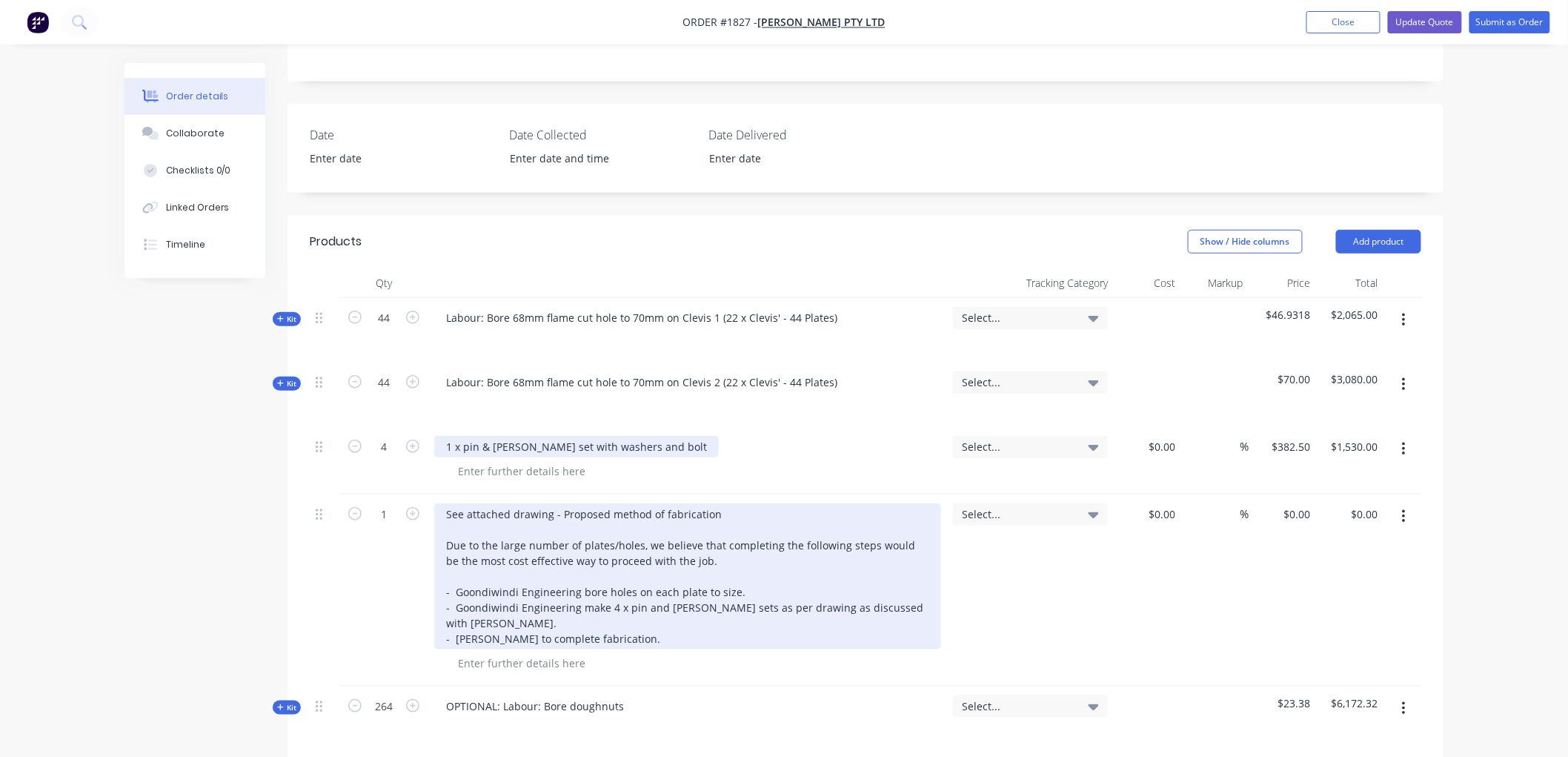
scroll to position [402, 0]
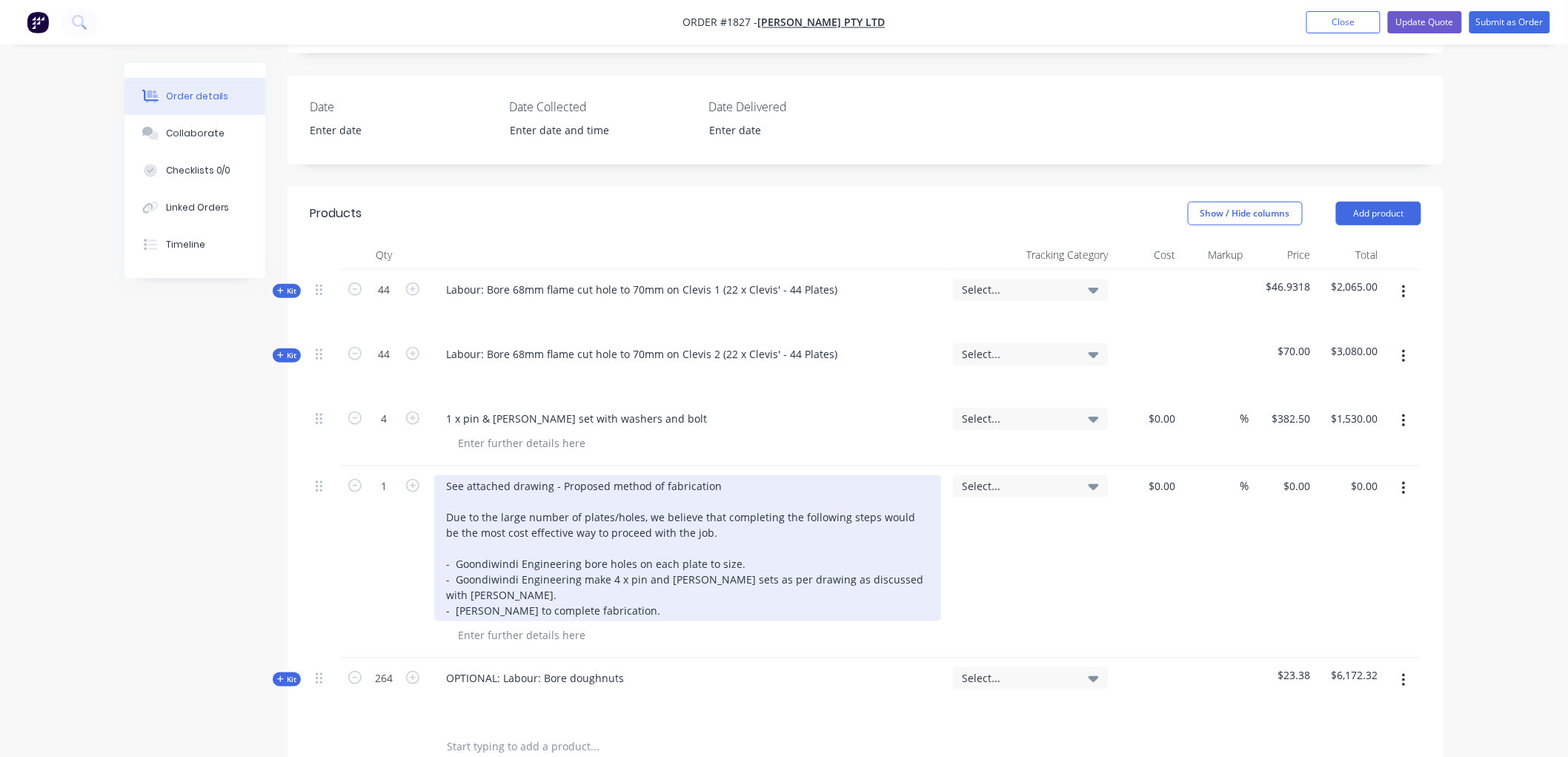
click at [724, 475] on div "See attached drawing - Proposed method of fabrication Due to the large number o…" at bounding box center [688, 548] width 507 height 146
click at [708, 475] on div "See attached drawing - Proposed method of fabrication Due to the large number o…" at bounding box center [688, 548] width 507 height 146
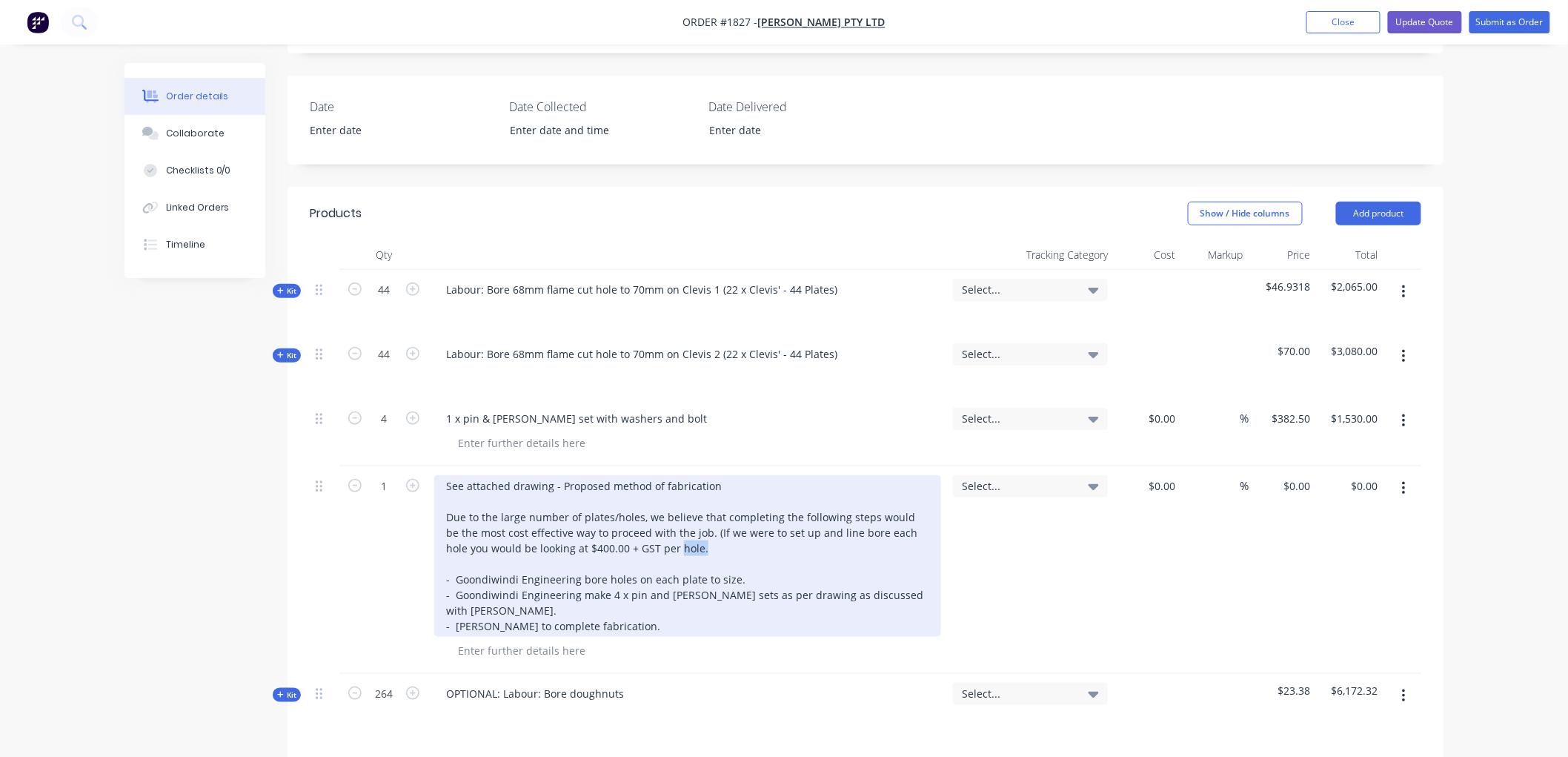
drag, startPoint x: 683, startPoint y: 483, endPoint x: 656, endPoint y: 486, distance: 27.2
click at [656, 486] on div "See attached drawing - Proposed method of fabrication Due to the large number o…" at bounding box center [688, 556] width 507 height 162
click at [743, 483] on div "See attached drawing - Proposed method of fabrication Due to the large number o…" at bounding box center [688, 556] width 507 height 162
click at [688, 487] on div "See attached drawing - Proposed method of fabrication Due to the large number o…" at bounding box center [688, 556] width 507 height 162
drag, startPoint x: 686, startPoint y: 487, endPoint x: 656, endPoint y: 479, distance: 31.0
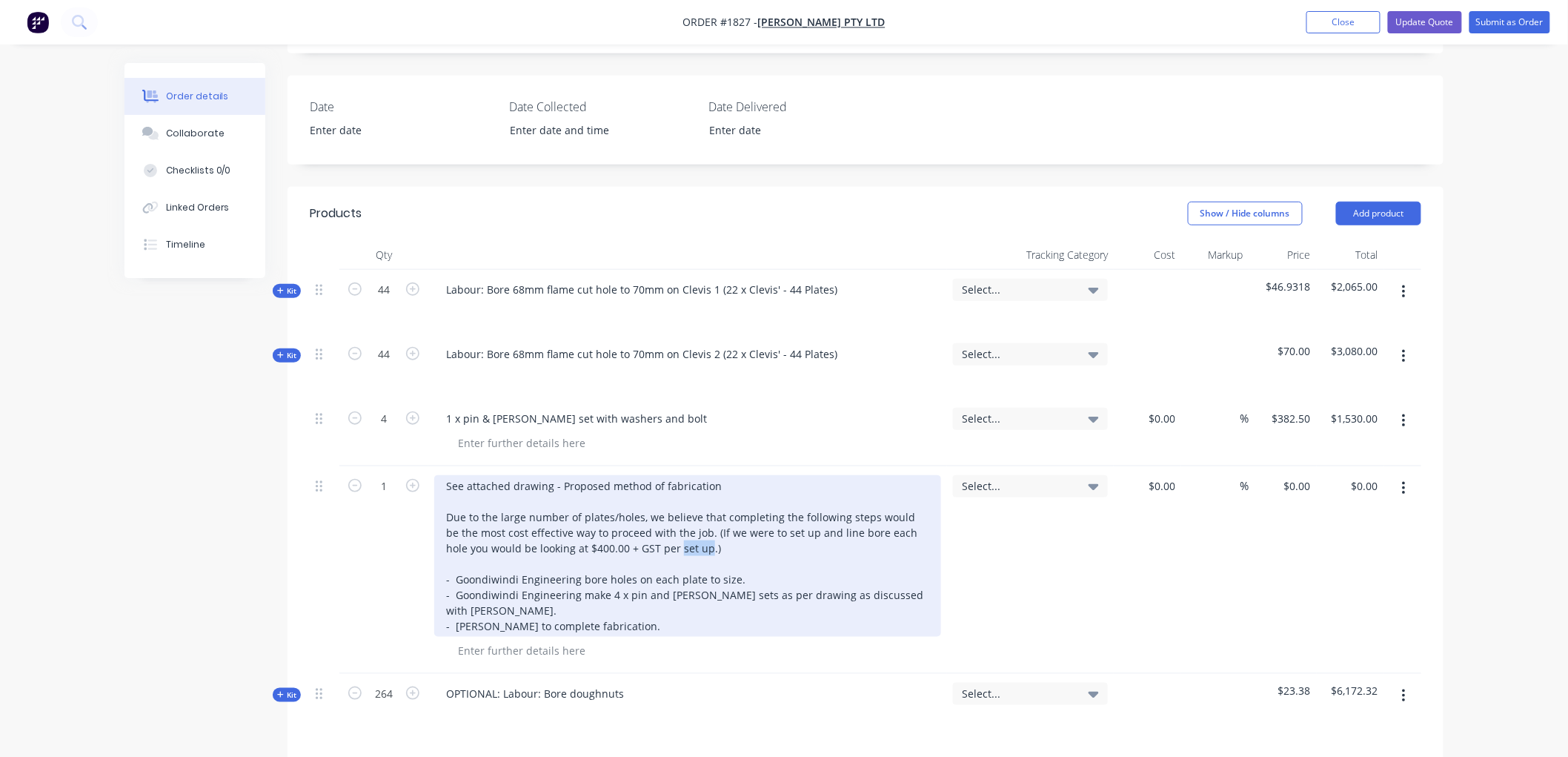
click at [656, 479] on div "See attached drawing - Proposed method of fabrication Due to the large number o…" at bounding box center [688, 556] width 507 height 162
click at [654, 483] on div "See attached drawing - Proposed method of fabrication Due to the large number o…" at bounding box center [688, 556] width 507 height 162
click at [574, 480] on div "See attached drawing - Proposed method of fabrication Due to the large number o…" at bounding box center [688, 556] width 507 height 162
click at [638, 510] on div "See attached drawing - Proposed method of fabrication Due to the large number o…" at bounding box center [688, 556] width 507 height 162
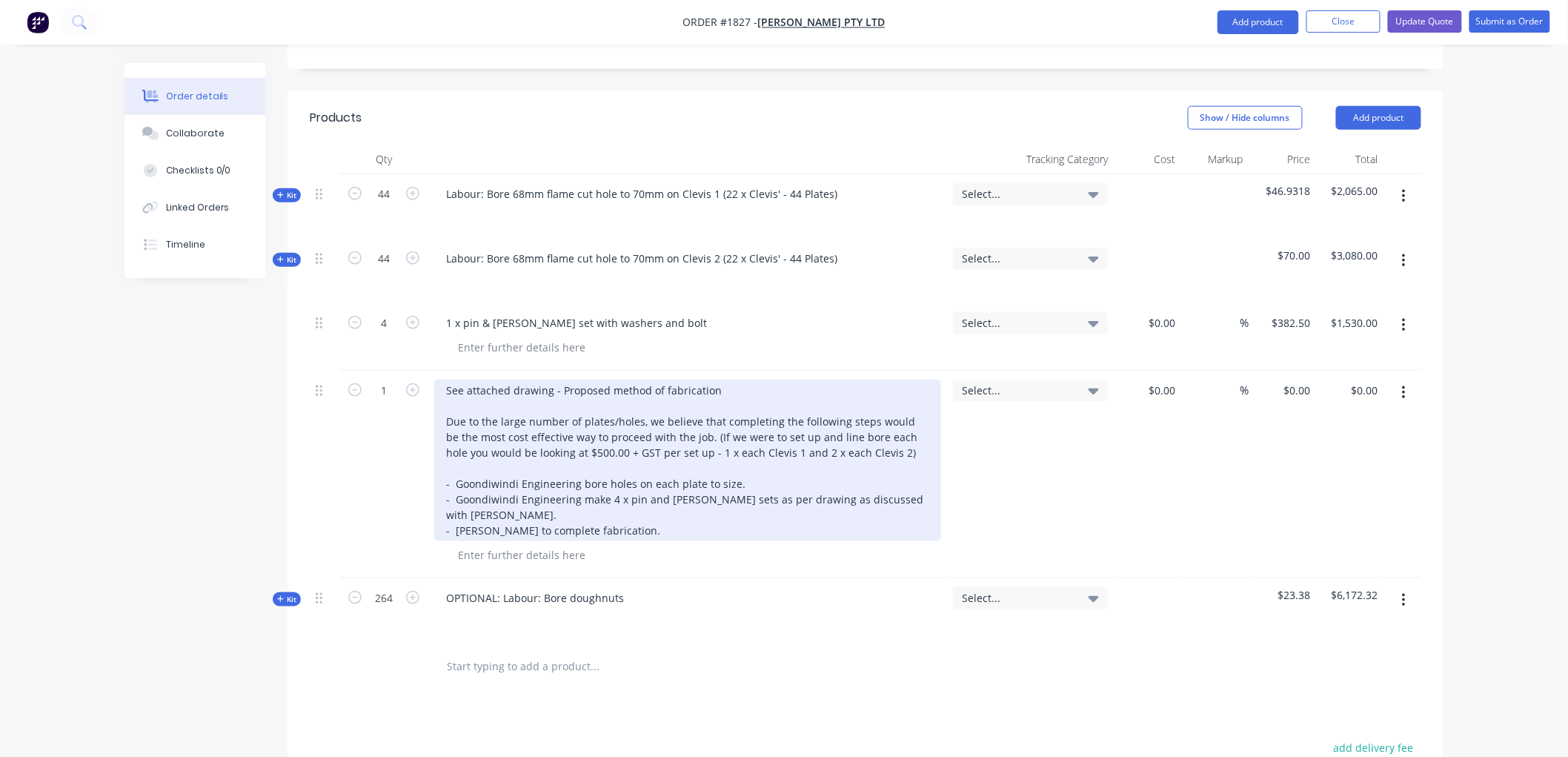
scroll to position [403, 0]
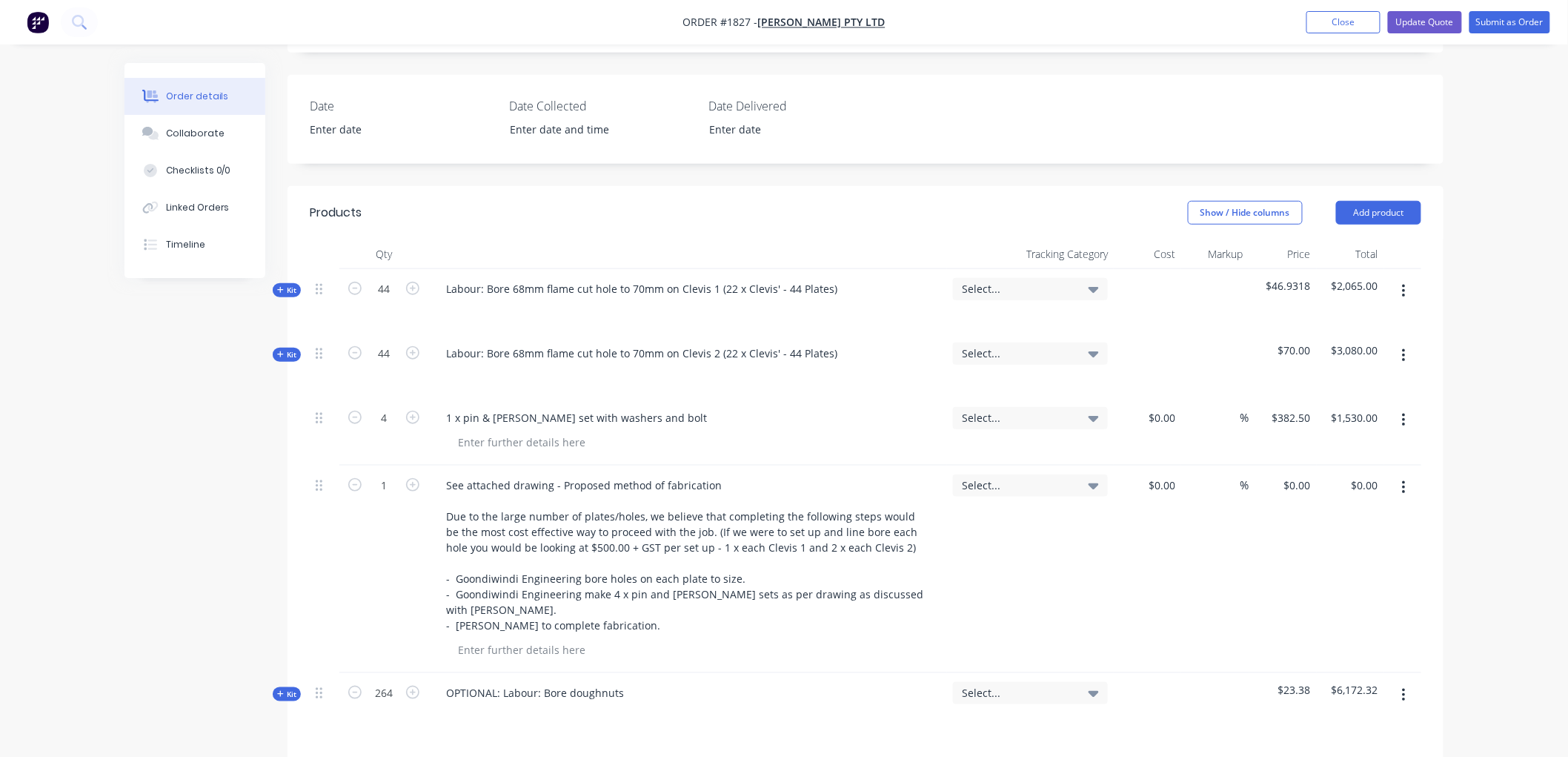
click at [664, 673] on div "OPTIONAL: Labour: Bore doughnuts" at bounding box center [688, 705] width 519 height 65
click at [628, 682] on div "OPTIONAL: Labour: Bore doughnuts" at bounding box center [535, 692] width 201 height 21
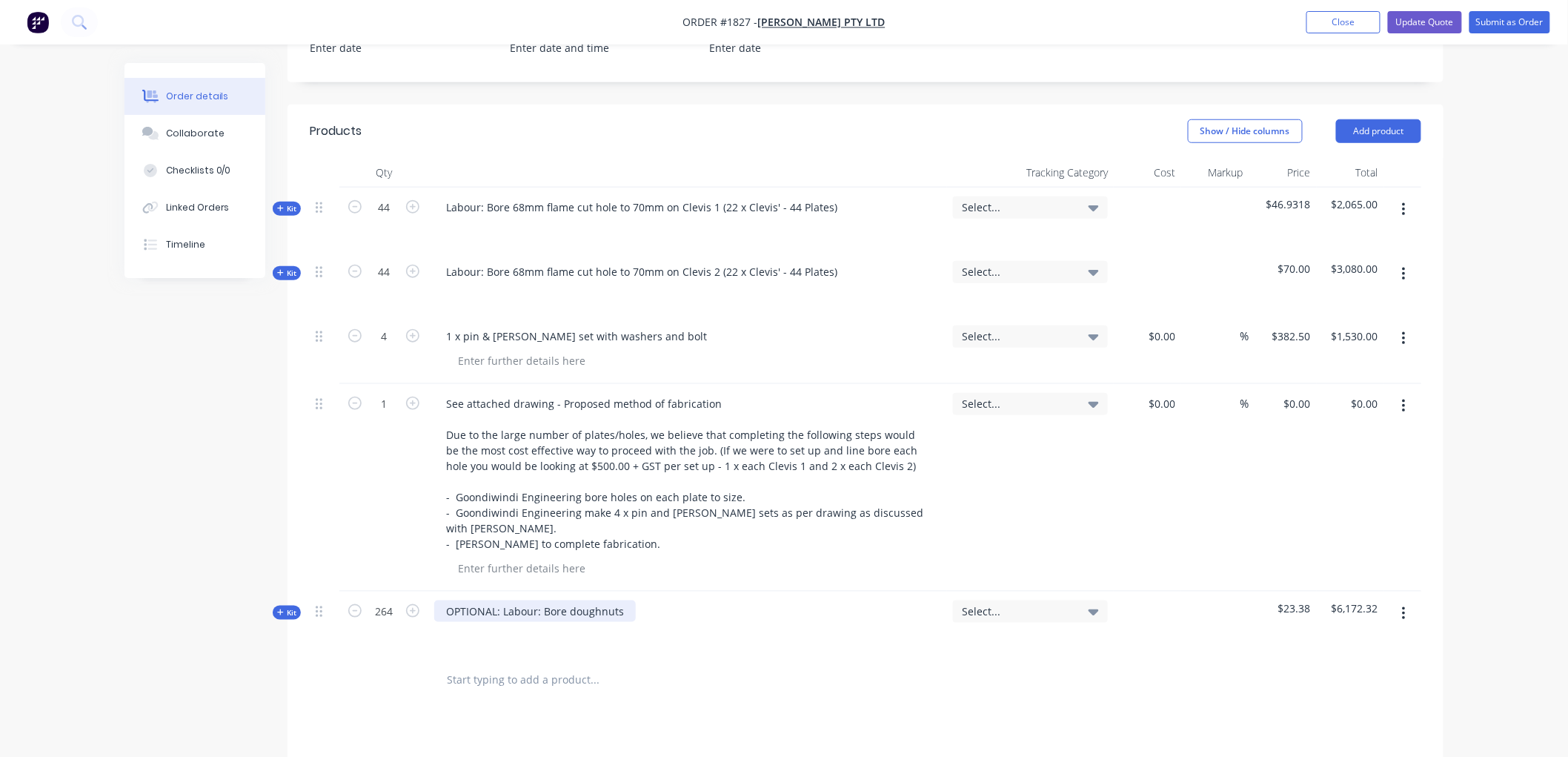
scroll to position [485, 0]
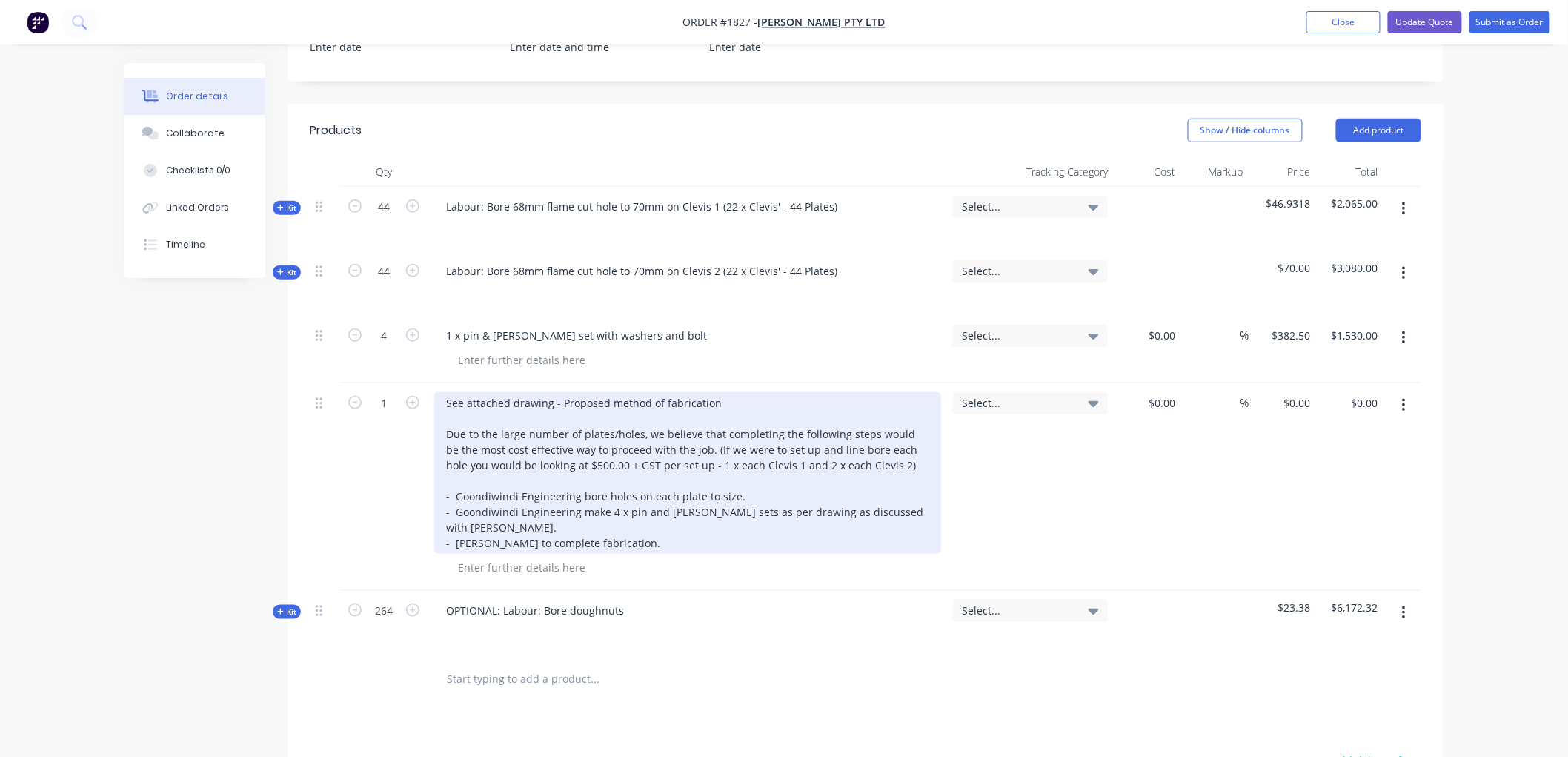
click at [608, 462] on div "See attached drawing - Proposed method of fabrication Due to the large number o…" at bounding box center [688, 473] width 507 height 162
click at [606, 457] on div "See attached drawing - Proposed method of fabrication Due to the large number o…" at bounding box center [688, 473] width 507 height 162
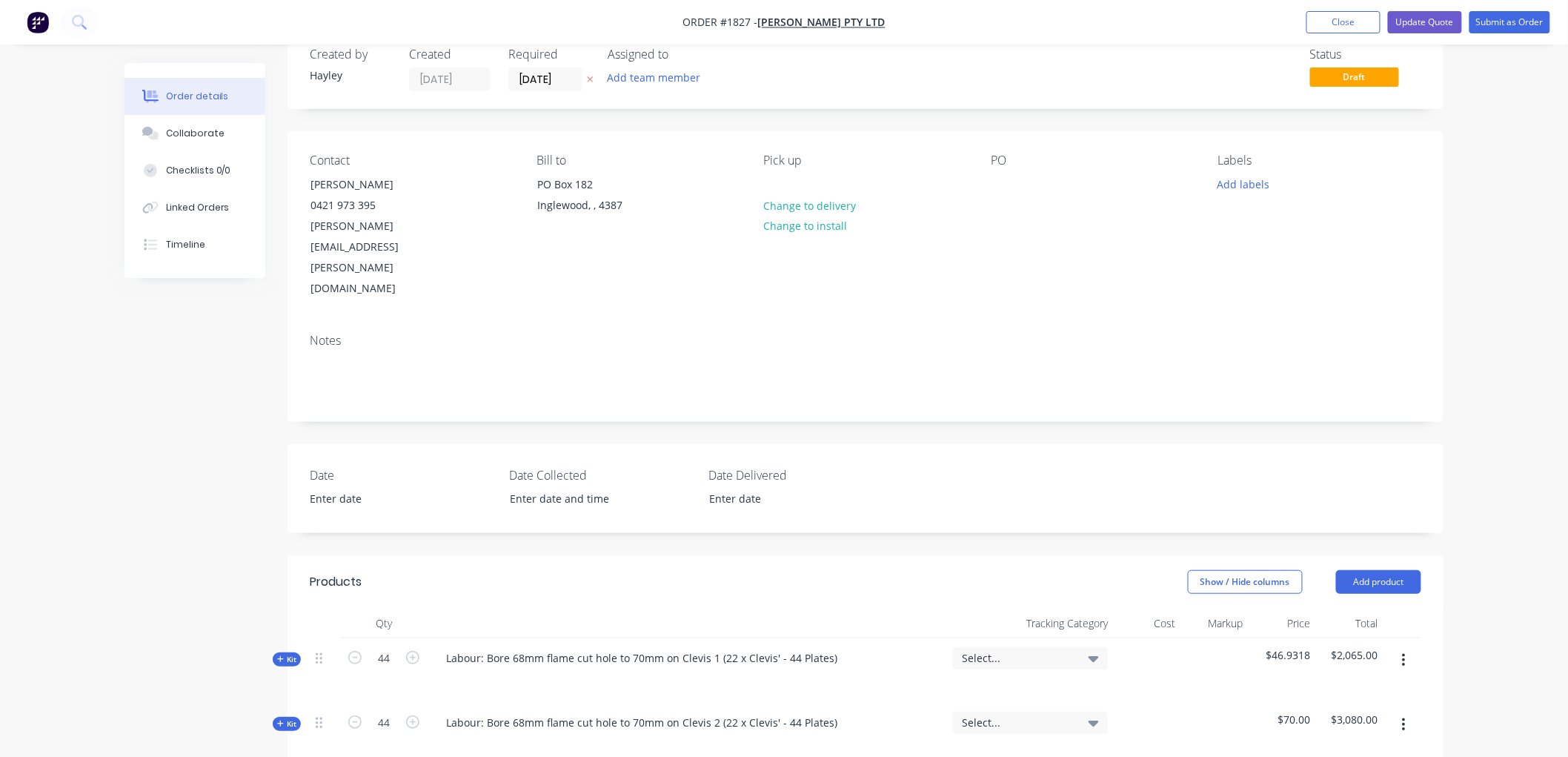
scroll to position [0, 0]
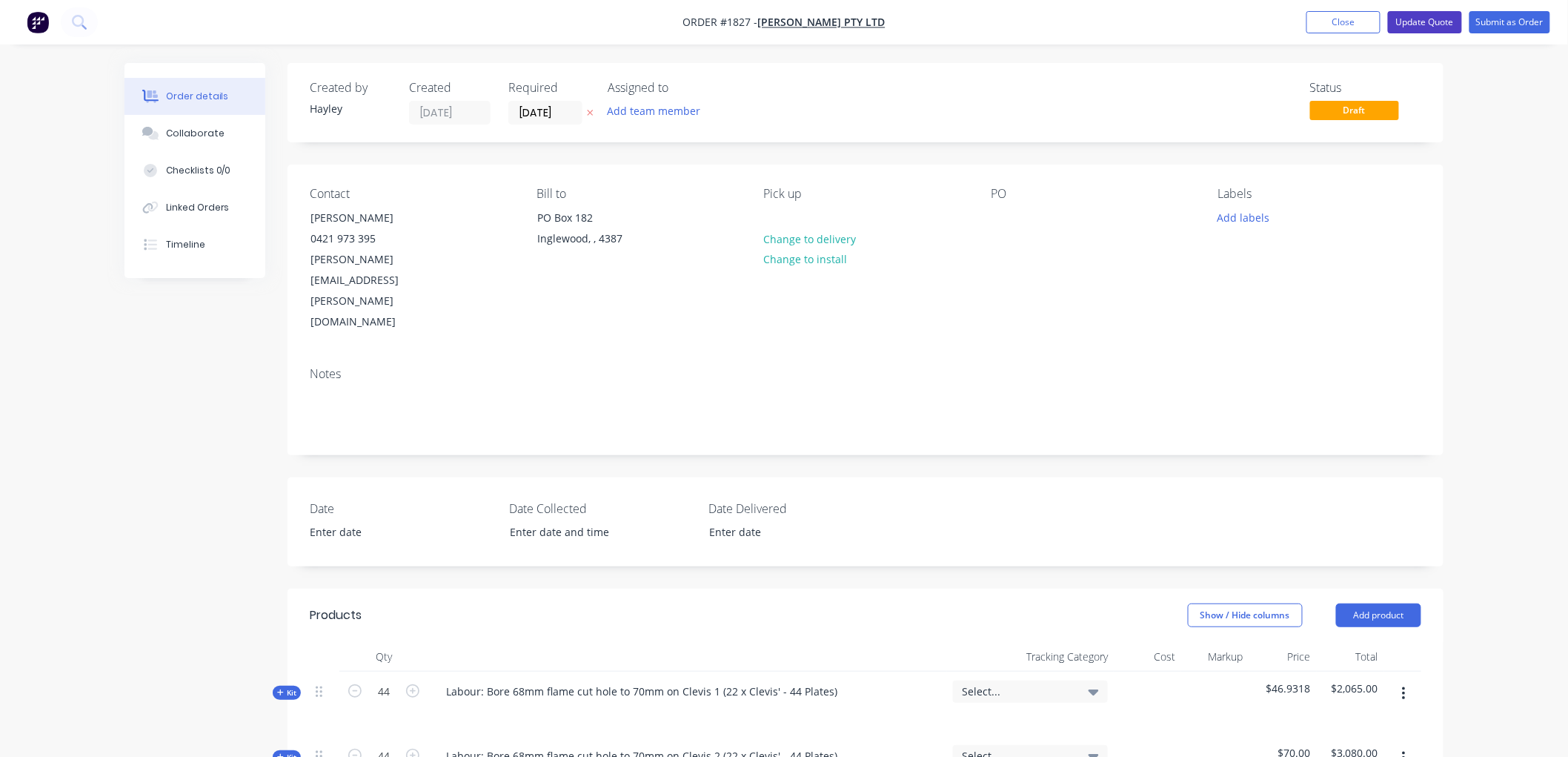
click at [1413, 19] on button "Update Quote" at bounding box center [1425, 22] width 74 height 22
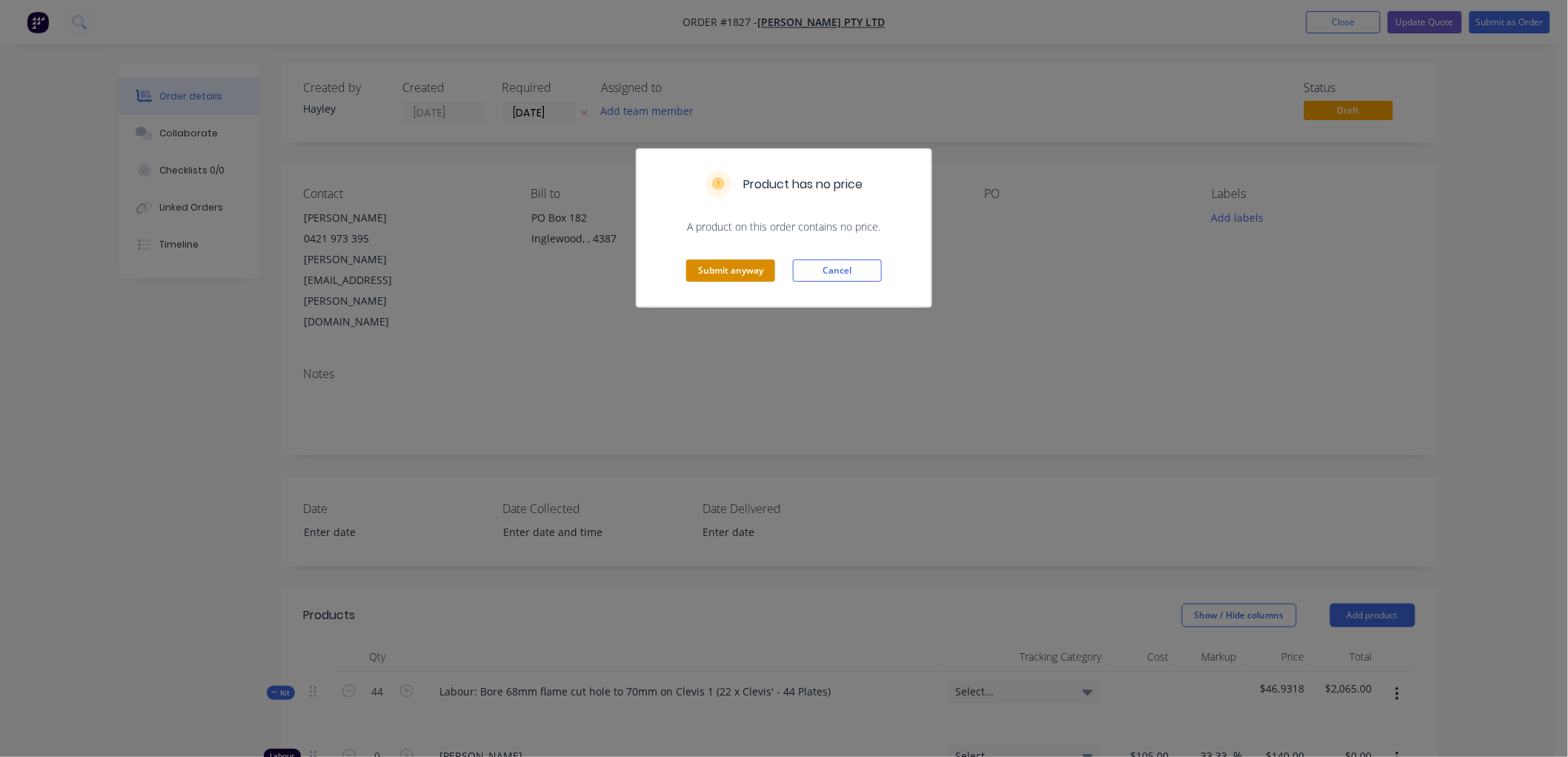
click at [736, 265] on button "Submit anyway" at bounding box center [731, 270] width 89 height 22
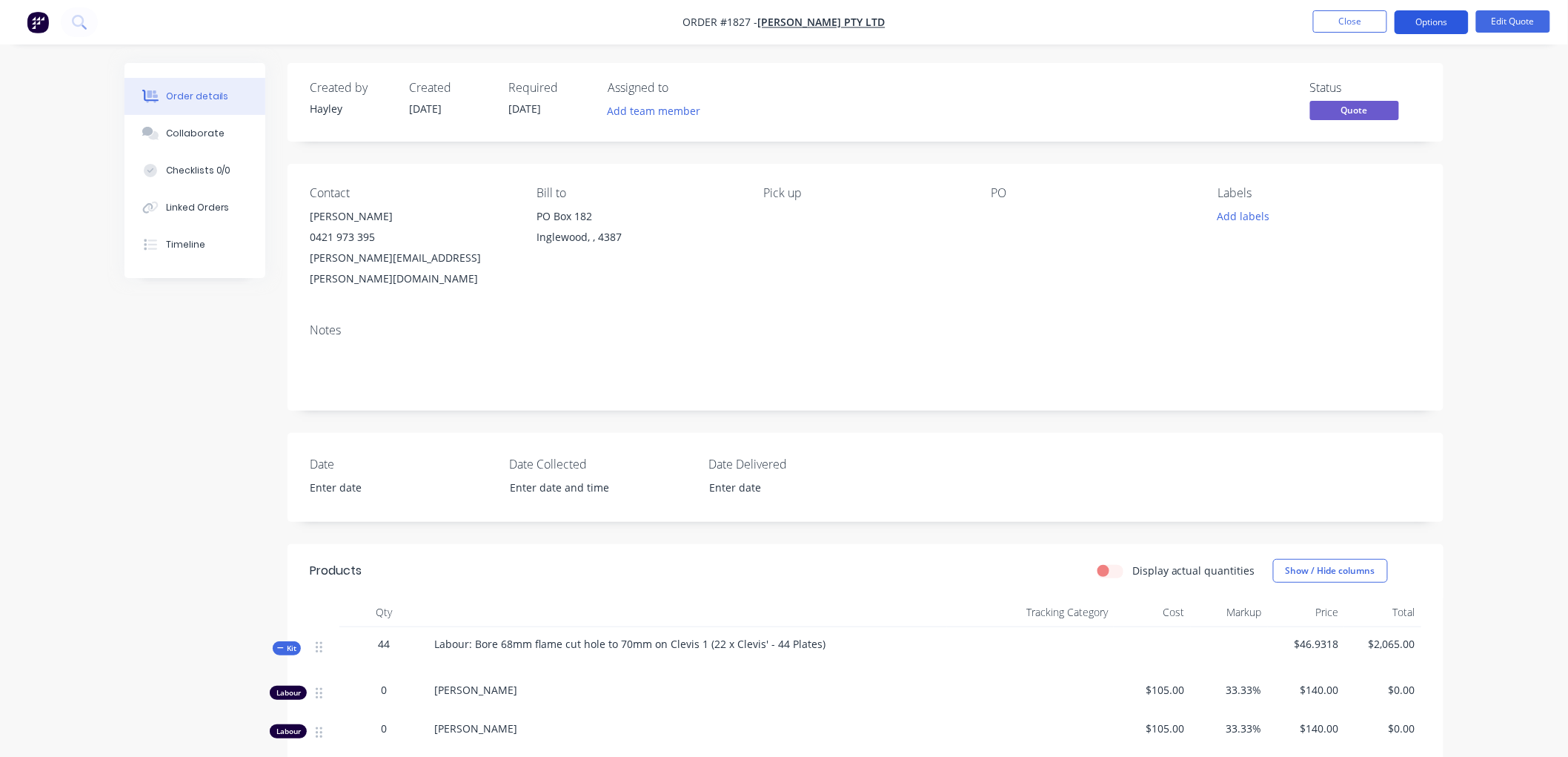
click at [1417, 18] on button "Options" at bounding box center [1431, 22] width 74 height 24
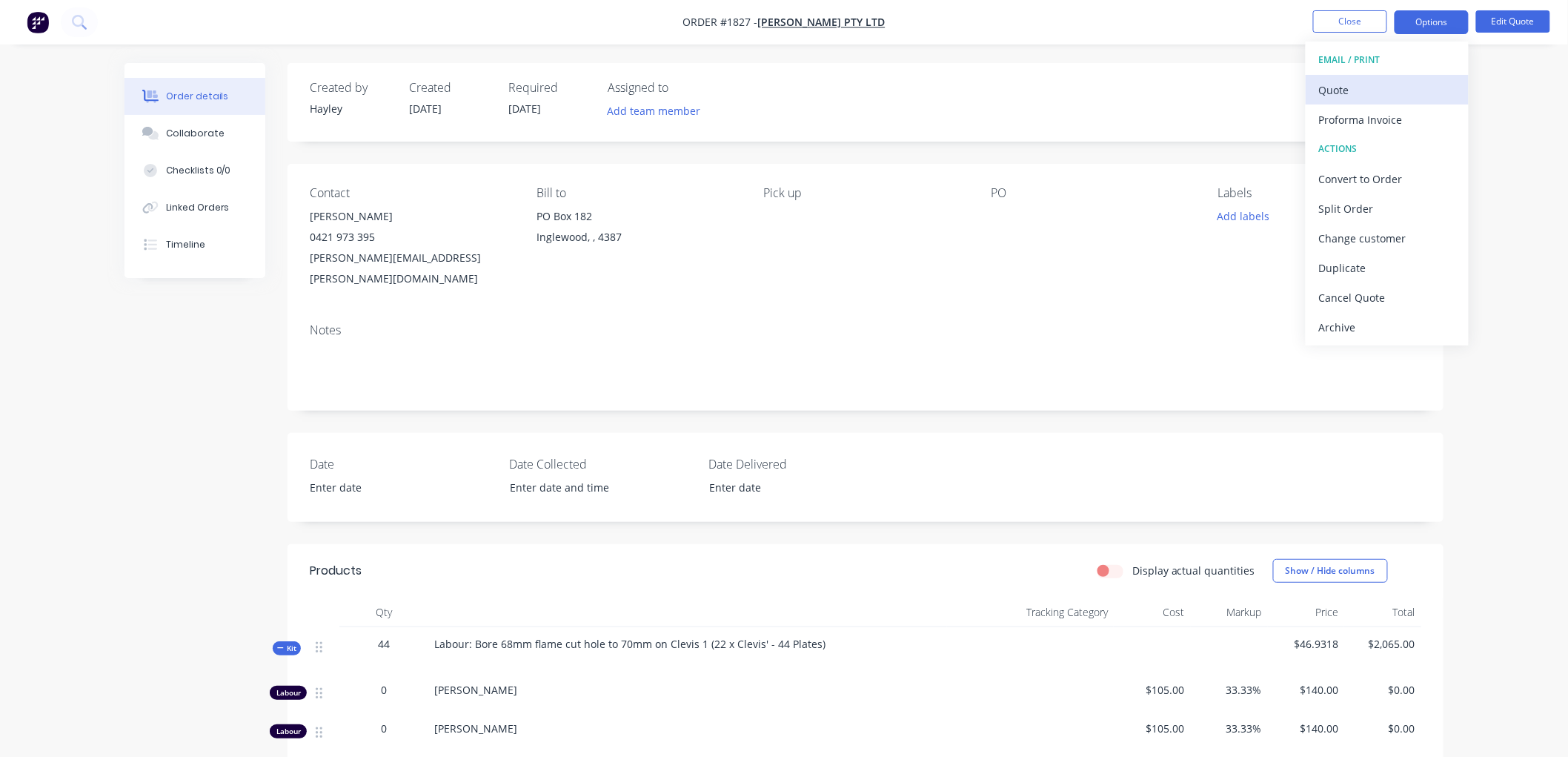
click at [1361, 87] on div "Quote" at bounding box center [1387, 90] width 137 height 21
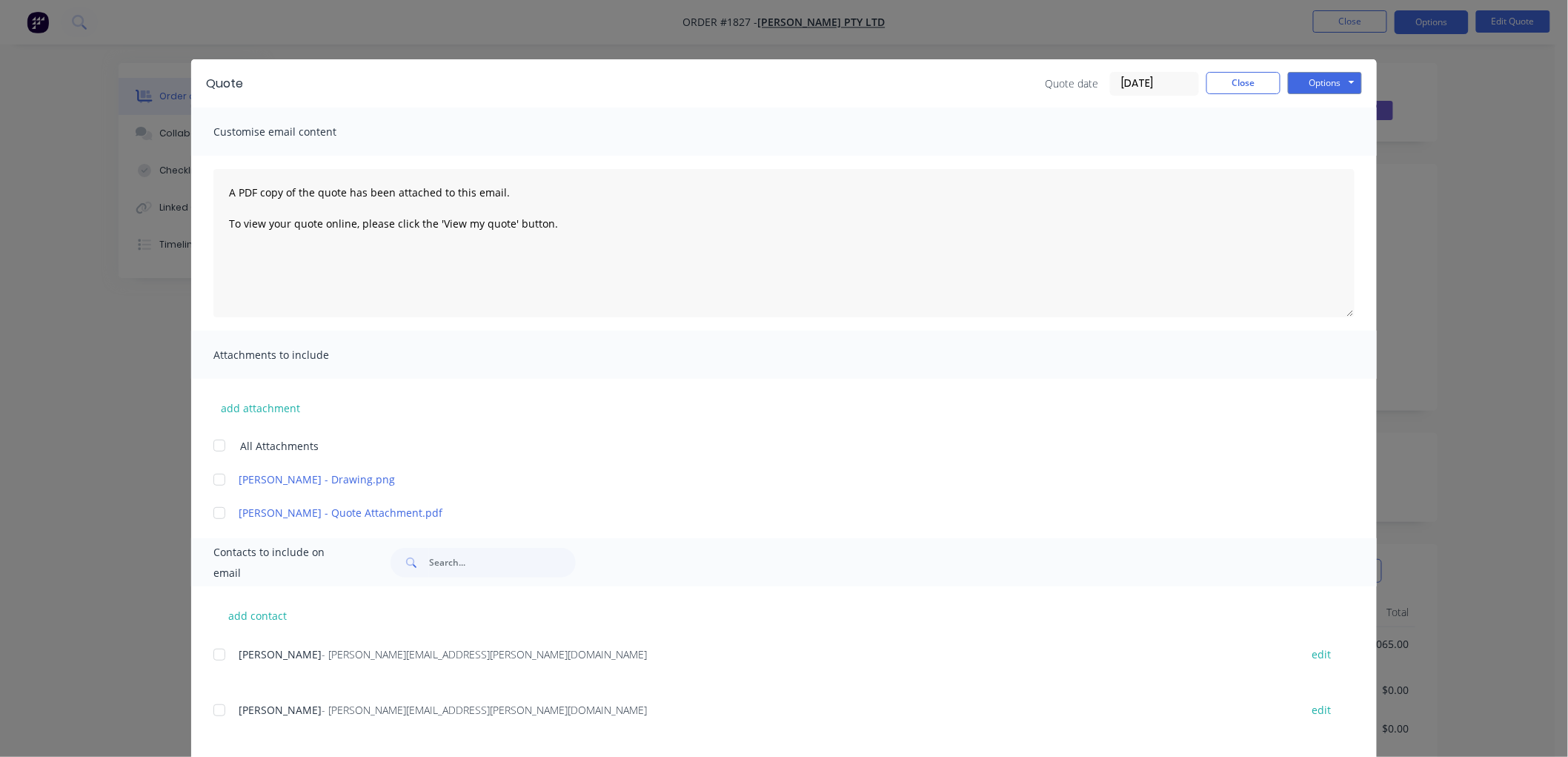
click at [210, 512] on div at bounding box center [220, 513] width 30 height 30
click at [208, 480] on div at bounding box center [220, 480] width 30 height 30
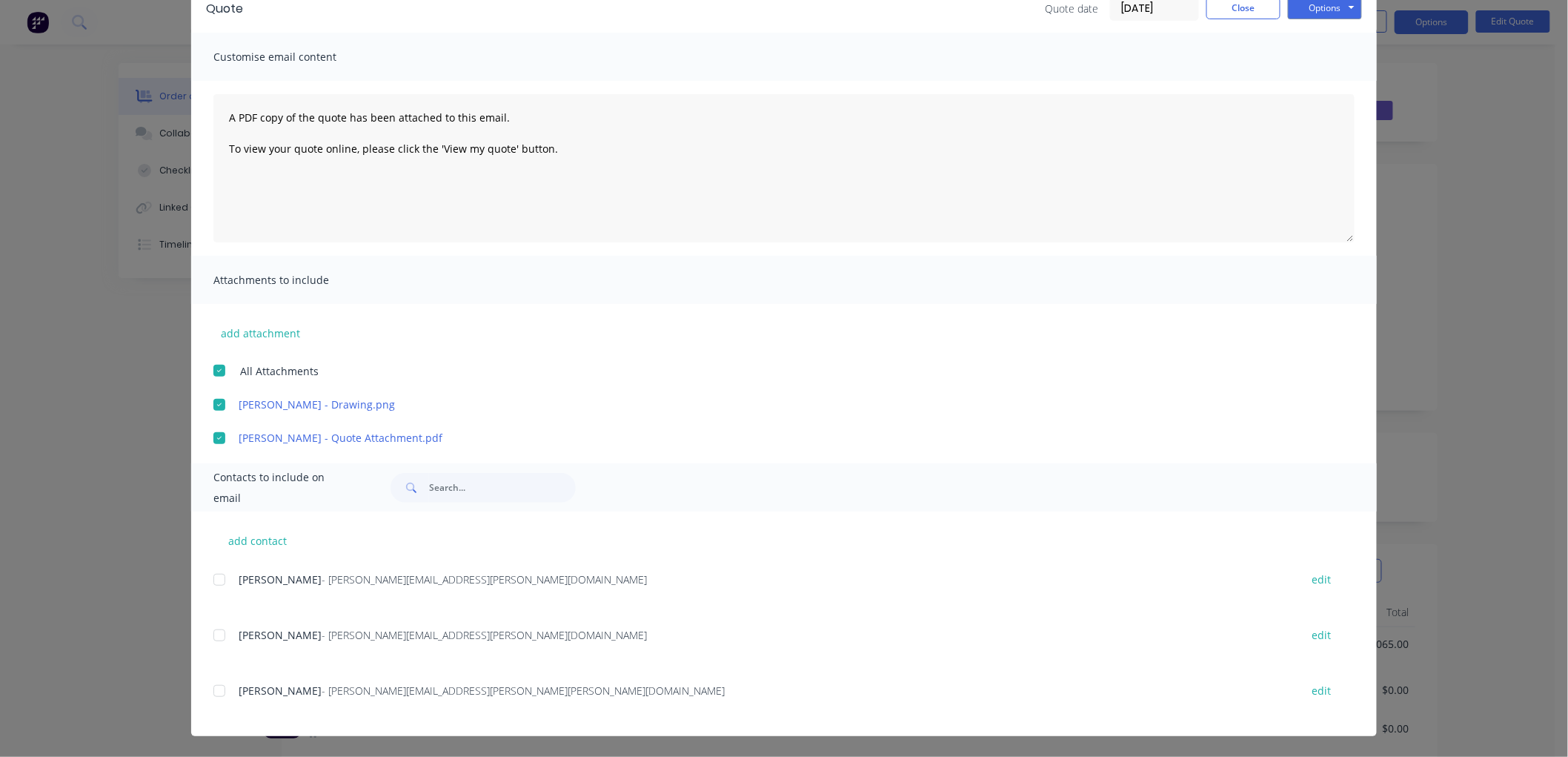
drag, startPoint x: 211, startPoint y: 577, endPoint x: 222, endPoint y: 573, distance: 11.7
click at [216, 576] on div at bounding box center [220, 580] width 30 height 30
click at [1323, 10] on button "Options" at bounding box center [1325, 8] width 74 height 22
click at [1332, 41] on button "Preview" at bounding box center [1335, 34] width 95 height 25
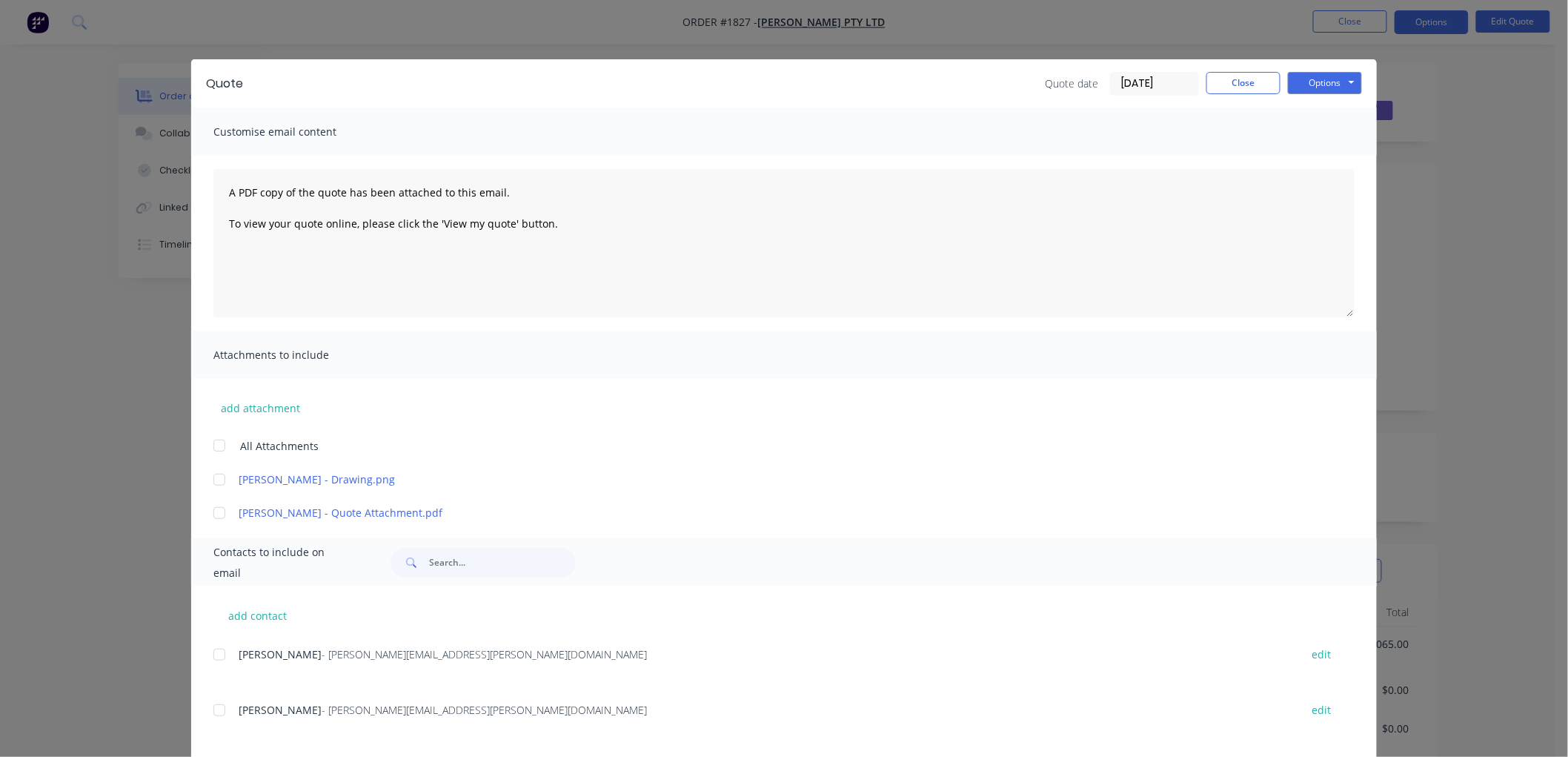
click at [208, 477] on div at bounding box center [220, 480] width 30 height 30
click at [217, 515] on div at bounding box center [220, 513] width 30 height 30
click at [212, 653] on div at bounding box center [220, 655] width 30 height 30
click at [1318, 76] on button "Options" at bounding box center [1325, 83] width 74 height 22
click at [1324, 156] on button "Email" at bounding box center [1335, 158] width 95 height 25
